Goal: Communication & Community: Answer question/provide support

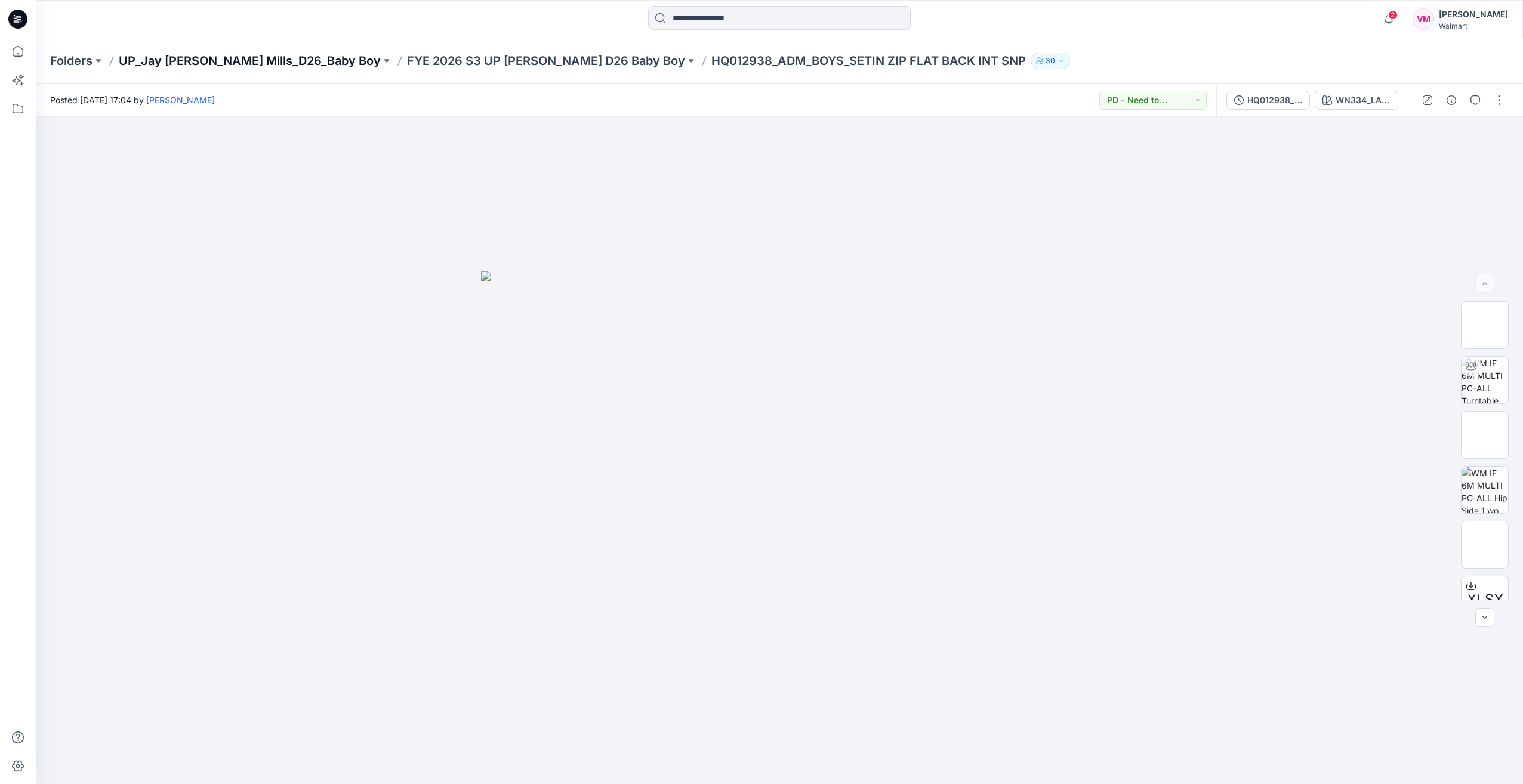
click at [289, 57] on p "UP_Jay [PERSON_NAME] Mills_D26_Baby Boy" at bounding box center [250, 61] width 262 height 17
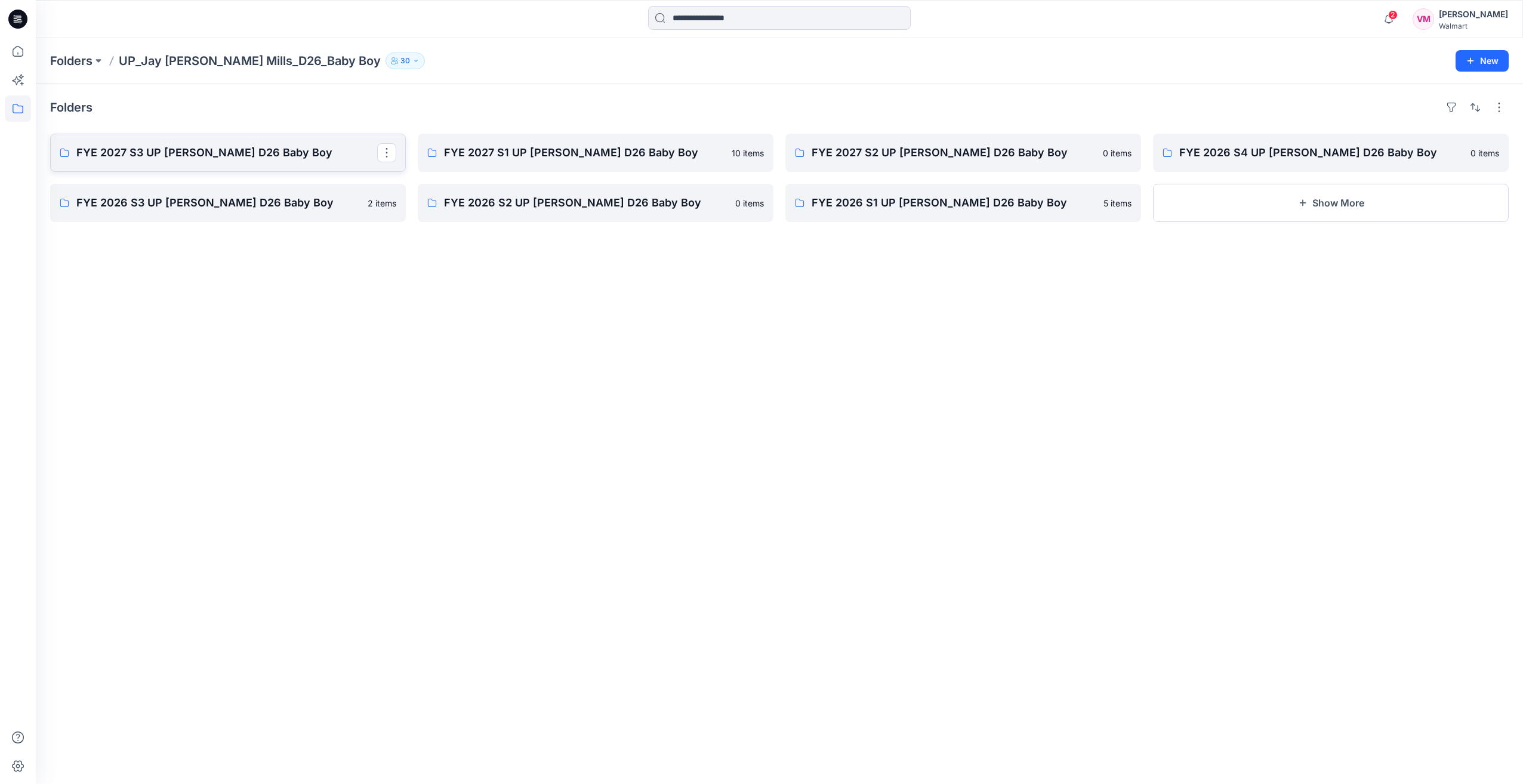
click at [227, 157] on p "FYE 2027 S3 UP [PERSON_NAME] D26 Baby Boy" at bounding box center [226, 153] width 301 height 17
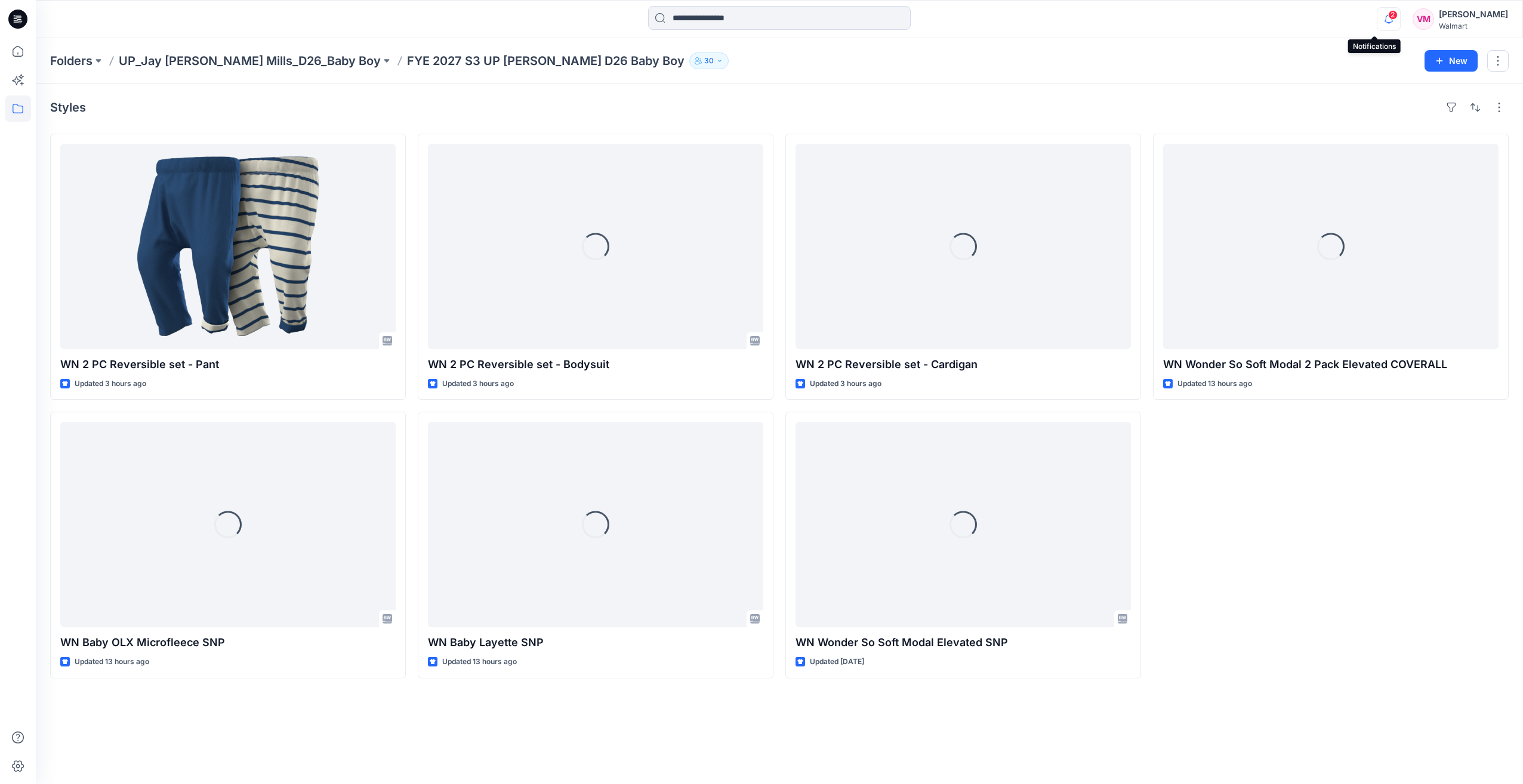
click at [1378, 12] on icon "button" at bounding box center [1388, 19] width 23 height 24
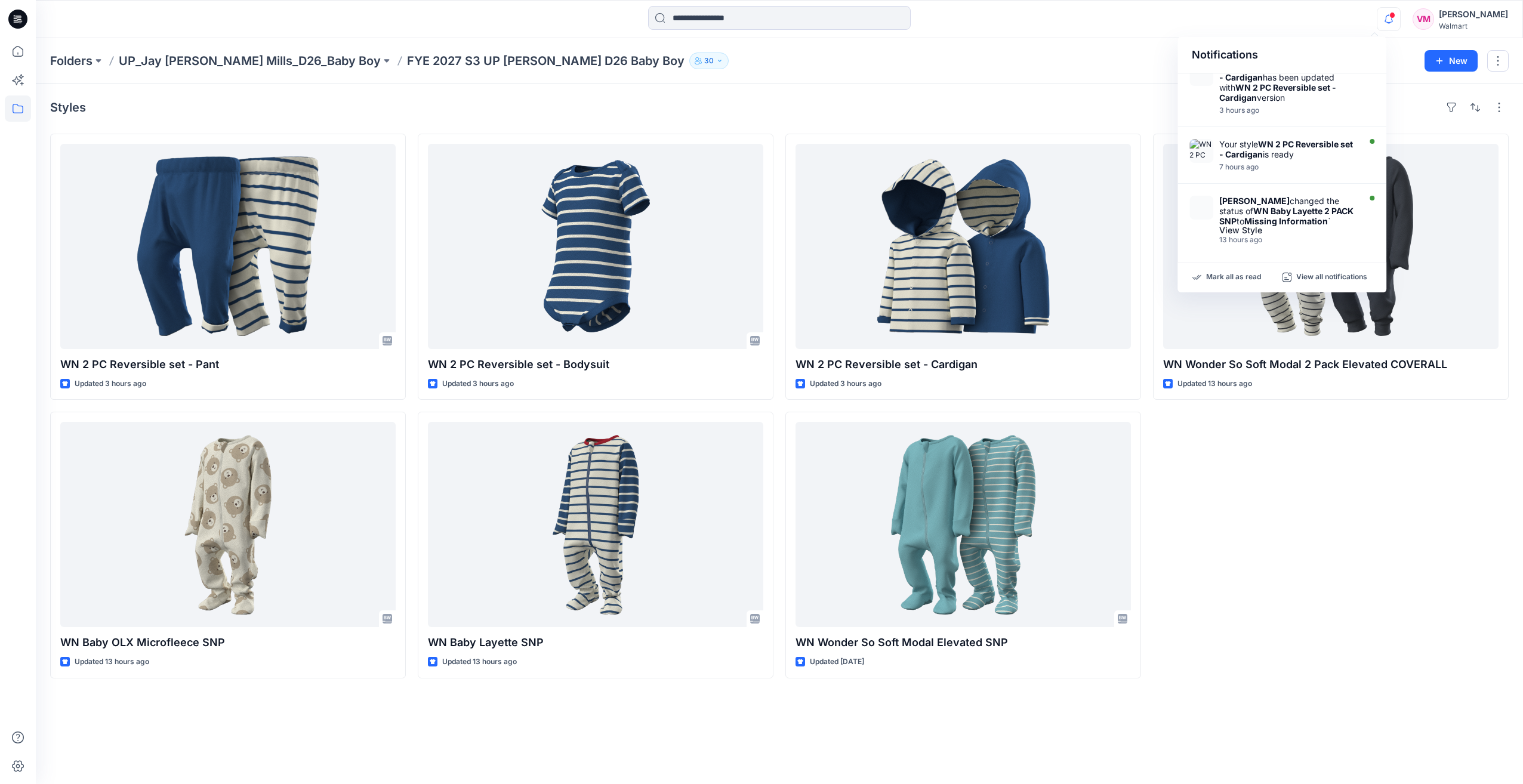
scroll to position [239, 0]
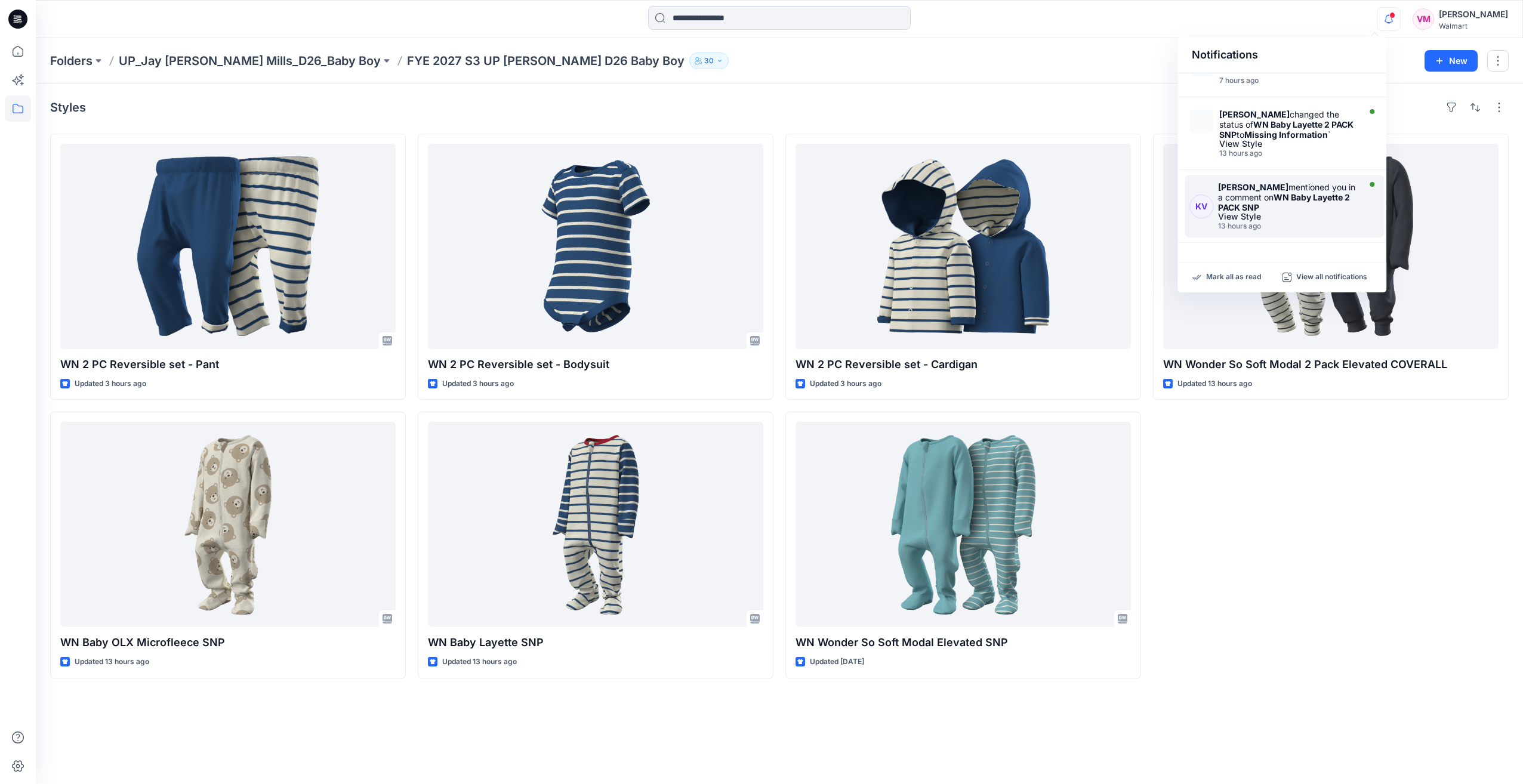
click at [1331, 206] on div "[PERSON_NAME] mentioned you in a comment on WN Baby Layette 2 PACK SNP" at bounding box center [1287, 197] width 139 height 30
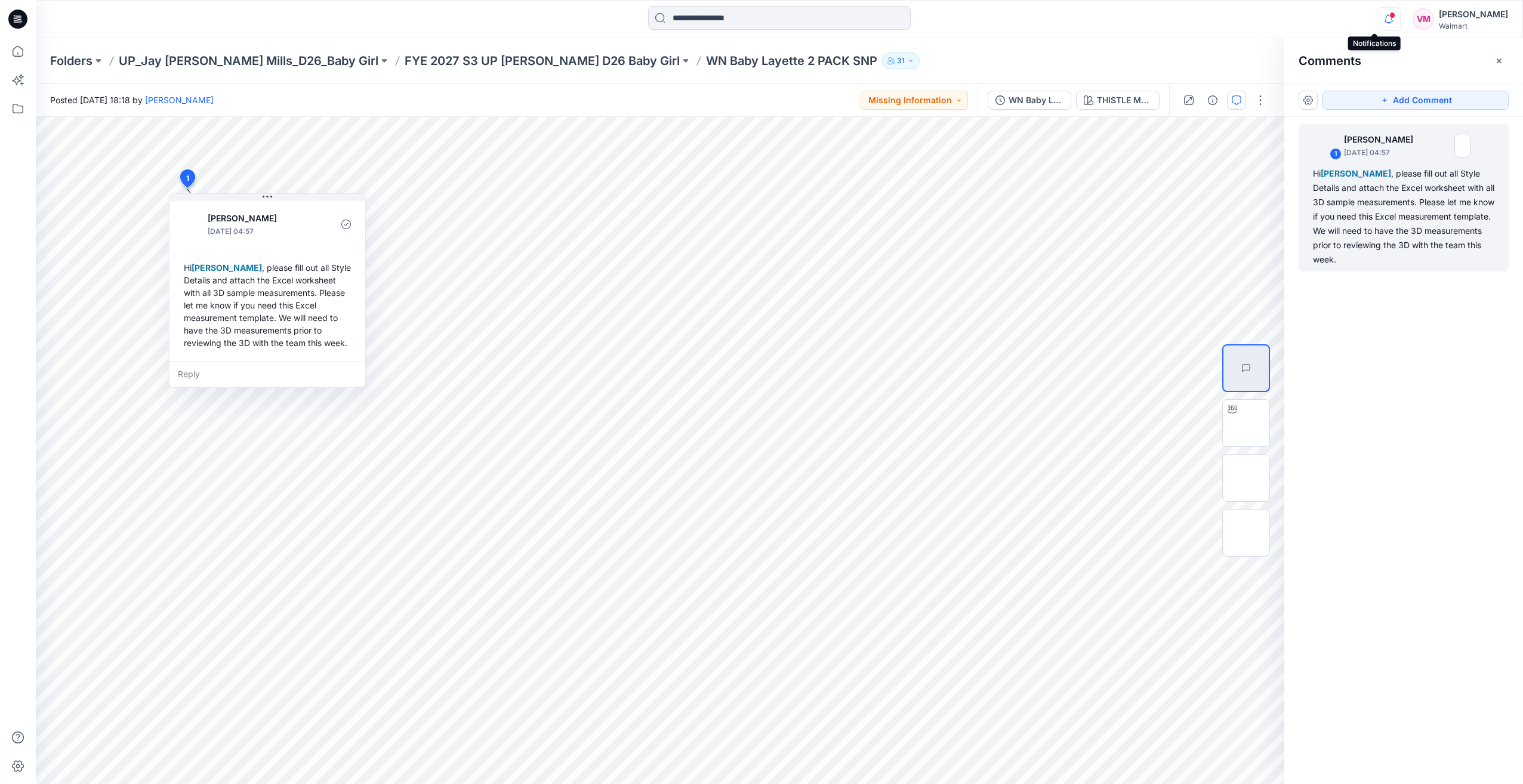
click at [1383, 19] on icon "button" at bounding box center [1388, 19] width 23 height 24
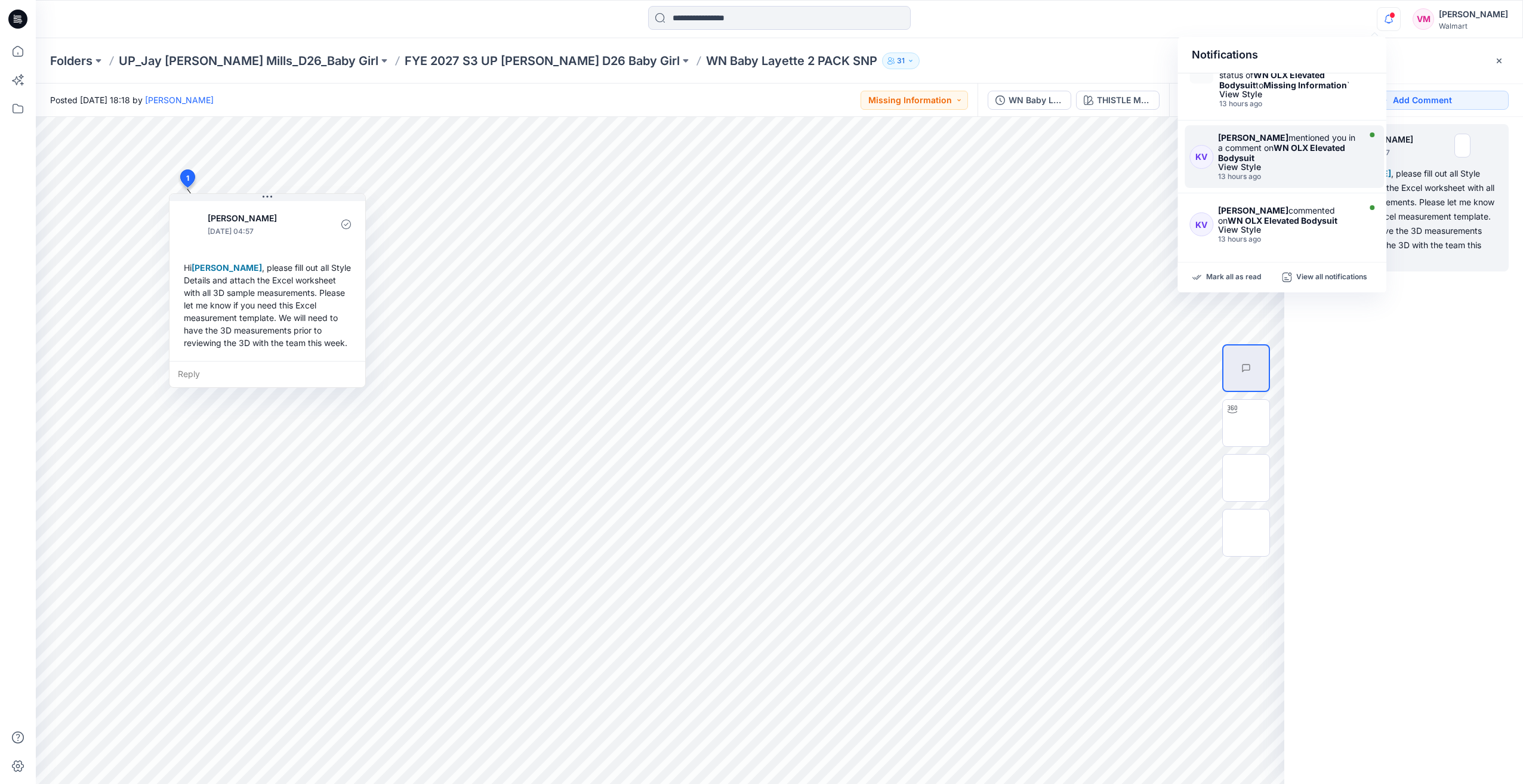
scroll to position [497, 0]
click at [1299, 215] on strong "WN OLX Elevated Bodysuit" at bounding box center [1282, 220] width 109 height 10
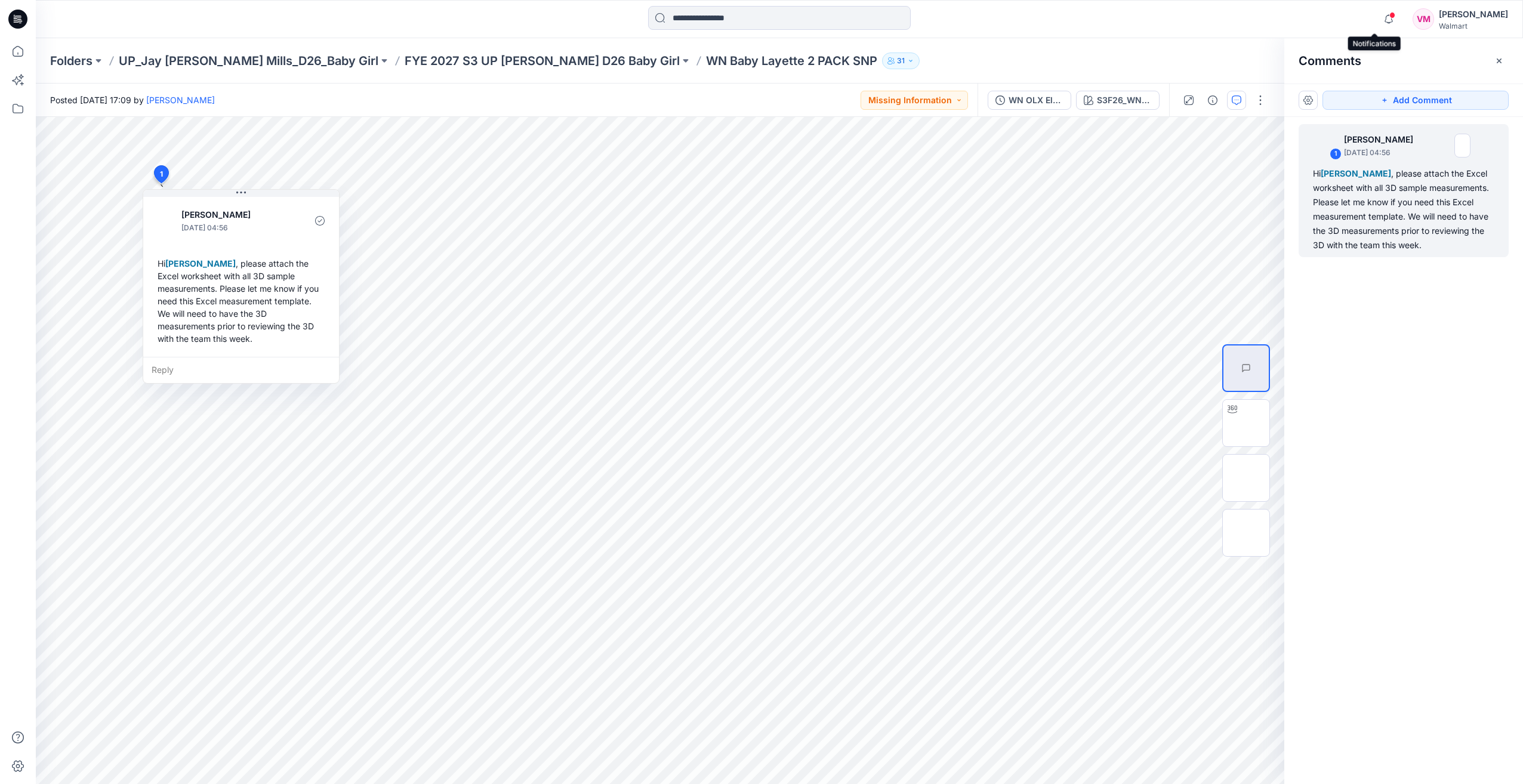
click at [1389, 16] on span at bounding box center [1392, 15] width 6 height 7
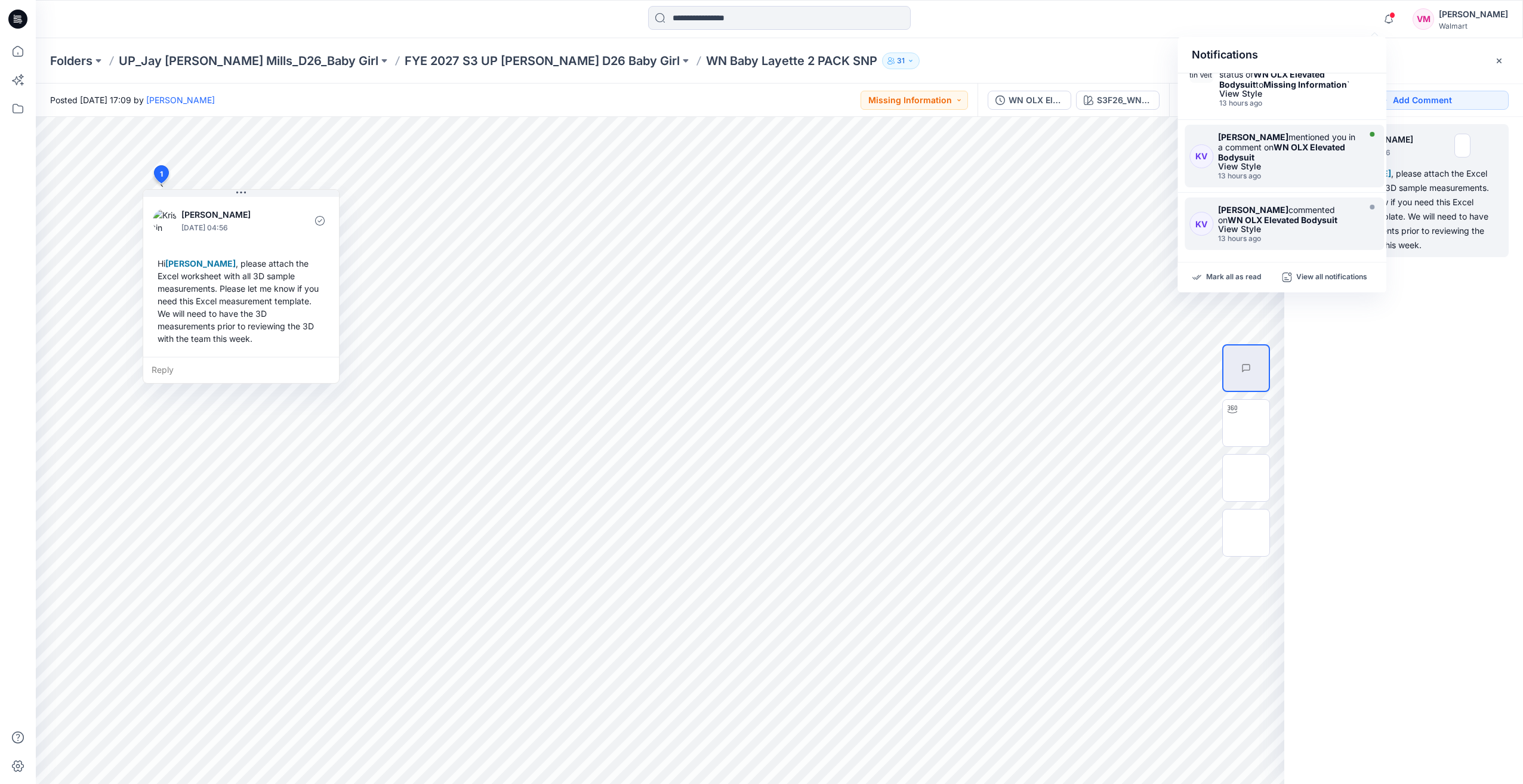
click at [1261, 132] on strong "[PERSON_NAME]" at bounding box center [1253, 137] width 70 height 10
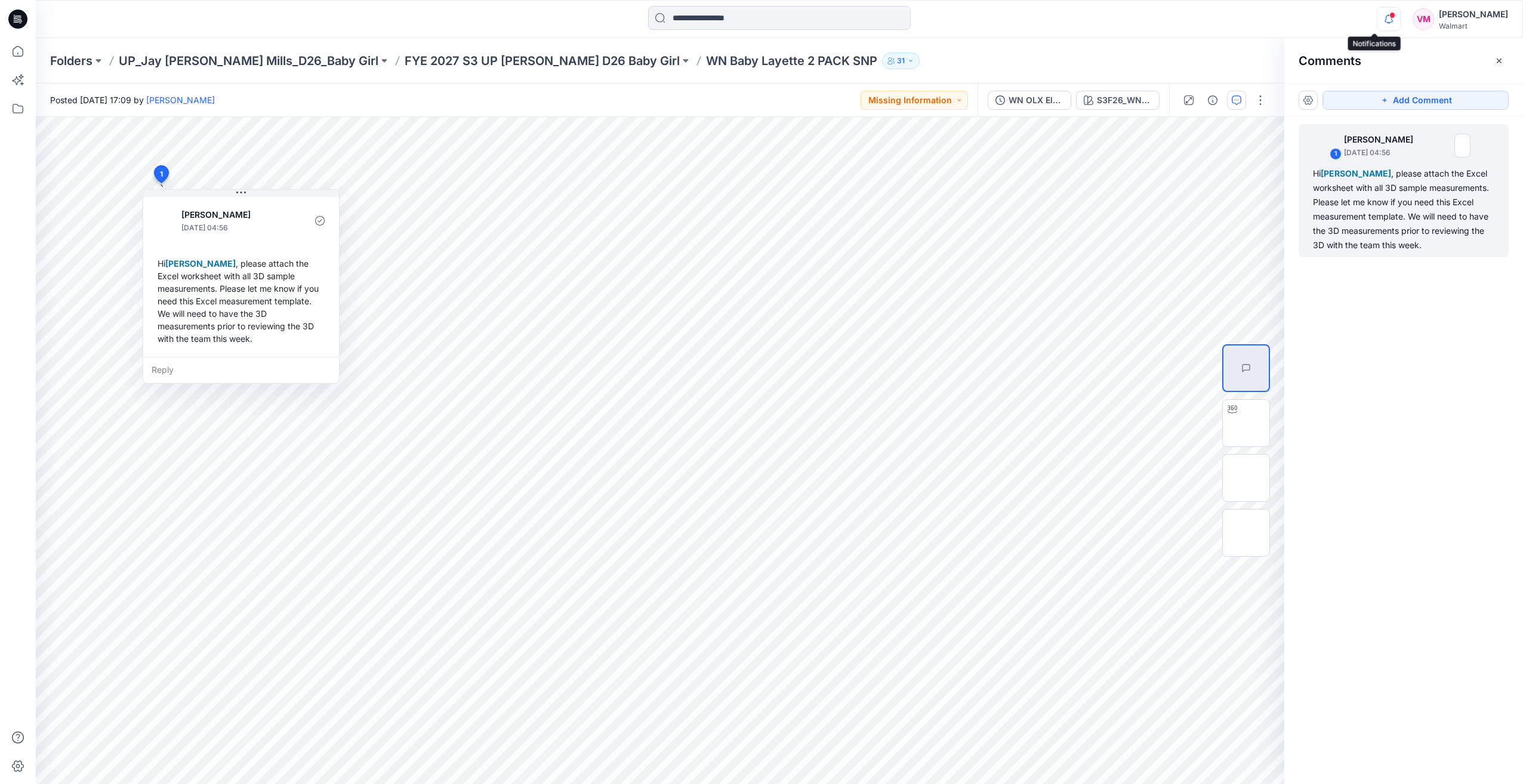
click at [1378, 23] on icon "button" at bounding box center [1388, 19] width 23 height 24
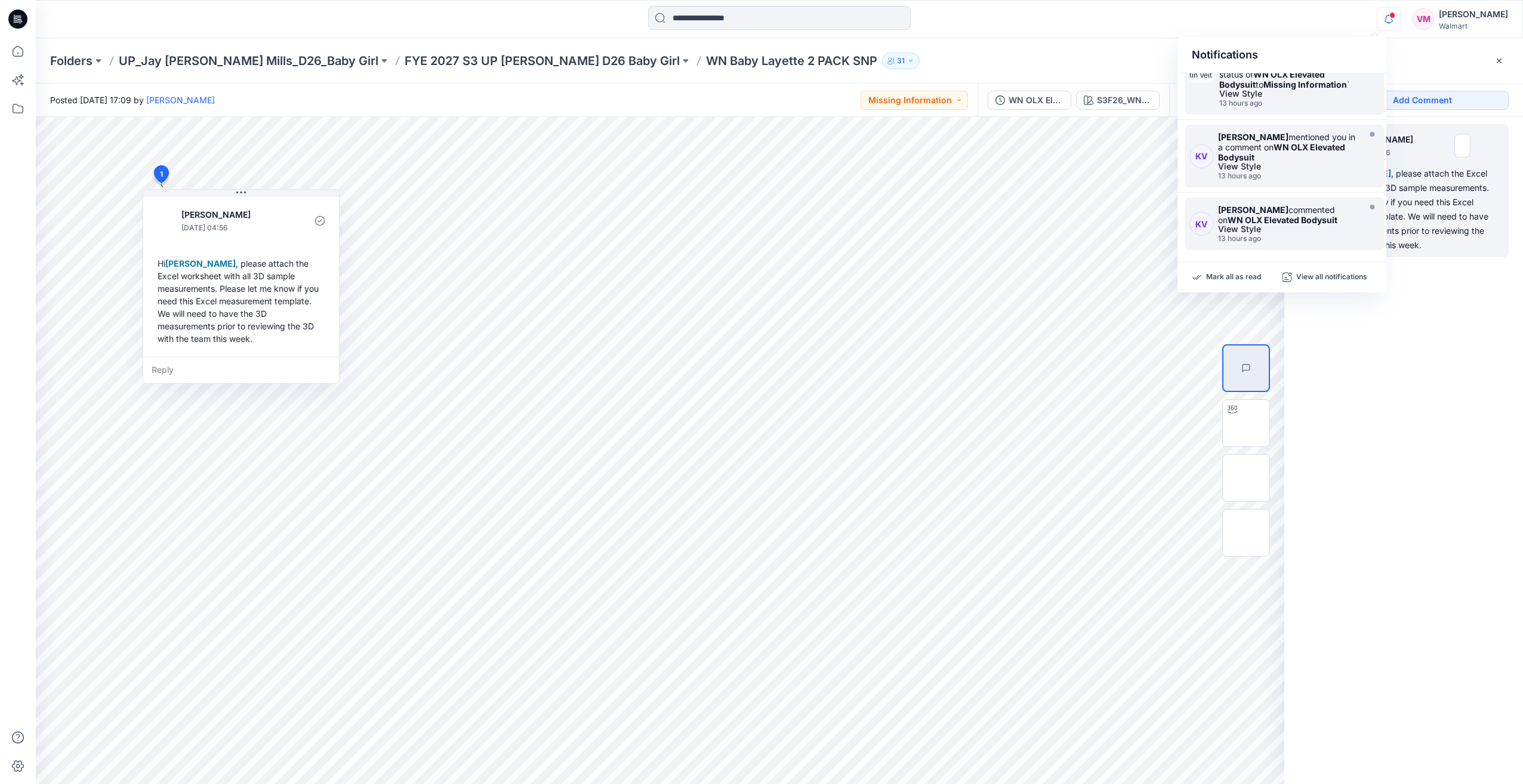
click at [1275, 79] on strong "Missing Information" at bounding box center [1306, 84] width 84 height 10
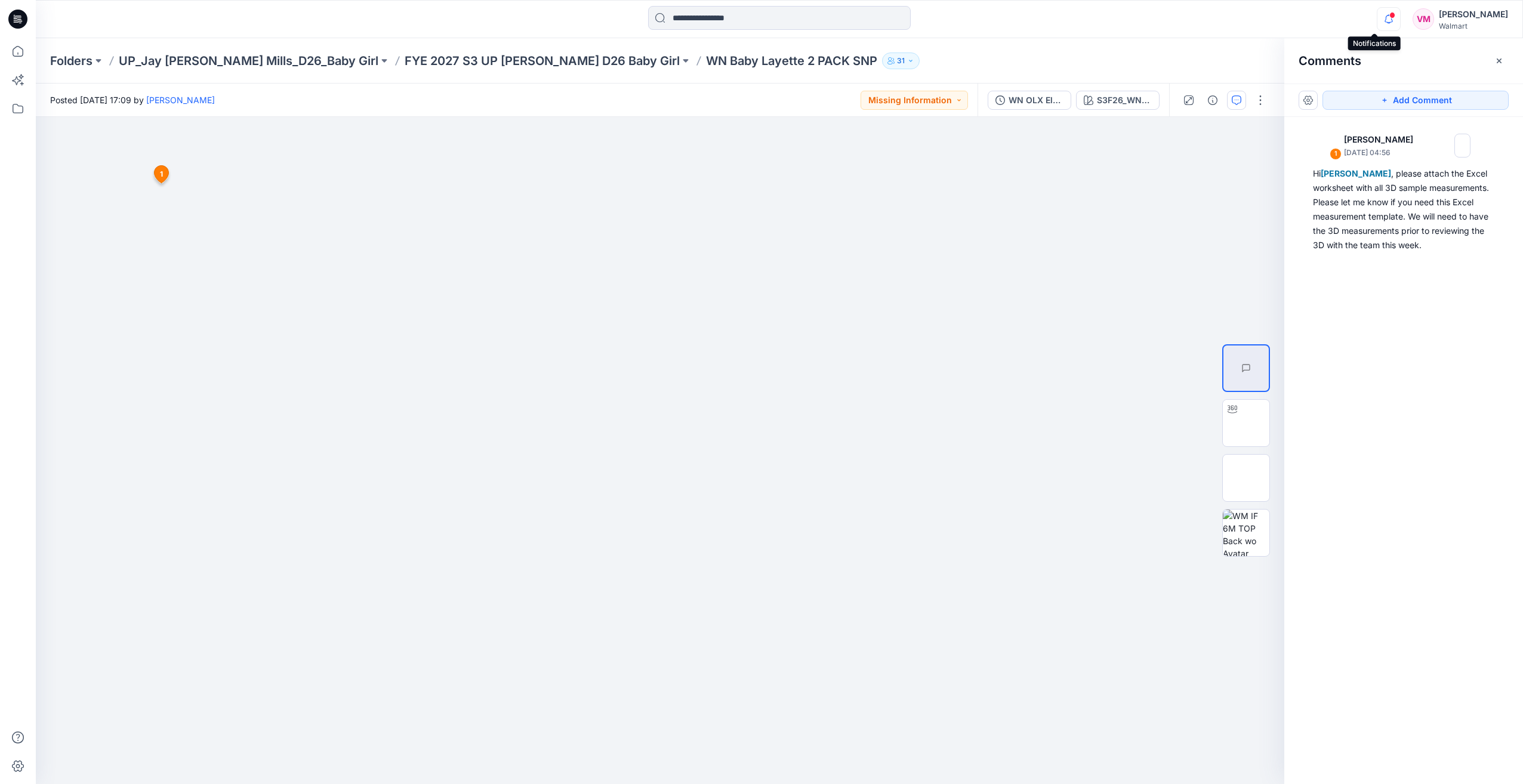
click at [1378, 16] on icon "button" at bounding box center [1388, 19] width 23 height 24
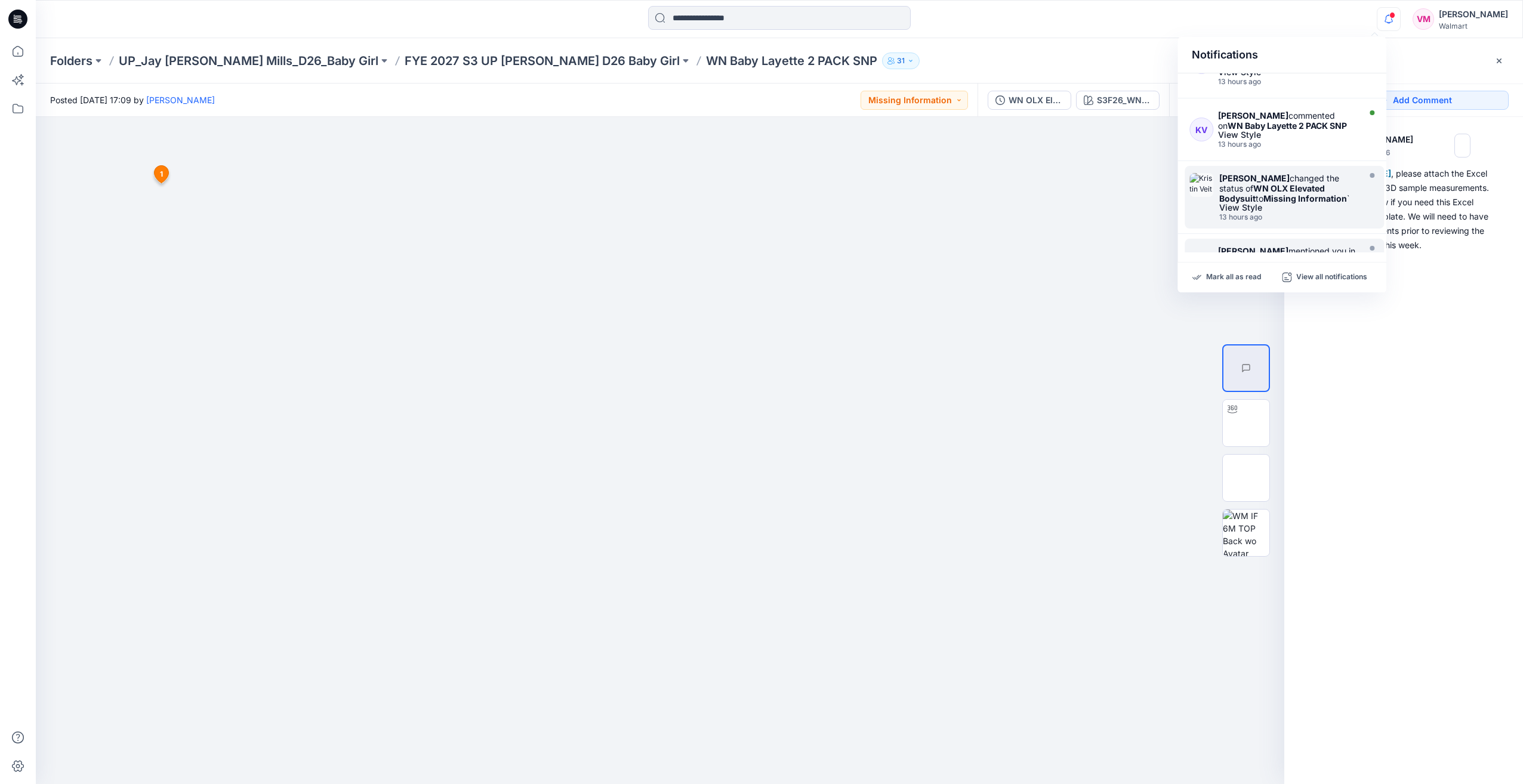
scroll to position [377, 0]
click at [1281, 126] on strong "WN Baby Layette 2 PACK SNP" at bounding box center [1287, 131] width 119 height 10
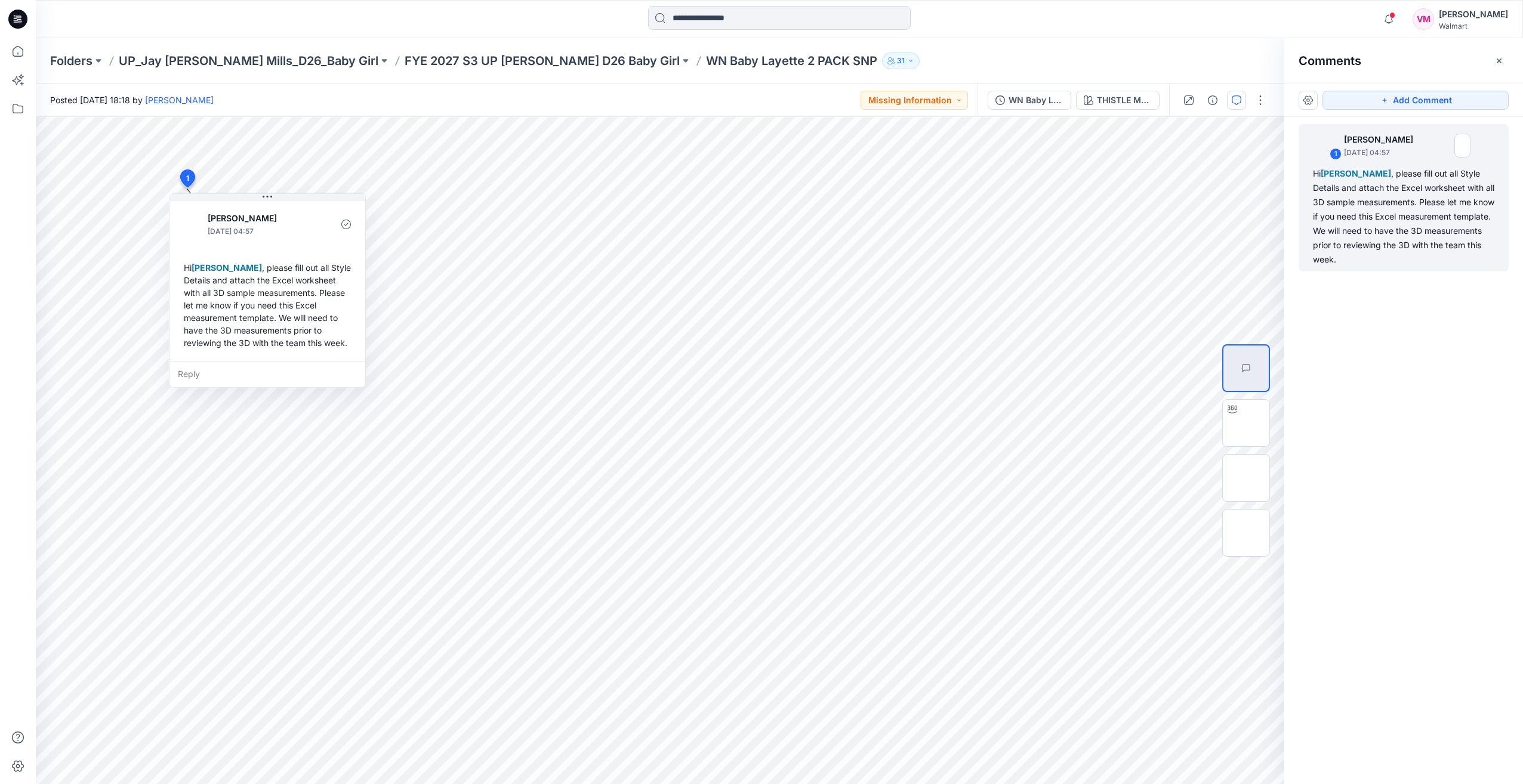
click at [1364, 296] on div "1 Kristin Veit September 23, 2025 04:57 Hi Vasanthakumar Mani , please fill out…" at bounding box center [1404, 428] width 239 height 623
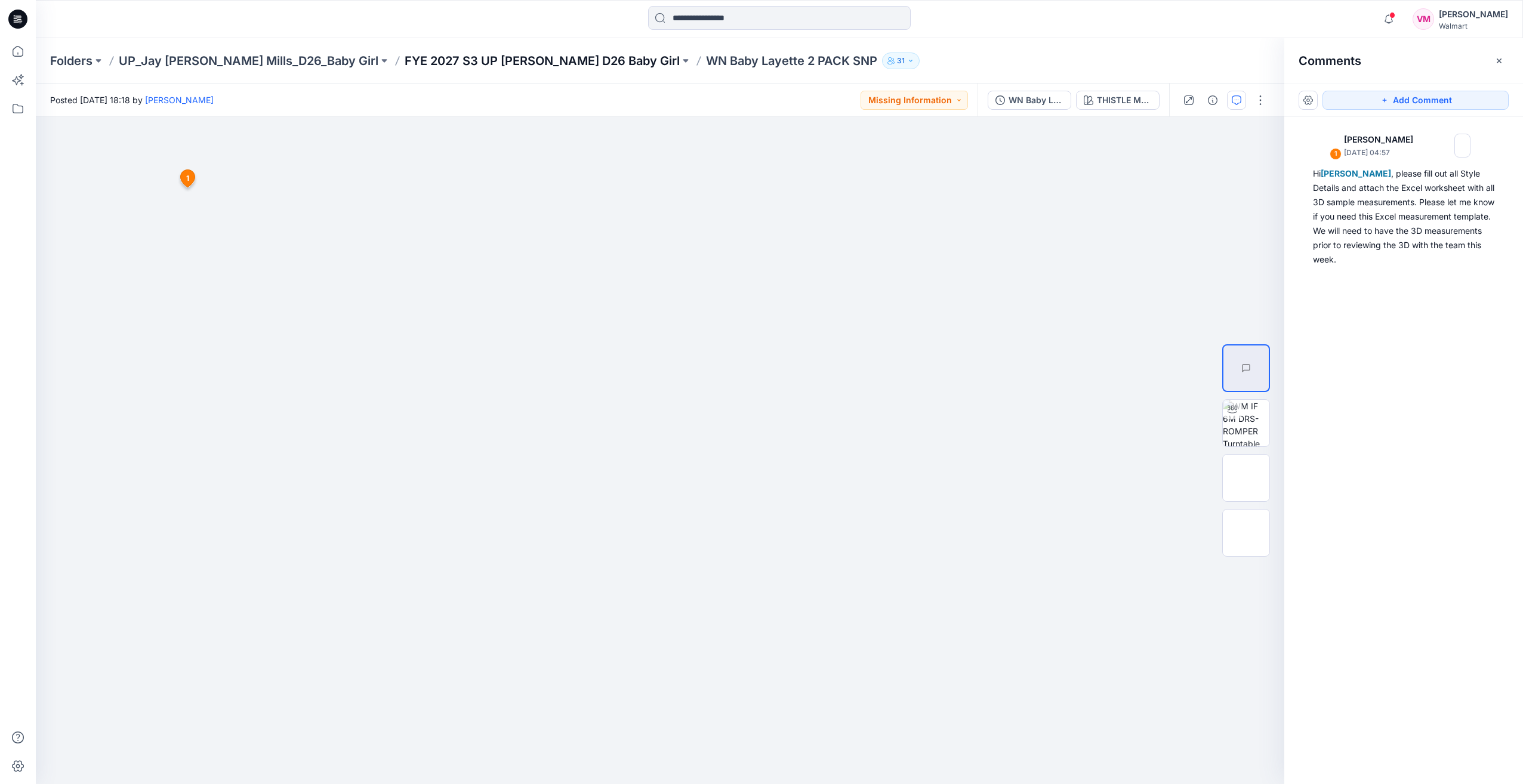
click at [509, 66] on p "FYE 2027 S3 UP Jay Jay Mills D26 Baby Girl" at bounding box center [541, 61] width 275 height 17
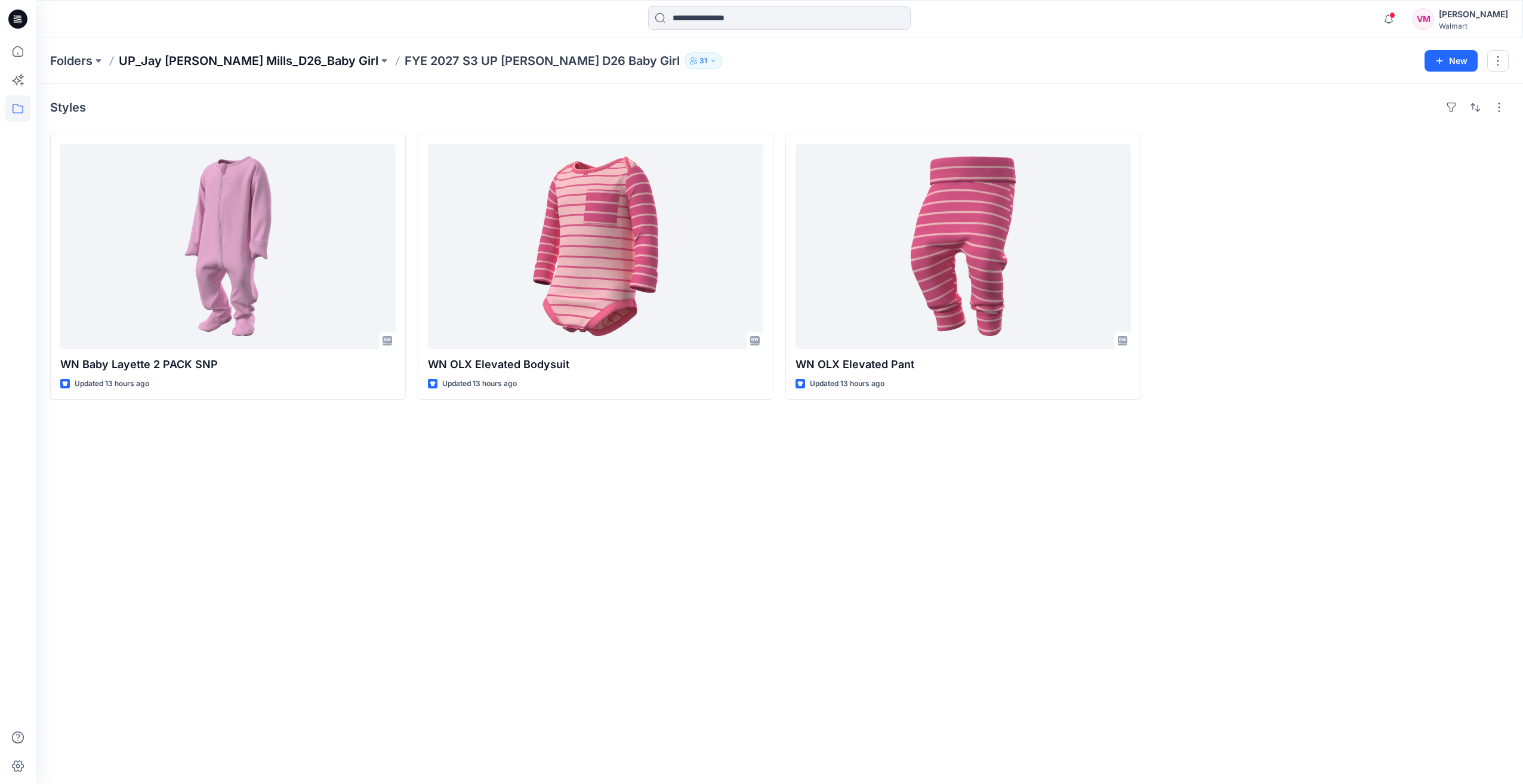
click at [246, 62] on p "UP_Jay Jay Mills_D26_Baby Girl" at bounding box center [248, 61] width 260 height 17
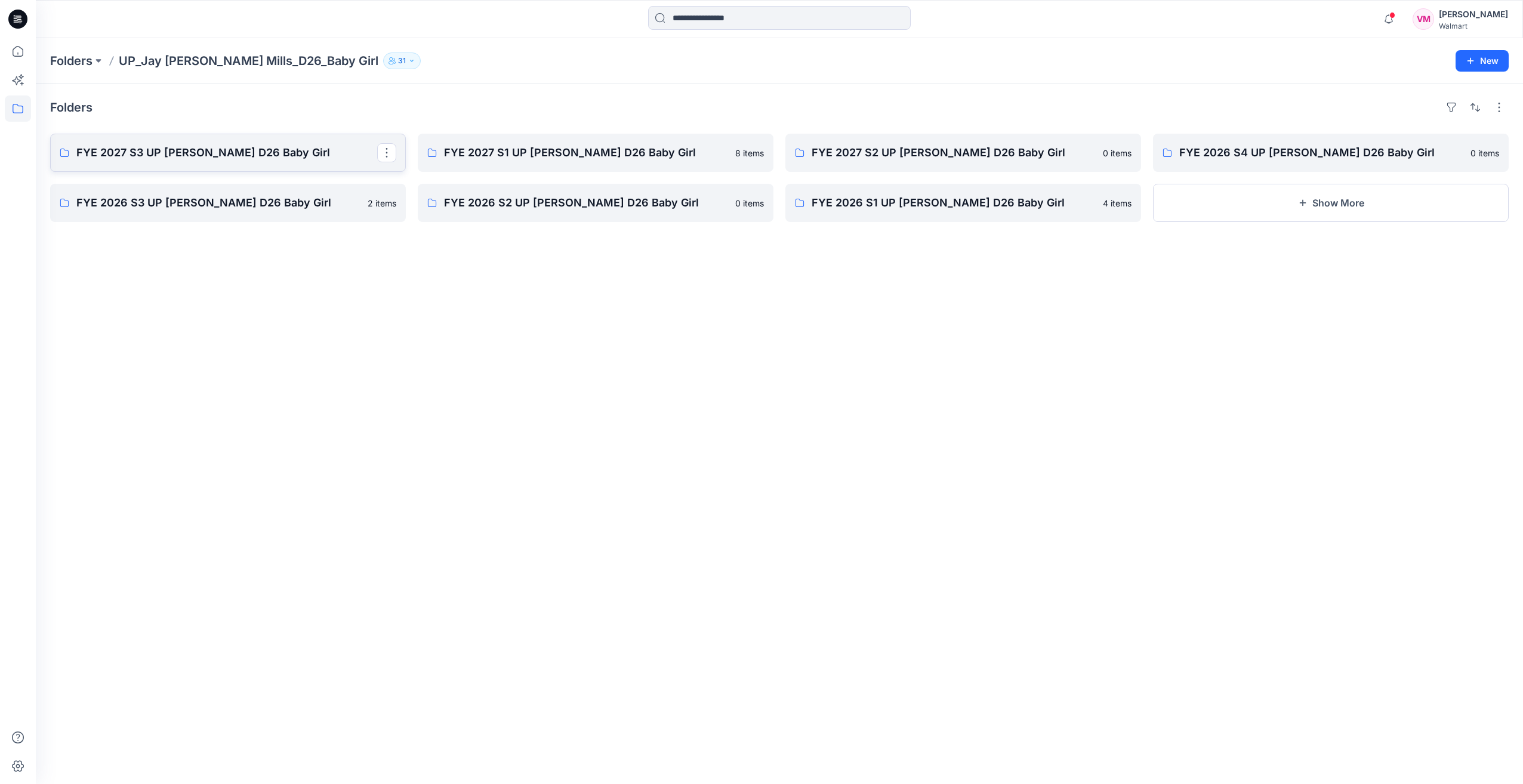
click at [266, 159] on p "FYE 2027 S3 UP Jay Jay Mills D26 Baby Girl" at bounding box center [226, 153] width 301 height 17
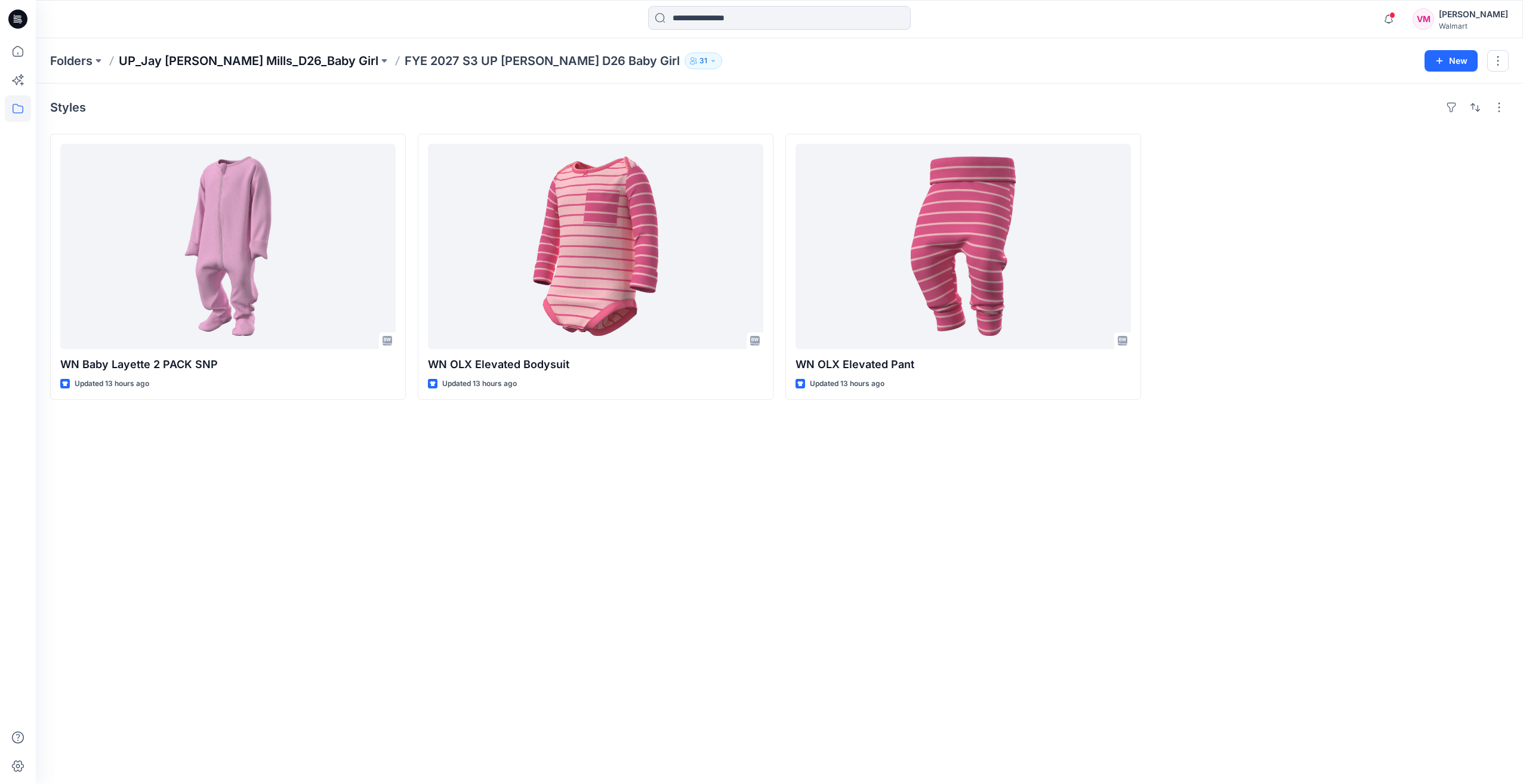
click at [172, 60] on p "UP_Jay Jay Mills_D26_Baby Girl" at bounding box center [248, 61] width 260 height 17
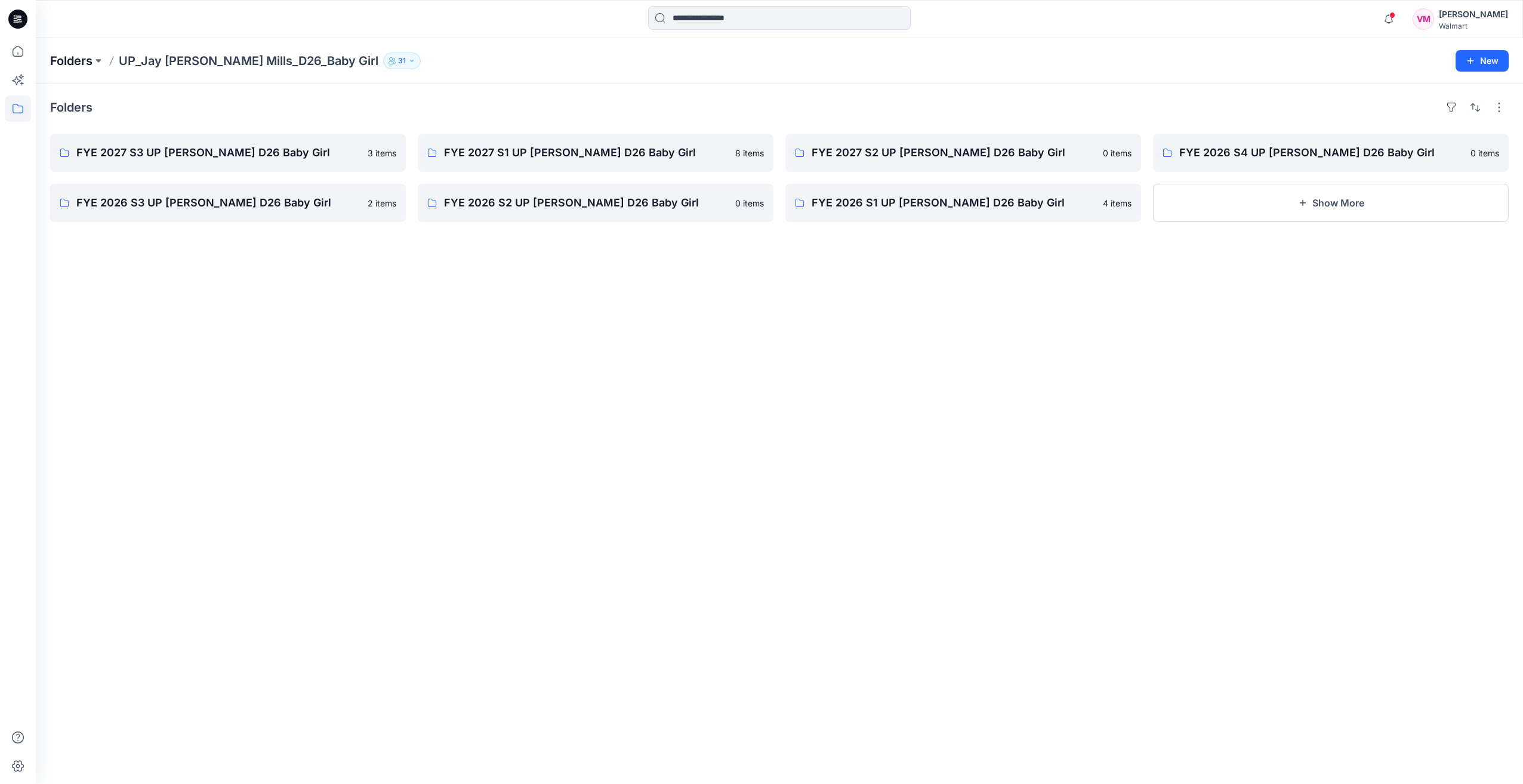
click at [68, 58] on p "Folders" at bounding box center [71, 61] width 43 height 17
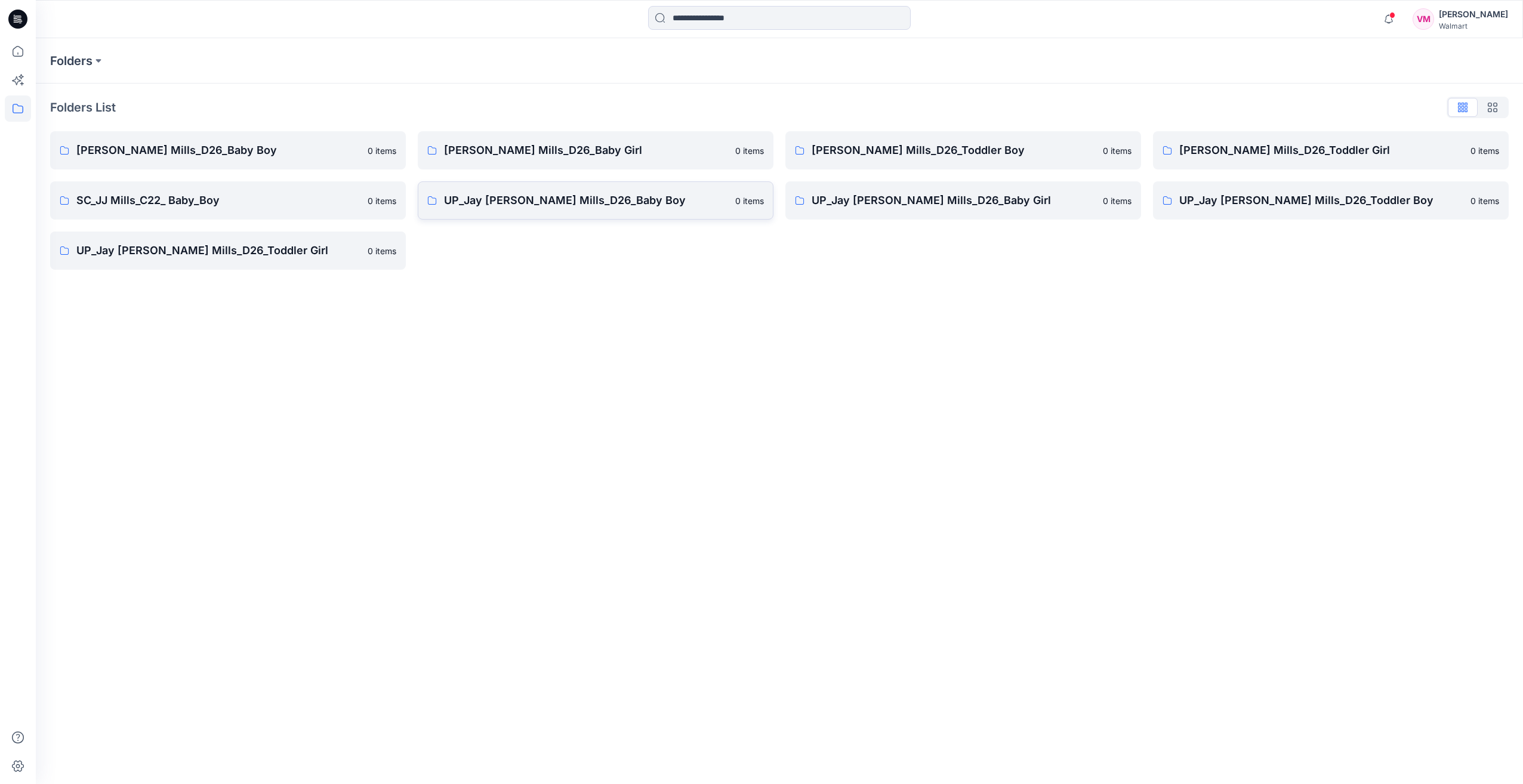
click at [592, 205] on p "UP_Jay [PERSON_NAME] Mills_D26_Baby Boy" at bounding box center [586, 200] width 284 height 17
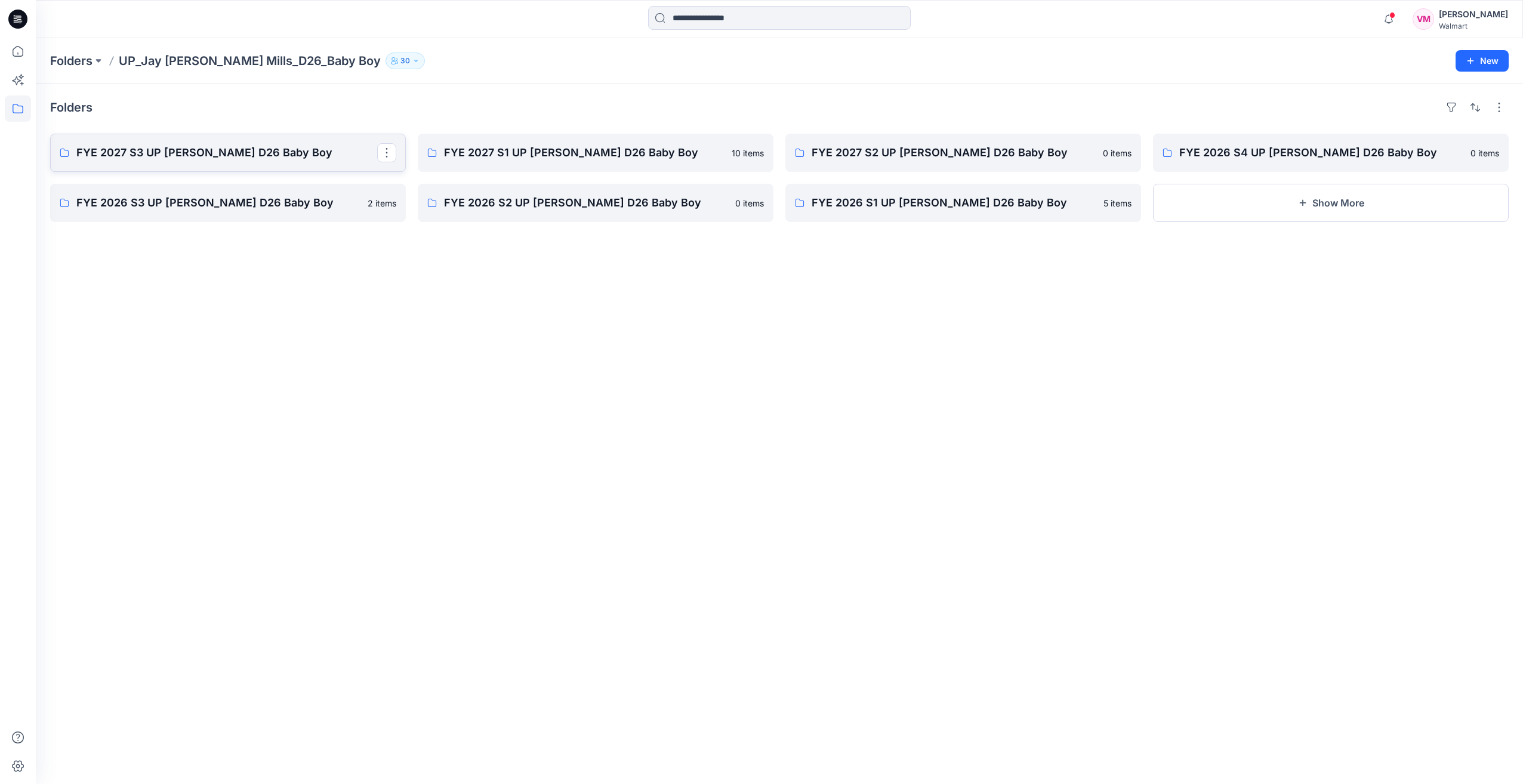
click at [142, 152] on p "FYE 2027 S3 UP [PERSON_NAME] D26 Baby Boy" at bounding box center [226, 153] width 301 height 17
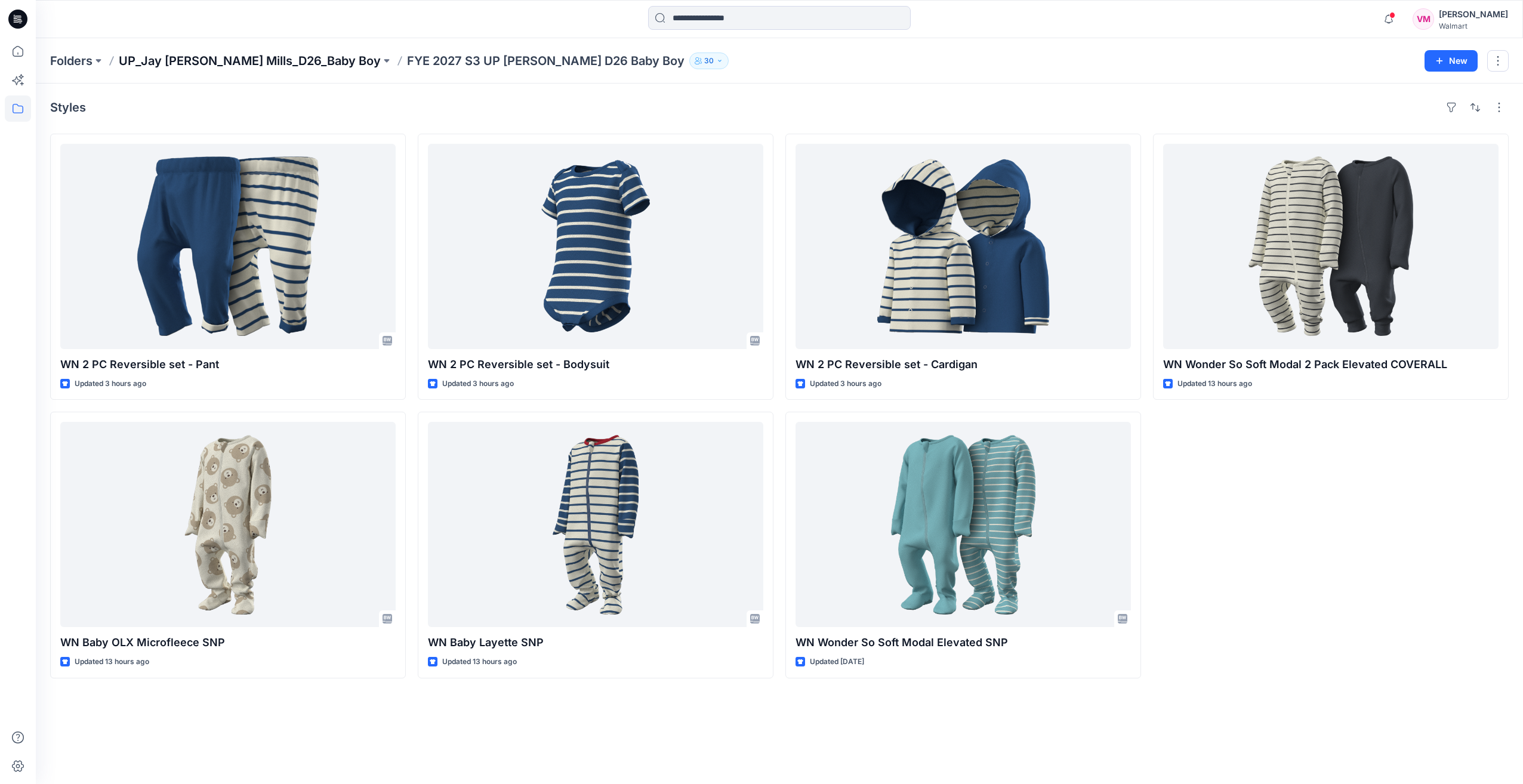
click at [273, 62] on p "UP_Jay [PERSON_NAME] Mills_D26_Baby Boy" at bounding box center [250, 61] width 262 height 17
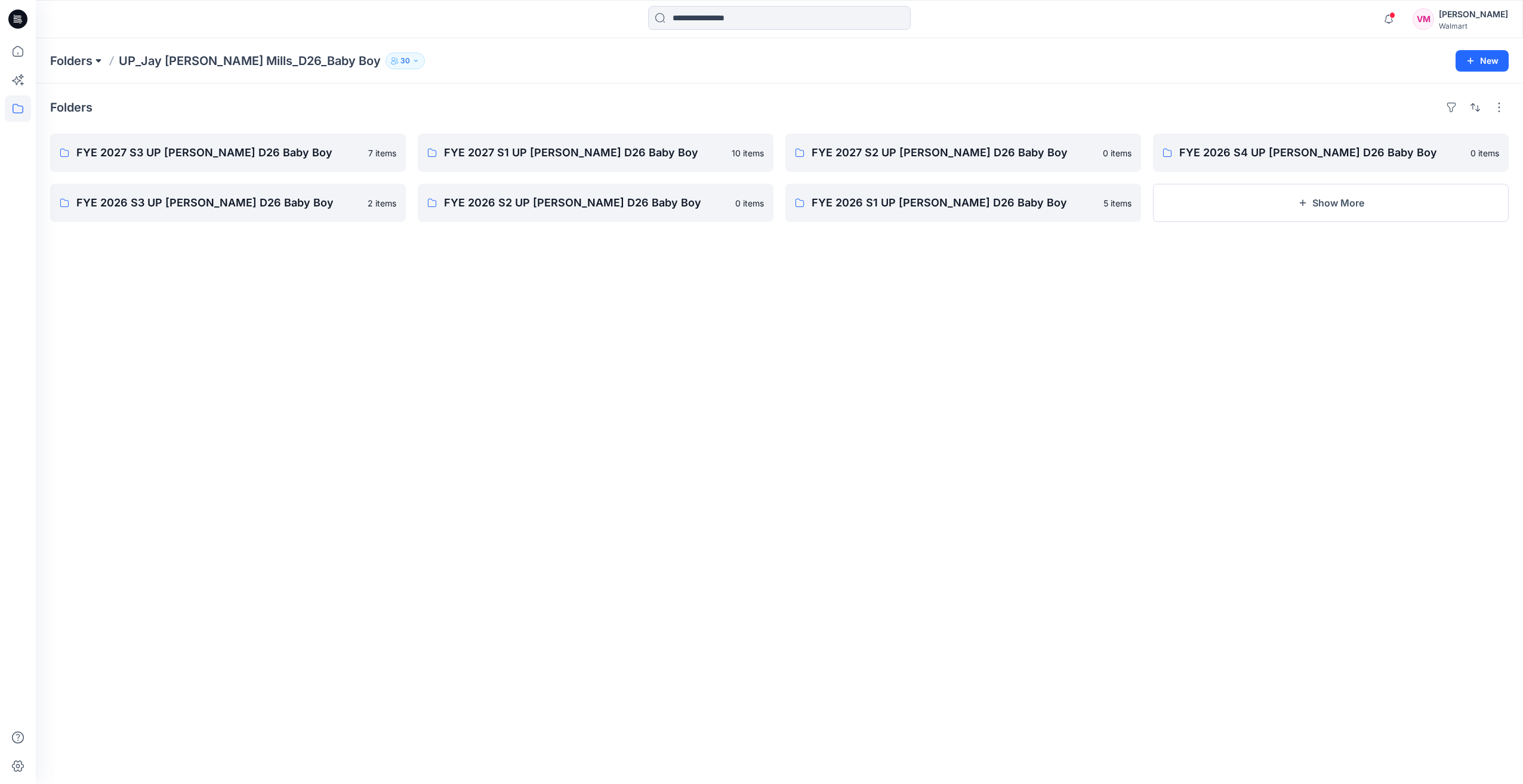
click at [101, 57] on button at bounding box center [99, 61] width 12 height 17
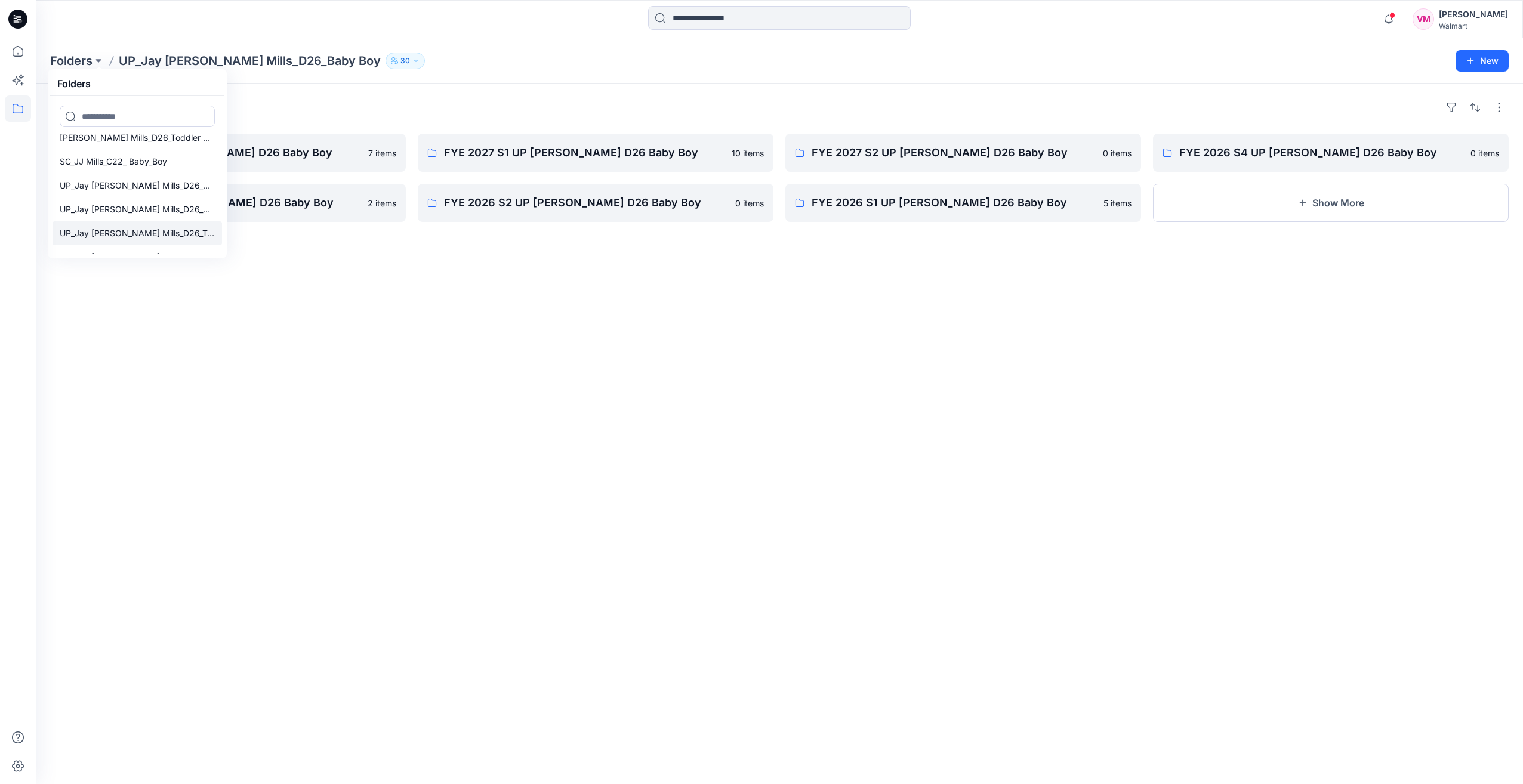
scroll to position [95, 0]
click at [131, 195] on p "UP_Jay Jay Mills_D26_Baby Girl" at bounding box center [137, 194] width 155 height 14
click at [658, 350] on div "Folders FYE 2027 S3 UP Jay Jay Mills D26 Baby Girl 3 items FYE 2026 S3 UP Jay J…" at bounding box center [779, 433] width 1488 height 701
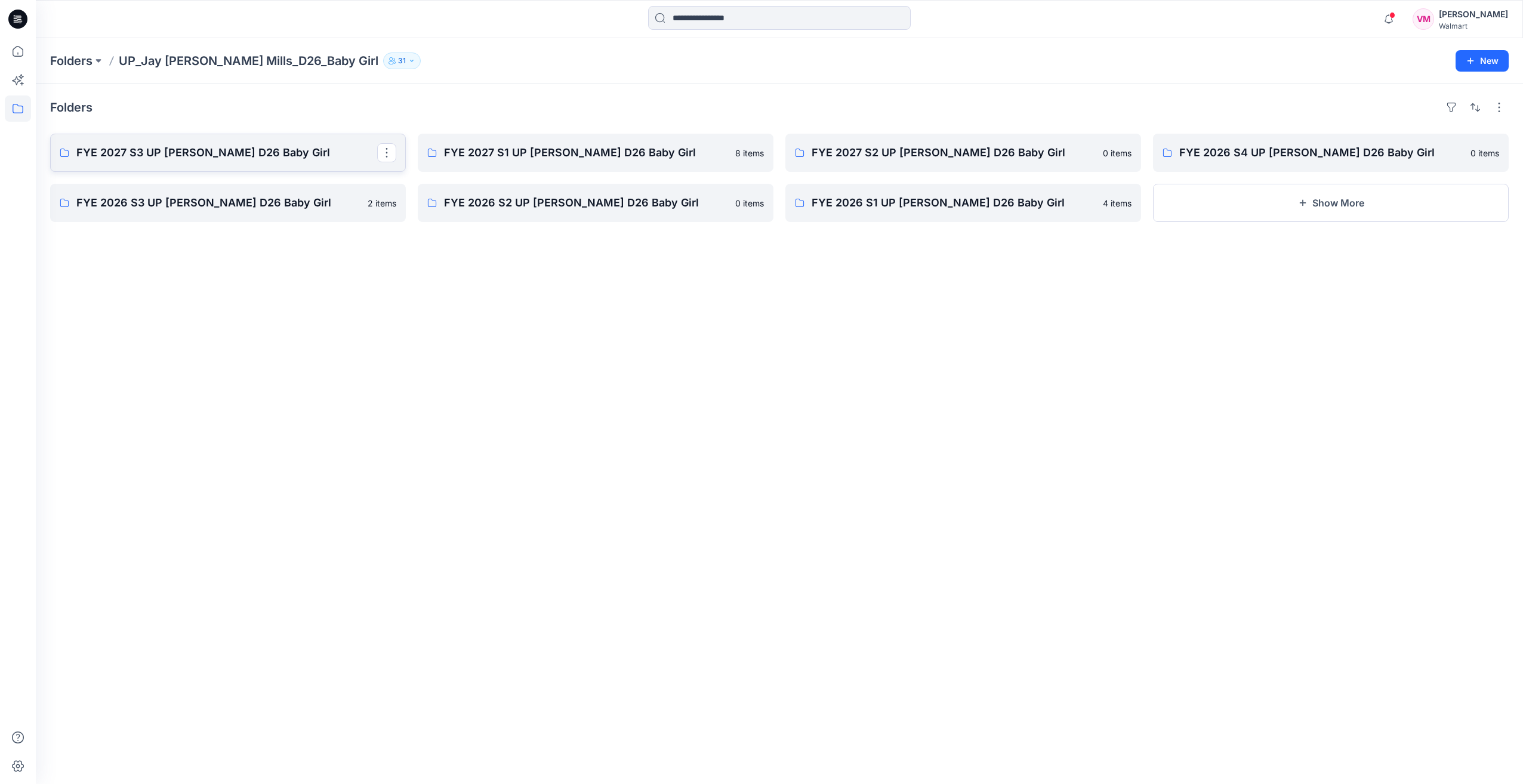
click at [233, 151] on p "FYE 2027 S3 UP Jay Jay Mills D26 Baby Girl" at bounding box center [226, 153] width 301 height 17
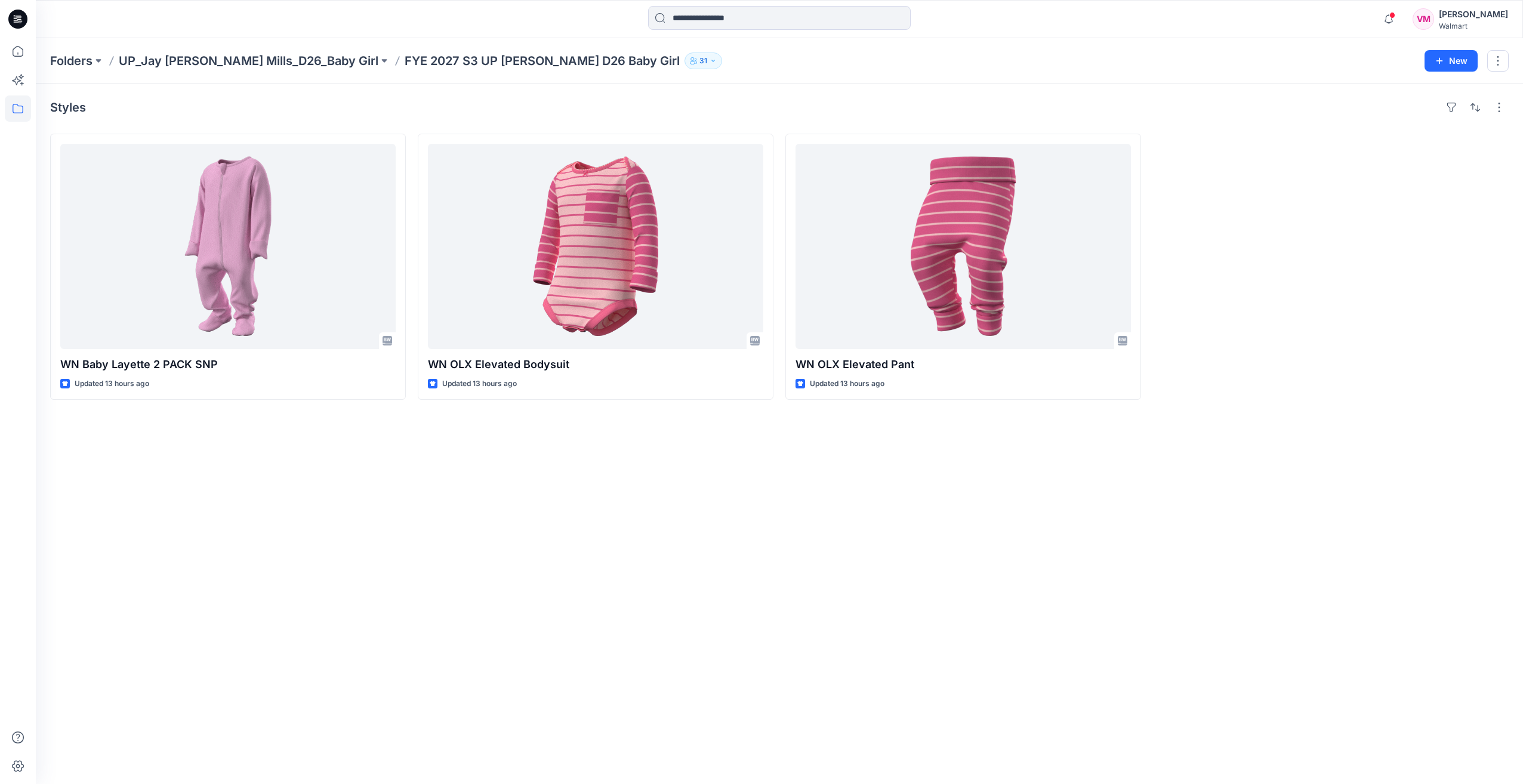
drag, startPoint x: 546, startPoint y: 489, endPoint x: 517, endPoint y: 101, distance: 389.1
click at [546, 488] on div "Styles WN Baby Layette 2 PACK SNP Updated 13 hours ago WN OLX Elevated Bodysuit…" at bounding box center [779, 433] width 1488 height 701
click at [271, 62] on p "UP_Jay Jay Mills_D26_Baby Girl" at bounding box center [248, 61] width 260 height 17
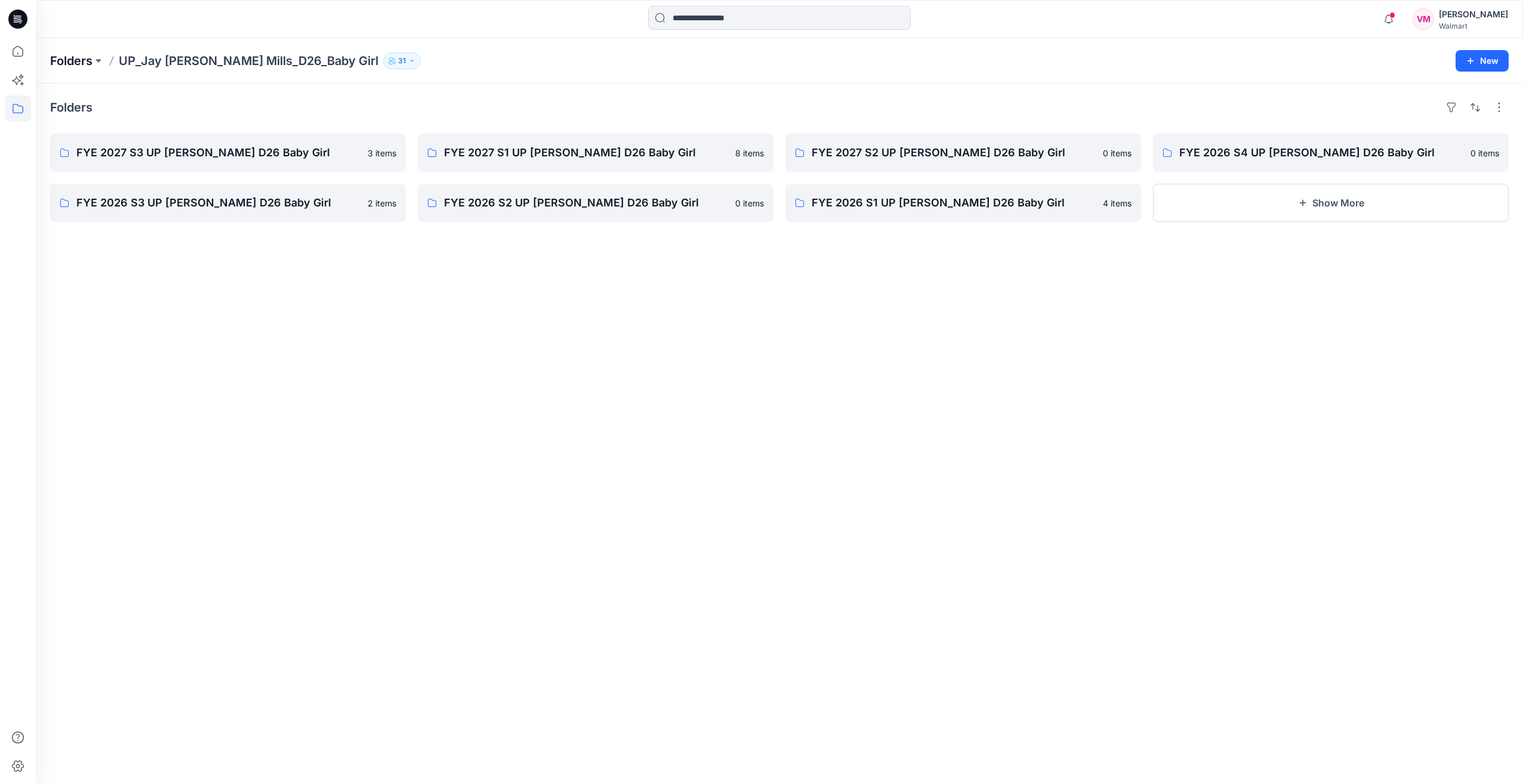
click at [77, 63] on p "Folders" at bounding box center [71, 61] width 43 height 17
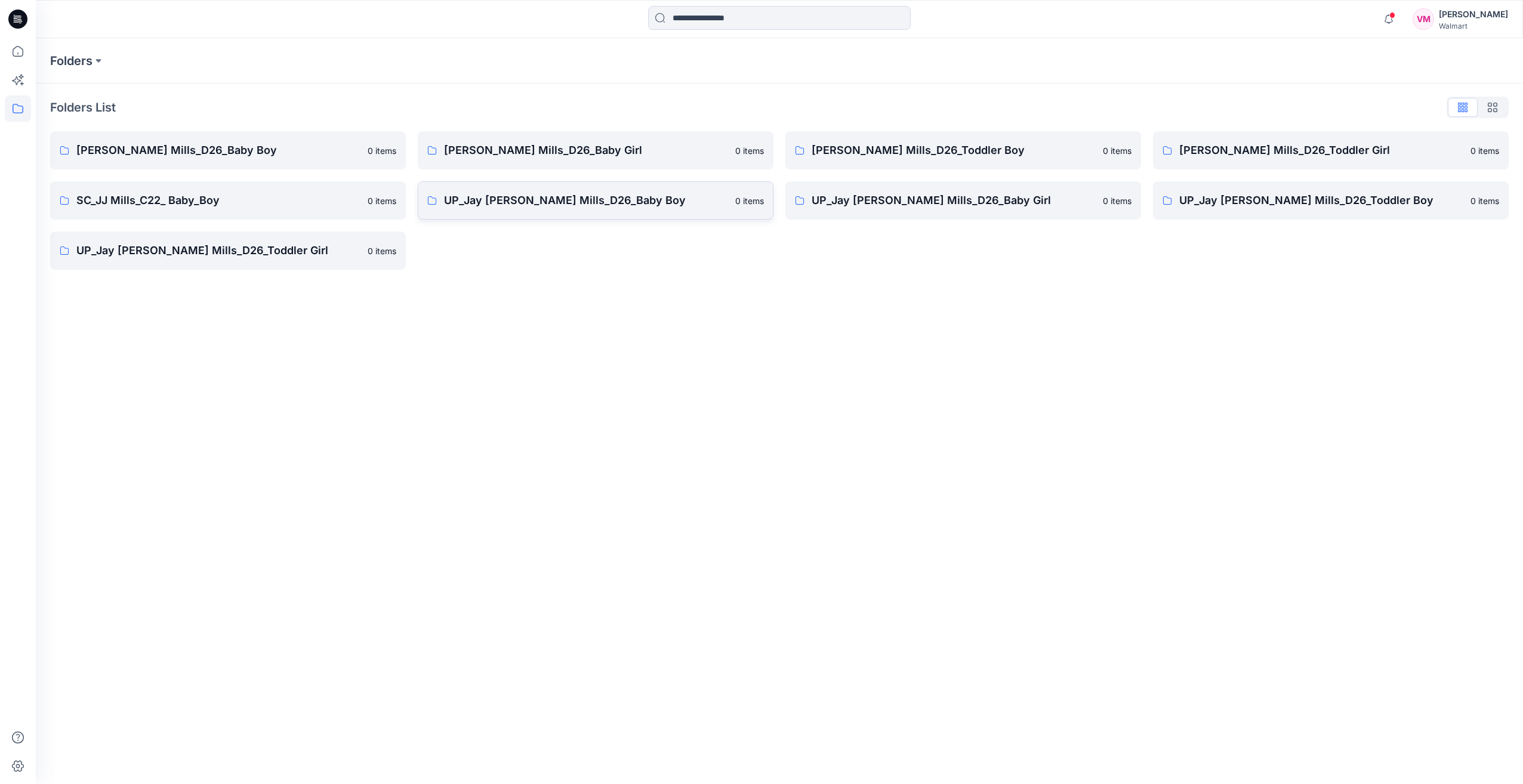
click at [499, 198] on p "UP_Jay [PERSON_NAME] Mills_D26_Baby Boy" at bounding box center [586, 200] width 284 height 17
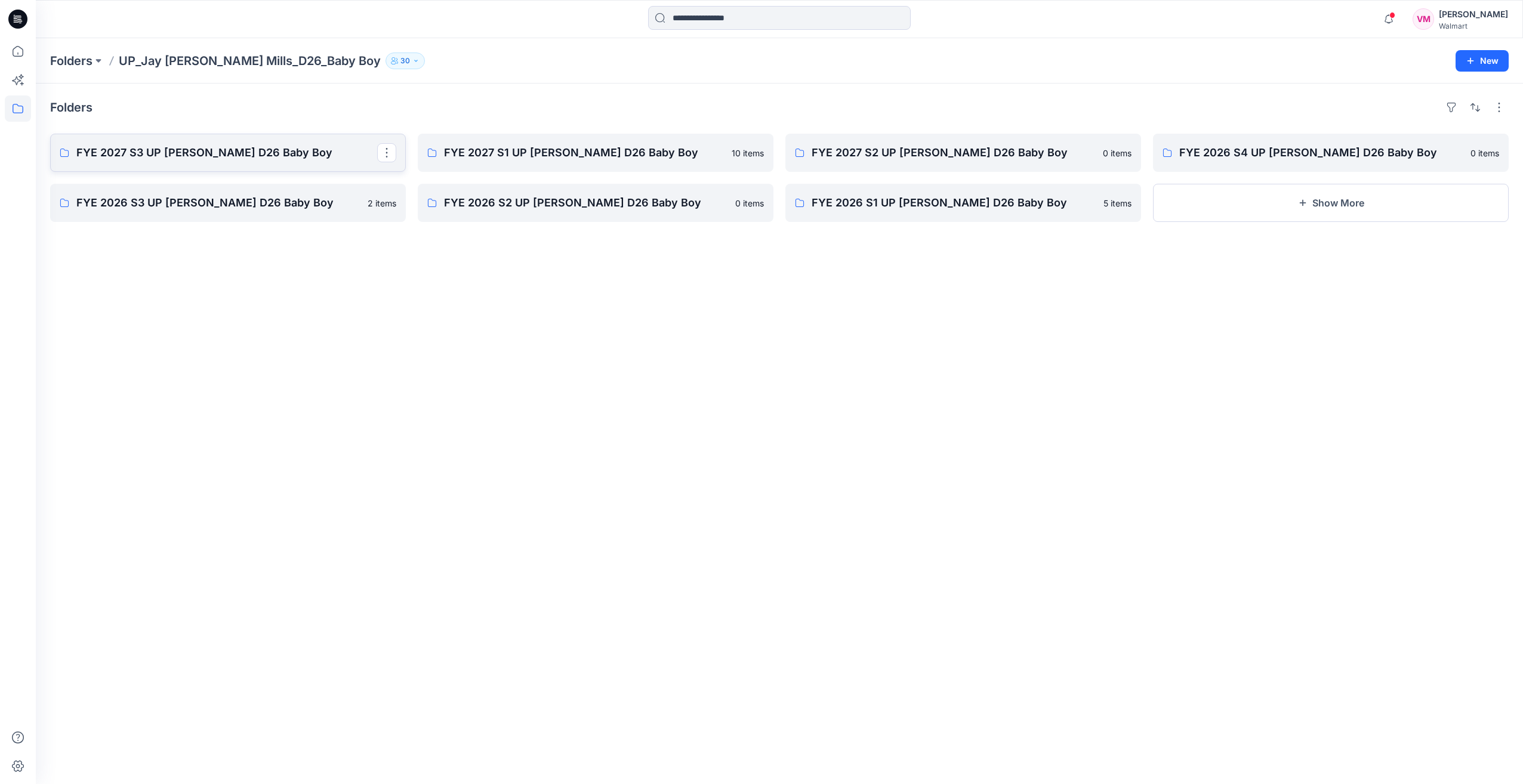
click at [129, 147] on p "FYE 2027 S3 UP [PERSON_NAME] D26 Baby Boy" at bounding box center [226, 153] width 301 height 17
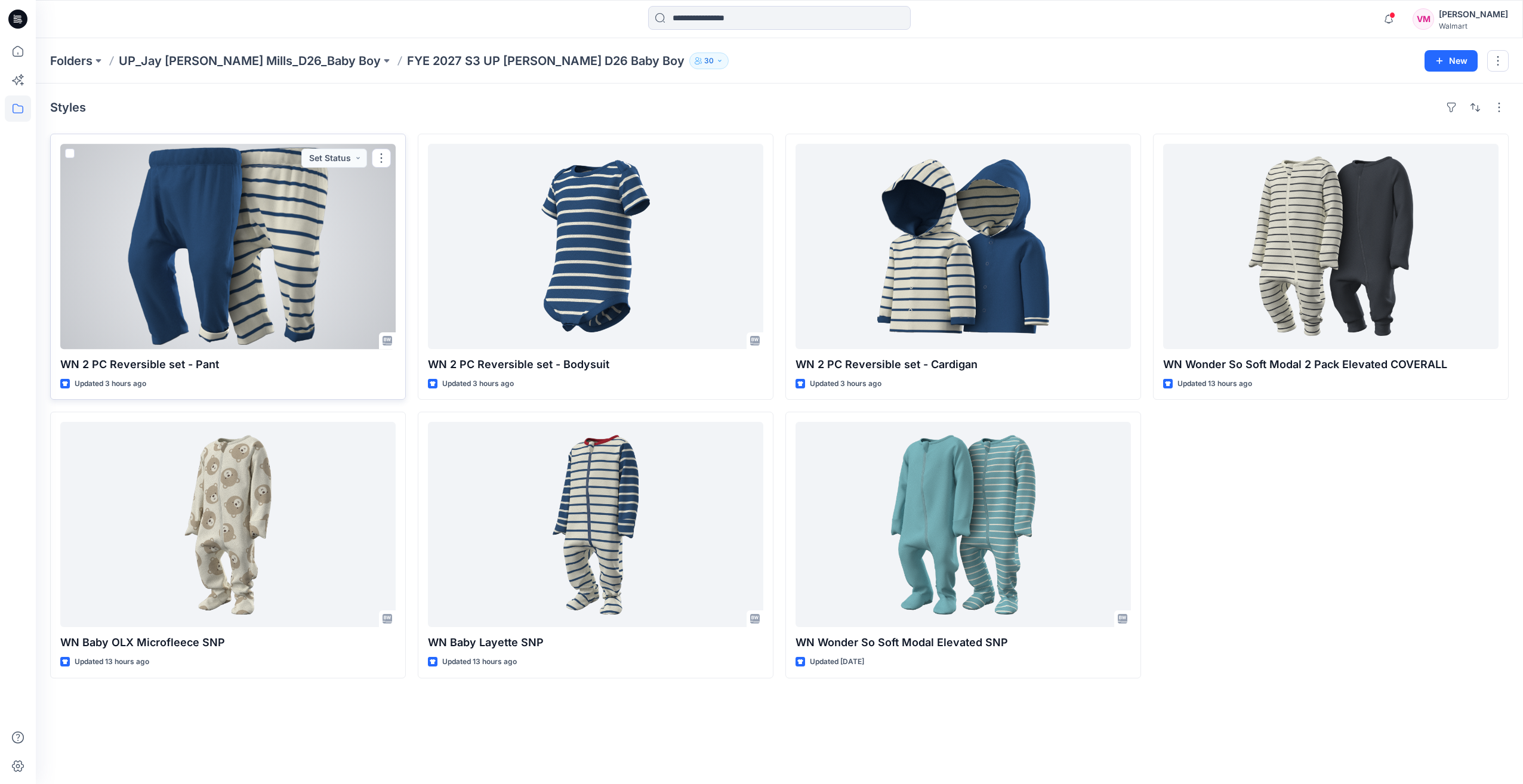
click at [269, 259] on div at bounding box center [228, 246] width 336 height 205
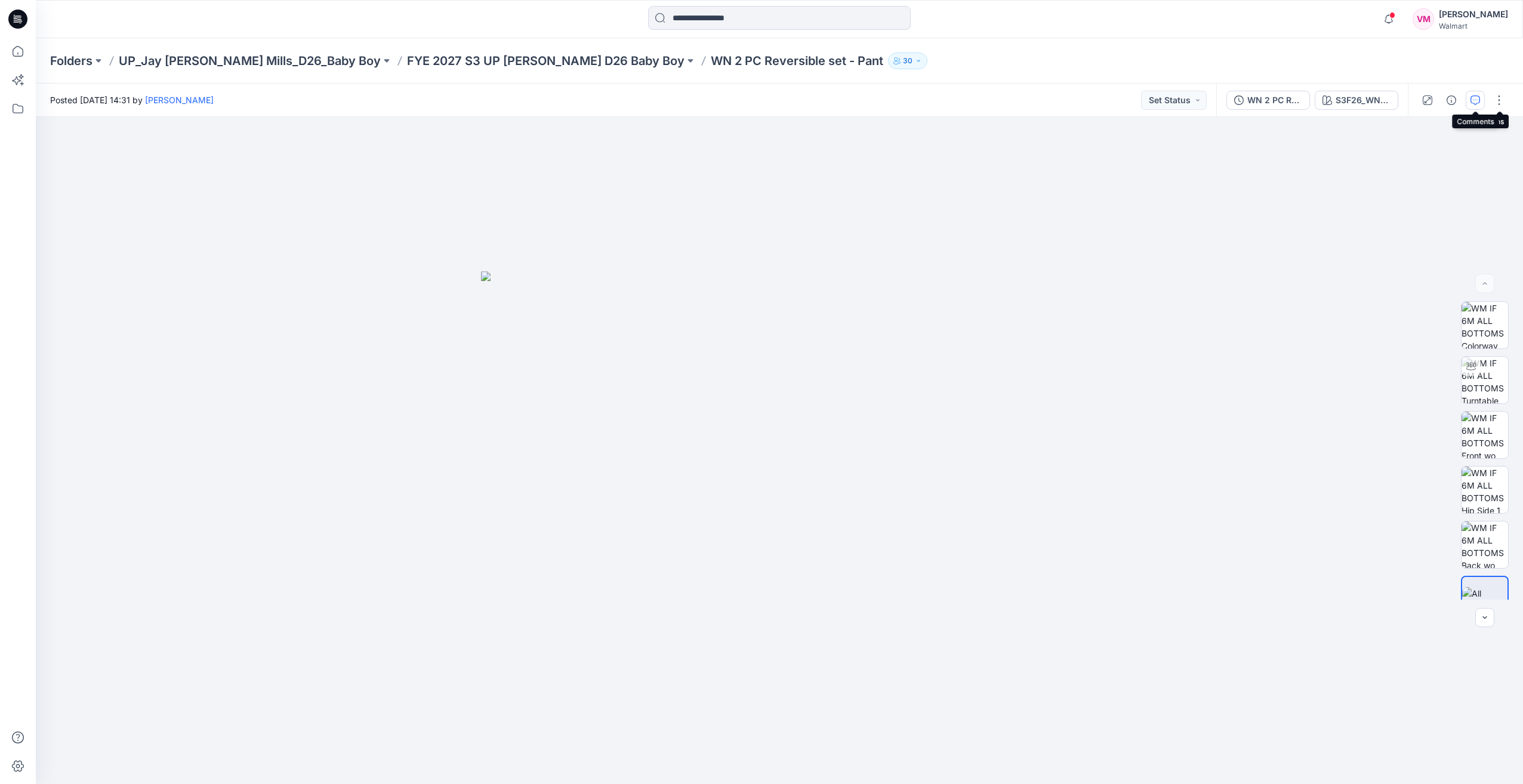
click at [1475, 104] on icon "button" at bounding box center [1475, 99] width 9 height 9
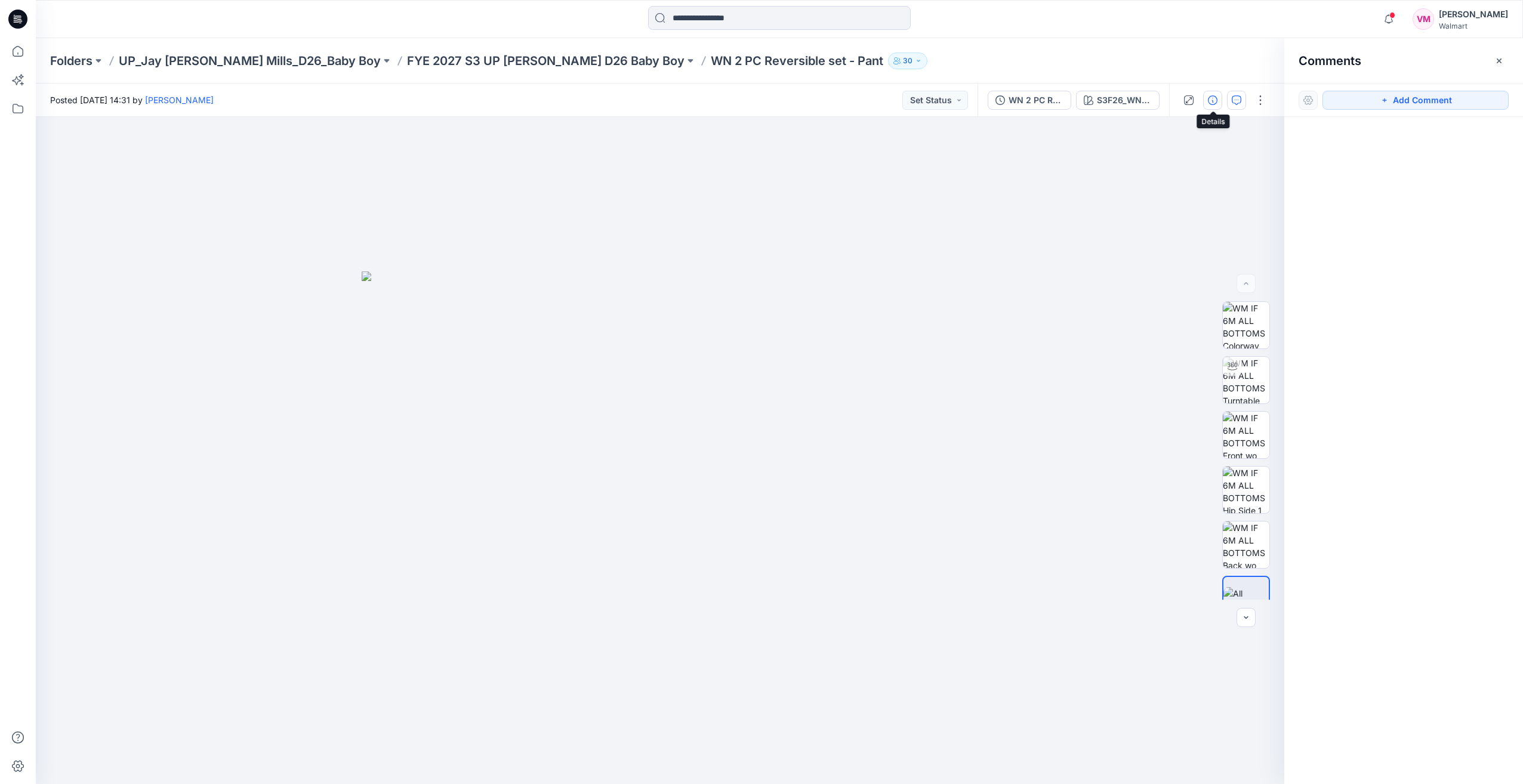
click at [1216, 104] on icon "button" at bounding box center [1212, 99] width 9 height 9
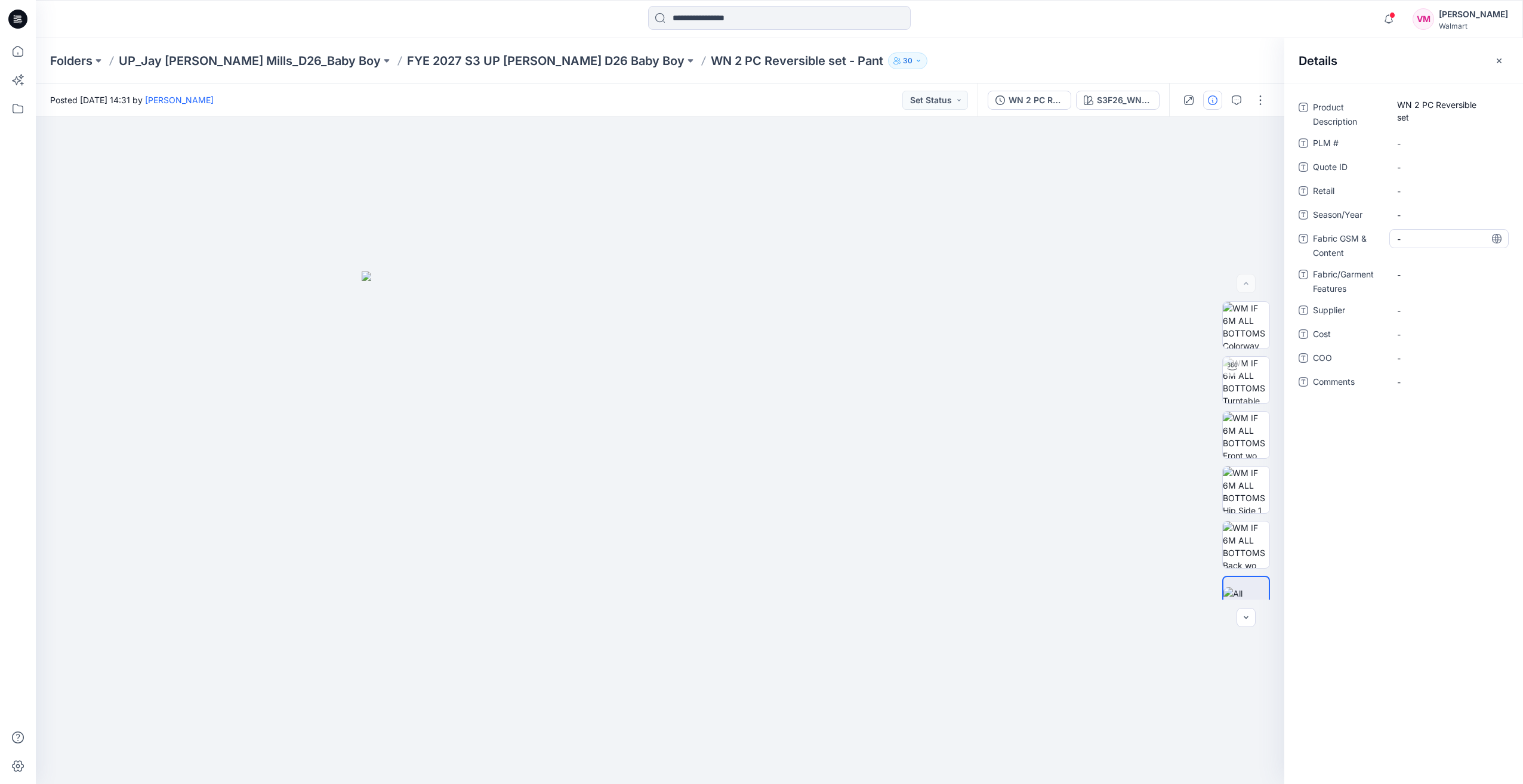
click at [1410, 235] on Content "-" at bounding box center [1449, 239] width 104 height 13
type textarea "*"
click at [1430, 232] on textarea "**********" at bounding box center [1449, 238] width 119 height 19
click at [1427, 241] on textarea "**********" at bounding box center [1449, 238] width 119 height 19
type textarea "**********"
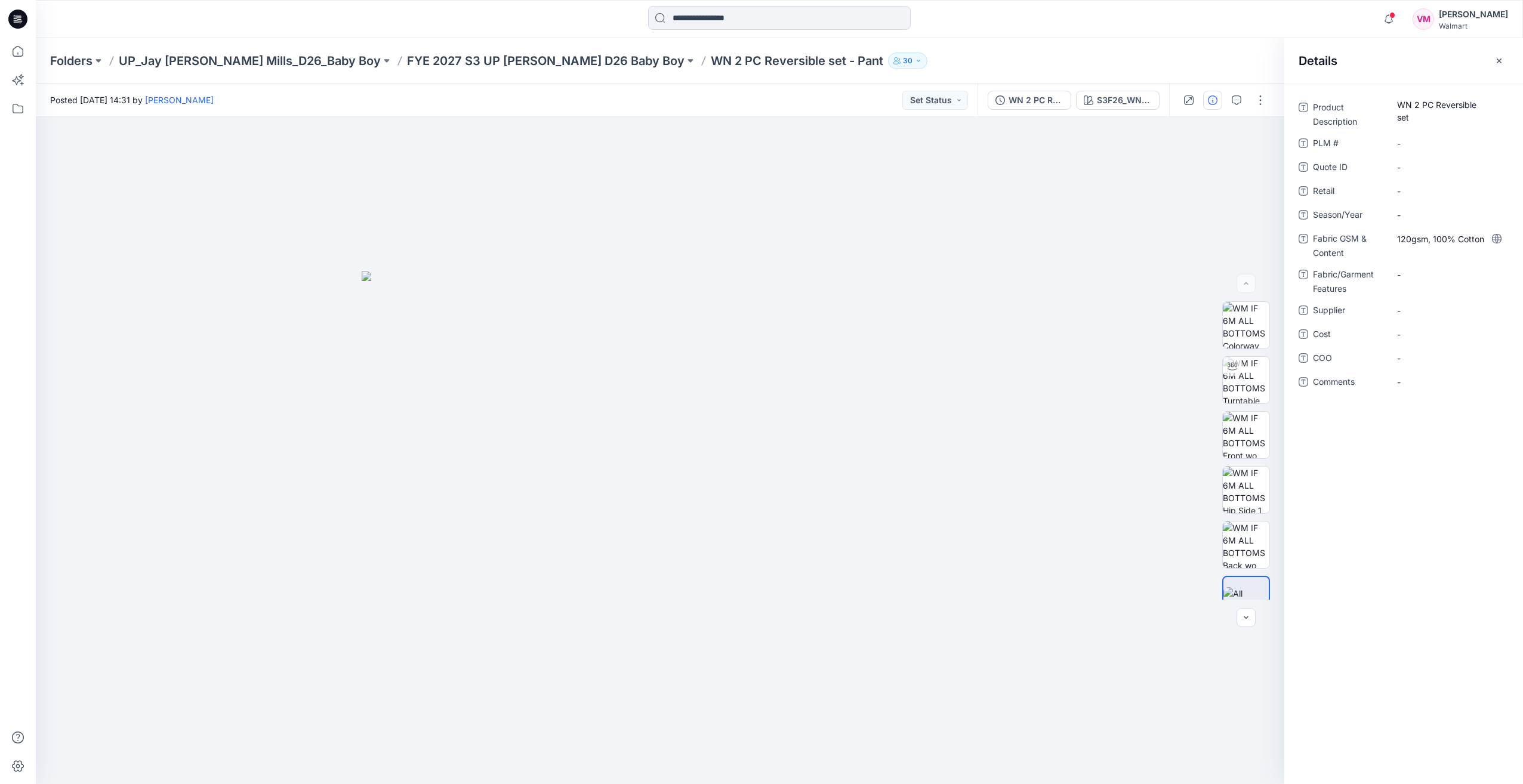
click at [1410, 257] on div "120gsm, 100% Cotton" at bounding box center [1449, 244] width 119 height 31
click at [1410, 271] on Features "-" at bounding box center [1449, 275] width 104 height 13
type textarea "**********"
click at [1406, 112] on Description "WN 2 PC Reversible set" at bounding box center [1449, 111] width 104 height 25
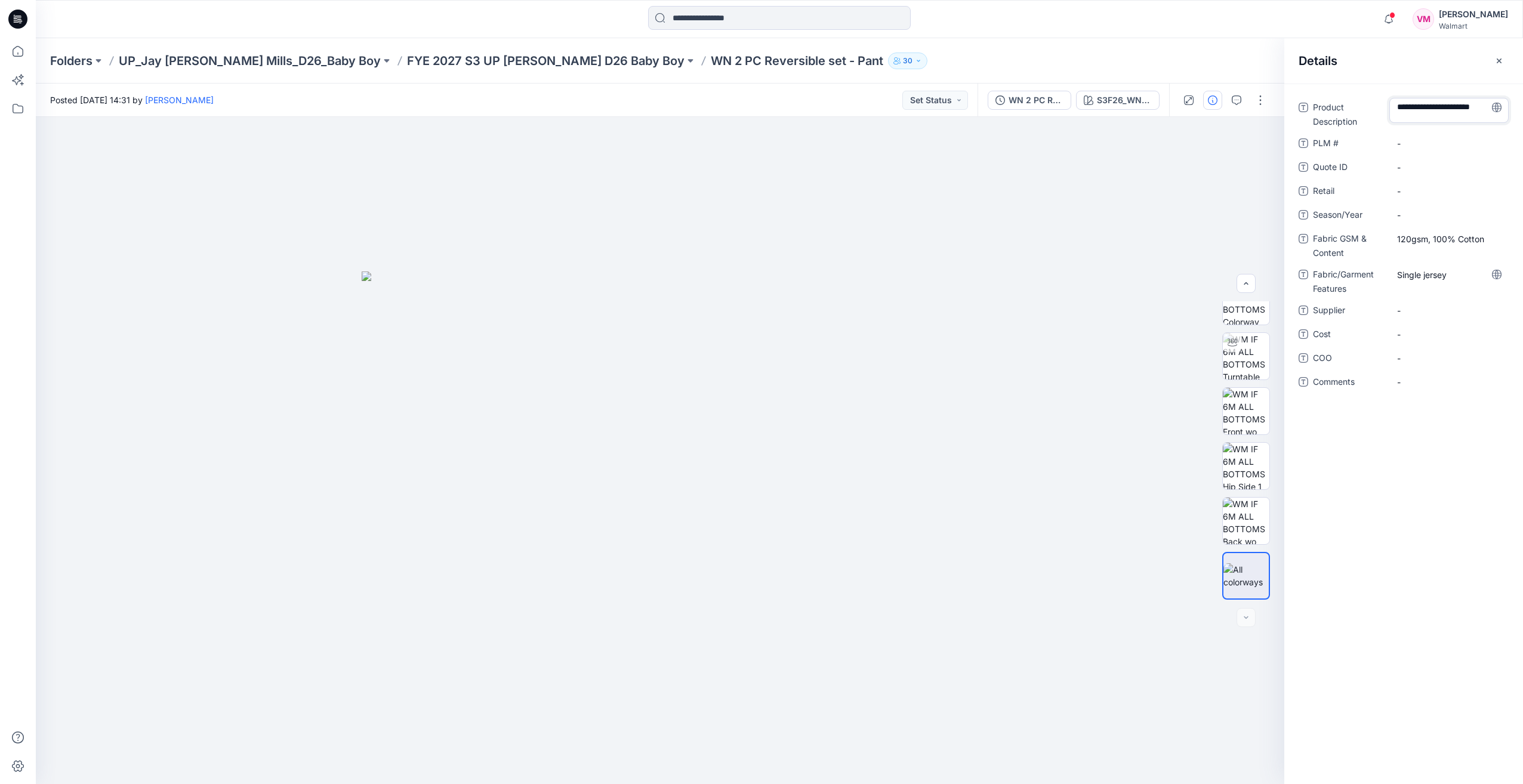
scroll to position [2, 0]
type textarea "**********"
click at [1392, 527] on div "Product Description WN 2 PC Reversible set - Pant PLM # - Quote ID - Retail - S…" at bounding box center [1404, 433] width 239 height 701
click at [1417, 118] on Description "WN 2 PC Reversible set - Pant" at bounding box center [1449, 111] width 104 height 25
click at [1417, 118] on textarea "**********" at bounding box center [1449, 110] width 119 height 25
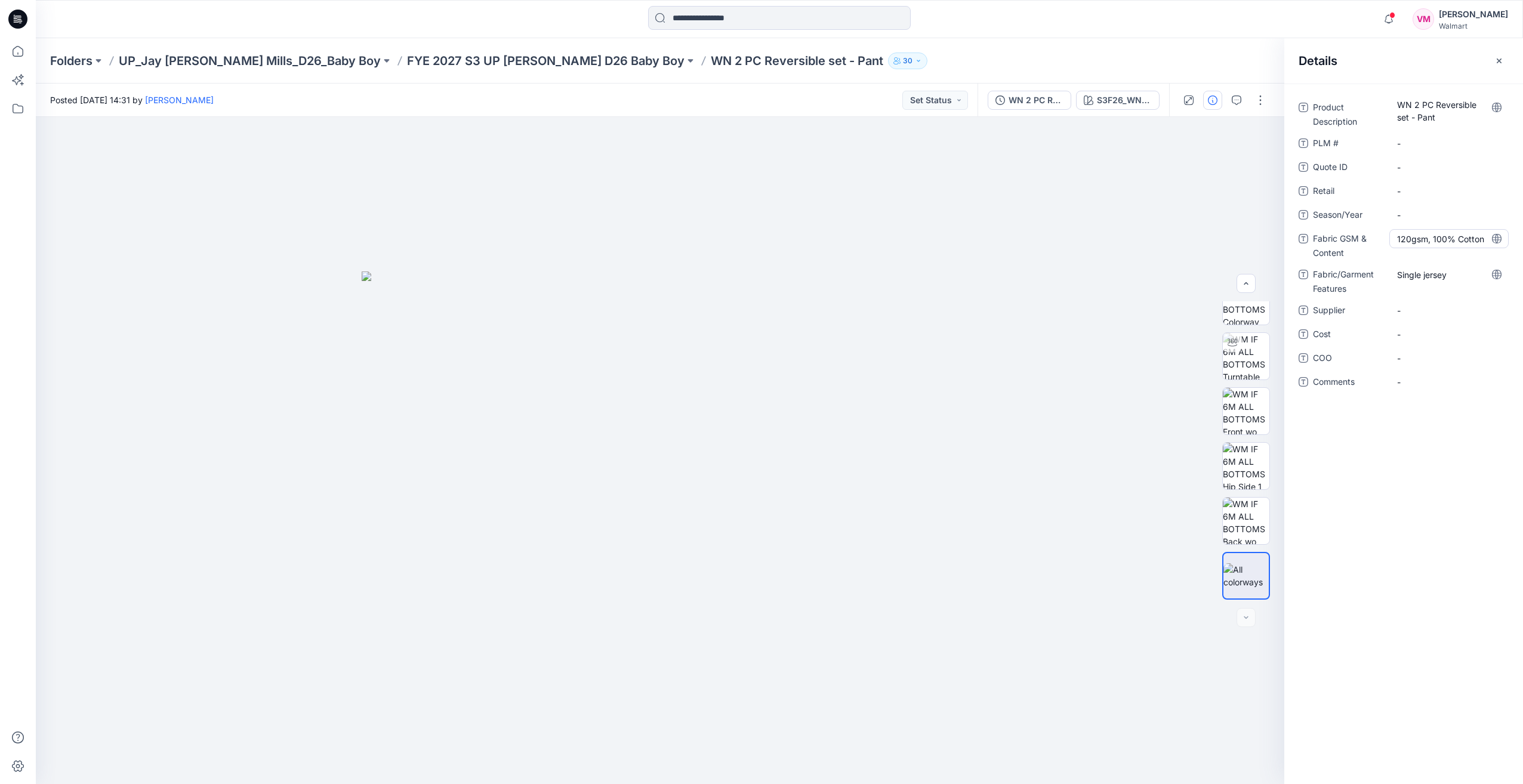
click at [1423, 242] on Content "120gsm, 100% Cotton" at bounding box center [1449, 239] width 104 height 13
click at [1426, 277] on Features "Single jersey" at bounding box center [1449, 275] width 104 height 13
click at [998, 244] on div at bounding box center [660, 450] width 1249 height 667
click at [513, 66] on p "FYE 2027 S3 UP [PERSON_NAME] D26 Baby Boy" at bounding box center [546, 61] width 277 height 17
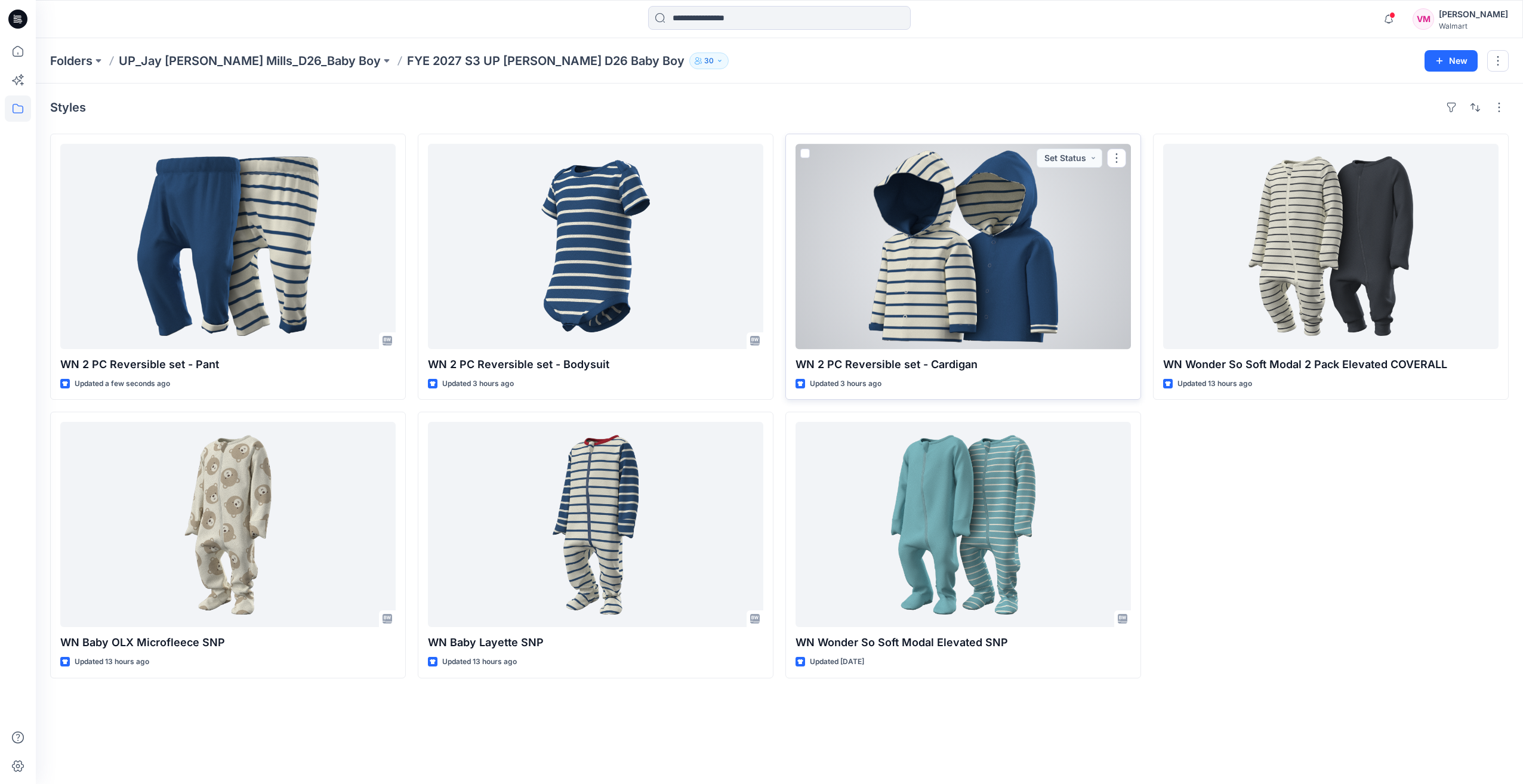
click at [890, 250] on div at bounding box center [963, 246] width 336 height 205
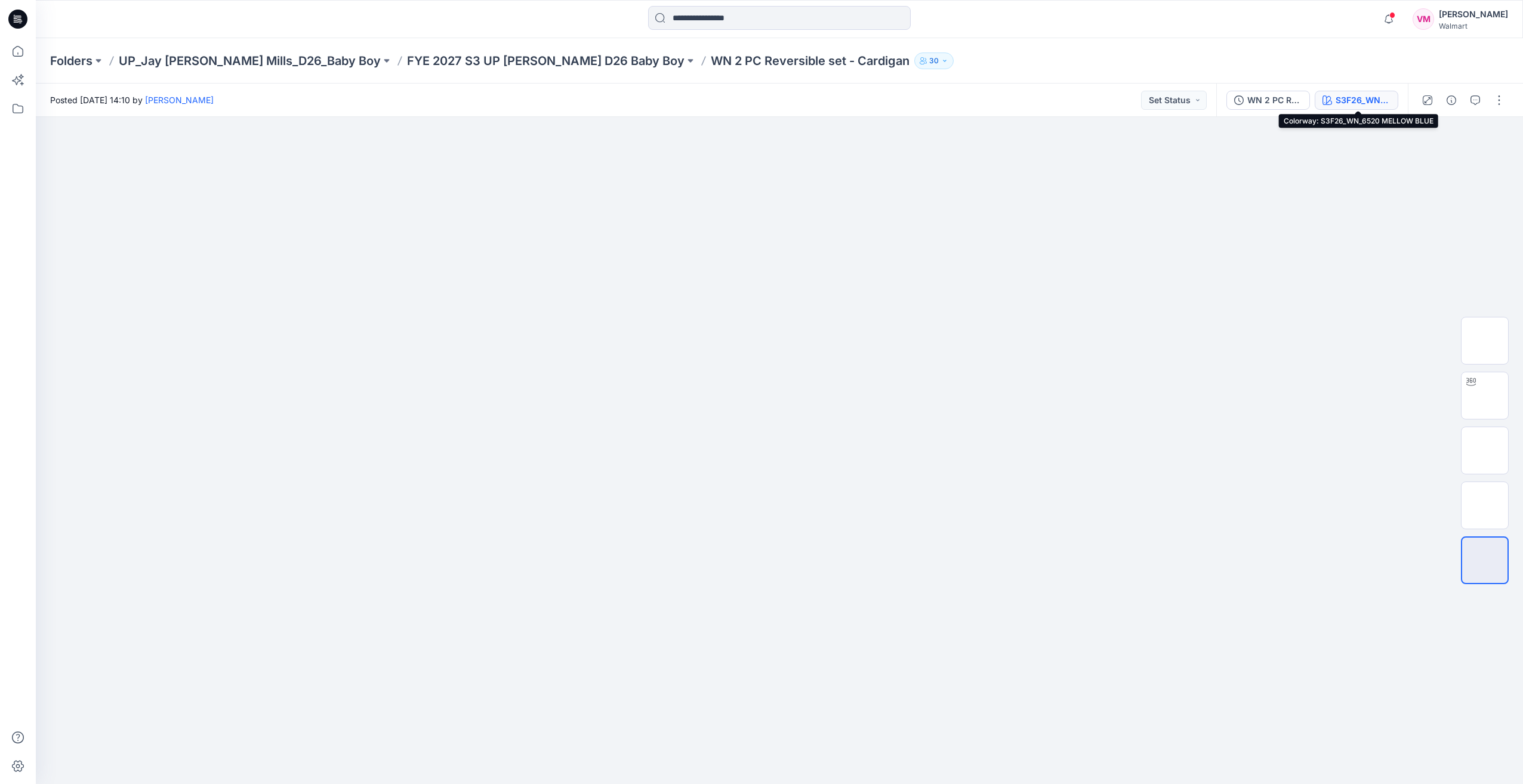
click at [1372, 97] on div "S3F26_WN_6520 MELLOW BLUE" at bounding box center [1363, 100] width 55 height 13
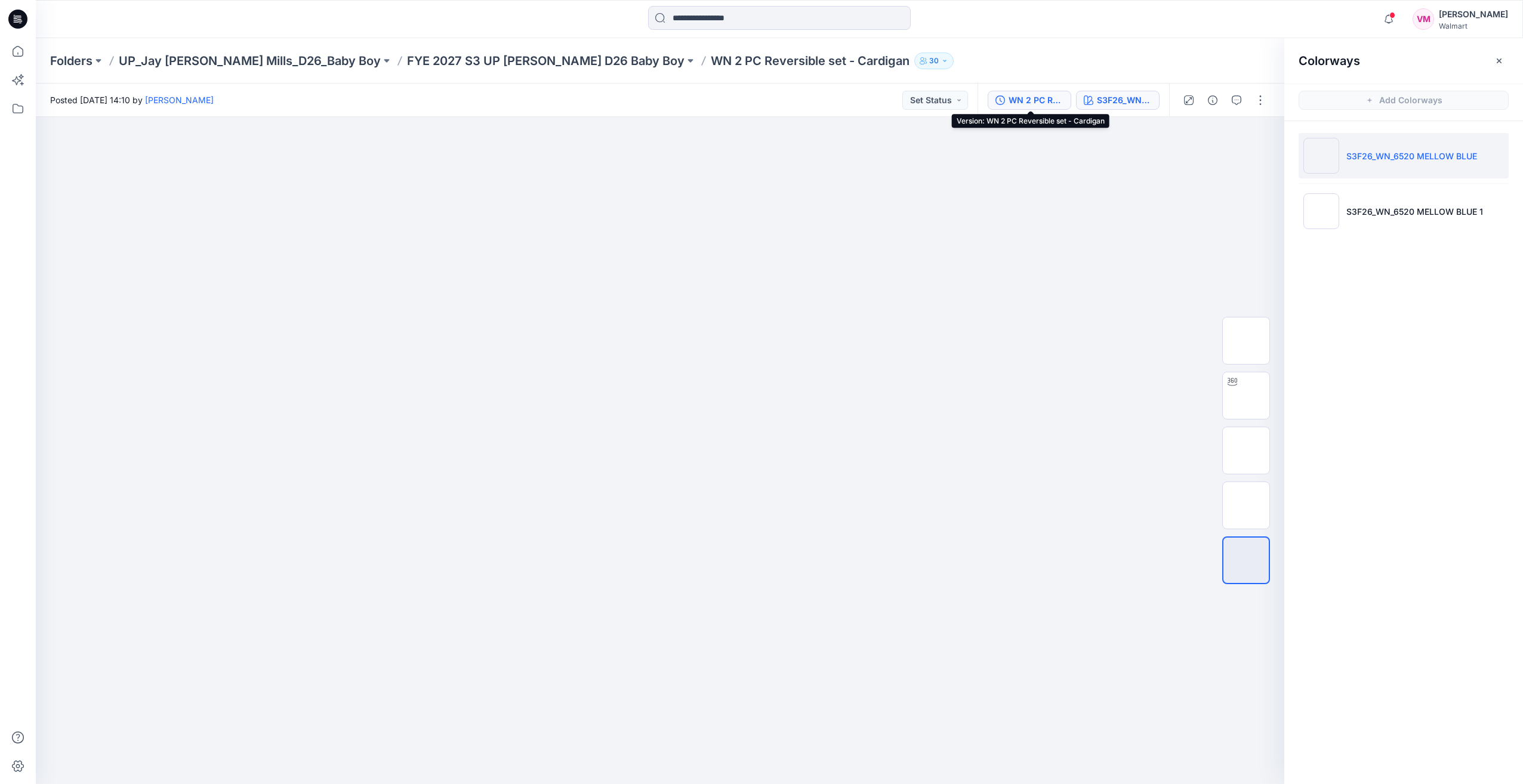
click at [1021, 99] on div "WN 2 PC Reversible set - Cardigan" at bounding box center [1037, 100] width 55 height 13
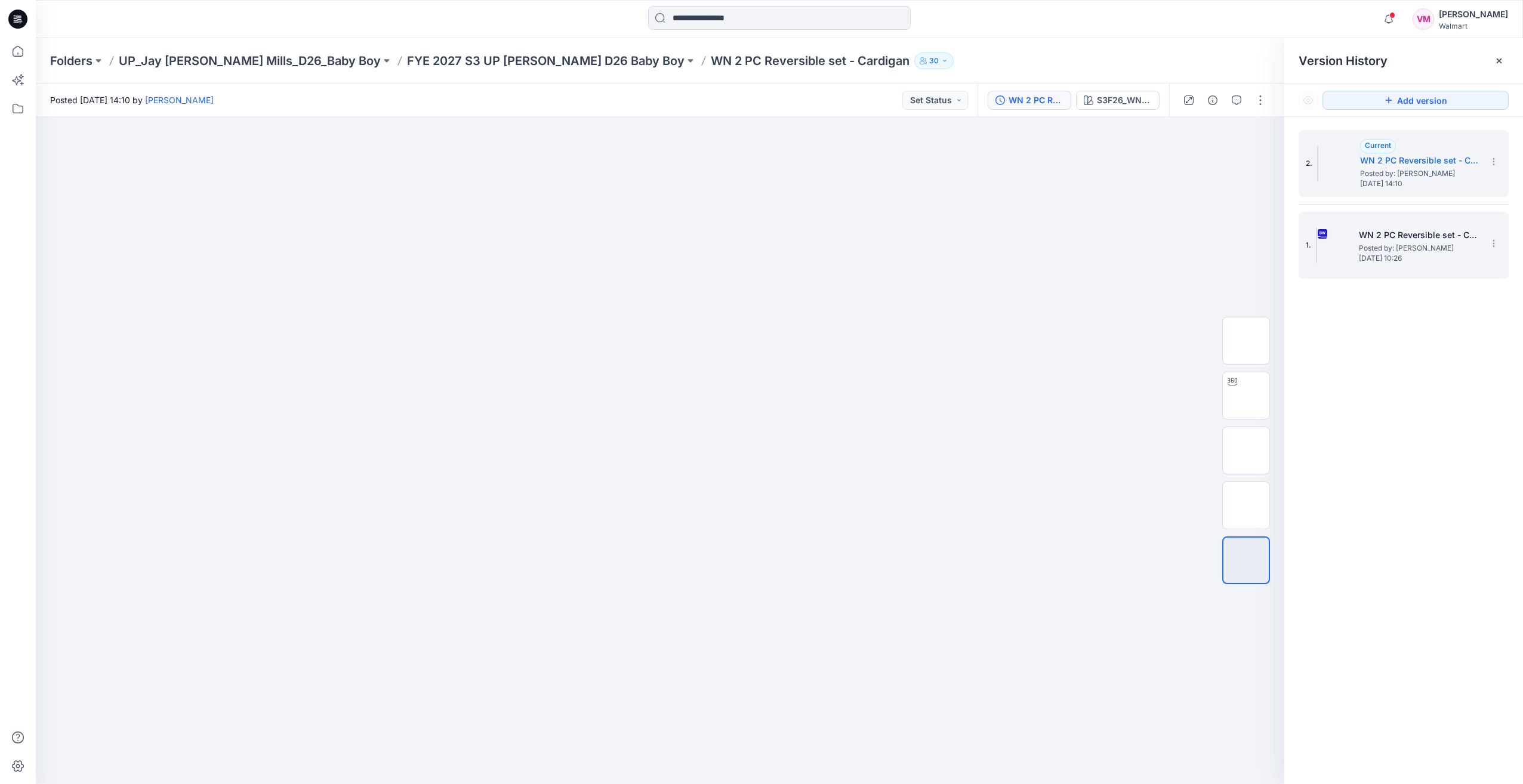
click at [1406, 249] on span "Posted by: [PERSON_NAME]" at bounding box center [1419, 248] width 119 height 12
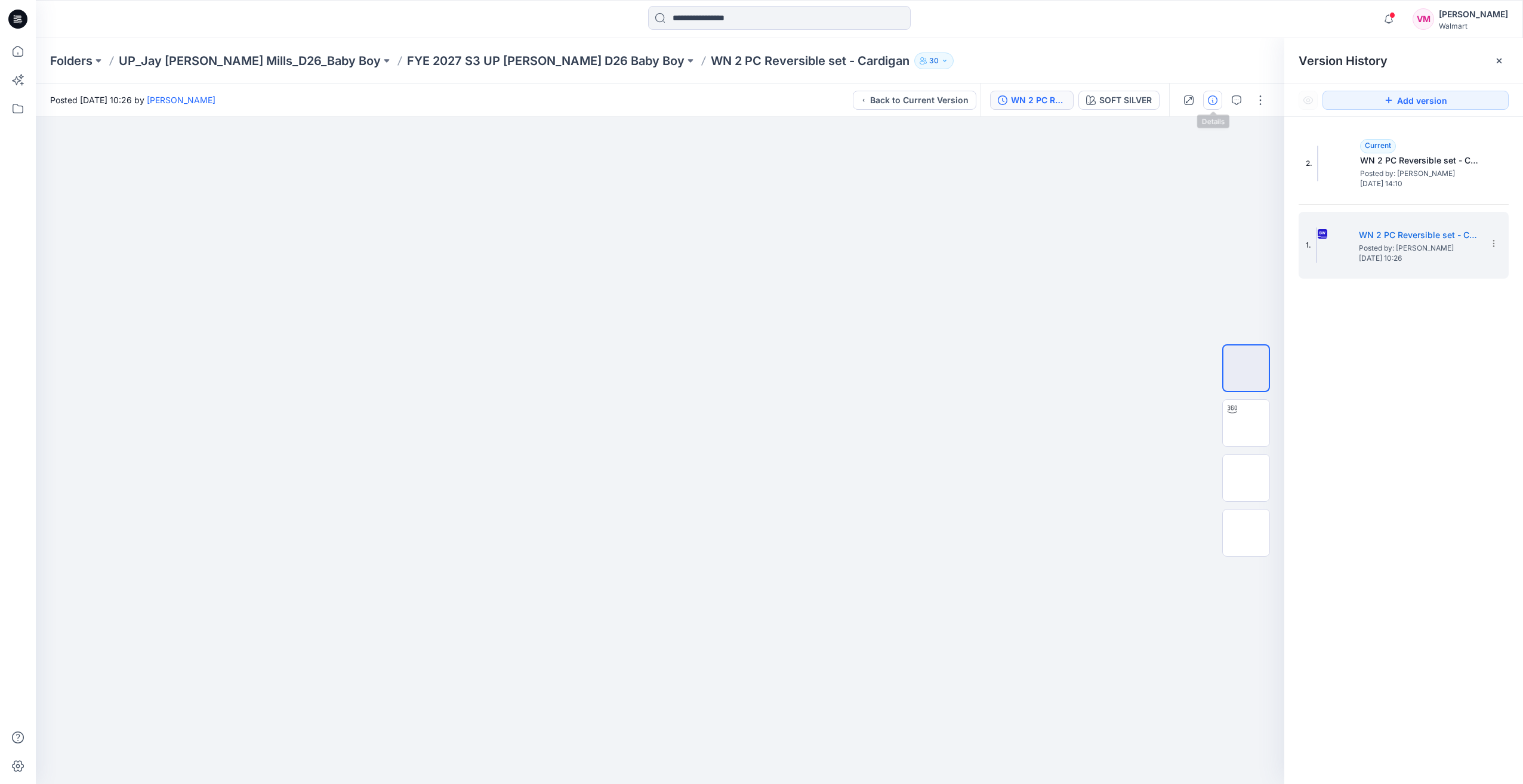
click at [1214, 100] on icon "button" at bounding box center [1212, 99] width 9 height 9
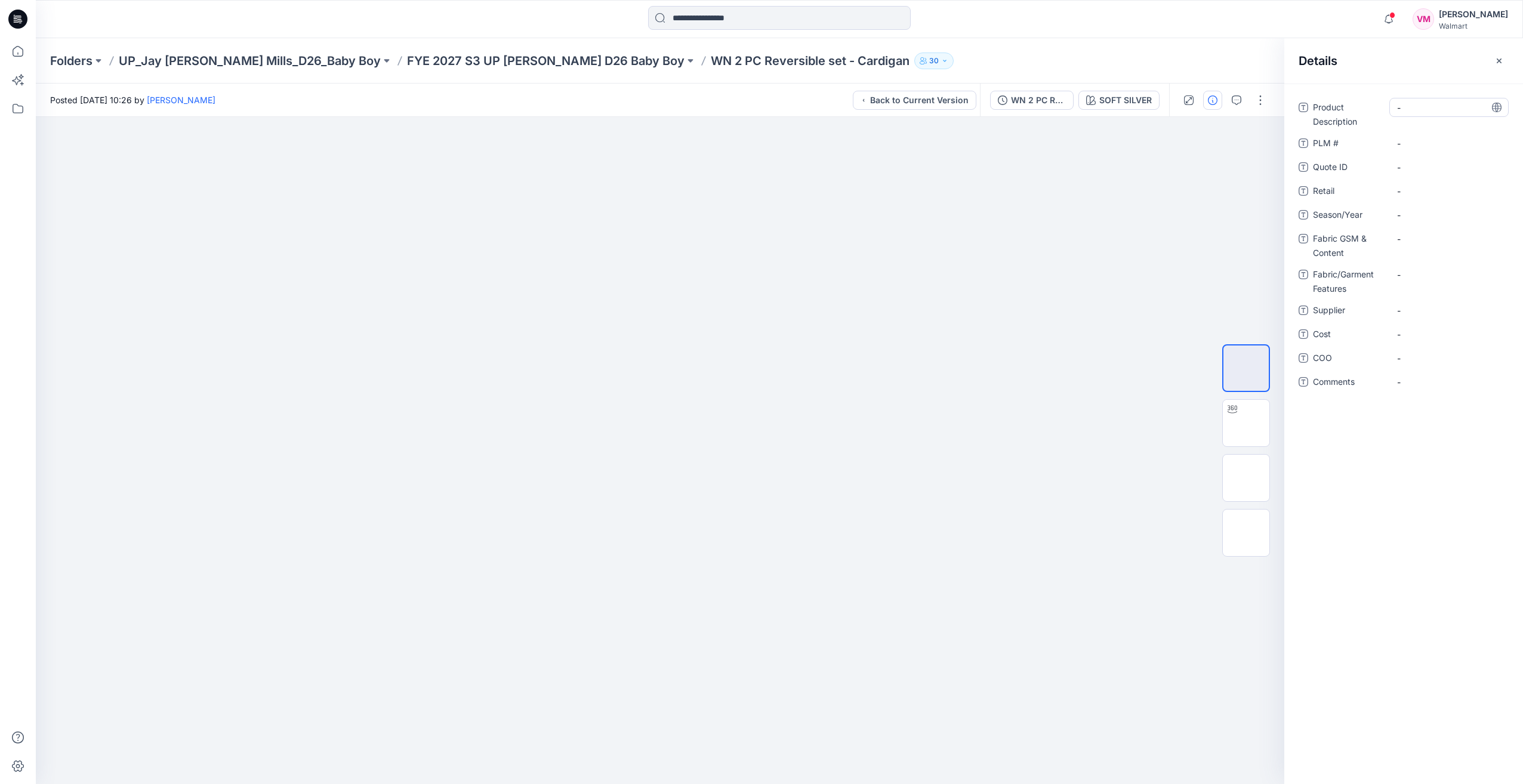
click at [1431, 111] on Description "-" at bounding box center [1449, 107] width 104 height 13
drag, startPoint x: 616, startPoint y: 58, endPoint x: 809, endPoint y: 71, distance: 193.4
click at [809, 71] on div "Folders UP_Jay Jay Mills_D26_Baby Boy FYE 2027 S3 UP Jay Jay Mills D26 Baby Boy…" at bounding box center [779, 61] width 1488 height 45
copy p "WN 2 PC Reversible set - Cardigan"
click at [1414, 109] on Description "-" at bounding box center [1449, 107] width 104 height 13
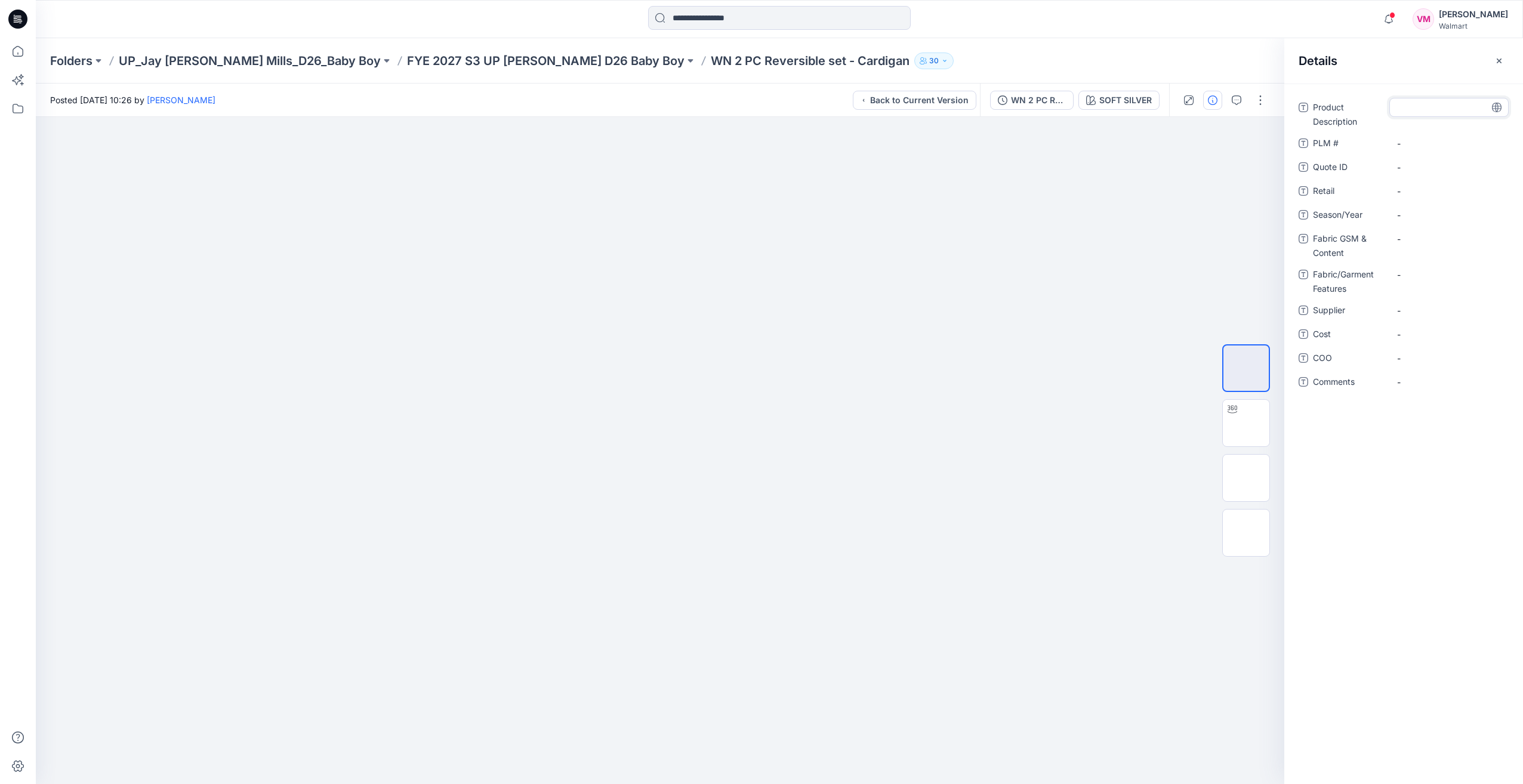
type textarea "**********"
click at [1425, 240] on Content "-" at bounding box center [1449, 239] width 104 height 13
type textarea "**********"
click at [1421, 280] on Features "-" at bounding box center [1449, 275] width 104 height 13
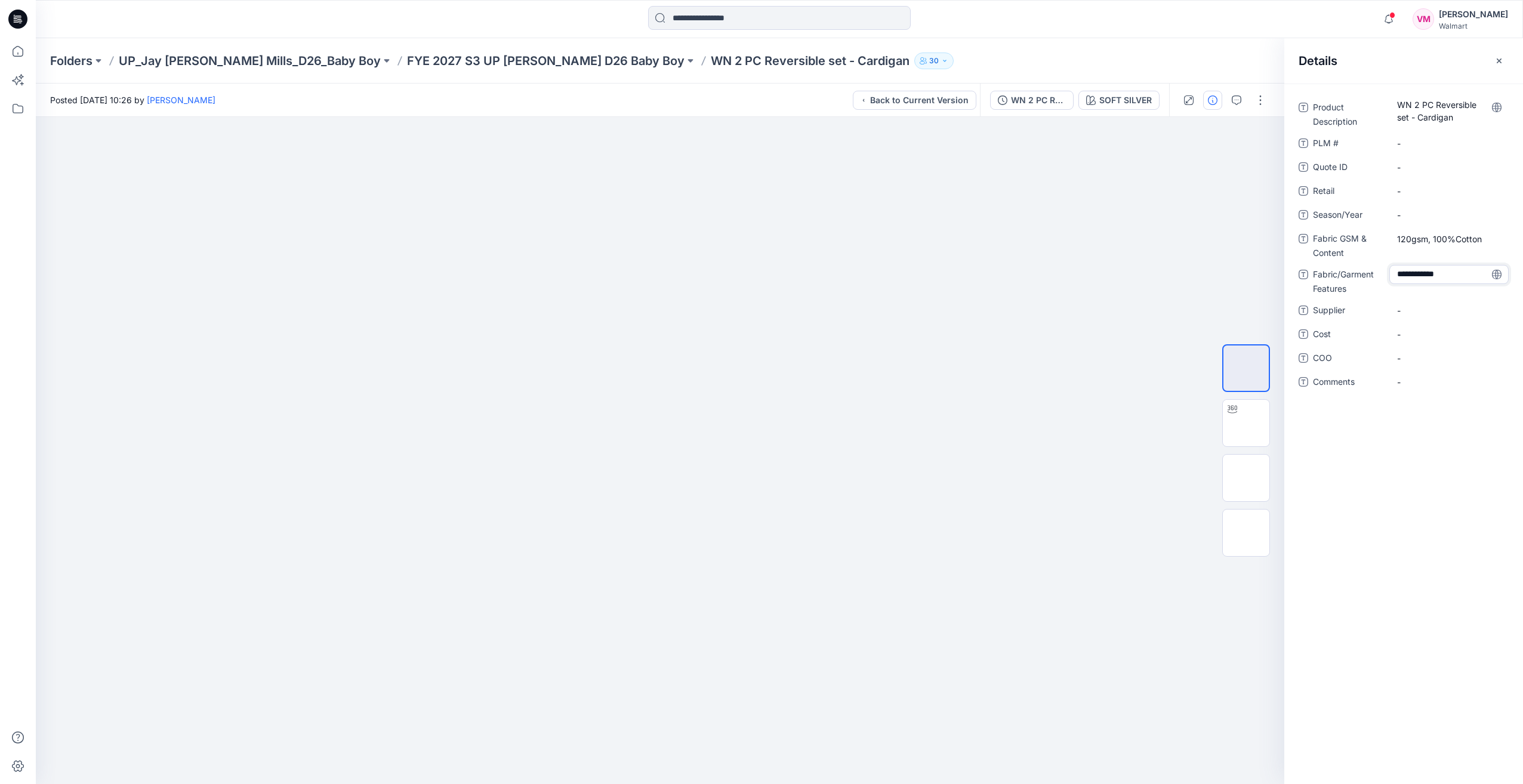
type textarea "**********"
click at [1429, 455] on div "**********" at bounding box center [1404, 433] width 239 height 701
click at [1431, 271] on Features "Single jersey" at bounding box center [1449, 275] width 104 height 13
click at [1424, 274] on textarea "**********" at bounding box center [1449, 274] width 119 height 19
type textarea "**********"
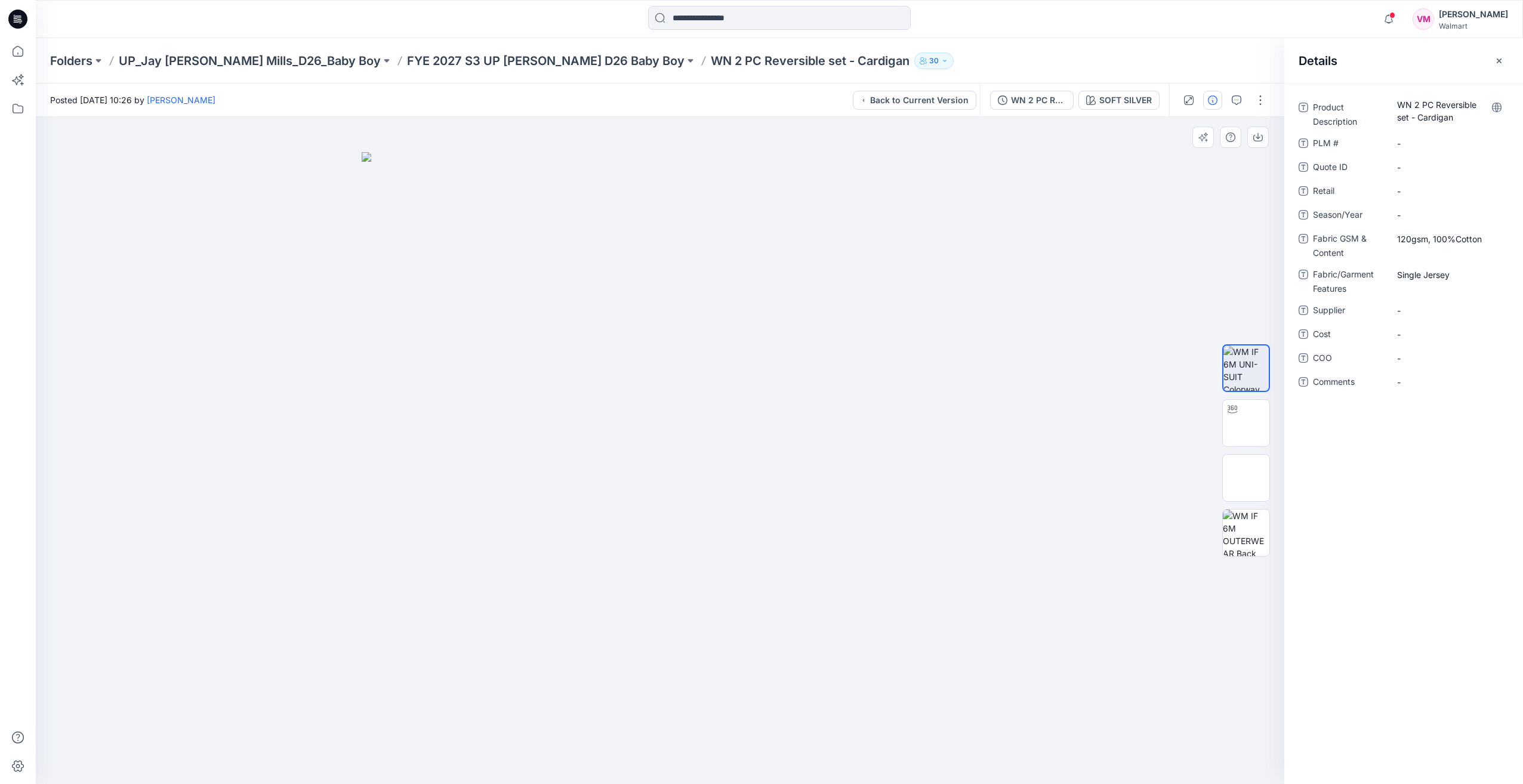
click at [1016, 306] on div at bounding box center [660, 450] width 1249 height 667
click at [1246, 423] on img at bounding box center [1246, 423] width 0 height 0
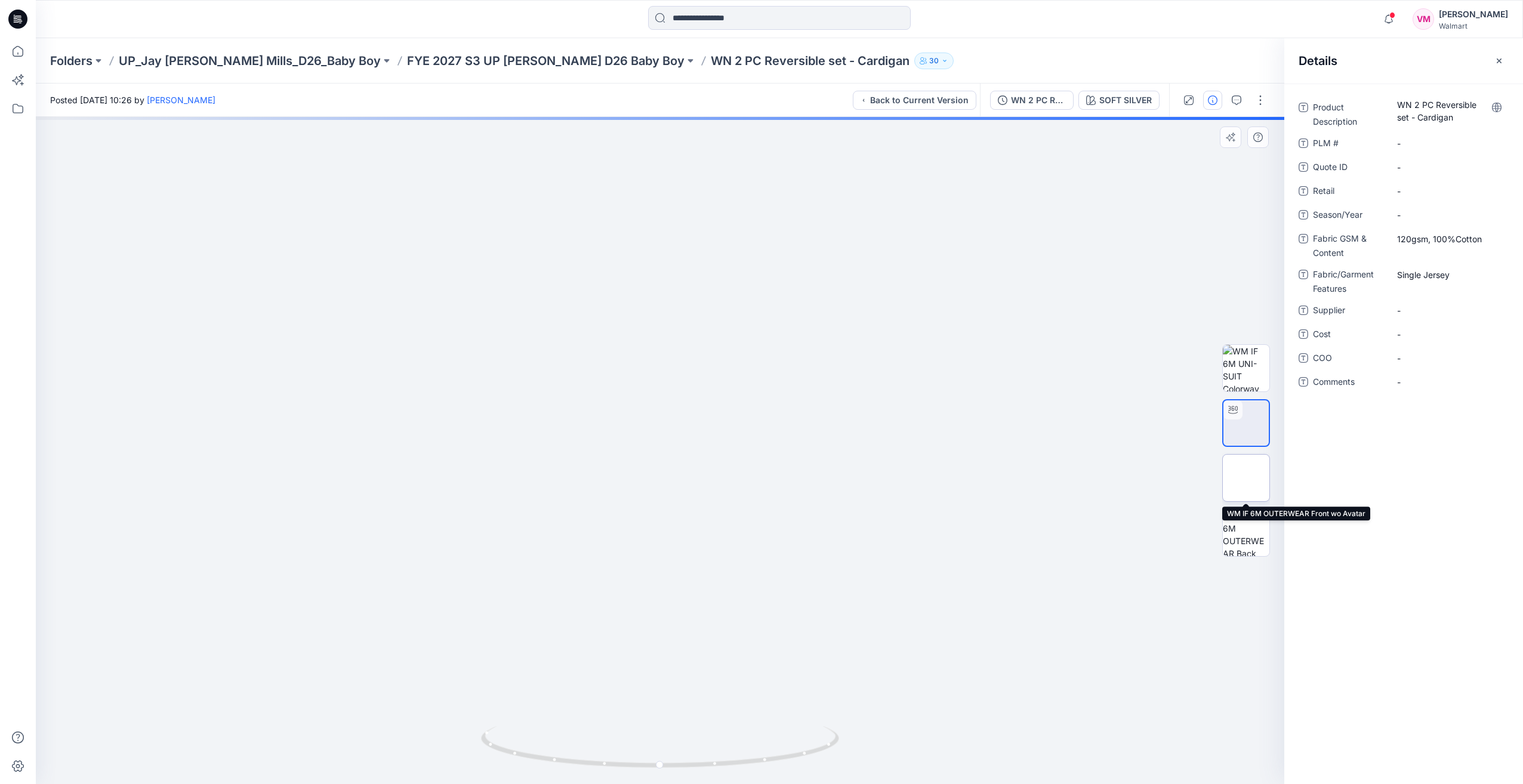
click at [1246, 478] on img at bounding box center [1246, 478] width 0 height 0
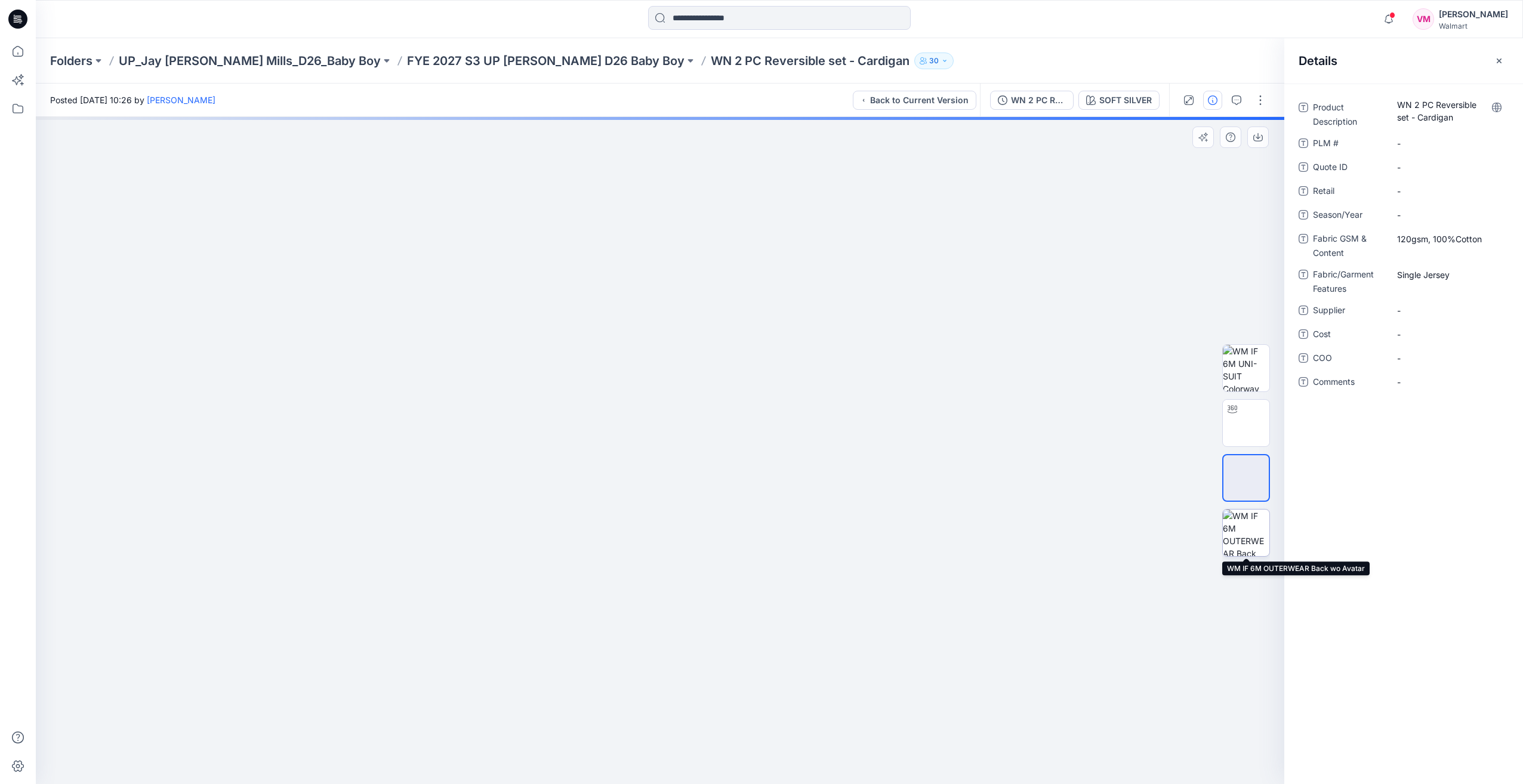
click at [1247, 532] on img at bounding box center [1246, 533] width 47 height 47
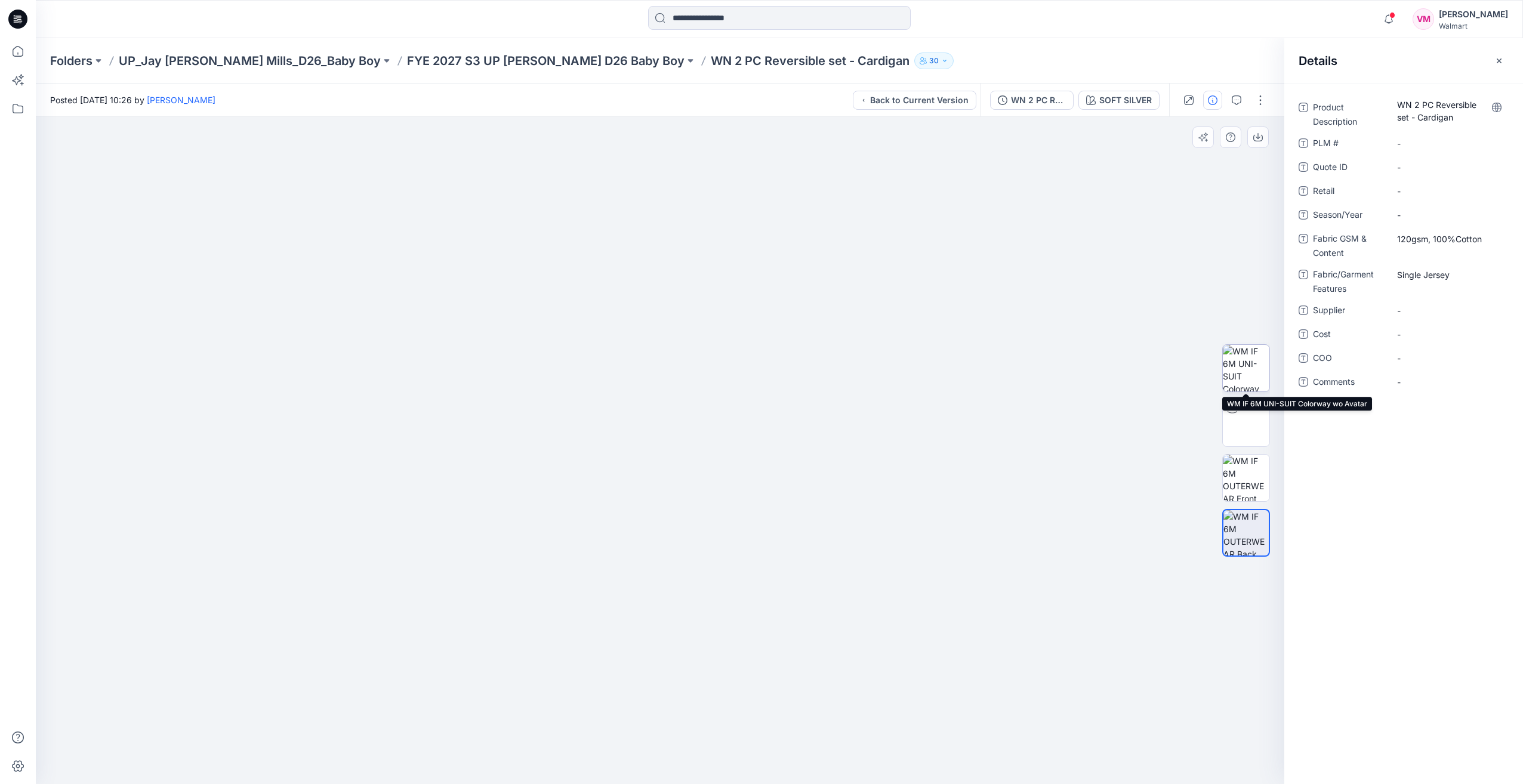
click at [1251, 373] on img at bounding box center [1246, 368] width 47 height 47
click at [1115, 102] on div "SOFT SILVER" at bounding box center [1125, 100] width 53 height 13
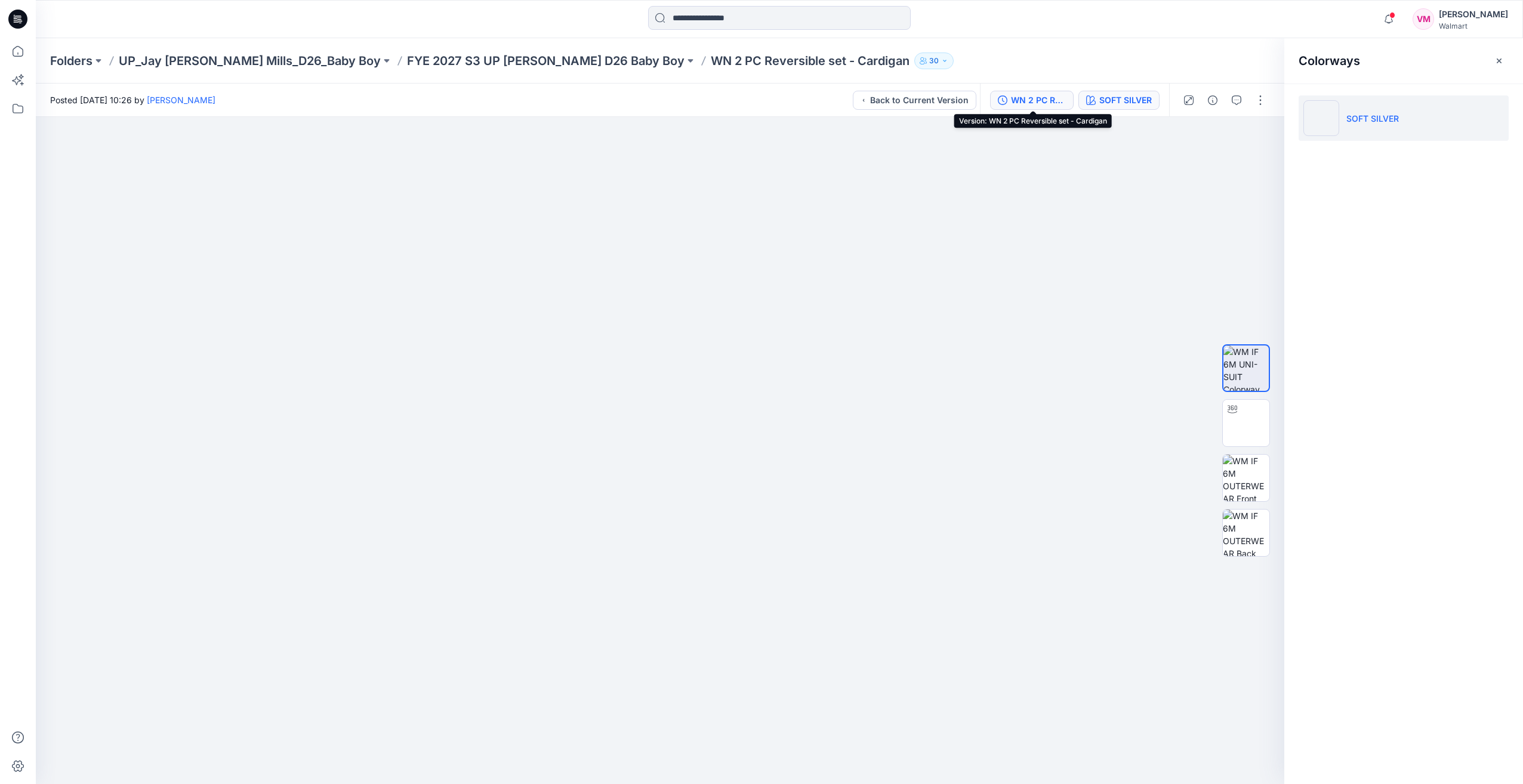
click at [1023, 99] on div "WN 2 PC Reversible set - Cardigan" at bounding box center [1038, 100] width 55 height 13
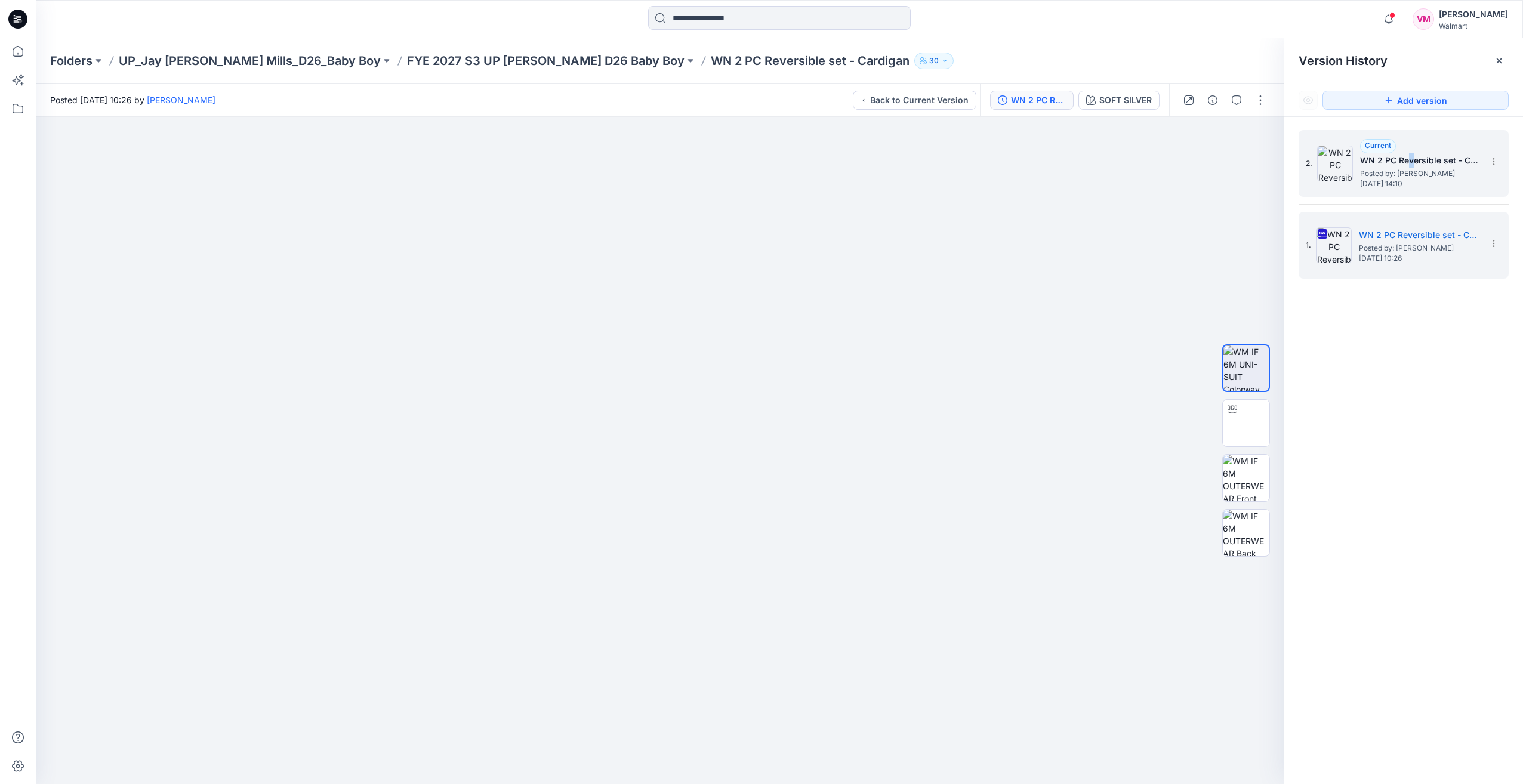
click at [1410, 159] on h5 "WN 2 PC Reversible set - Cardigan" at bounding box center [1419, 160] width 119 height 14
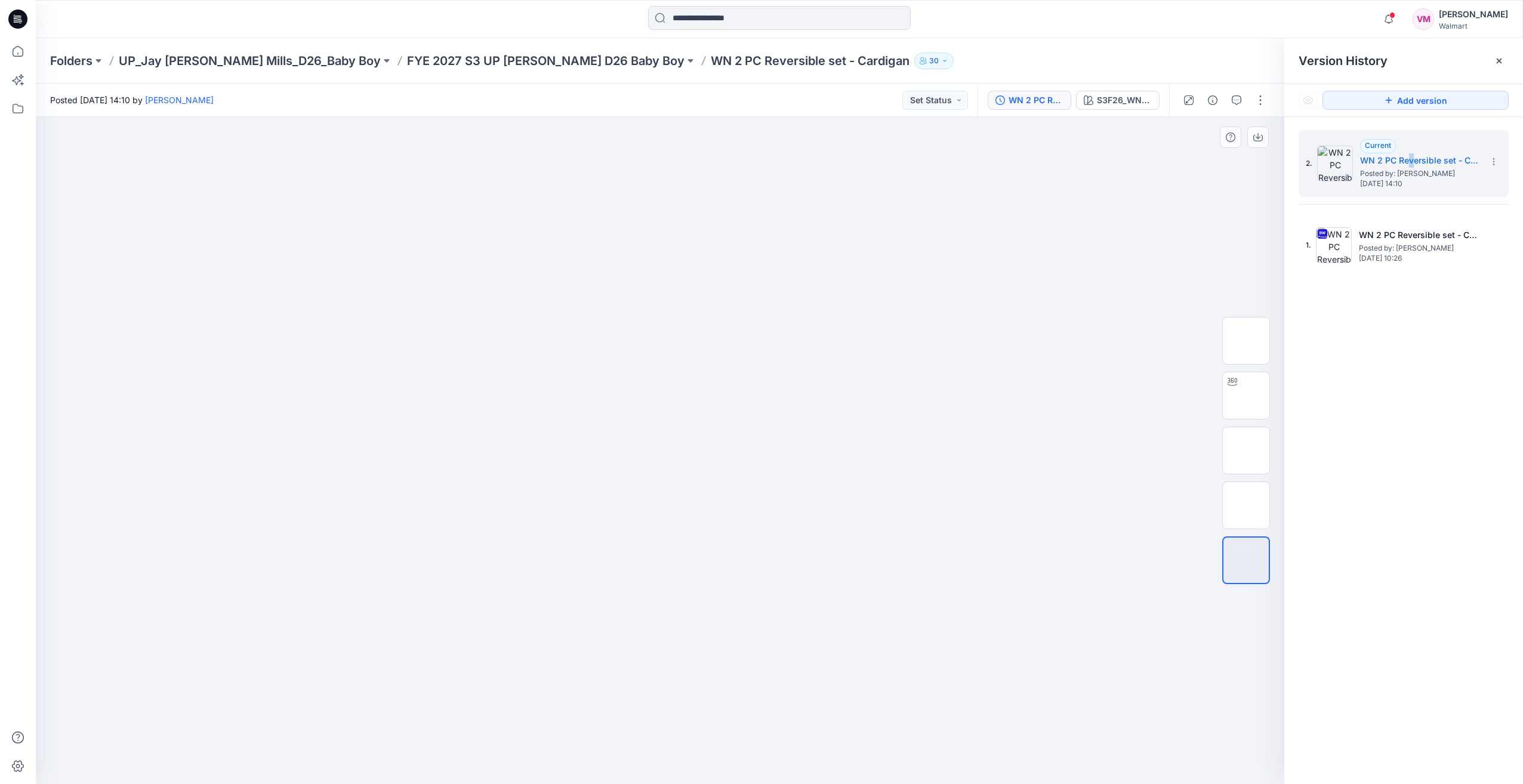
click at [886, 271] on img at bounding box center [660, 271] width 597 height 0
click at [1246, 396] on img at bounding box center [1246, 396] width 0 height 0
drag, startPoint x: 777, startPoint y: 756, endPoint x: 791, endPoint y: 759, distance: 14.3
click at [791, 759] on icon at bounding box center [662, 749] width 361 height 45
drag, startPoint x: 761, startPoint y: 762, endPoint x: 744, endPoint y: 754, distance: 18.8
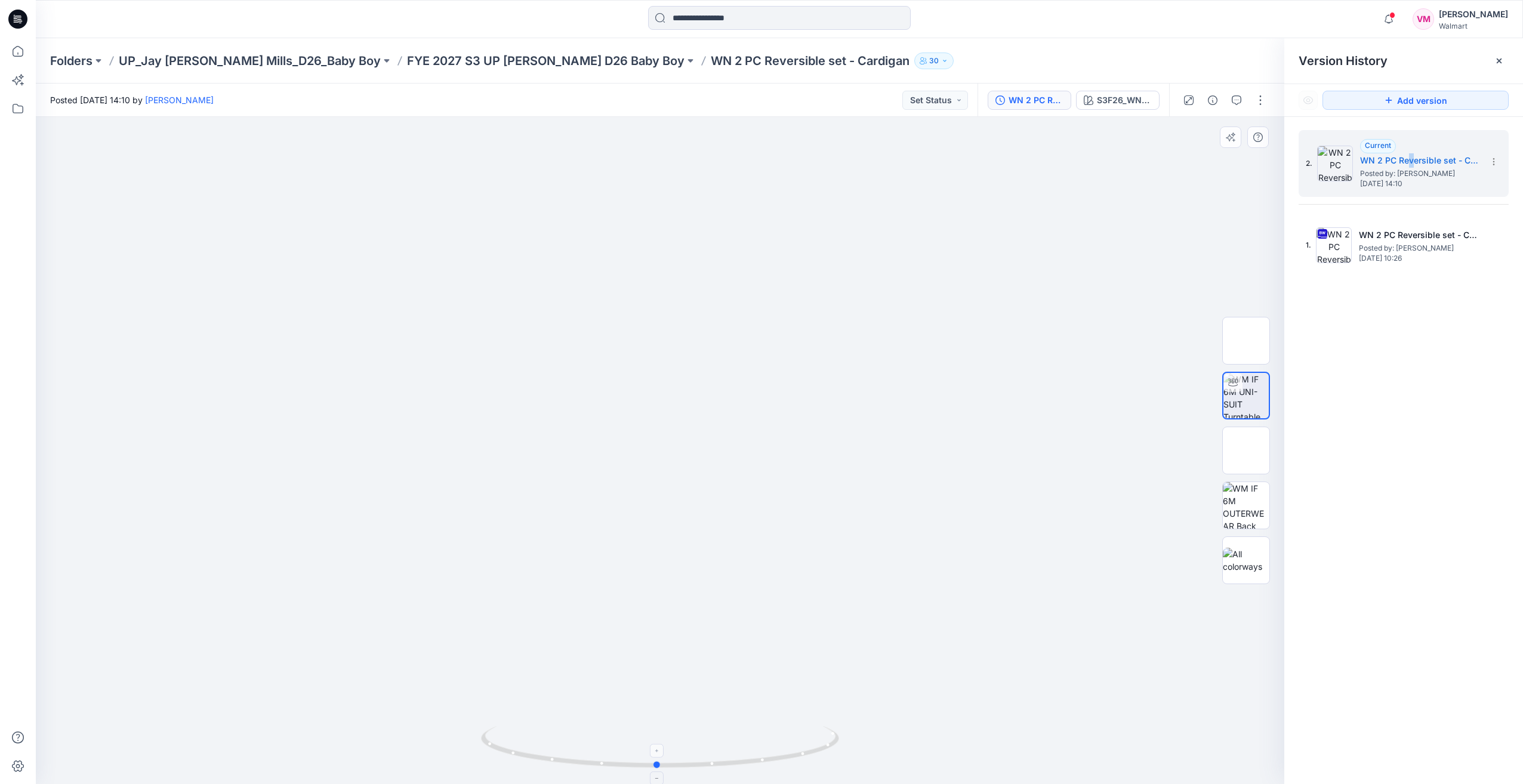
click at [744, 754] on icon at bounding box center [662, 749] width 361 height 45
click at [1399, 251] on span "Posted by: [PERSON_NAME]" at bounding box center [1419, 248] width 119 height 12
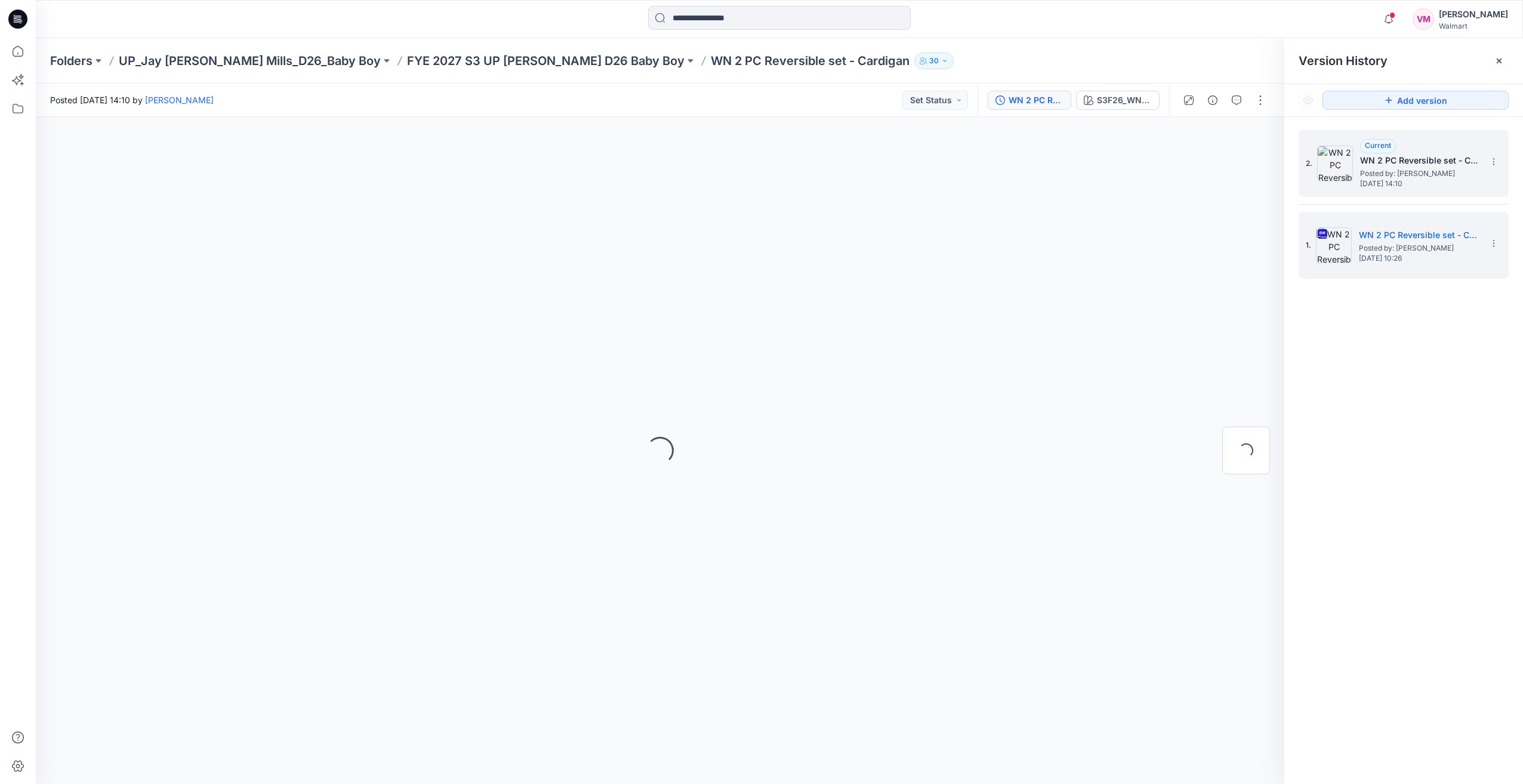
click at [1404, 183] on span "[DATE] 14:10" at bounding box center [1419, 184] width 119 height 8
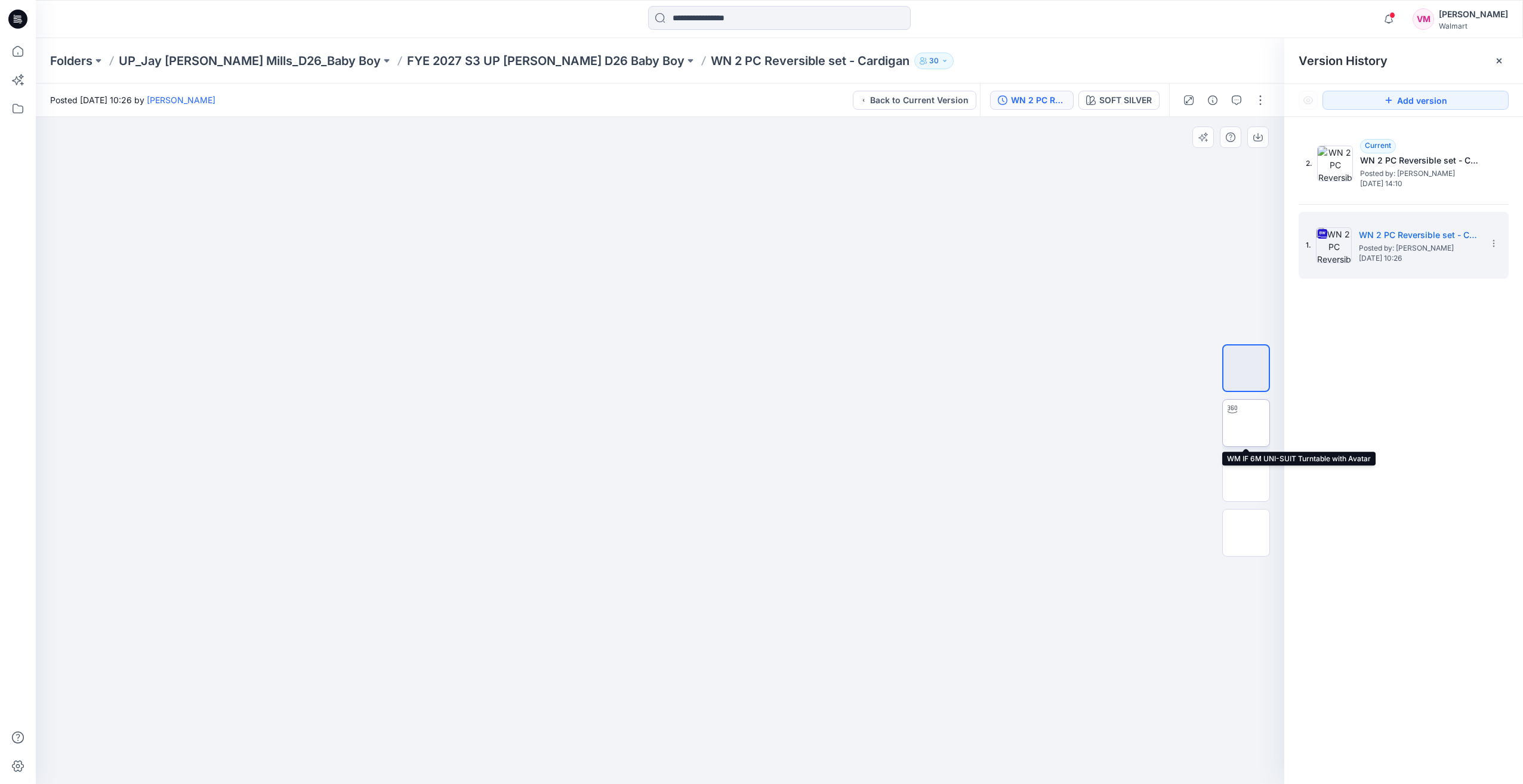
click at [1237, 417] on div at bounding box center [1232, 409] width 19 height 19
click at [1246, 368] on img at bounding box center [1246, 368] width 0 height 0
click at [1246, 423] on img at bounding box center [1246, 423] width 0 height 0
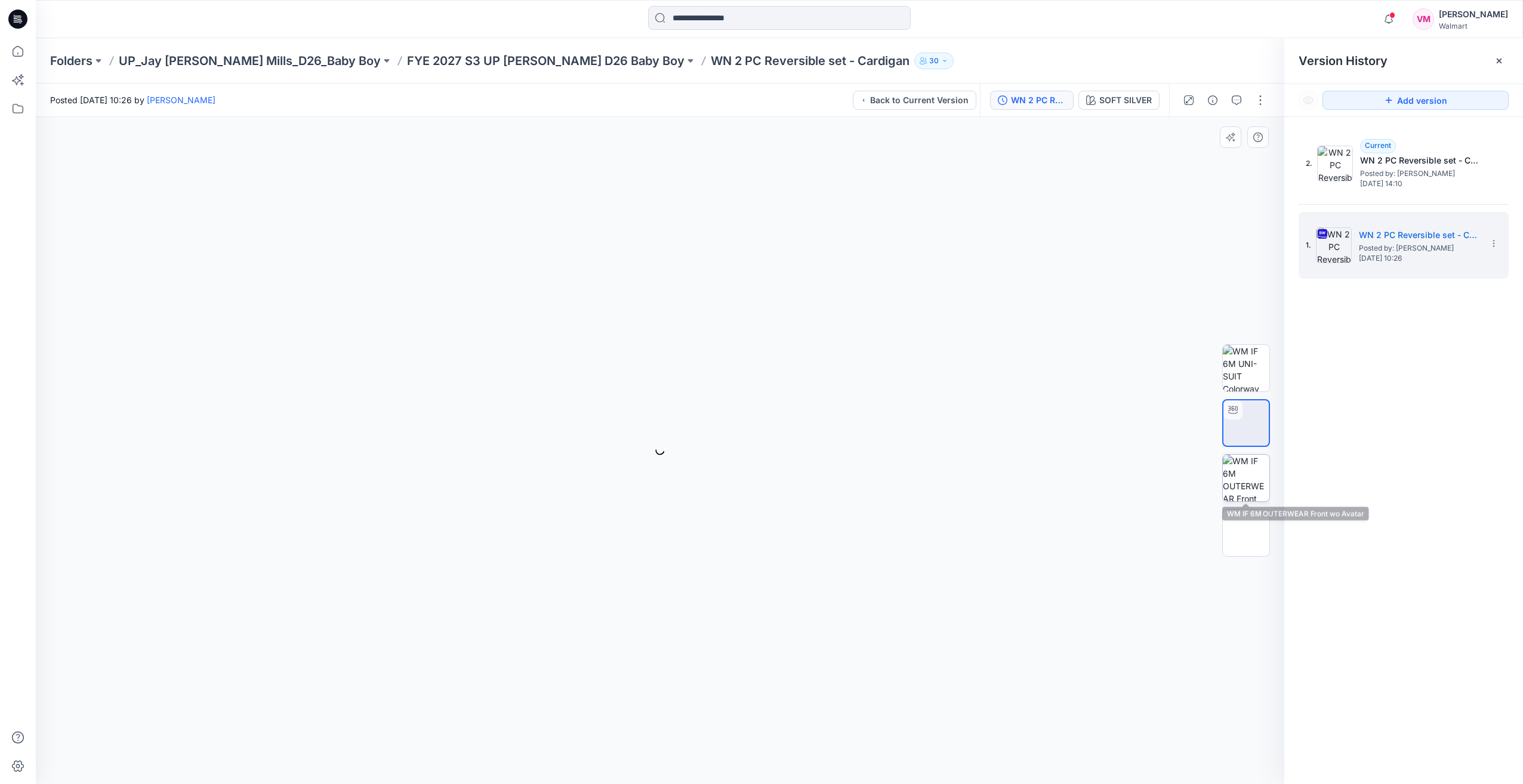
click at [1249, 483] on img at bounding box center [1246, 478] width 47 height 47
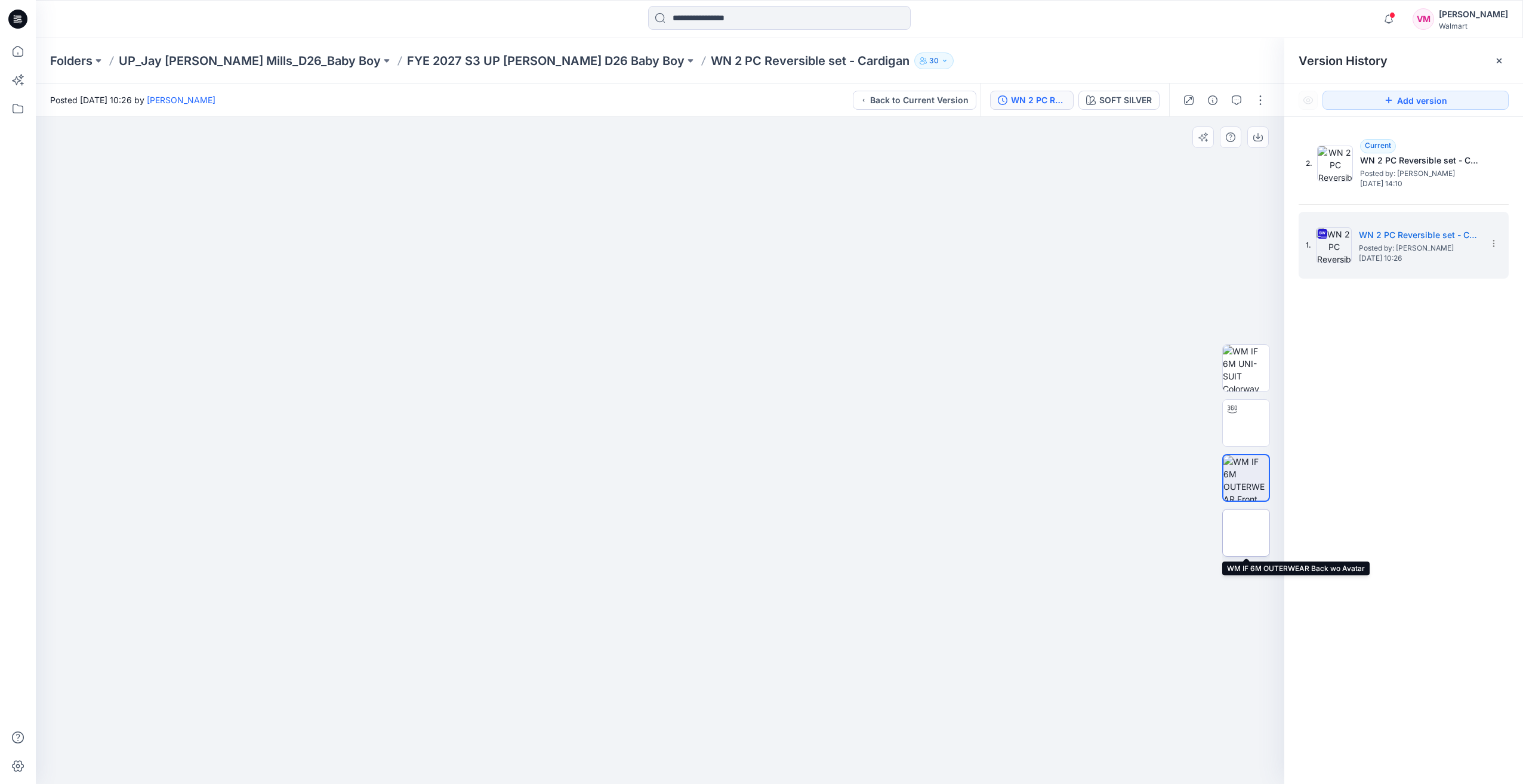
click at [1246, 533] on img at bounding box center [1246, 533] width 0 height 0
click at [1247, 494] on img at bounding box center [1246, 478] width 47 height 47
click at [1246, 423] on img at bounding box center [1246, 423] width 0 height 0
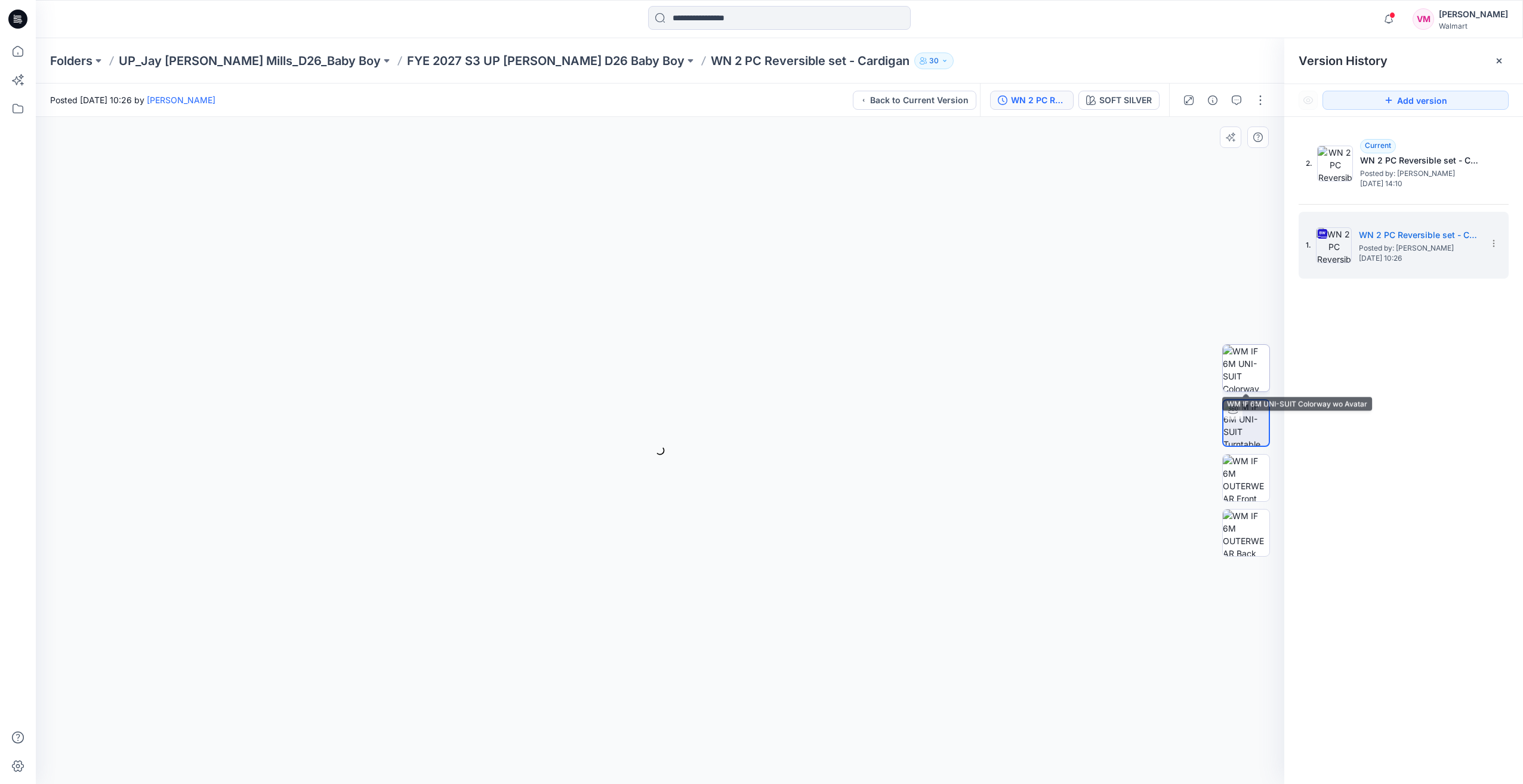
click at [1241, 354] on img at bounding box center [1246, 368] width 47 height 47
click at [1246, 421] on img at bounding box center [1246, 423] width 47 height 47
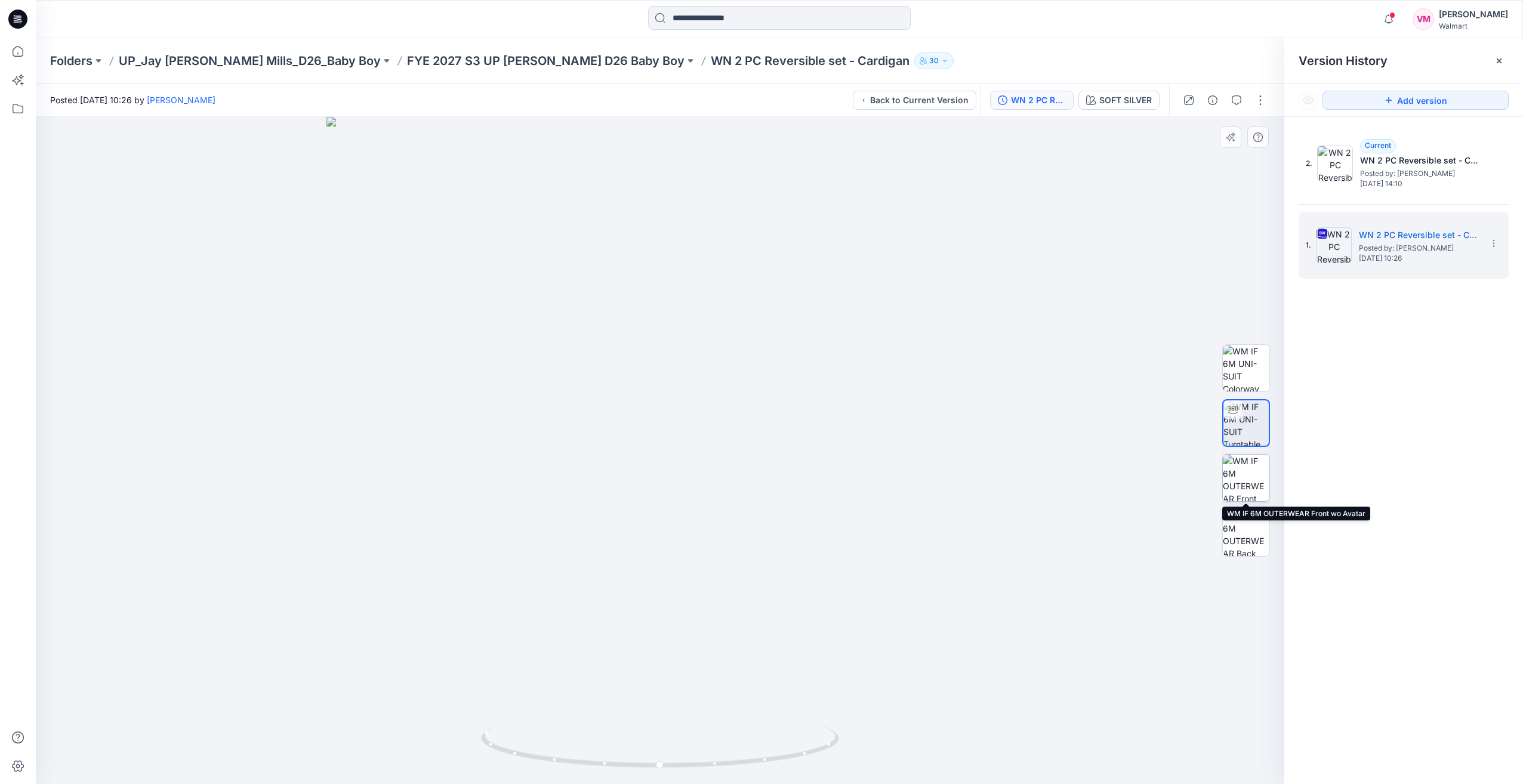
click at [1249, 473] on img at bounding box center [1246, 478] width 47 height 47
click at [1249, 522] on img at bounding box center [1246, 533] width 47 height 47
click at [1259, 482] on img at bounding box center [1246, 478] width 47 height 47
click at [1246, 419] on img at bounding box center [1246, 423] width 47 height 47
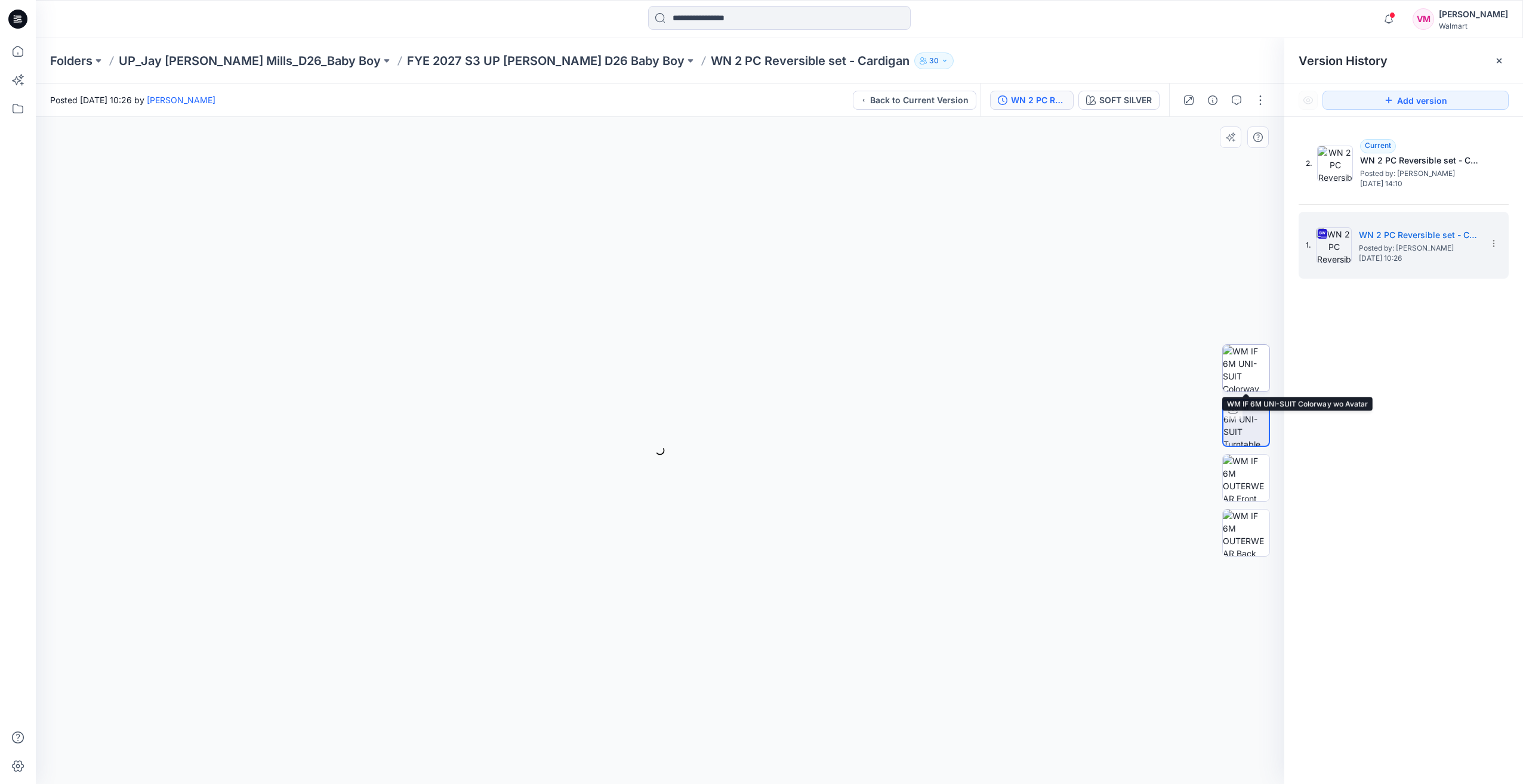
click at [1249, 353] on img at bounding box center [1246, 368] width 47 height 47
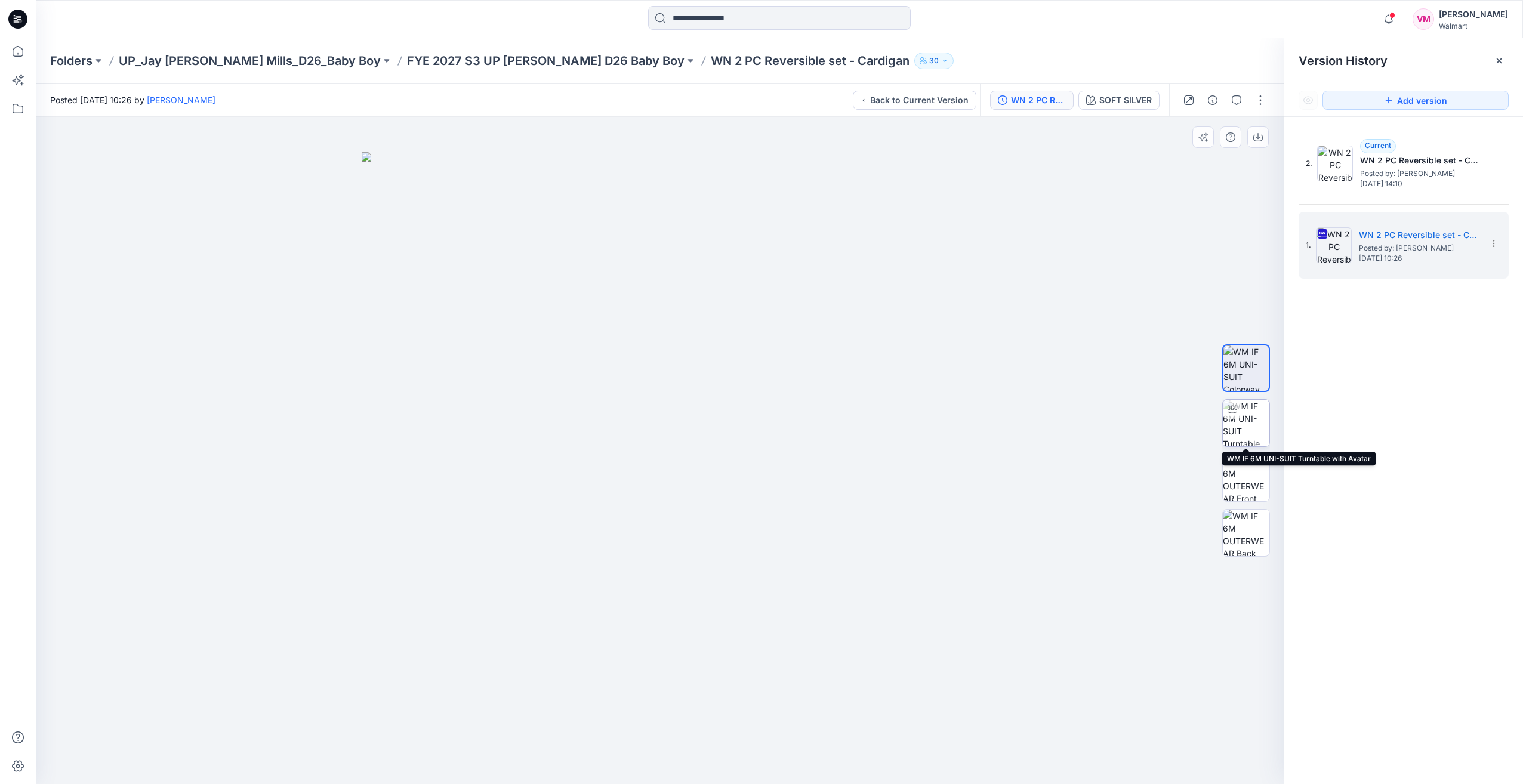
click at [1253, 424] on img at bounding box center [1246, 423] width 47 height 47
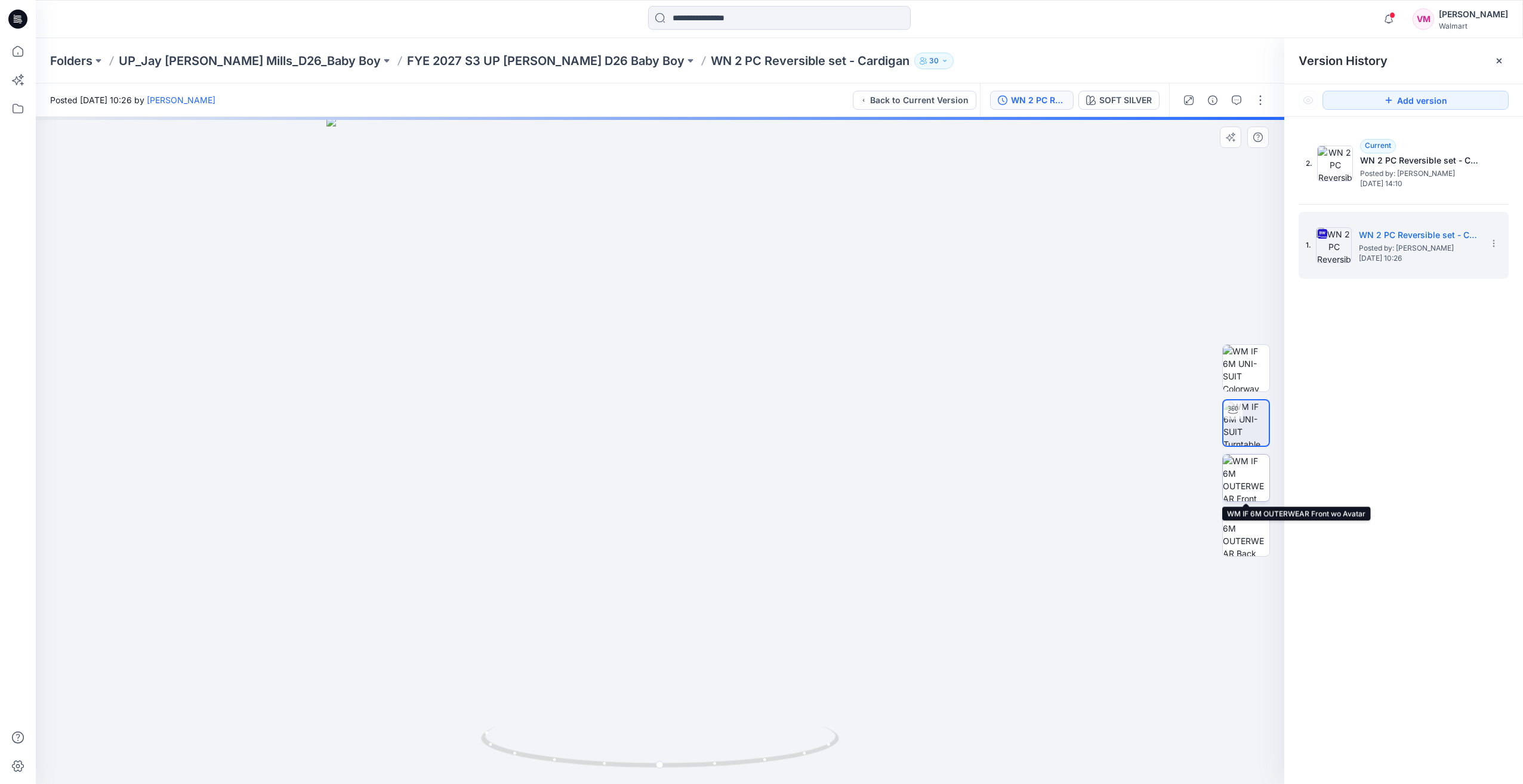
click at [1247, 481] on img at bounding box center [1246, 478] width 47 height 47
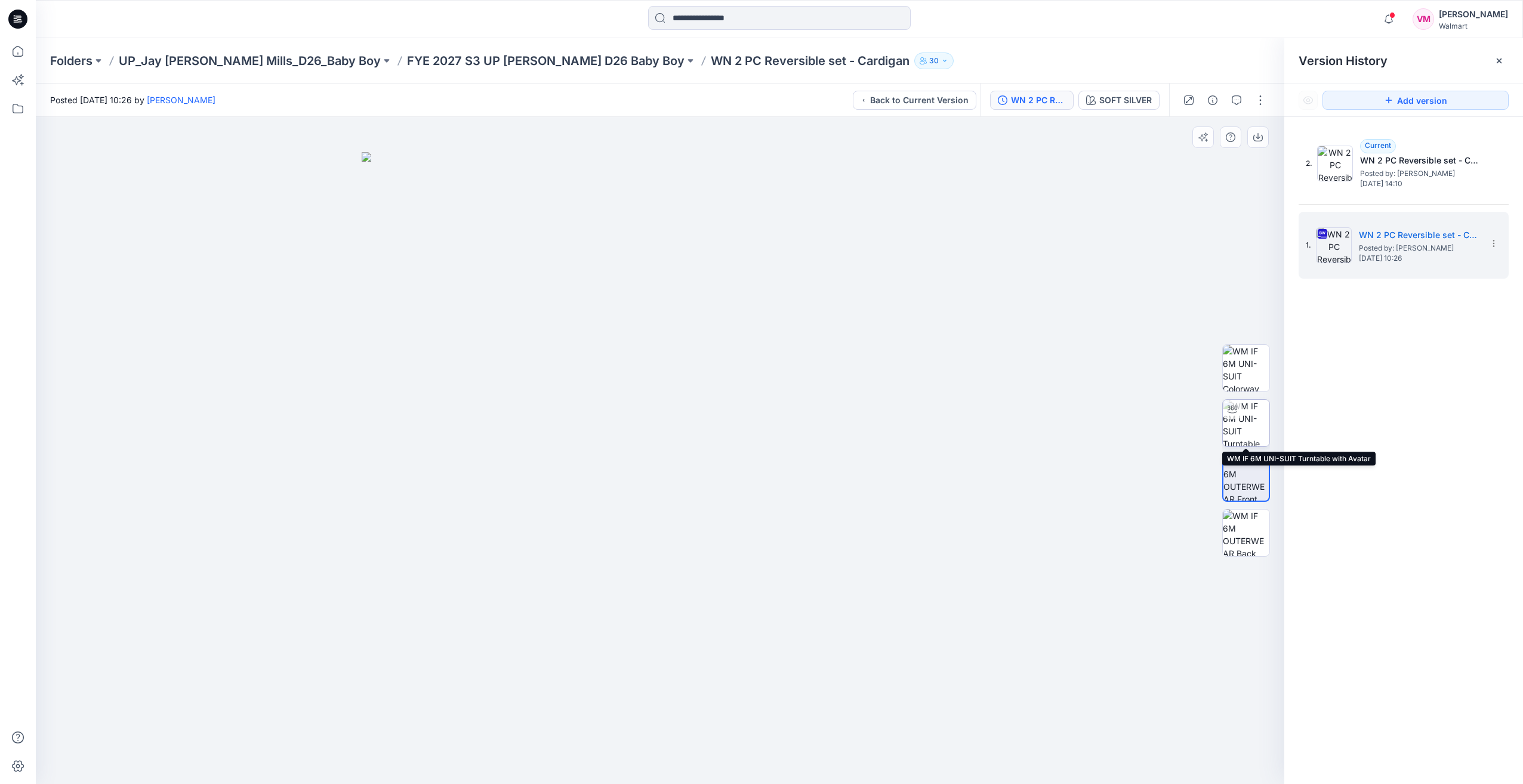
click at [1246, 421] on img at bounding box center [1246, 423] width 47 height 47
click at [1247, 483] on img at bounding box center [1246, 478] width 47 height 47
click at [1247, 513] on img at bounding box center [1246, 533] width 47 height 47
click at [1250, 475] on img at bounding box center [1246, 478] width 47 height 47
click at [1244, 431] on img at bounding box center [1246, 423] width 47 height 47
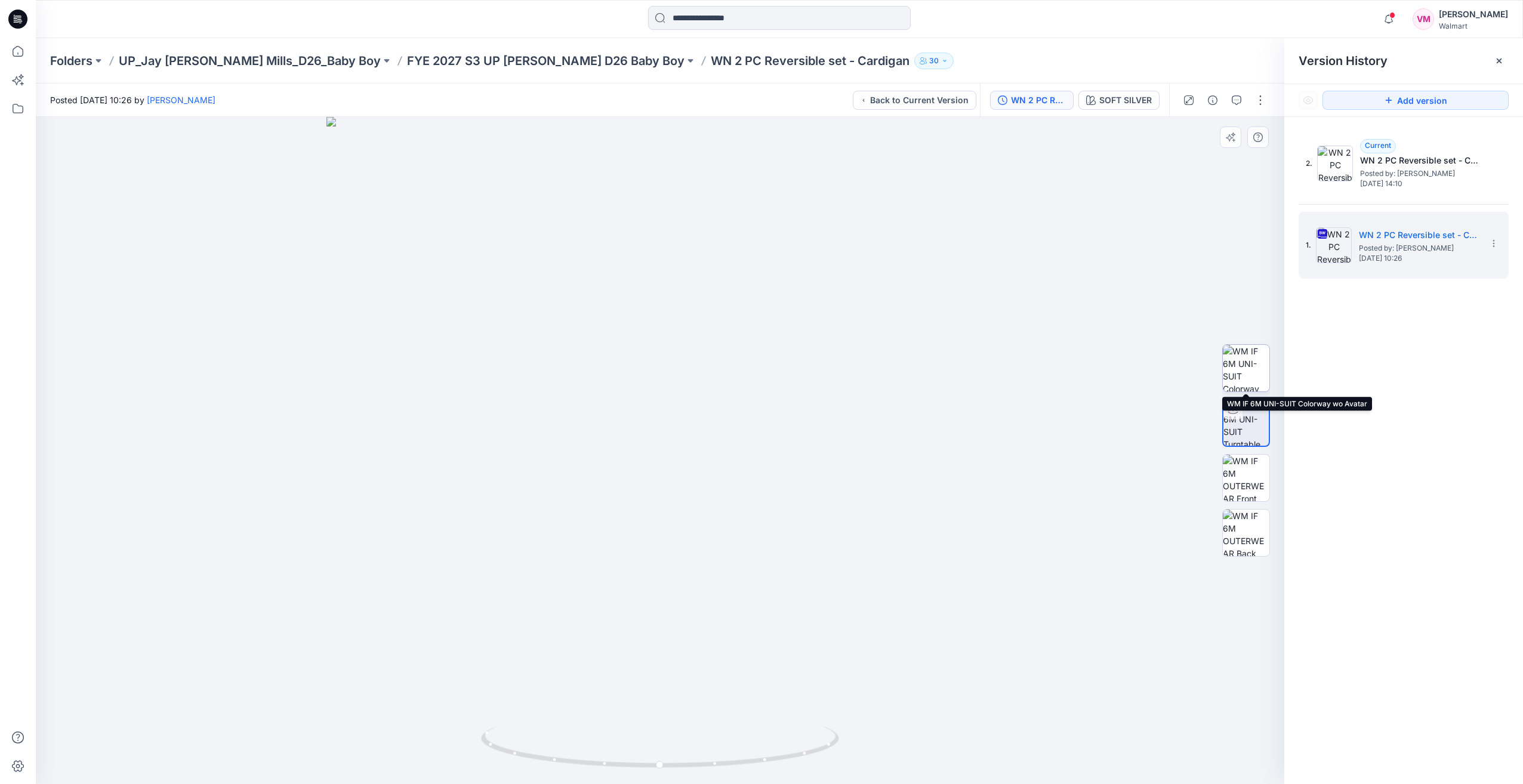
click at [1243, 369] on img at bounding box center [1246, 368] width 47 height 47
click at [1247, 432] on img at bounding box center [1246, 423] width 47 height 47
click at [1245, 487] on img at bounding box center [1246, 478] width 47 height 47
click at [1245, 410] on img at bounding box center [1246, 423] width 47 height 47
drag, startPoint x: 1246, startPoint y: 365, endPoint x: 1245, endPoint y: 385, distance: 20.0
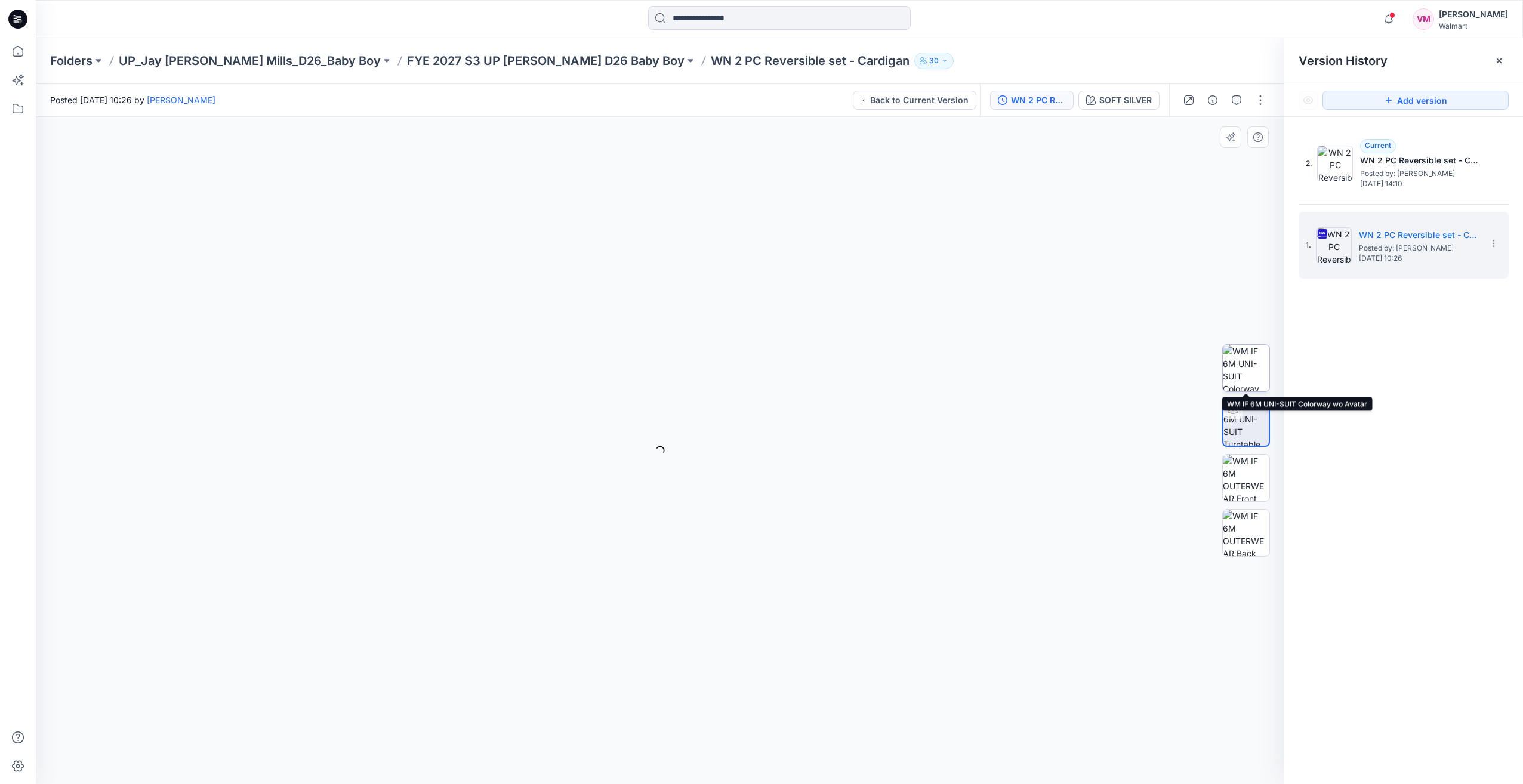
click at [1246, 365] on img at bounding box center [1246, 368] width 47 height 47
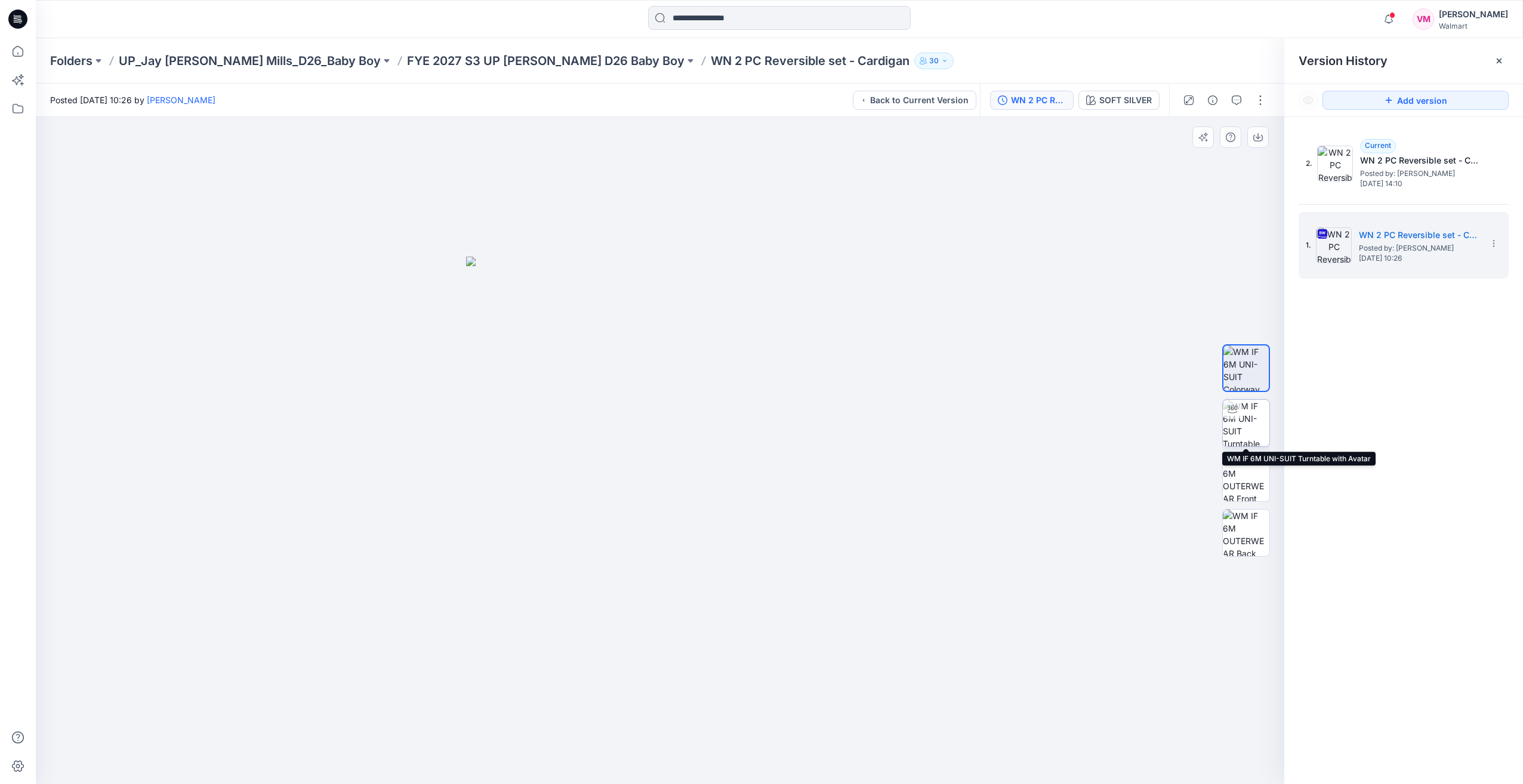
click at [1241, 438] on img at bounding box center [1246, 423] width 47 height 47
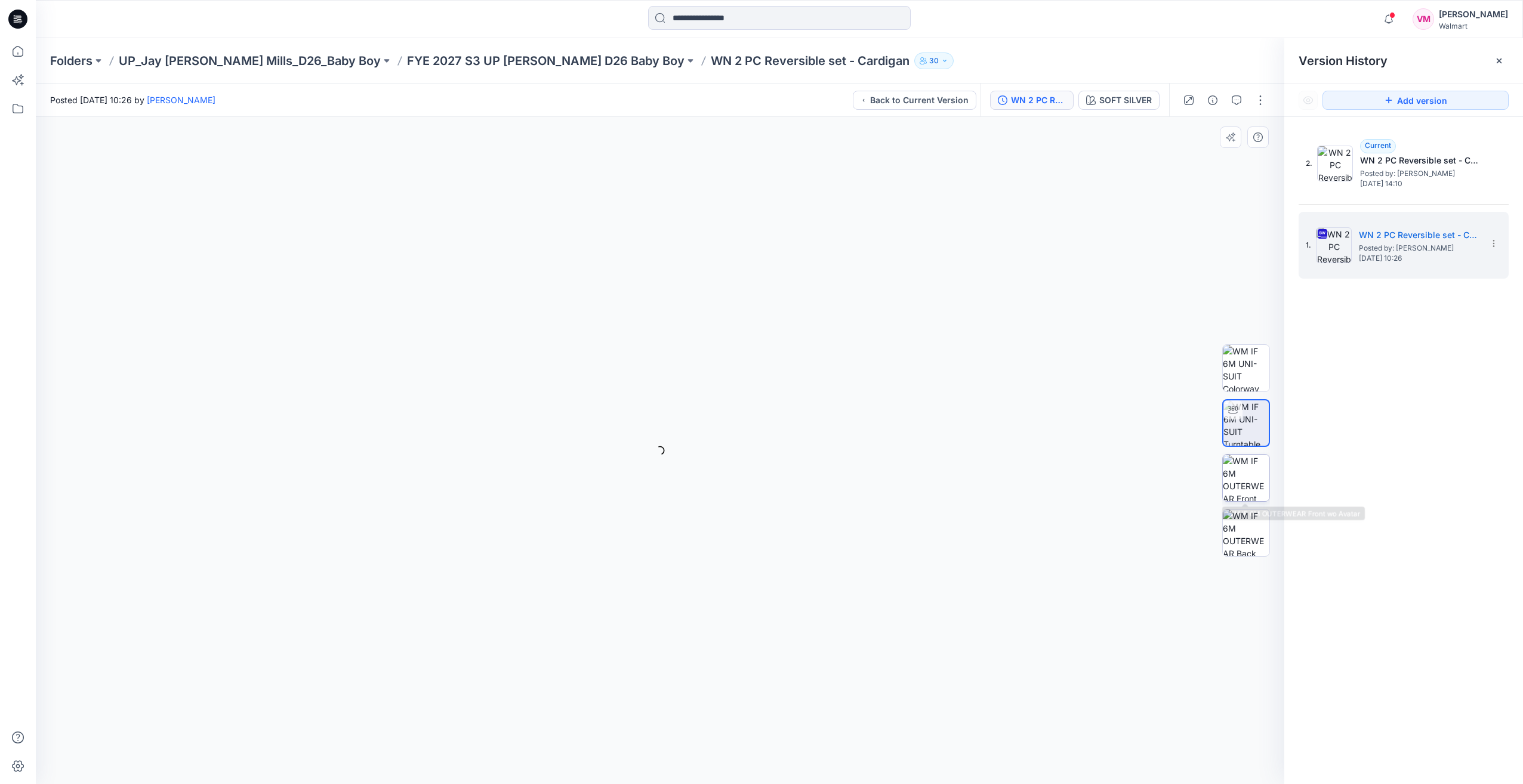
click at [1241, 473] on img at bounding box center [1246, 478] width 47 height 47
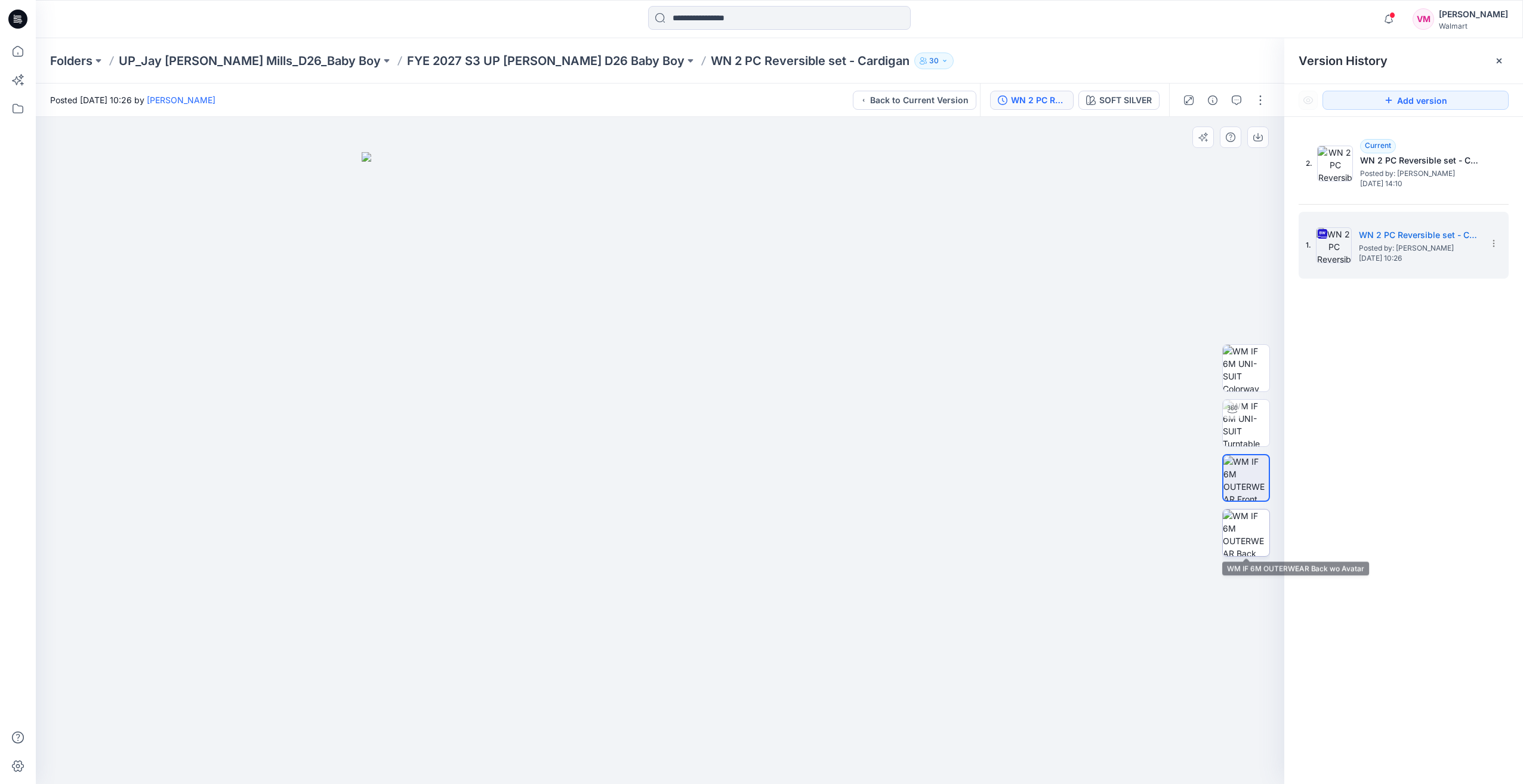
click at [1251, 524] on img at bounding box center [1246, 533] width 47 height 47
click at [1253, 473] on img at bounding box center [1246, 478] width 47 height 47
click at [1246, 423] on img at bounding box center [1246, 423] width 47 height 47
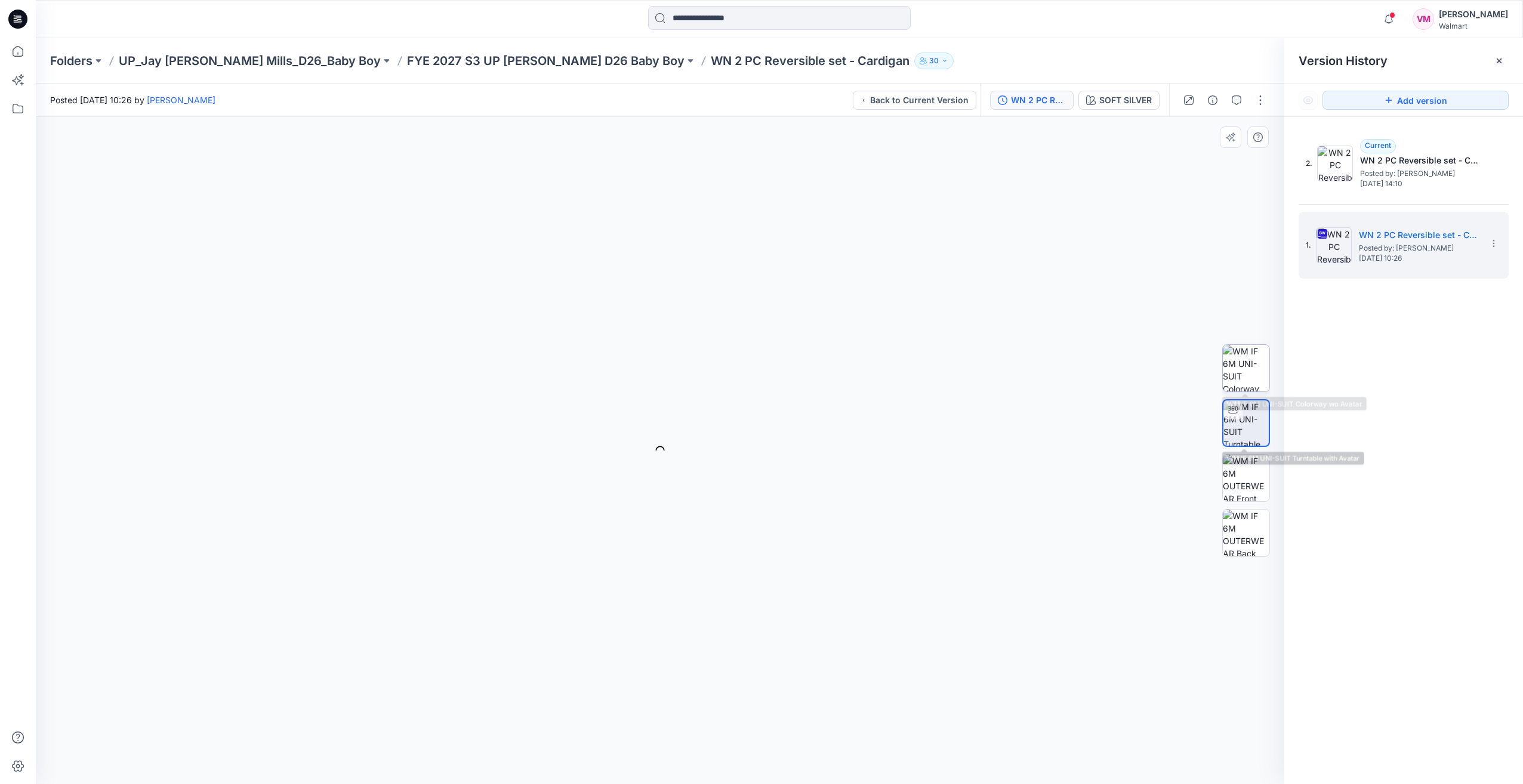
click at [1249, 371] on img at bounding box center [1246, 368] width 47 height 47
click at [1260, 426] on img at bounding box center [1246, 423] width 47 height 47
click at [1258, 486] on img at bounding box center [1246, 478] width 47 height 47
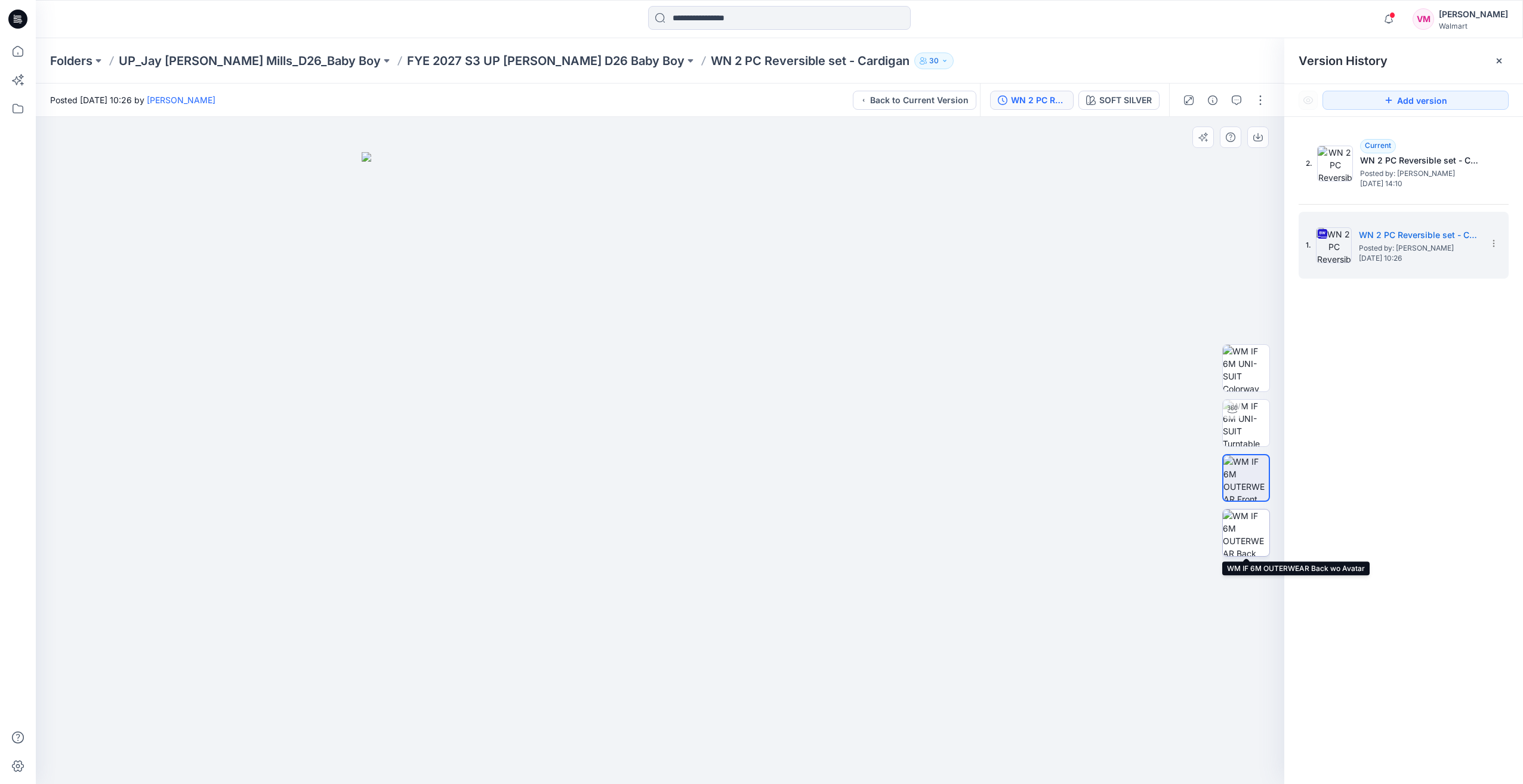
click at [1259, 533] on img at bounding box center [1246, 533] width 47 height 47
click at [1255, 488] on img at bounding box center [1246, 478] width 47 height 47
click at [1250, 436] on img at bounding box center [1246, 423] width 47 height 47
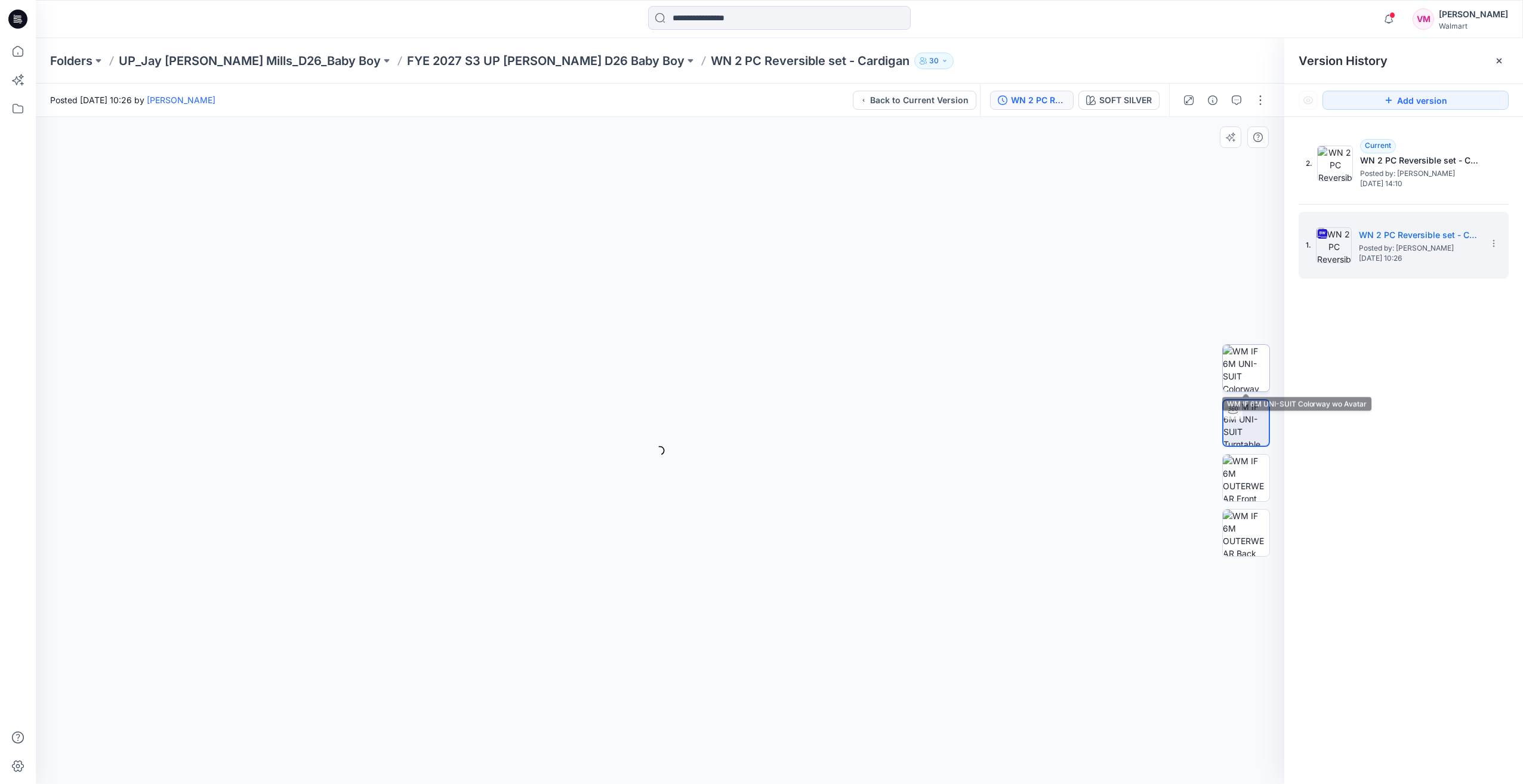
click at [1246, 375] on img at bounding box center [1246, 368] width 47 height 47
click at [1246, 437] on img at bounding box center [1246, 423] width 47 height 47
click at [1074, 526] on div at bounding box center [660, 450] width 1249 height 667
drag, startPoint x: 806, startPoint y: 756, endPoint x: 815, endPoint y: 757, distance: 9.1
click at [815, 757] on icon at bounding box center [662, 749] width 361 height 45
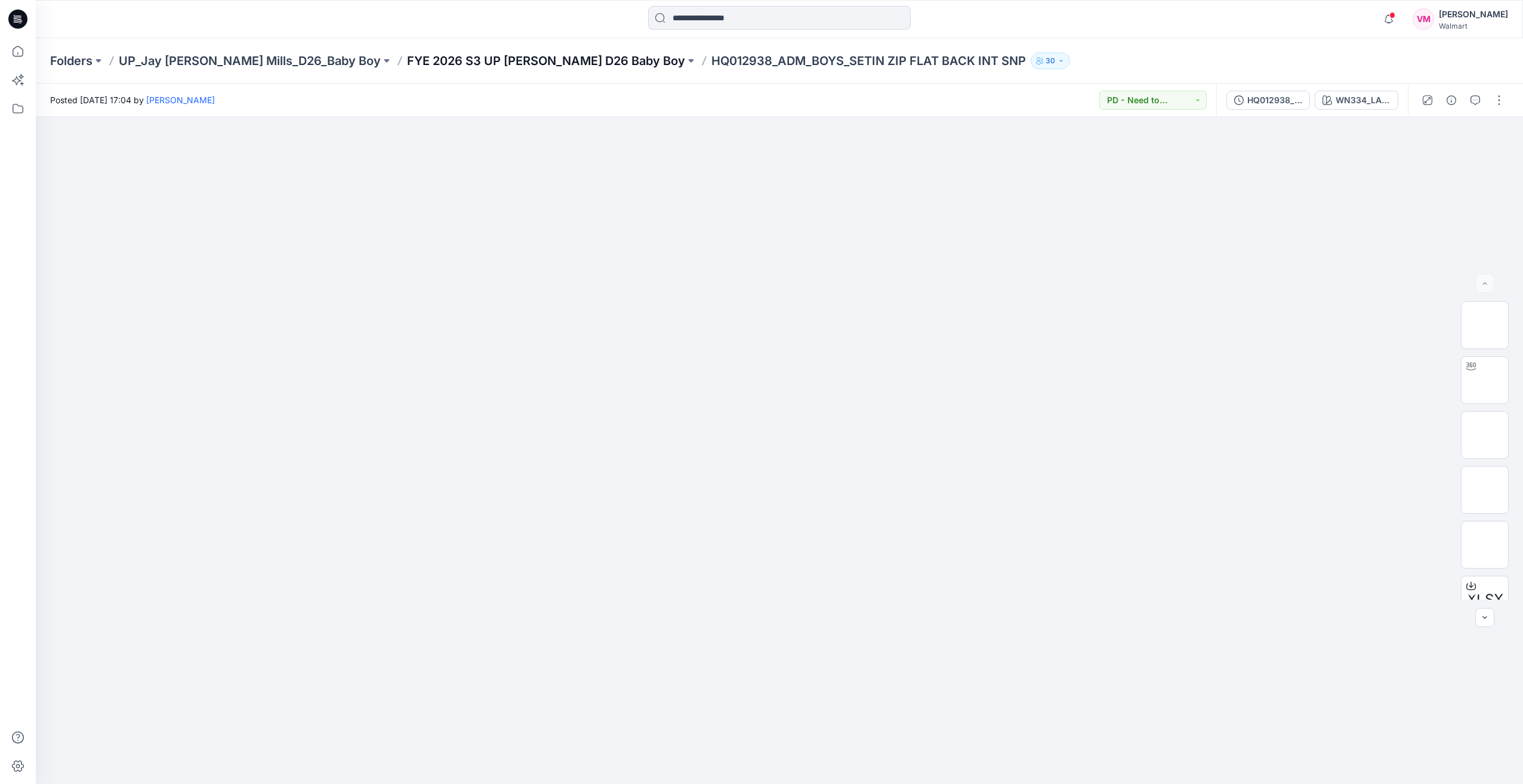
click at [417, 53] on p "FYE 2026 S3 UP [PERSON_NAME] D26 Baby Boy" at bounding box center [546, 61] width 278 height 17
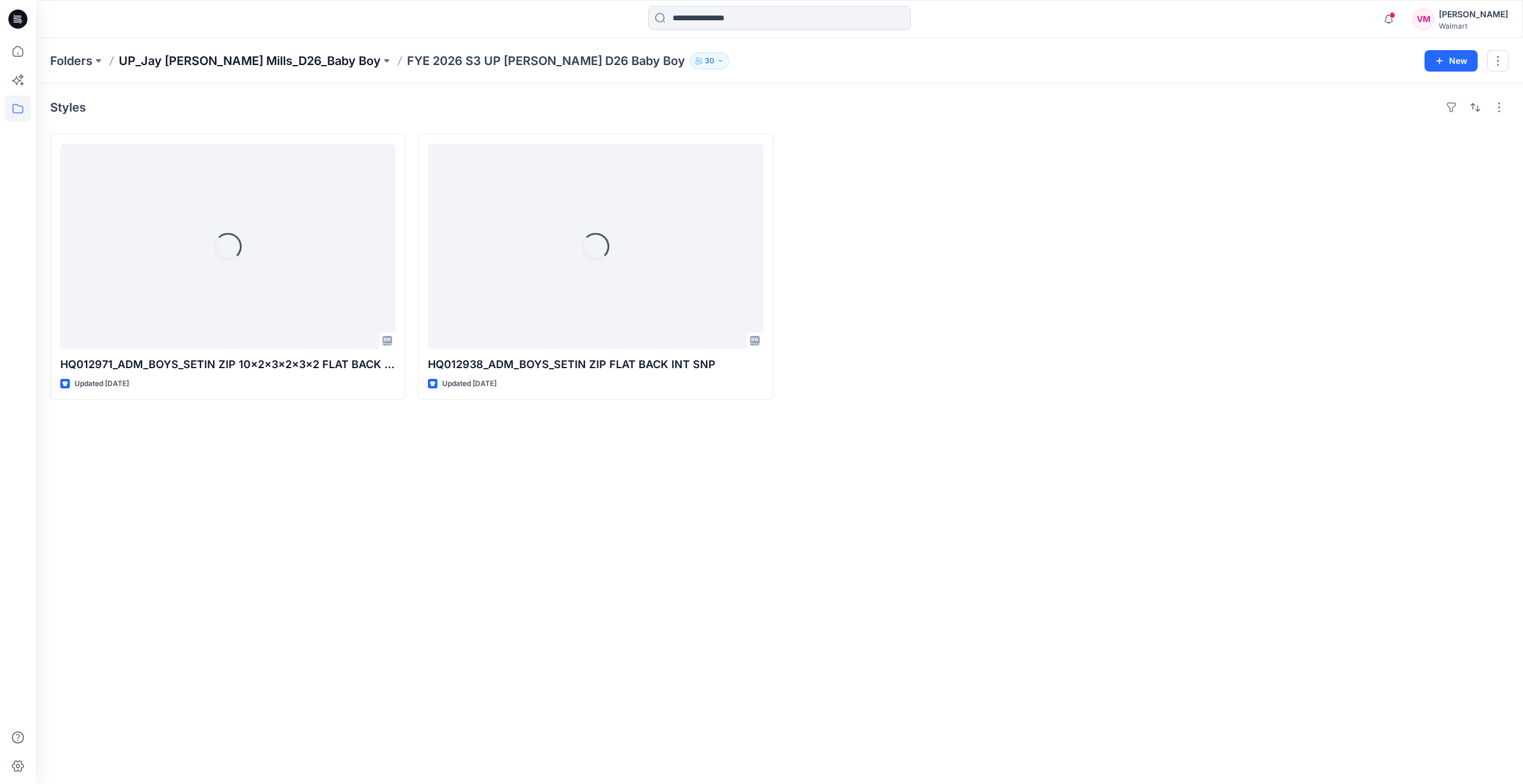
click at [260, 63] on p "UP_Jay [PERSON_NAME] Mills_D26_Baby Boy" at bounding box center [250, 61] width 262 height 17
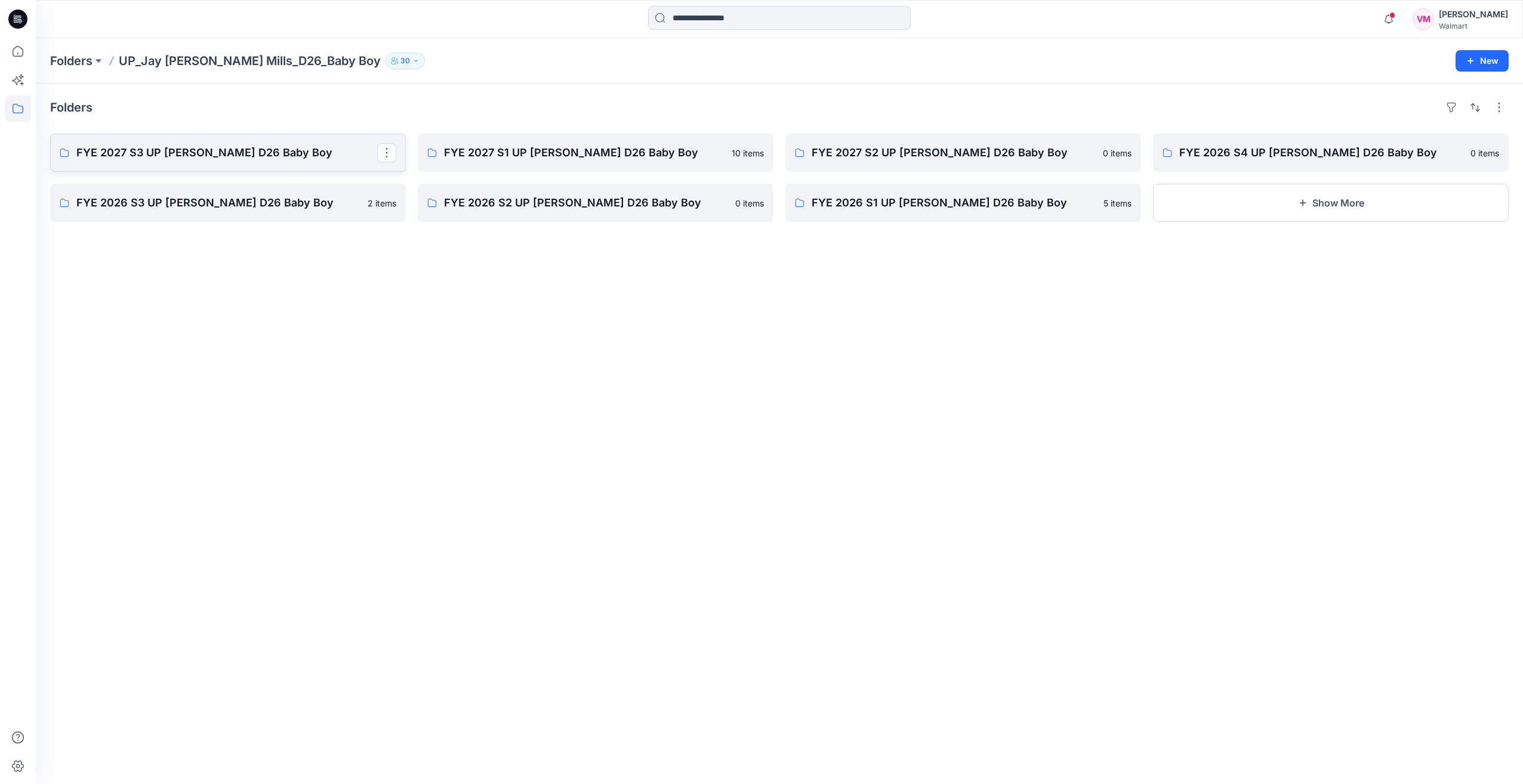
click at [117, 158] on p "FYE 2027 S3 UP [PERSON_NAME] D26 Baby Boy" at bounding box center [226, 153] width 301 height 17
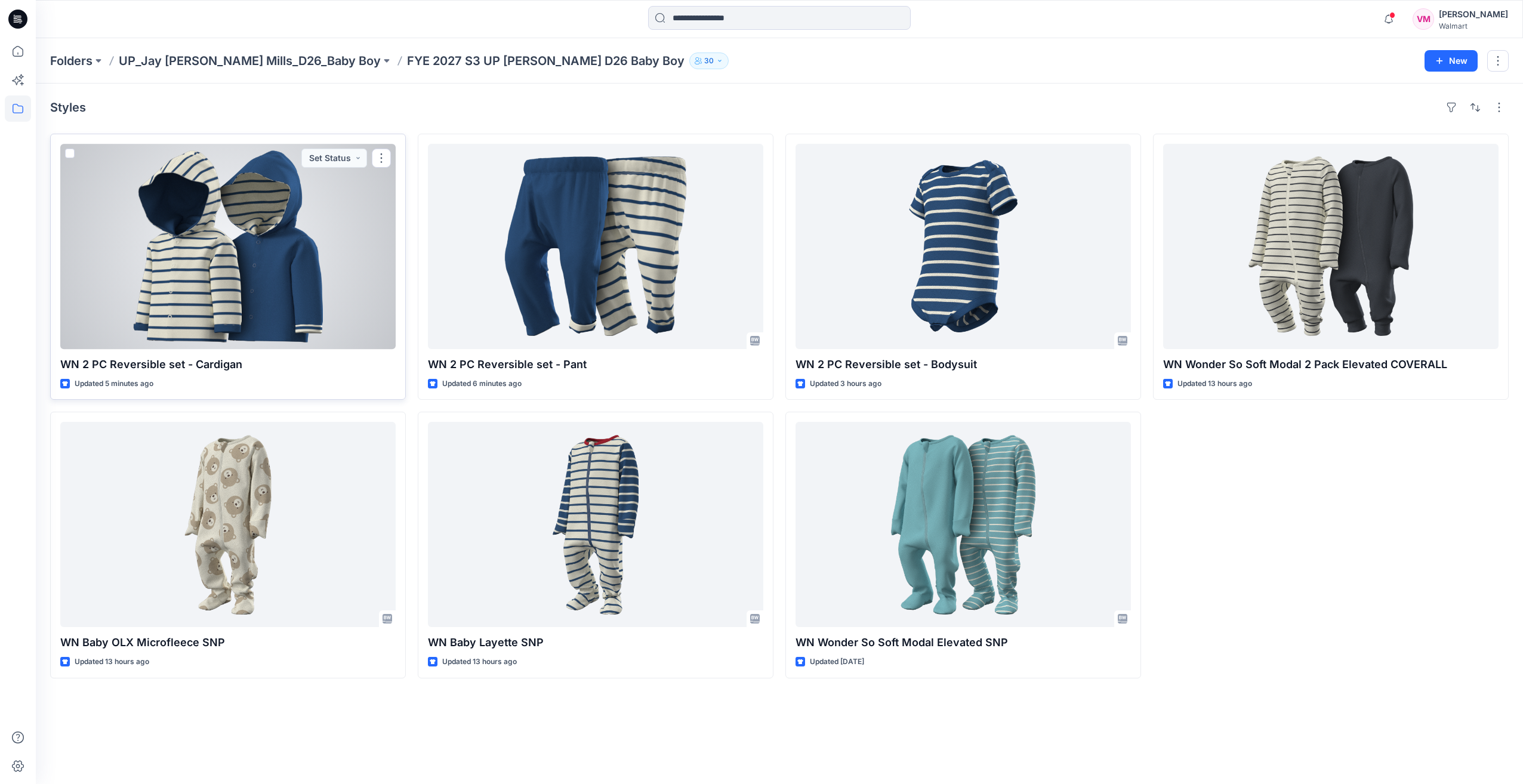
click at [348, 284] on div at bounding box center [228, 246] width 336 height 205
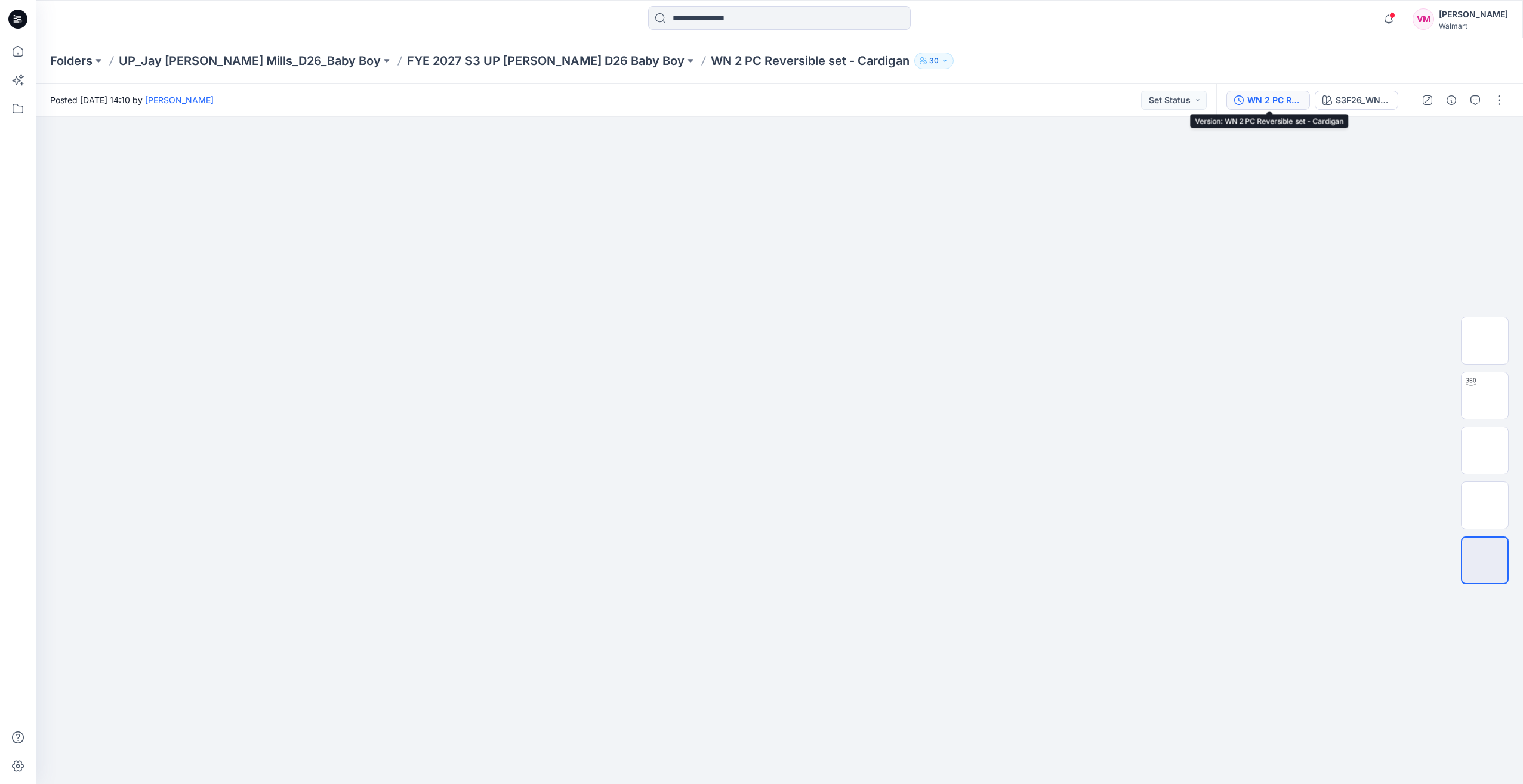
click at [1263, 99] on div "WN 2 PC Reversible set - Cardigan" at bounding box center [1275, 100] width 55 height 13
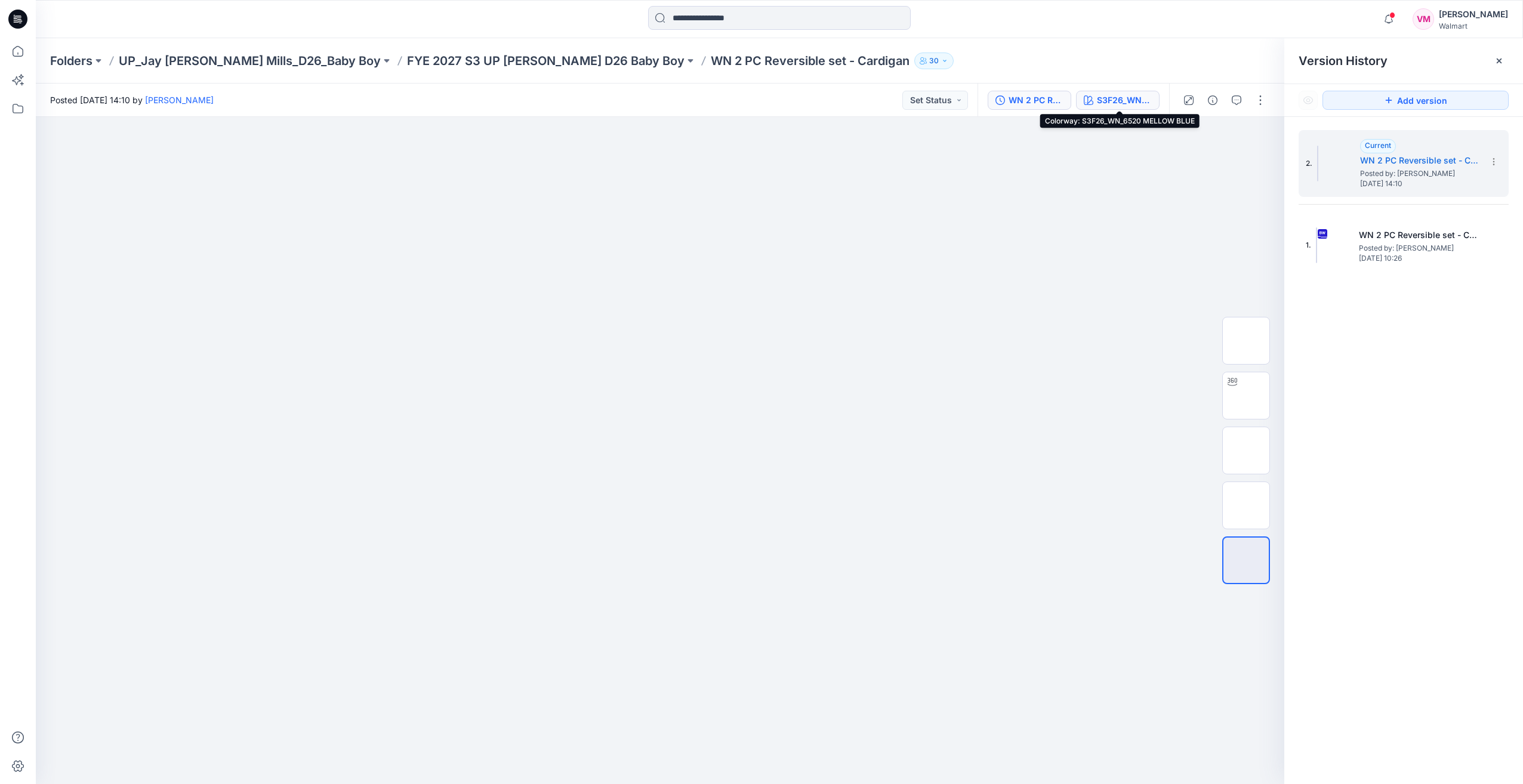
click at [1137, 100] on div "S3F26_WN_6520 MELLOW BLUE" at bounding box center [1124, 100] width 55 height 13
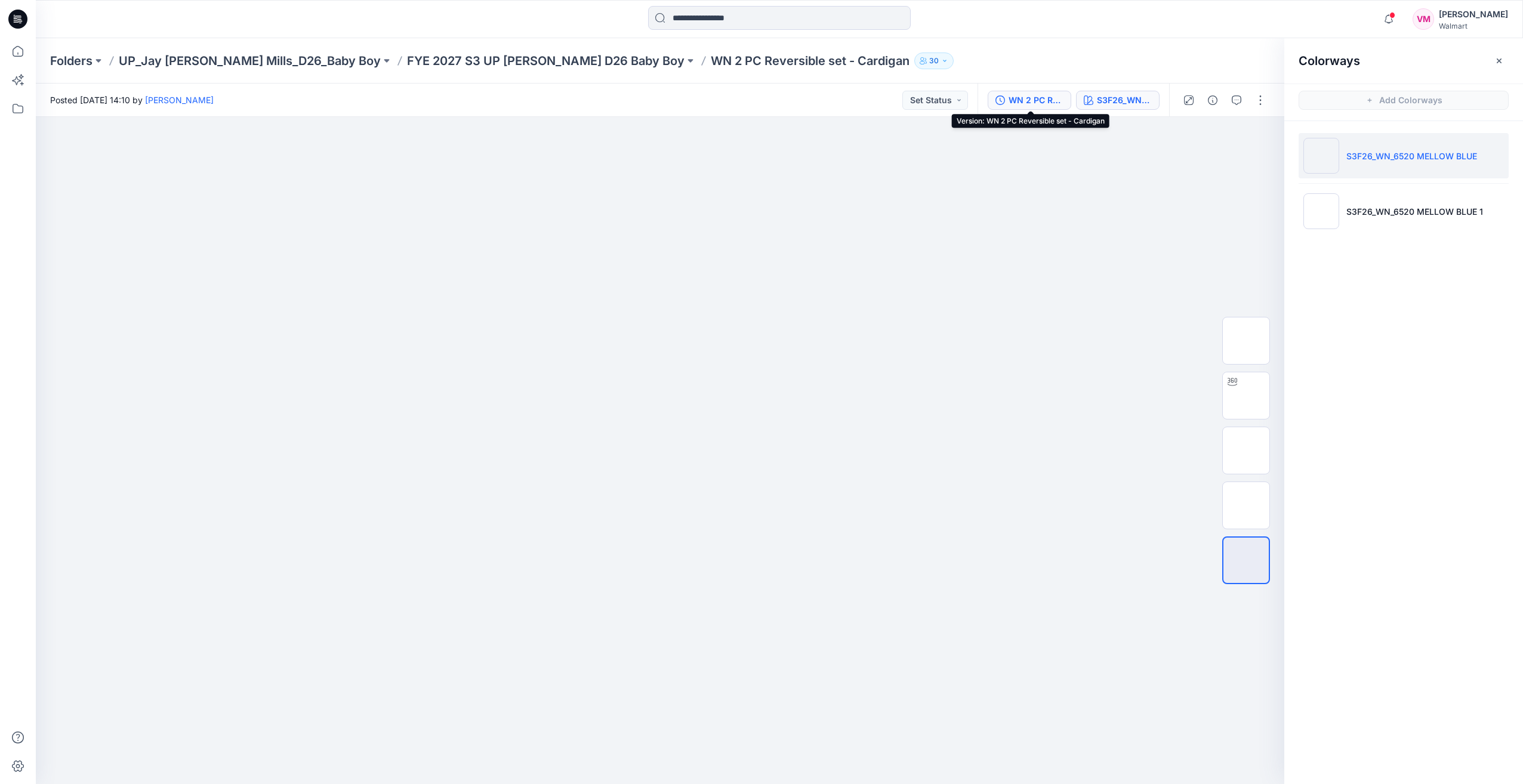
click at [1033, 97] on div "WN 2 PC Reversible set - Cardigan" at bounding box center [1037, 100] width 55 height 13
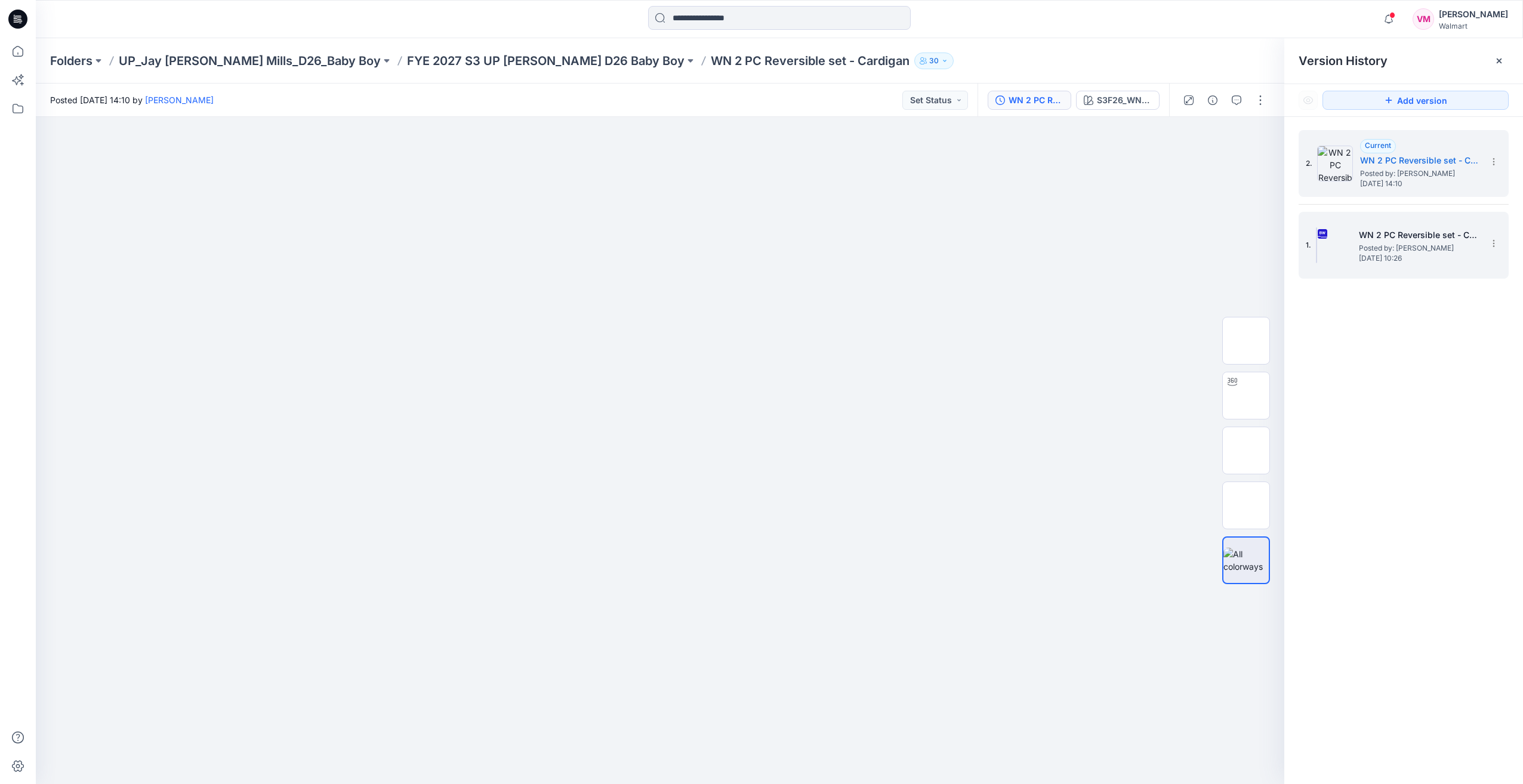
click at [1366, 255] on span "[DATE] 10:26" at bounding box center [1419, 258] width 119 height 8
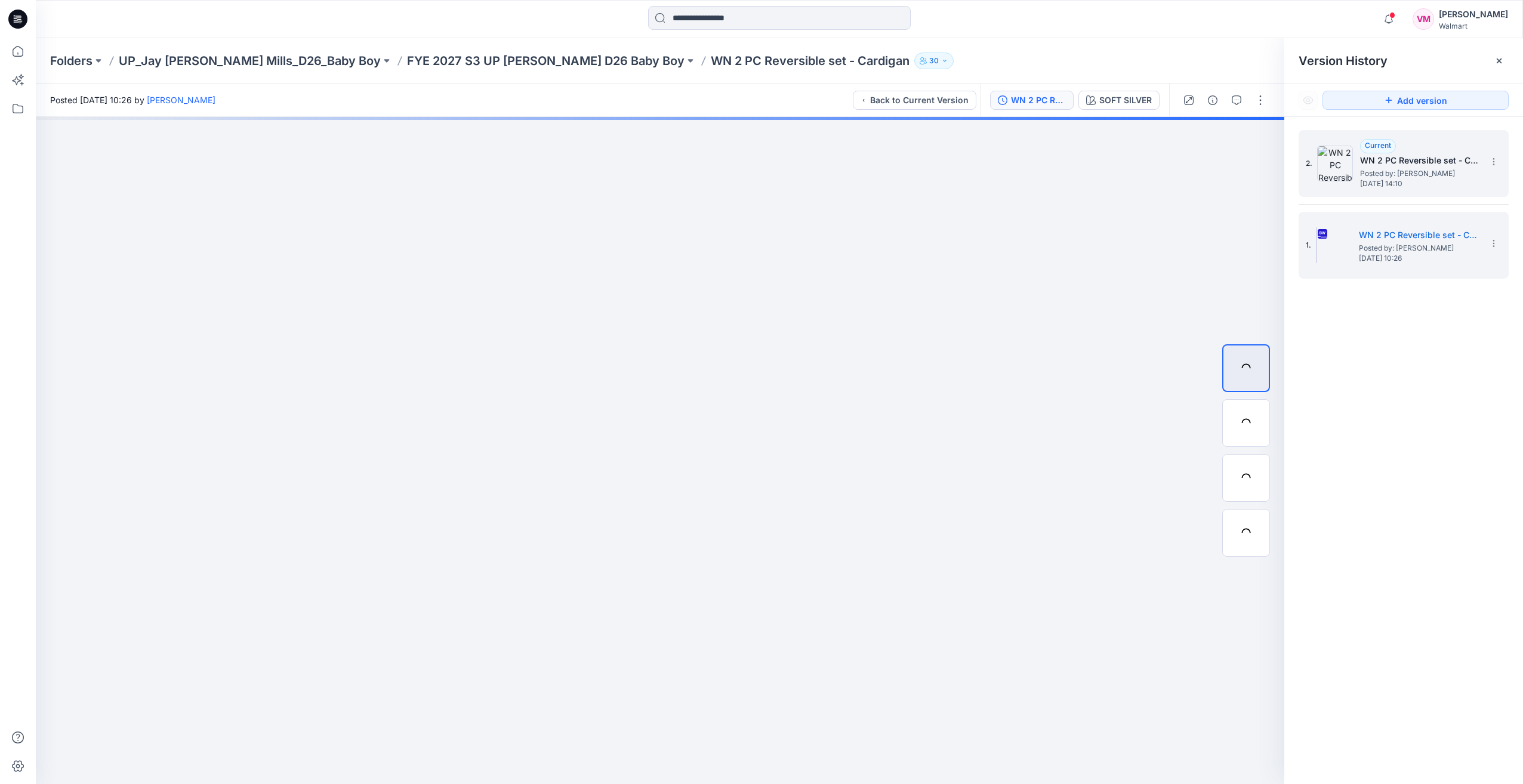
click at [1379, 187] on div "2. Current WN 2 PC Reversible set - Cardigan Posted by: Vasanthakumar Mani Tues…" at bounding box center [1395, 163] width 179 height 58
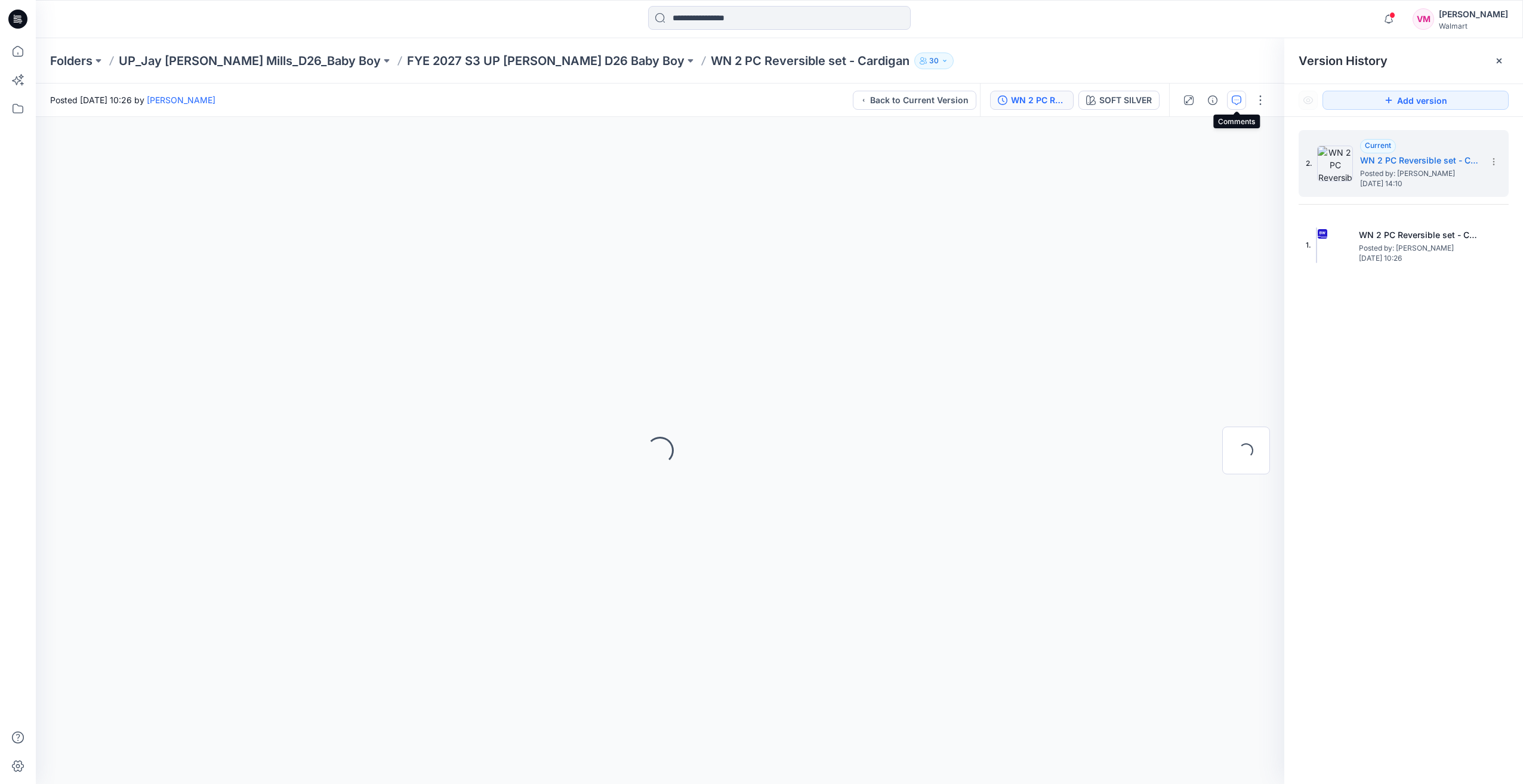
click at [1232, 102] on icon "button" at bounding box center [1236, 99] width 9 height 9
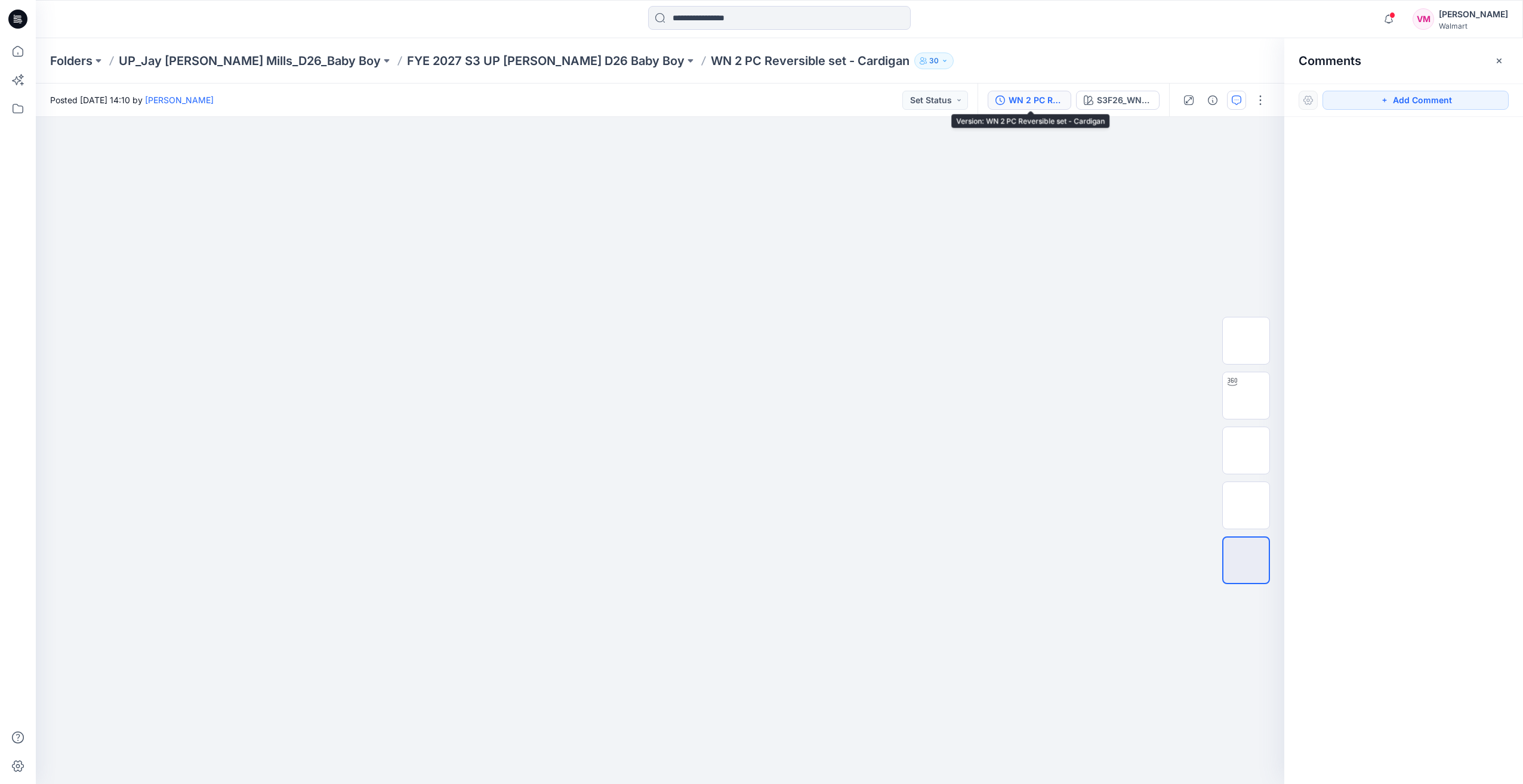
click at [1061, 94] on div "WN 2 PC Reversible set - Cardigan" at bounding box center [1037, 100] width 55 height 13
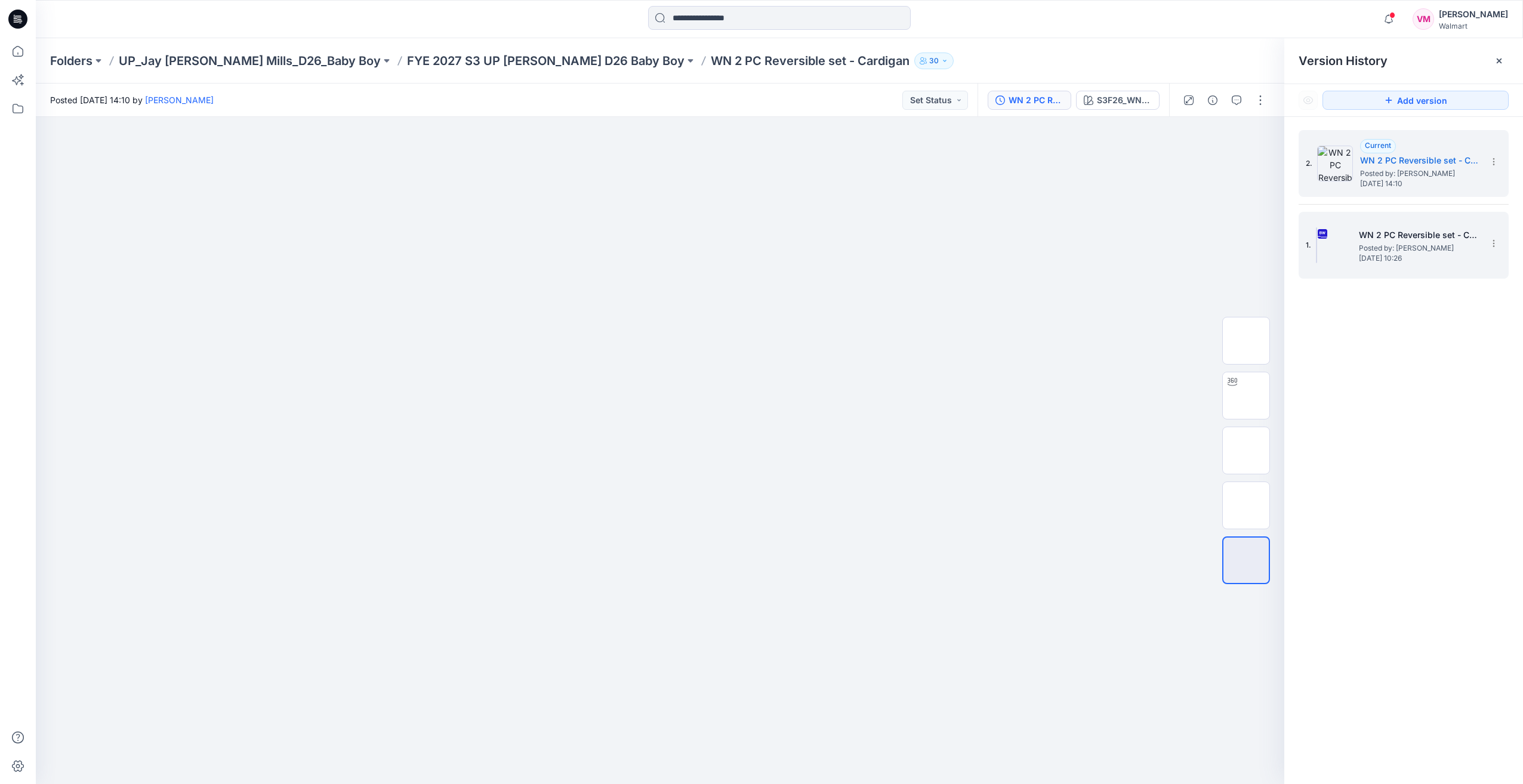
click at [1361, 234] on h5 "WN 2 PC Reversible set - Cardigan" at bounding box center [1419, 235] width 119 height 14
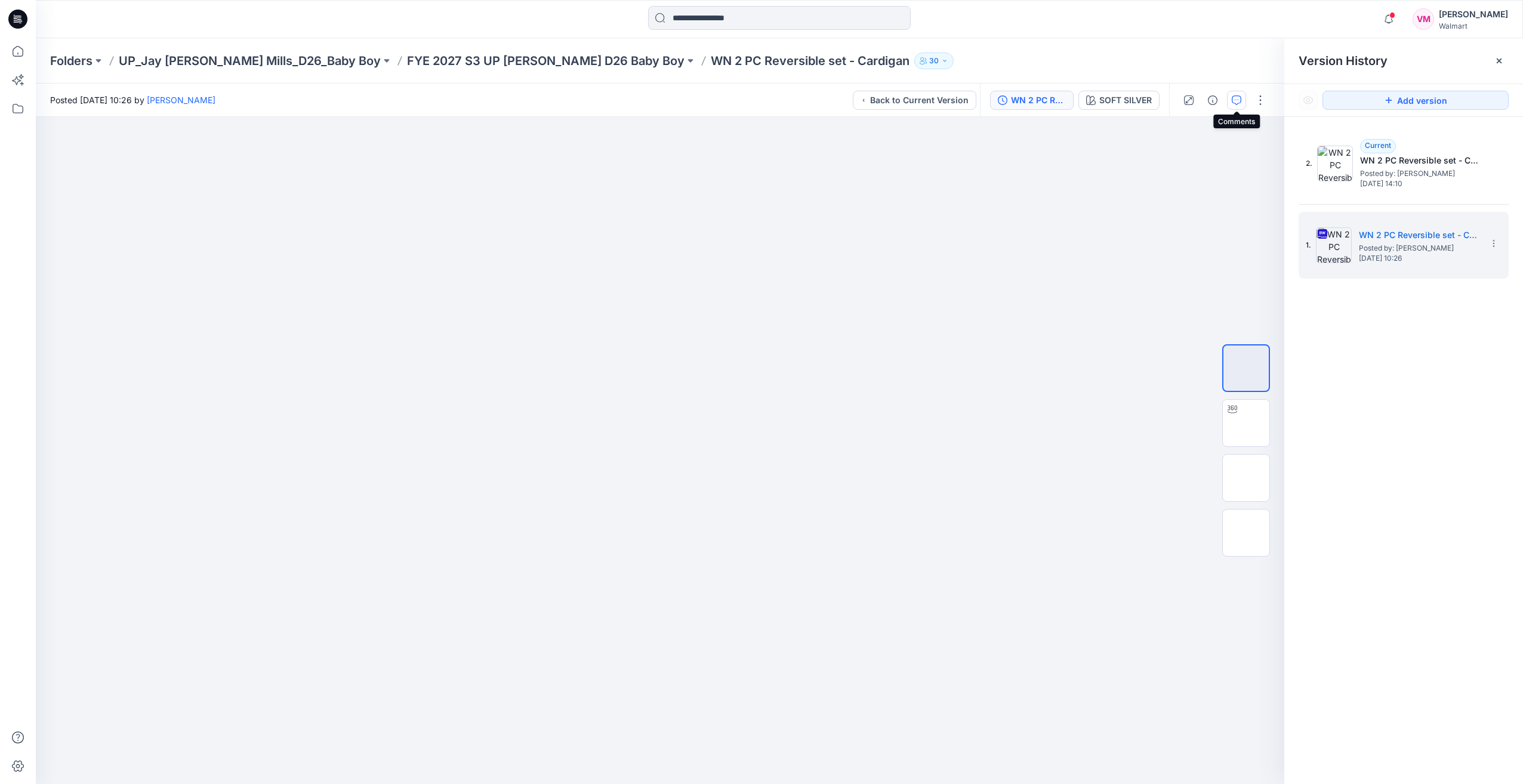
click at [1232, 94] on button "button" at bounding box center [1236, 100] width 19 height 19
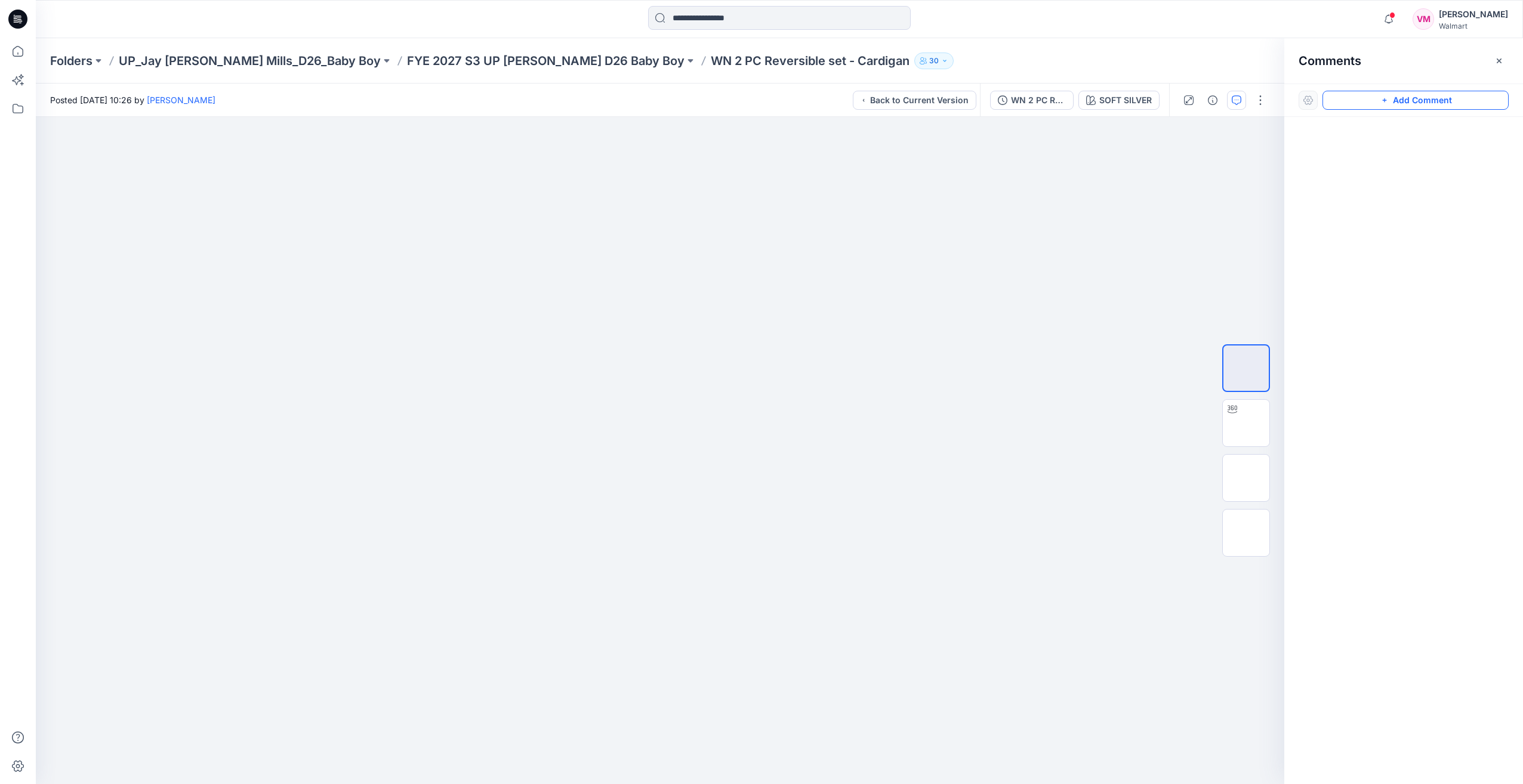
click at [1387, 100] on icon "button" at bounding box center [1384, 99] width 9 height 9
click at [1218, 103] on icon "button" at bounding box center [1212, 99] width 9 height 9
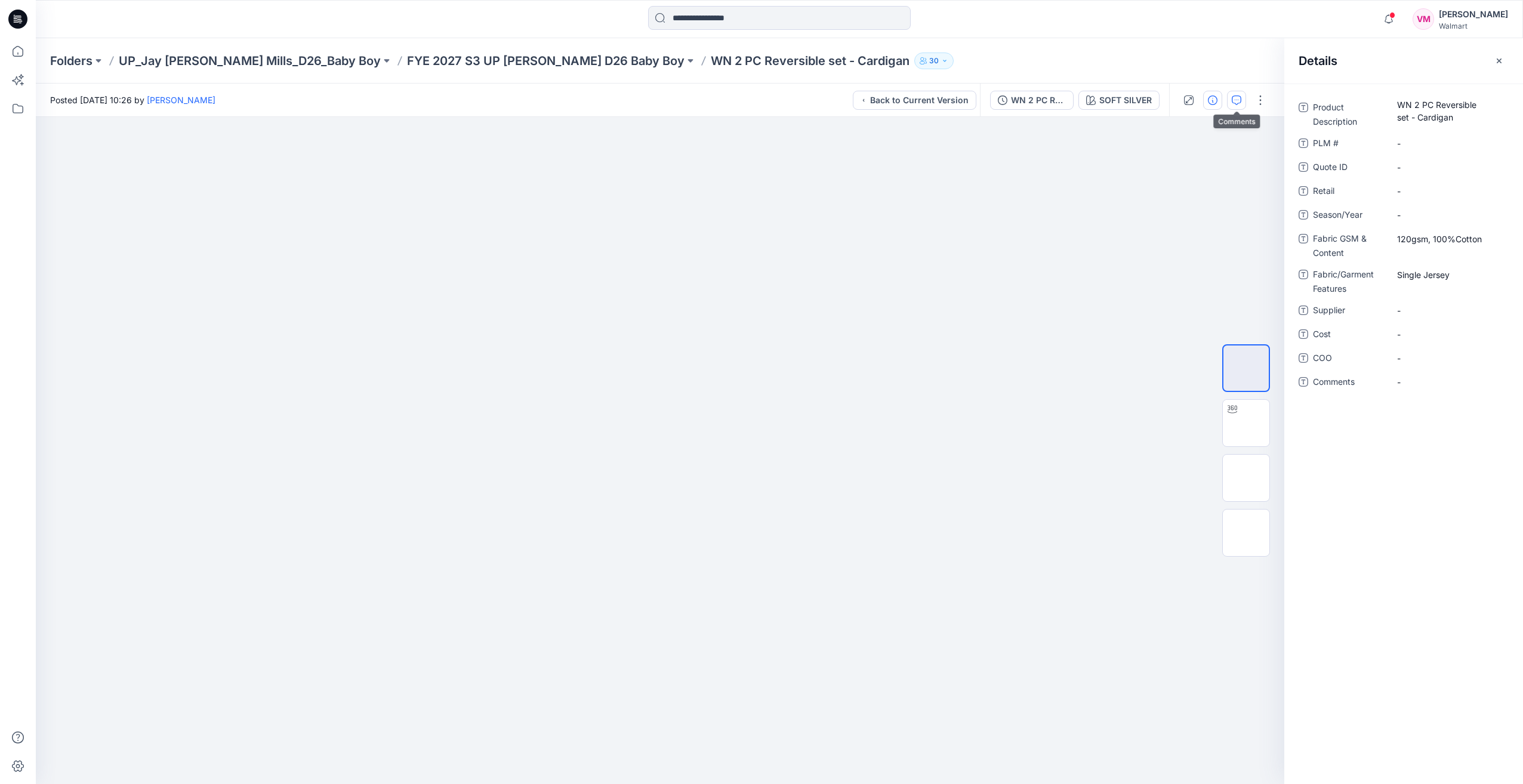
click at [1232, 96] on icon "button" at bounding box center [1236, 99] width 9 height 9
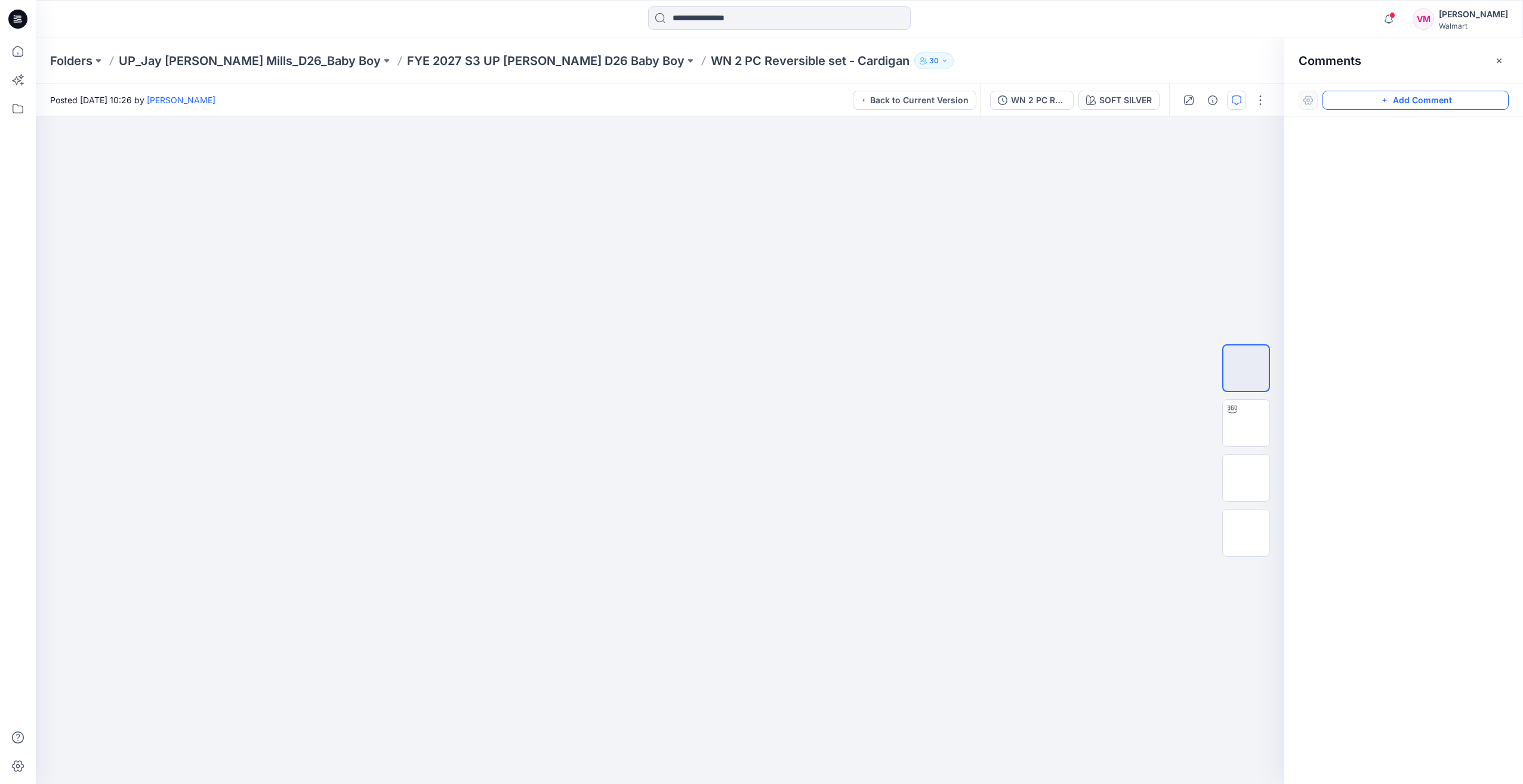
click at [1369, 101] on button "Add Comment" at bounding box center [1415, 100] width 186 height 19
click at [768, 231] on div "1" at bounding box center [660, 450] width 1249 height 667
type textarea "**********"
click at [929, 311] on button "Post" at bounding box center [919, 309] width 33 height 19
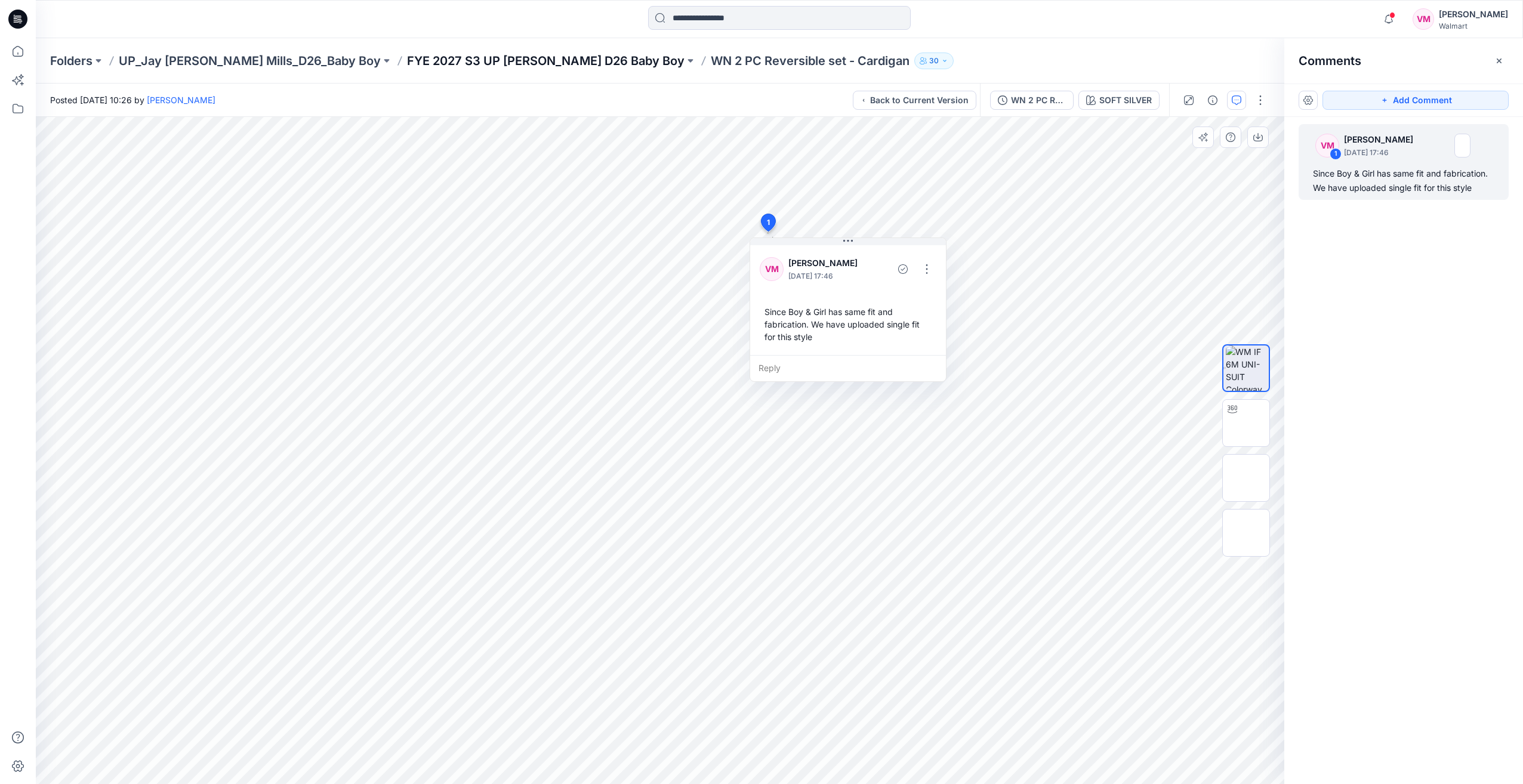
click at [539, 66] on p "FYE 2027 S3 UP [PERSON_NAME] D26 Baby Boy" at bounding box center [546, 61] width 277 height 17
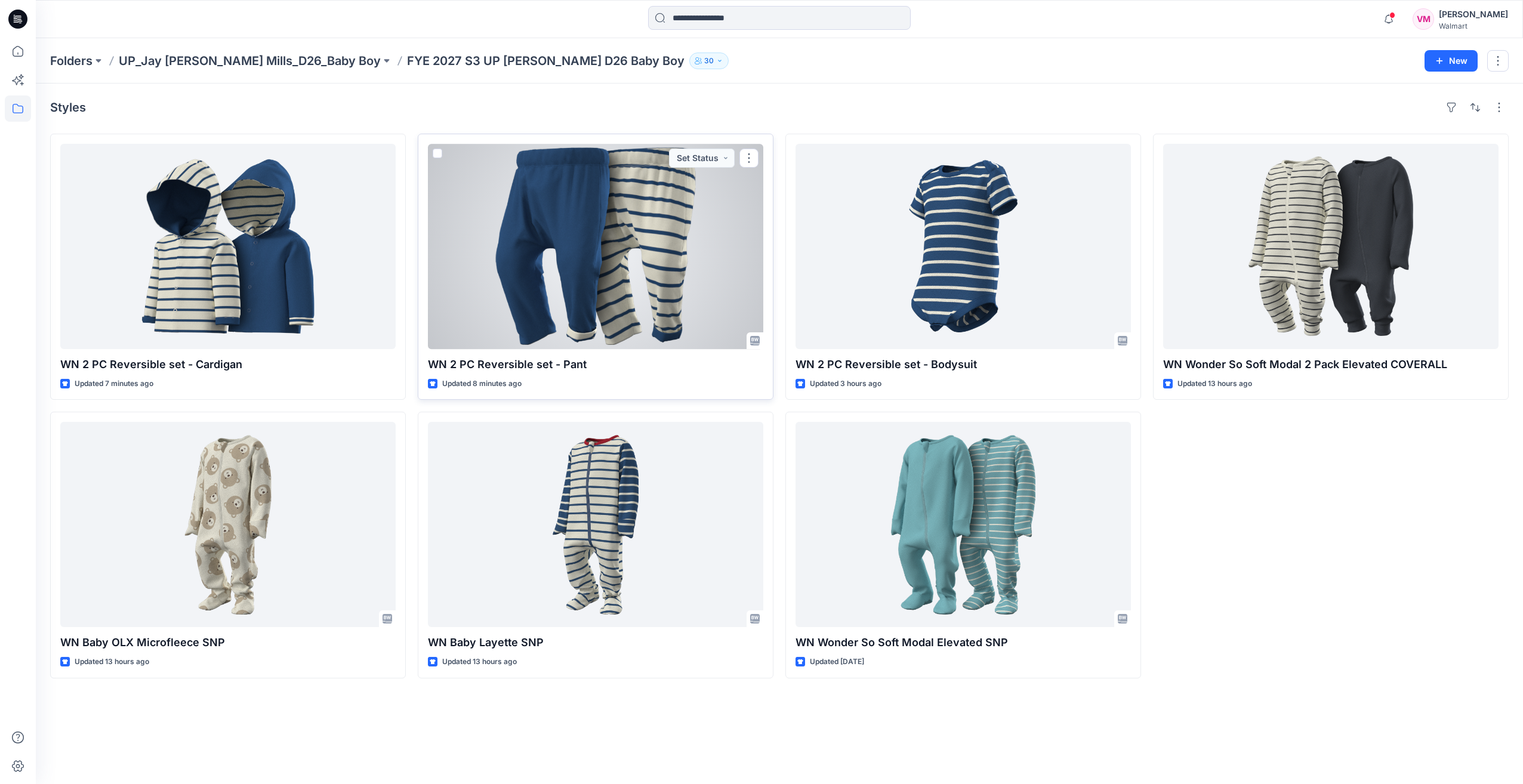
click at [577, 260] on div at bounding box center [596, 246] width 336 height 205
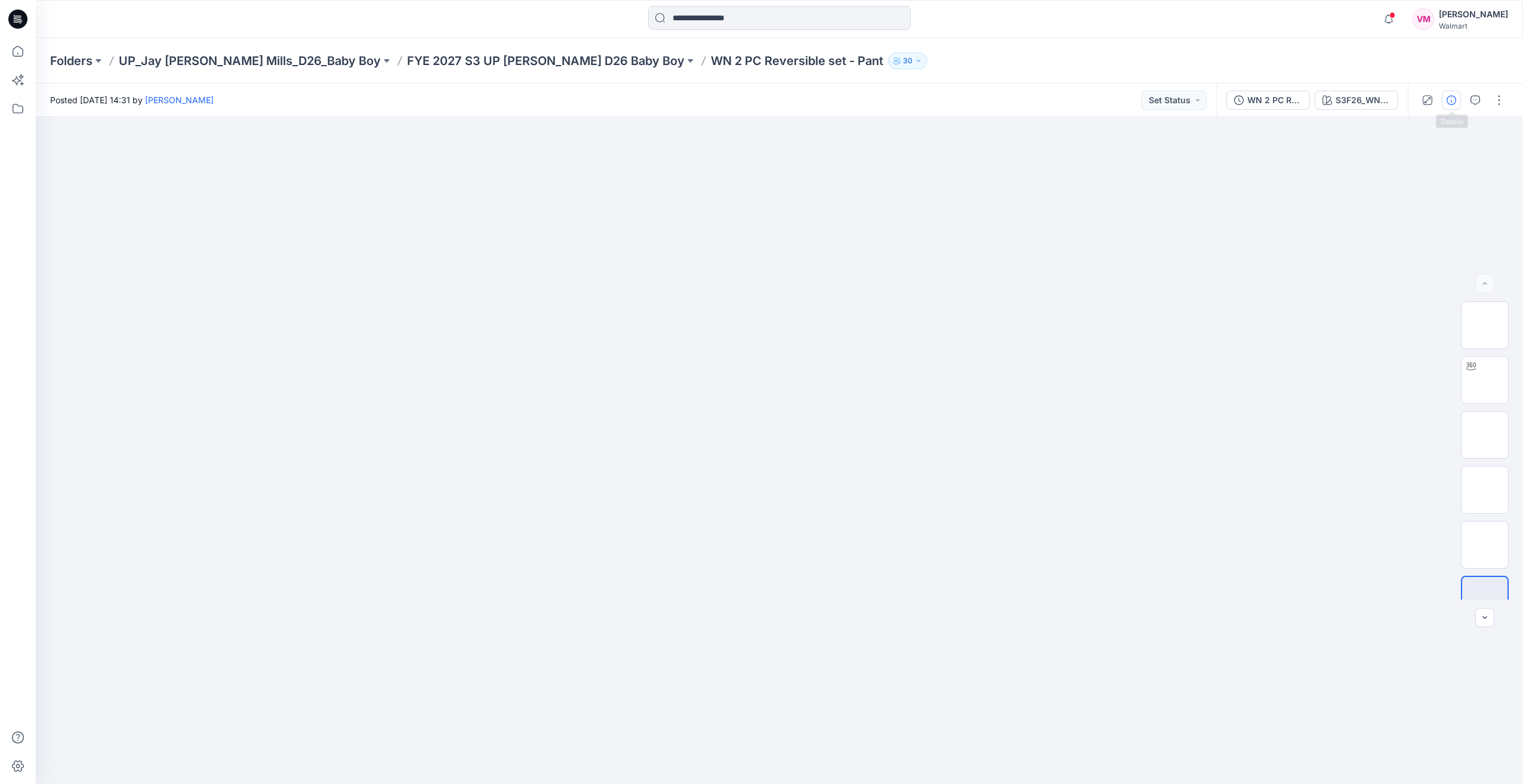
click at [1454, 95] on icon "button" at bounding box center [1451, 99] width 9 height 9
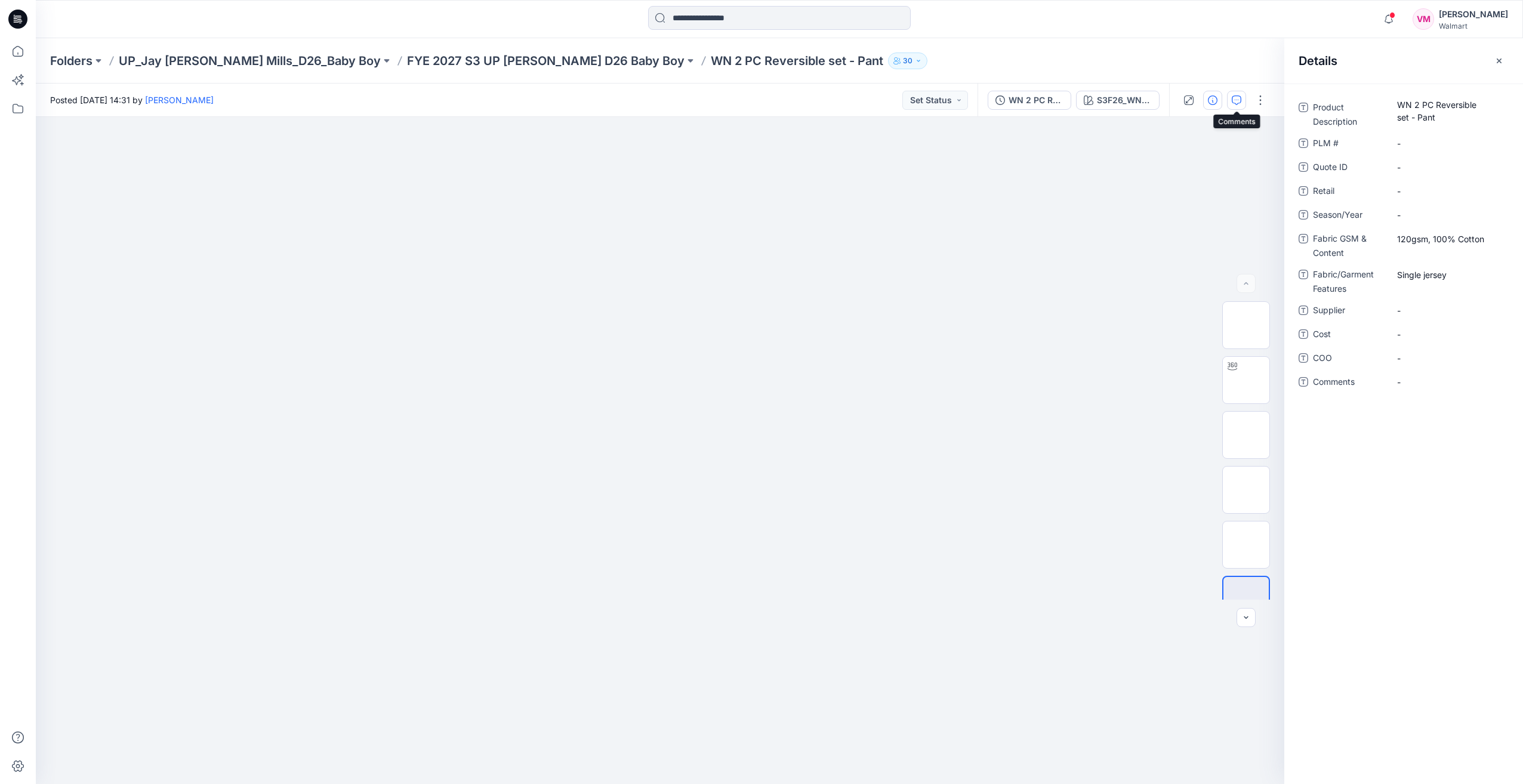
click at [1239, 98] on icon "button" at bounding box center [1236, 99] width 9 height 9
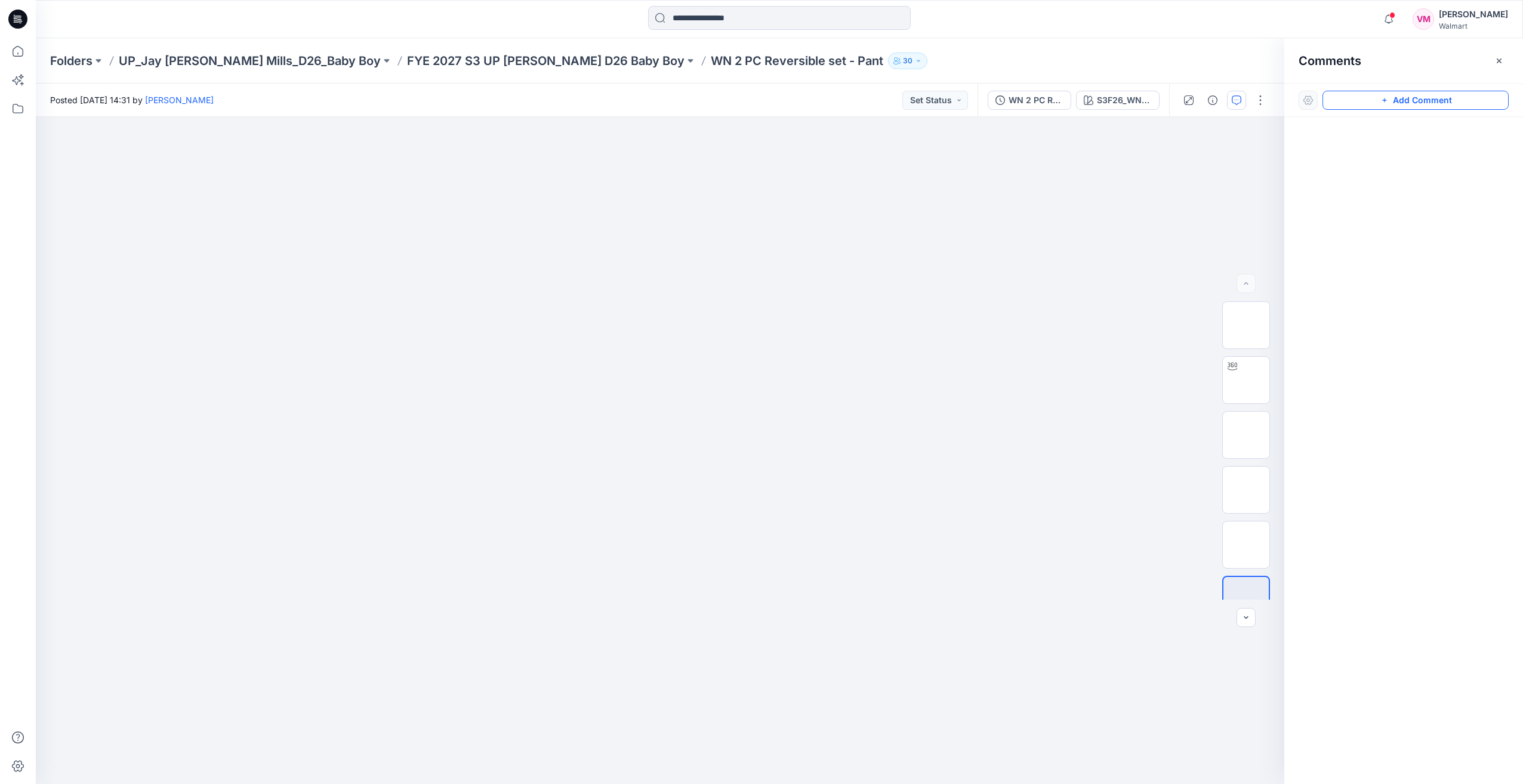
click at [1416, 104] on button "Add Comment" at bounding box center [1415, 100] width 186 height 19
click at [896, 235] on div "1" at bounding box center [660, 450] width 1249 height 667
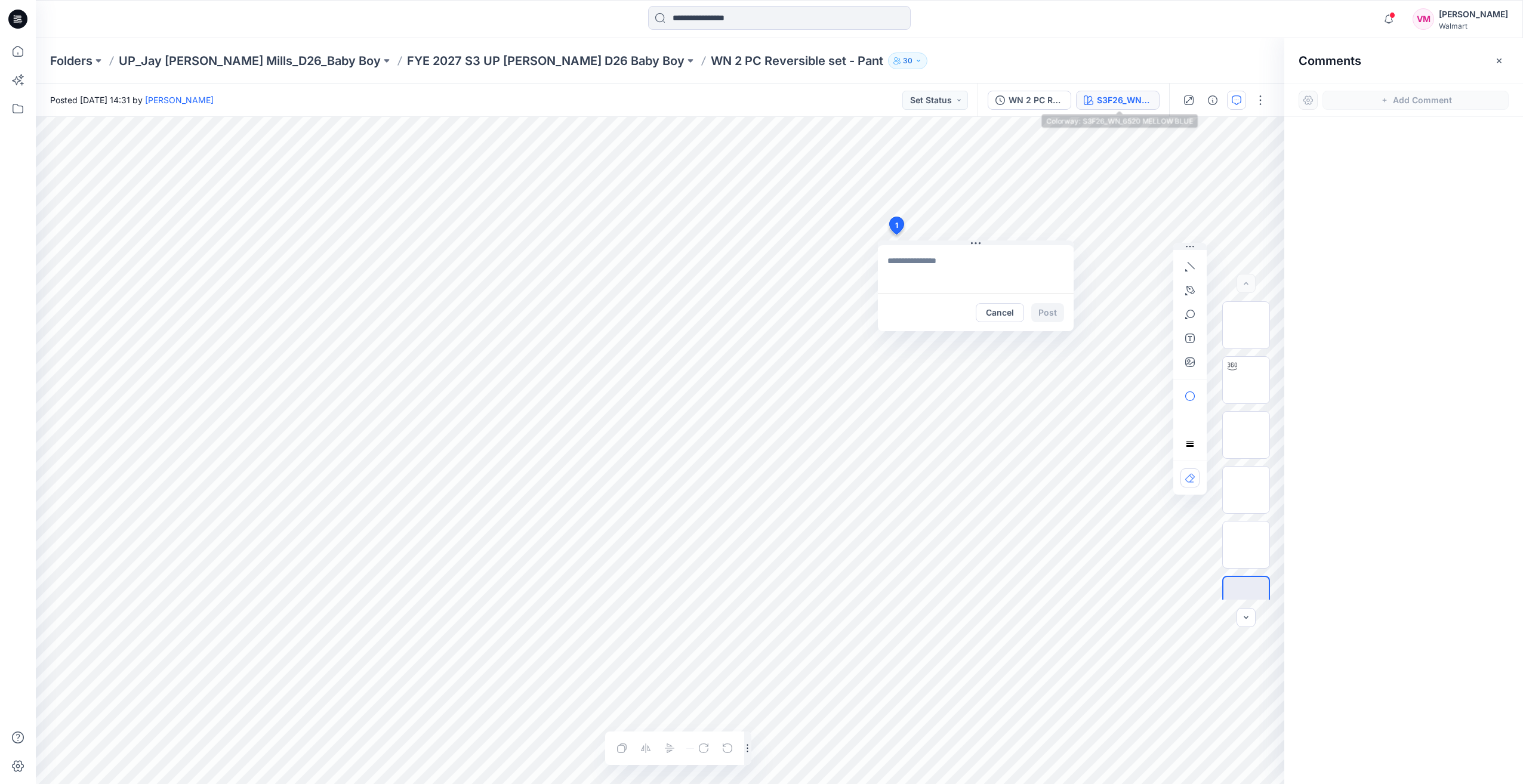
click at [1130, 105] on div "S3F26_WN_6520 MELLOW BLUE" at bounding box center [1124, 100] width 55 height 13
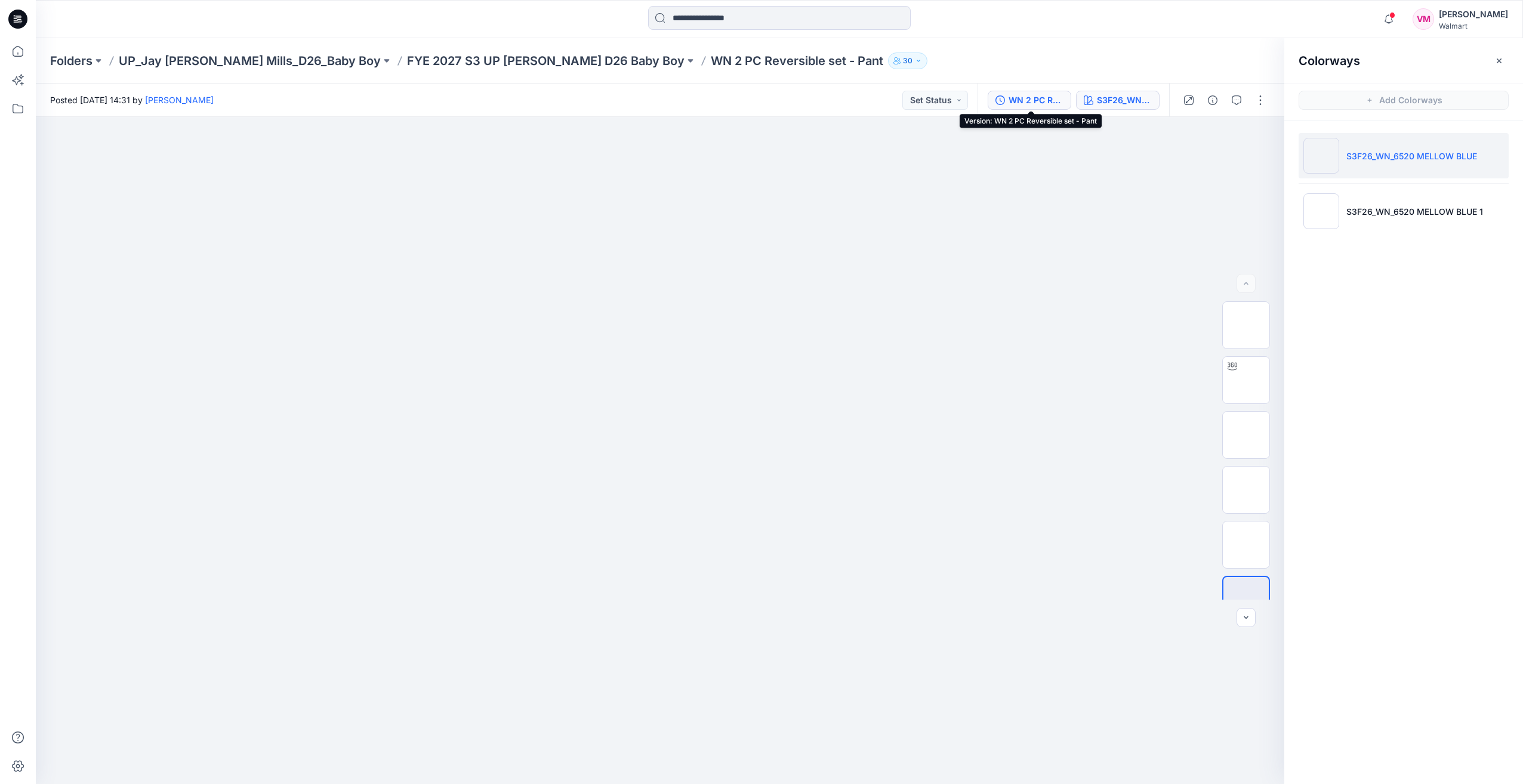
click at [1029, 100] on div "WN 2 PC Reversible set - Pant" at bounding box center [1037, 100] width 55 height 13
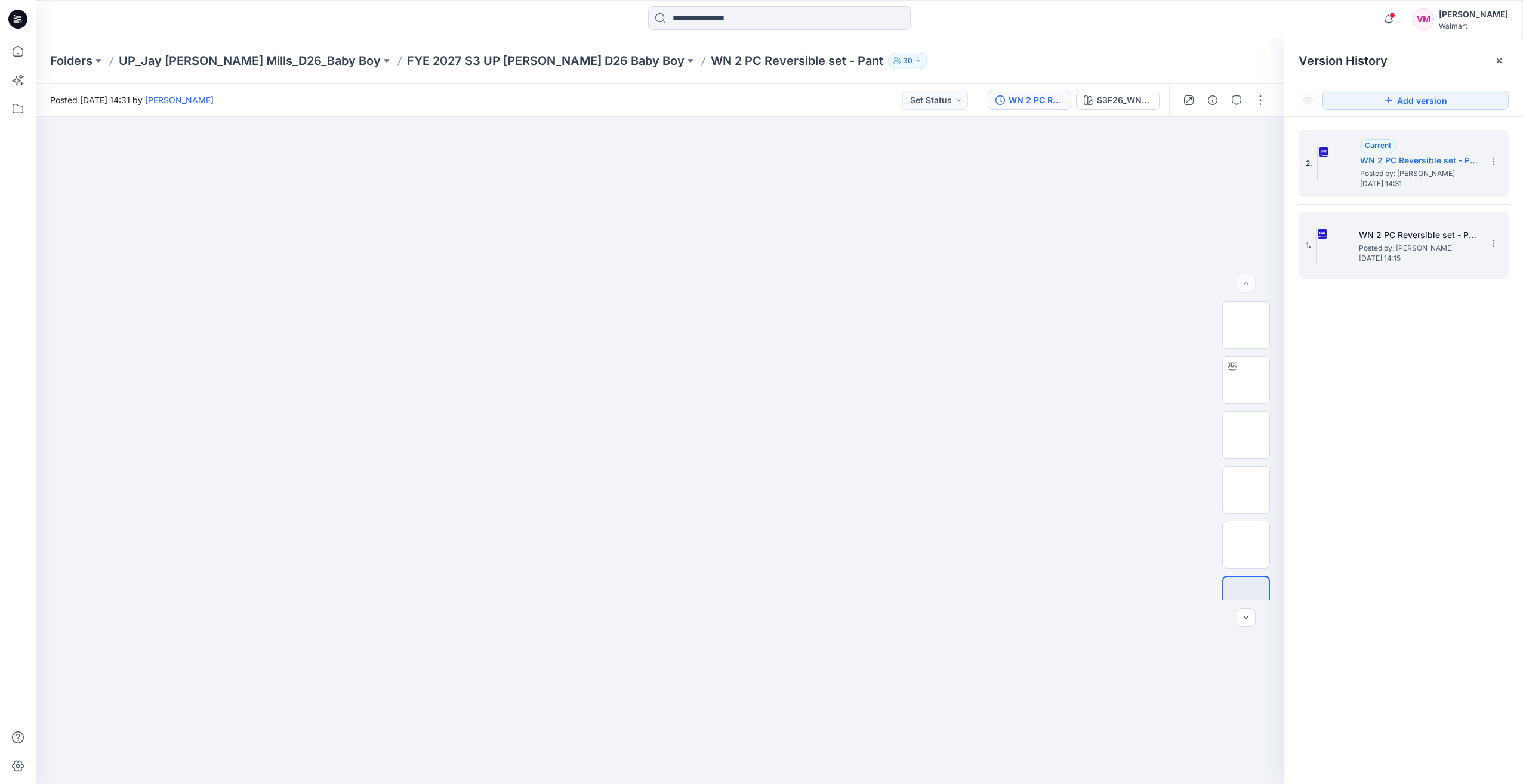
click at [1363, 243] on span "Posted by: [PERSON_NAME]" at bounding box center [1419, 248] width 119 height 12
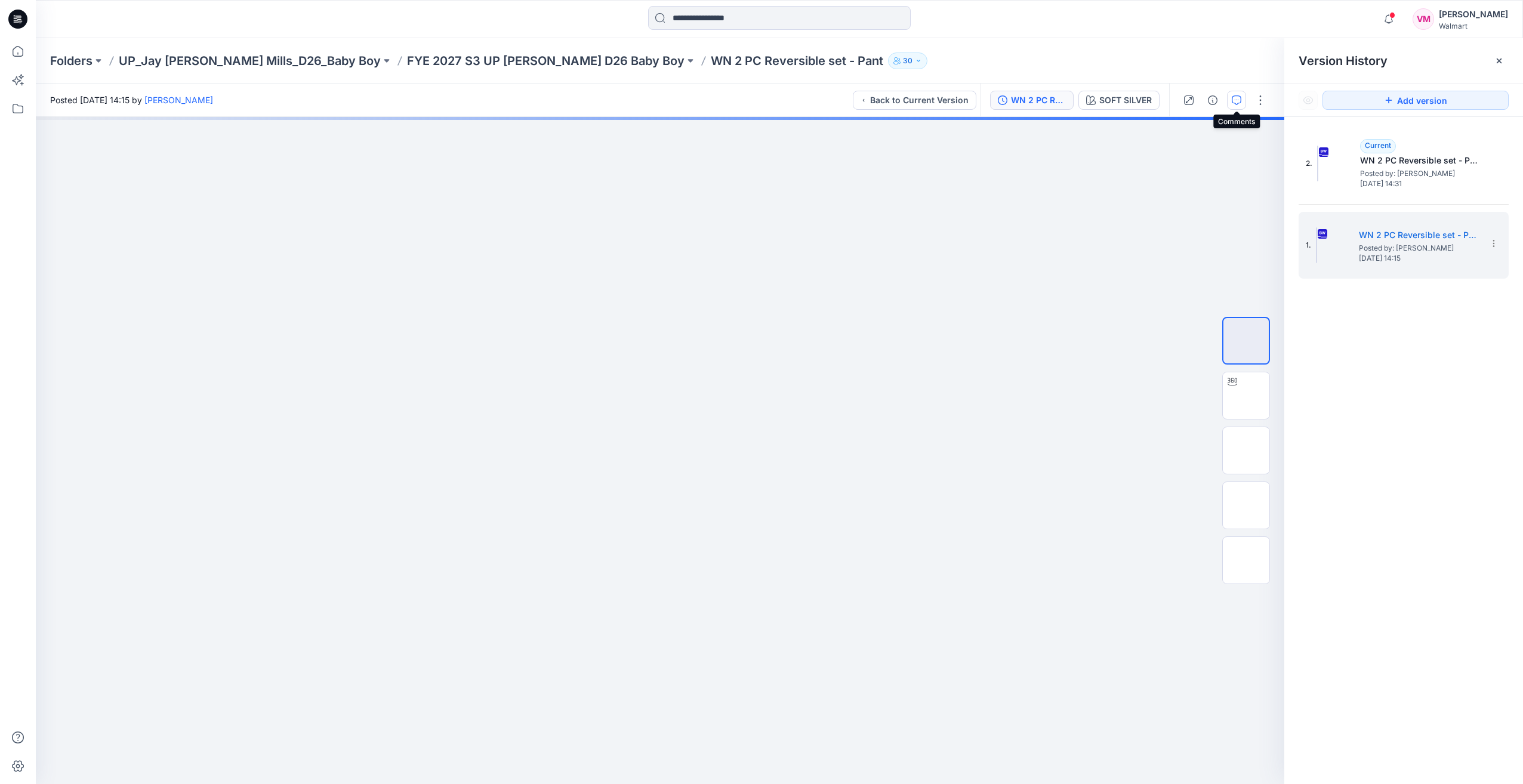
click at [1238, 104] on icon "button" at bounding box center [1236, 99] width 9 height 9
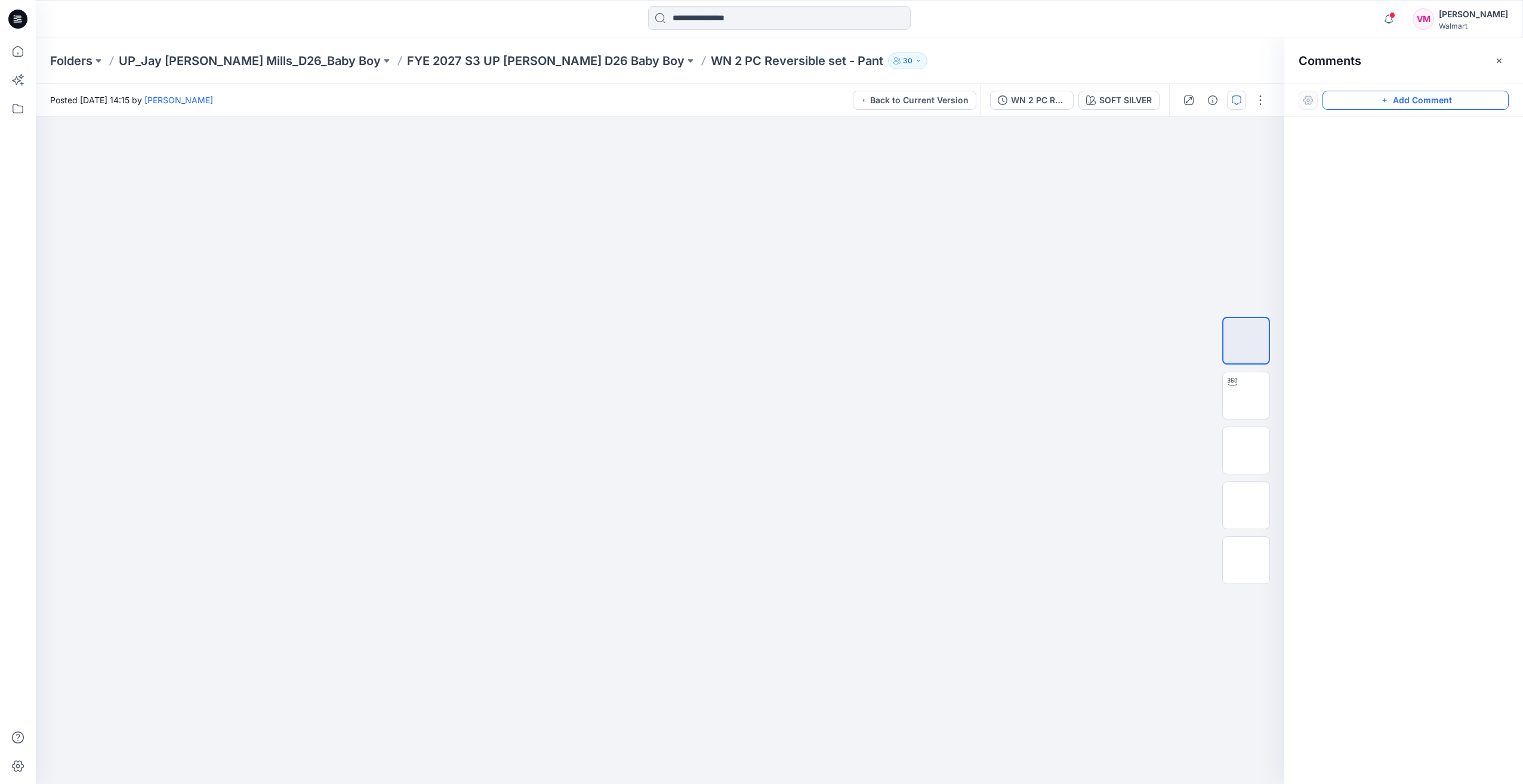
click at [1363, 95] on button "Add Comment" at bounding box center [1415, 100] width 186 height 19
click at [828, 282] on div "1" at bounding box center [660, 450] width 1249 height 667
type textarea "**********"
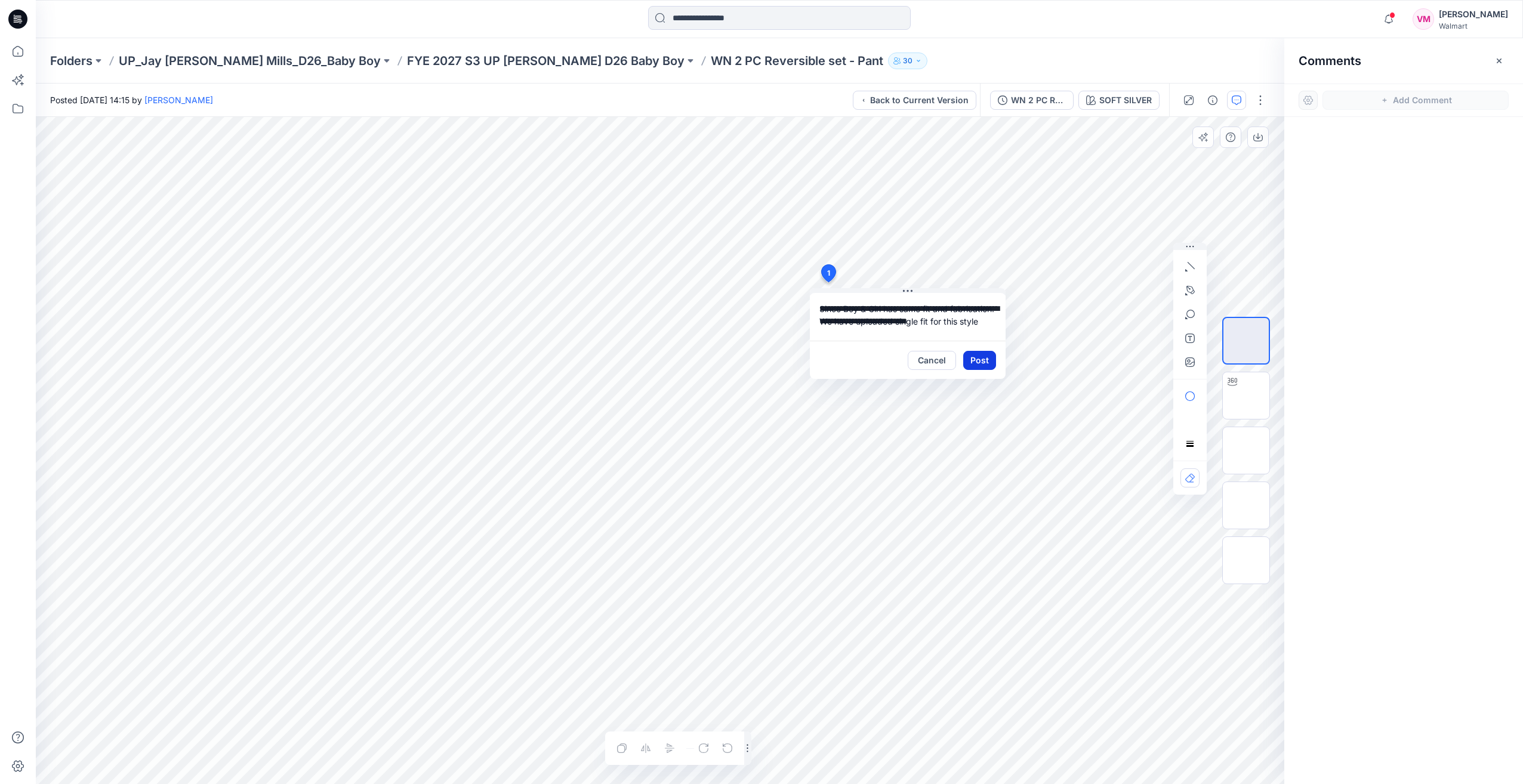
click at [977, 351] on button "Post" at bounding box center [979, 360] width 33 height 19
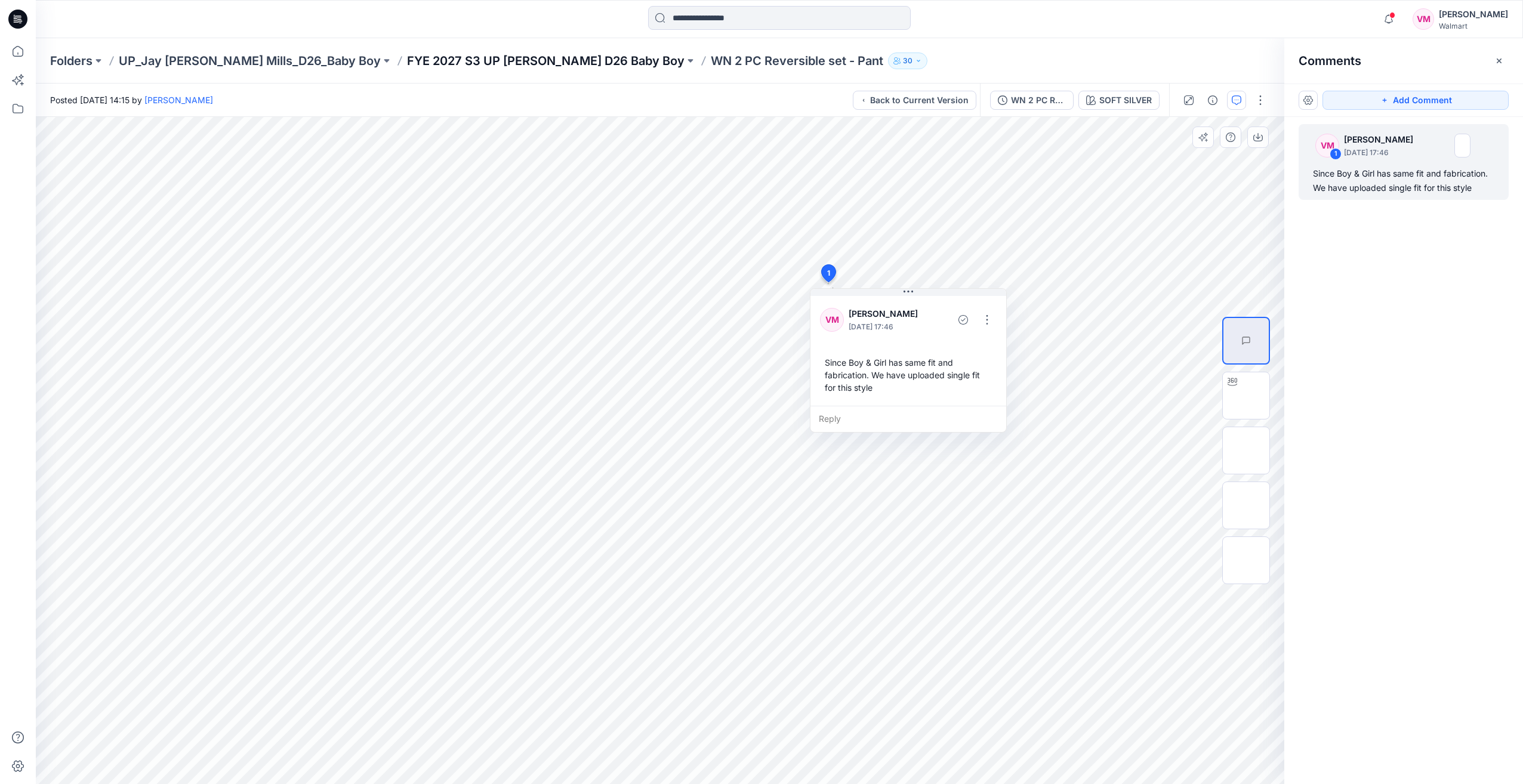
click at [481, 53] on p "FYE 2027 S3 UP [PERSON_NAME] D26 Baby Boy" at bounding box center [546, 61] width 277 height 17
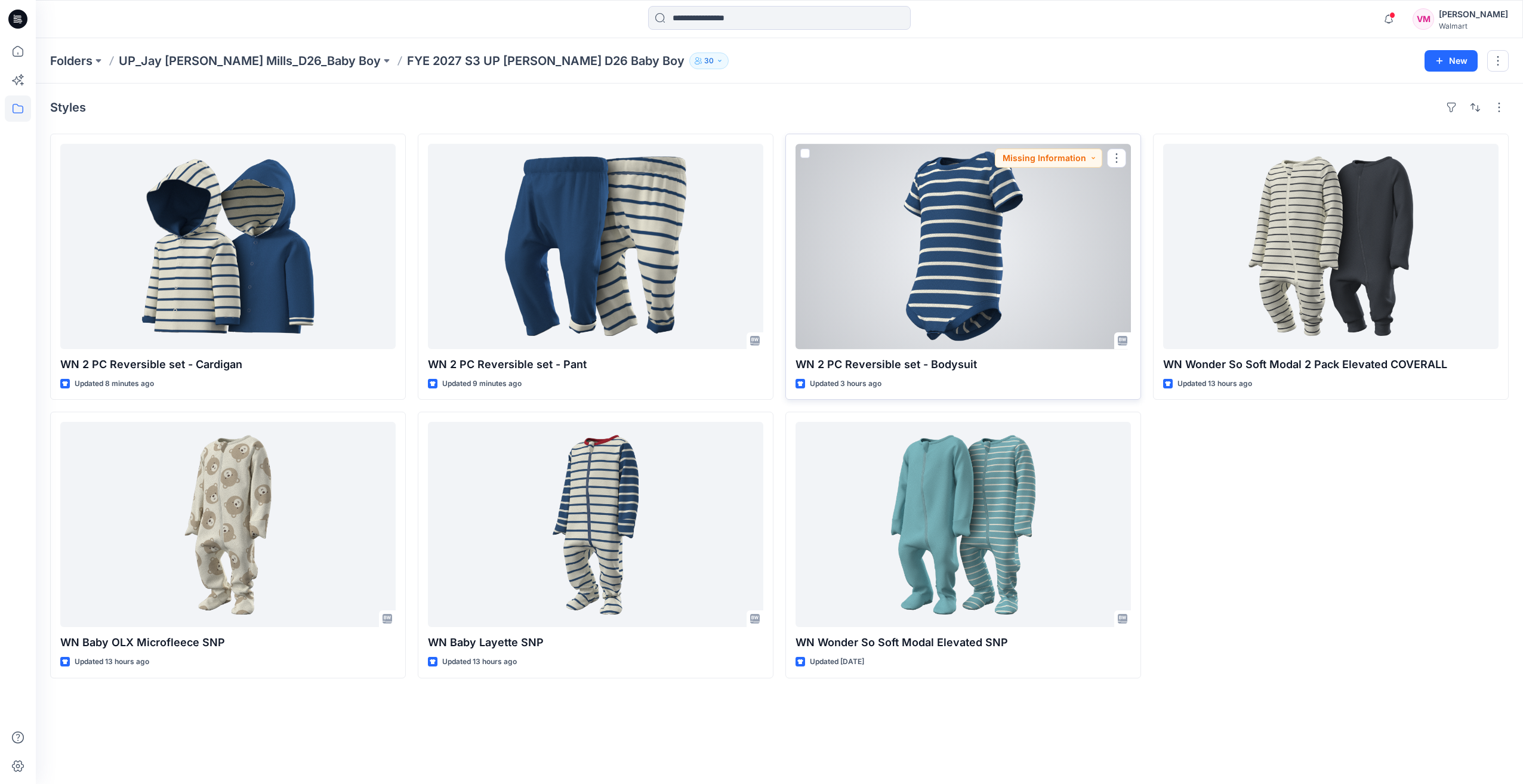
click at [1025, 200] on div at bounding box center [963, 246] width 336 height 205
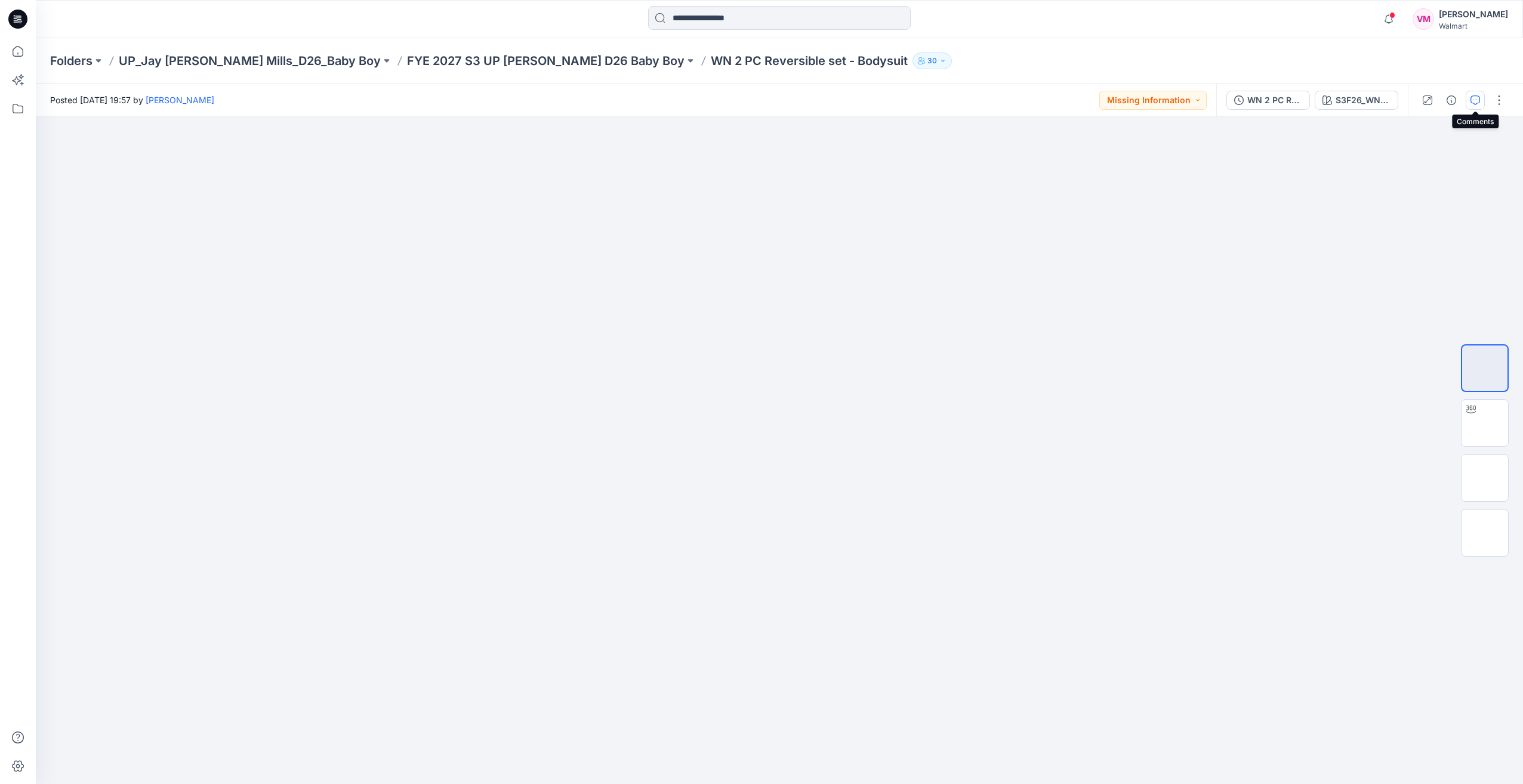
click at [1477, 96] on icon "button" at bounding box center [1475, 99] width 9 height 9
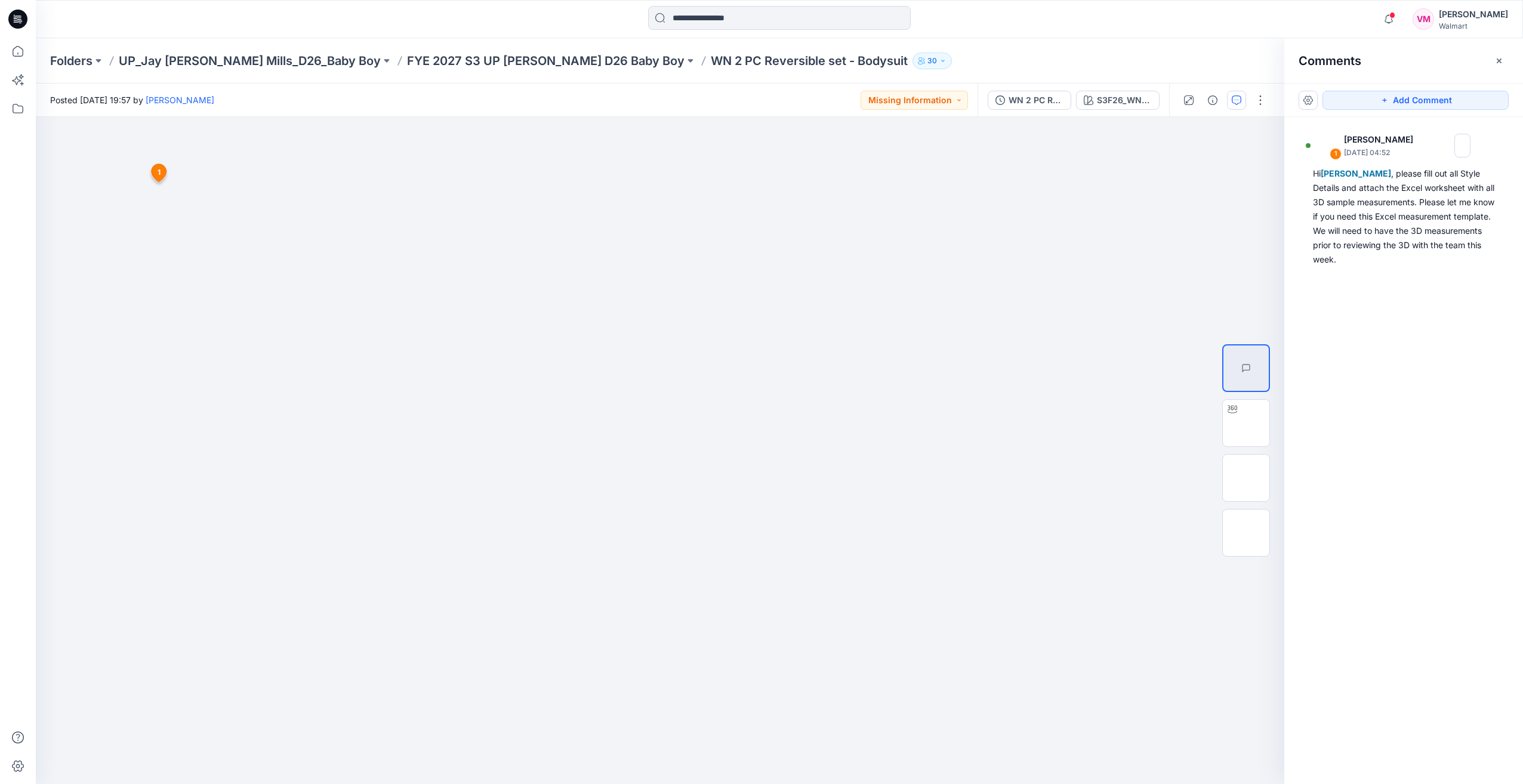
click at [1395, 436] on div "1 Kristin Veit September 23, 2025 04:52 Hi Vasanthakumar Mani , please fill out…" at bounding box center [1404, 428] width 239 height 623
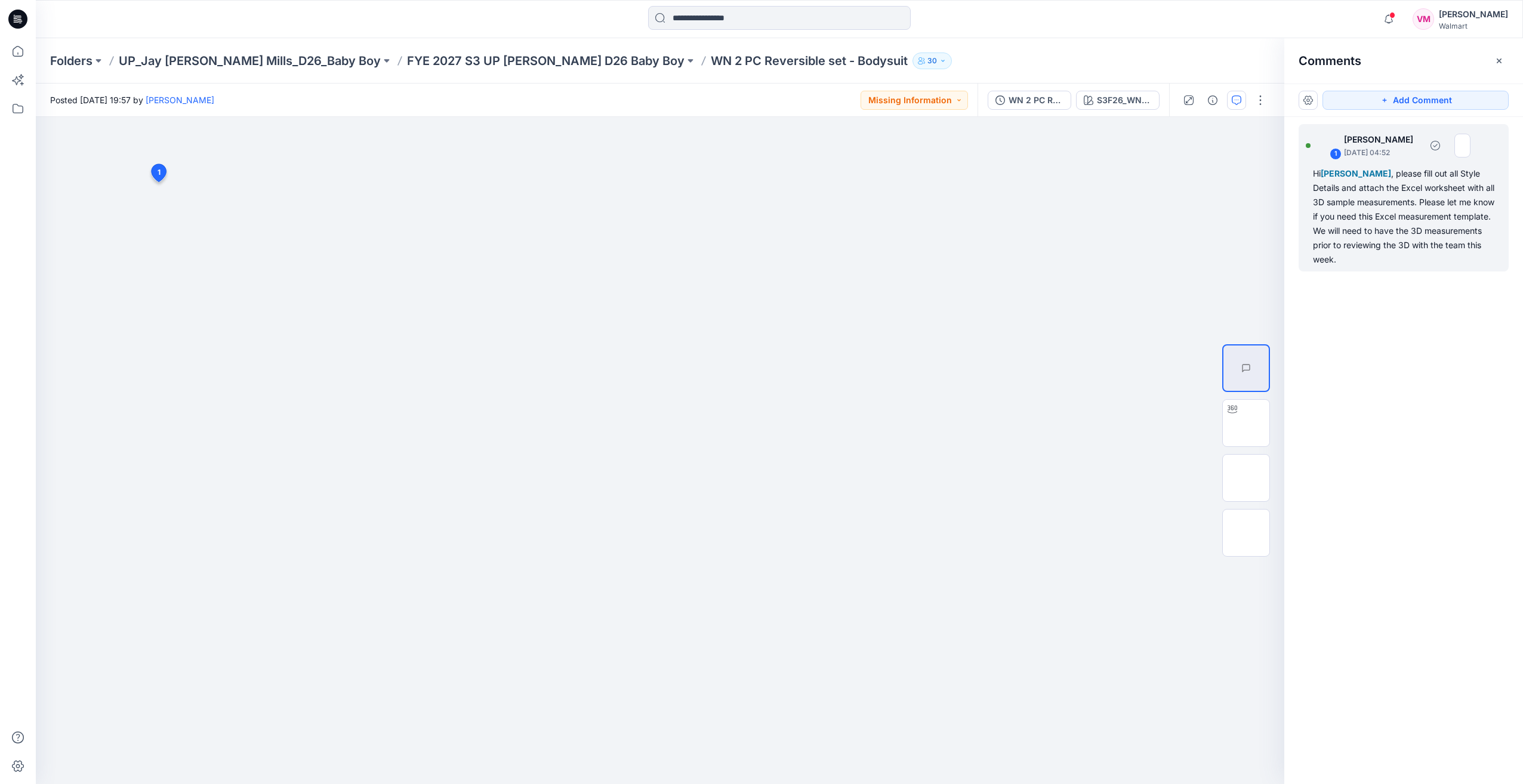
click at [1362, 218] on div "Hi Vasanthakumar Mani , please fill out all Style Details and attach the Excel …" at bounding box center [1404, 216] width 181 height 100
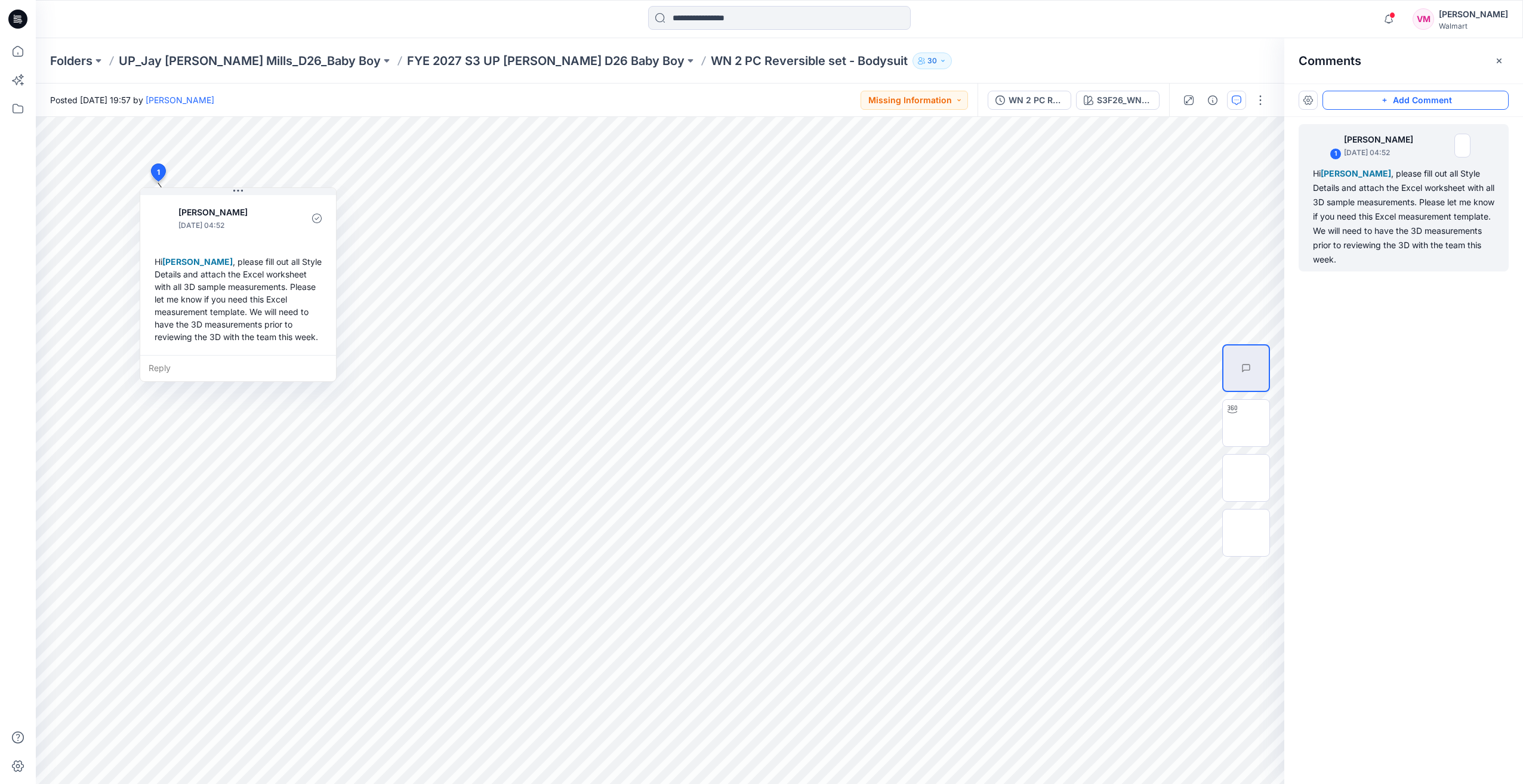
click at [1394, 101] on button "Add Comment" at bounding box center [1415, 100] width 186 height 19
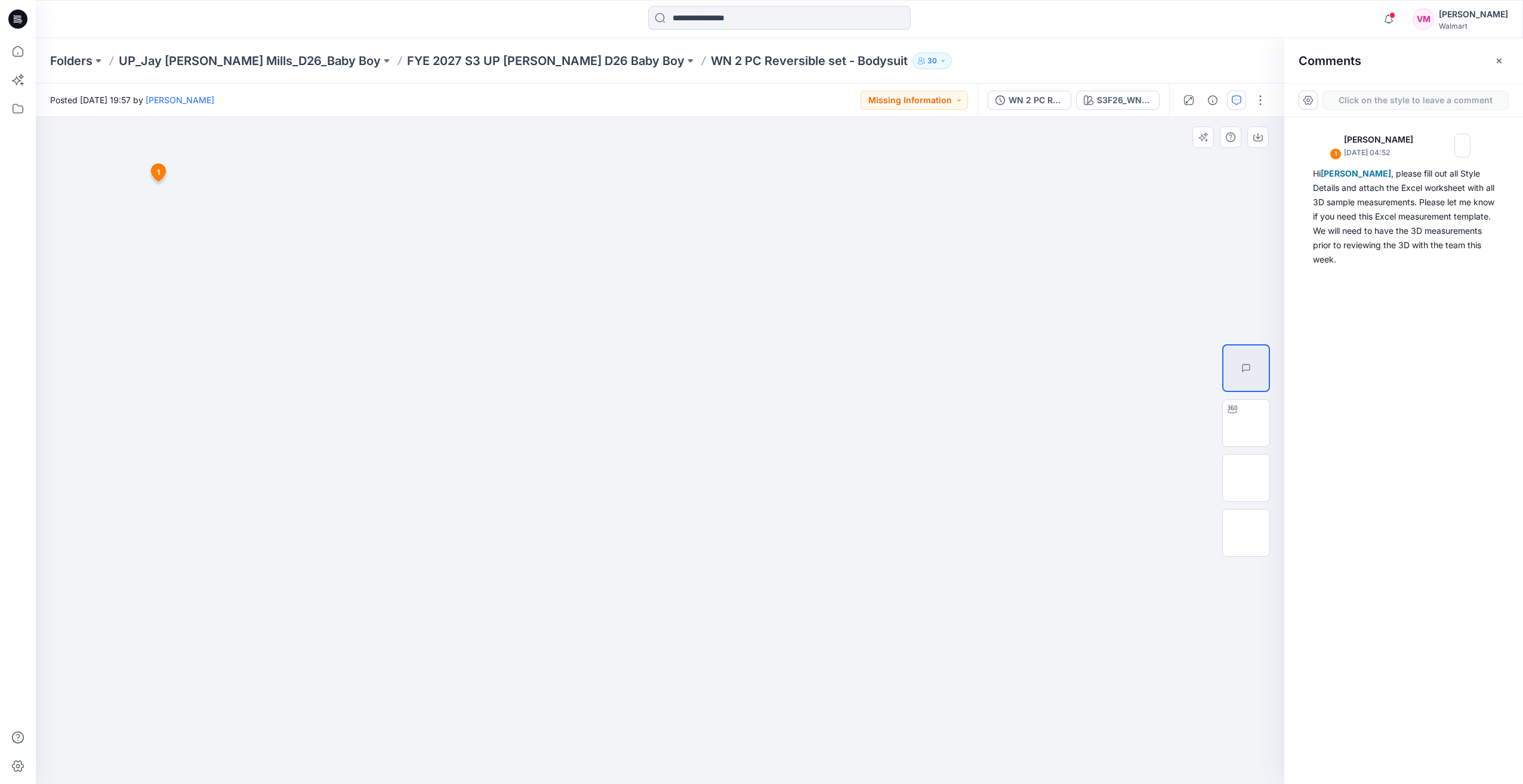
click at [867, 354] on div "2 1 Kristin Veit September 23, 2025 04:52 Hi Vasanthakumar Mani , please fill o…" at bounding box center [660, 450] width 1249 height 667
click at [885, 383] on textarea at bounding box center [947, 388] width 195 height 48
type textarea "*"
click at [1022, 381] on textarea "**********" at bounding box center [947, 388] width 195 height 48
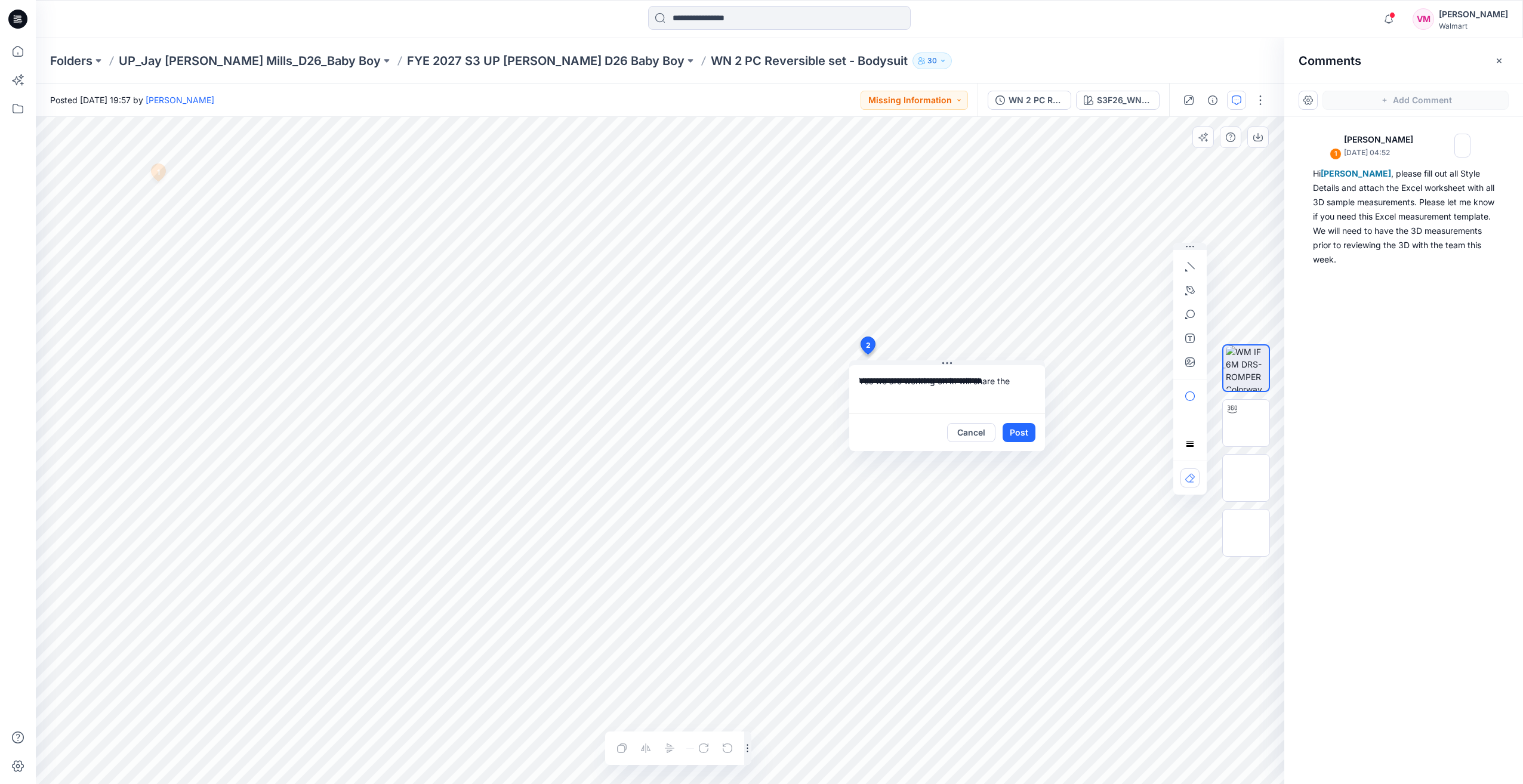
drag, startPoint x: 871, startPoint y: 382, endPoint x: 876, endPoint y: 384, distance: 5.4
click at [1018, 387] on textarea "**********" at bounding box center [947, 388] width 195 height 48
click at [958, 379] on textarea "**********" at bounding box center [947, 388] width 195 height 48
click at [963, 377] on textarea "**********" at bounding box center [947, 388] width 195 height 48
click at [1026, 383] on textarea "**********" at bounding box center [947, 388] width 195 height 48
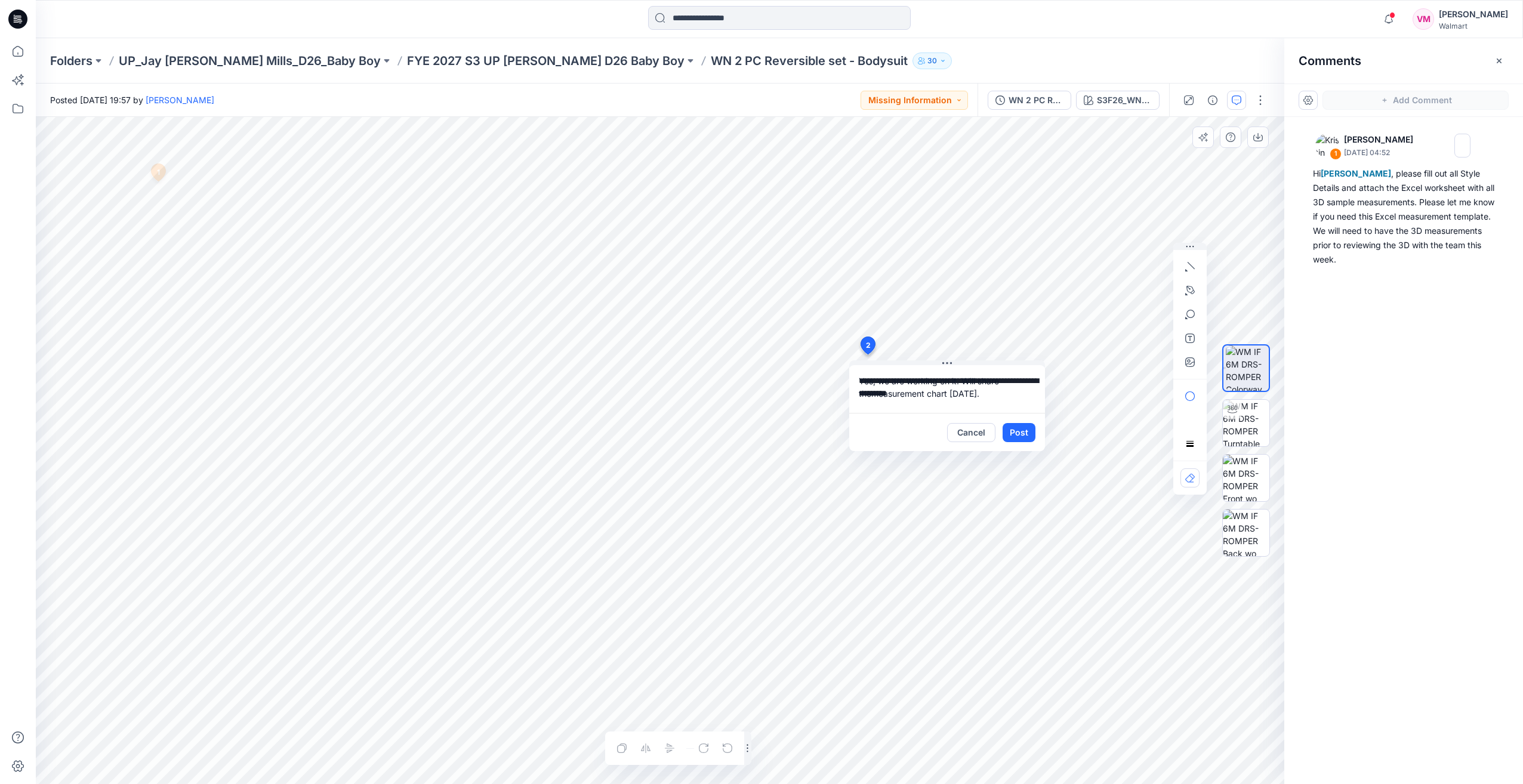
click at [937, 394] on textarea "**********" at bounding box center [947, 388] width 195 height 48
type textarea "**********"
click at [1024, 426] on button "Post" at bounding box center [1018, 432] width 33 height 19
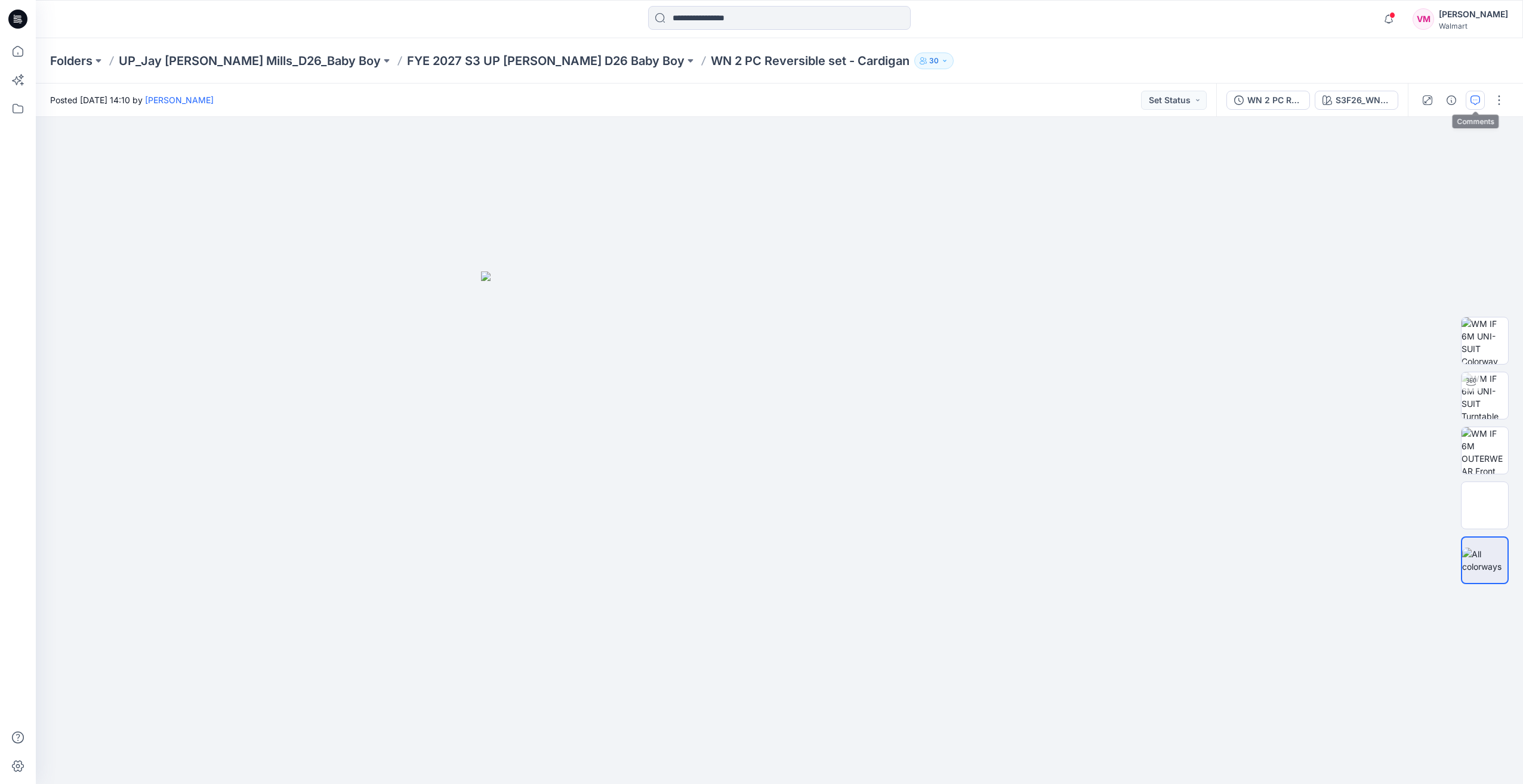
click at [1475, 104] on icon "button" at bounding box center [1475, 99] width 9 height 9
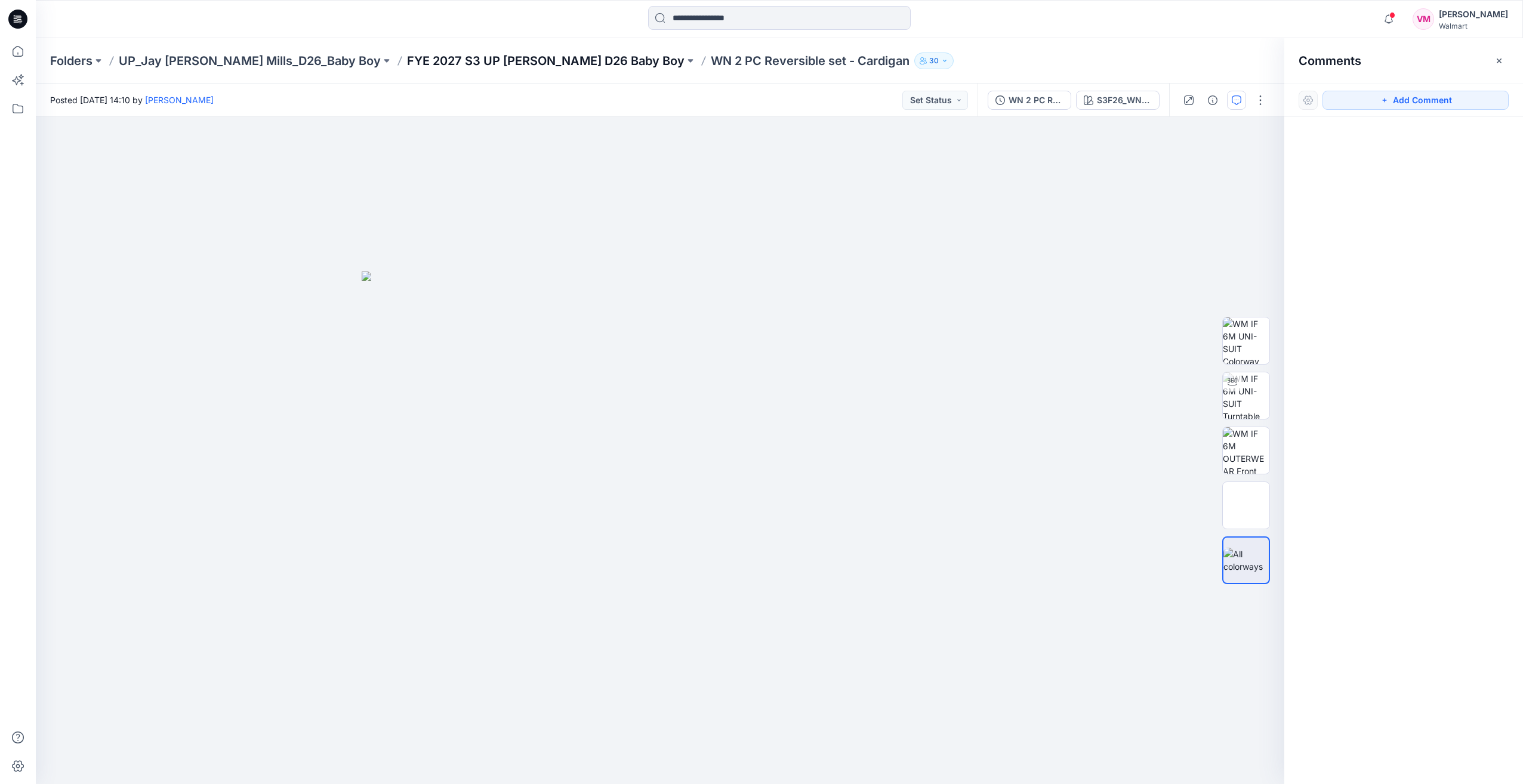
click at [474, 64] on p "FYE 2027 S3 UP [PERSON_NAME] D26 Baby Boy" at bounding box center [546, 61] width 277 height 17
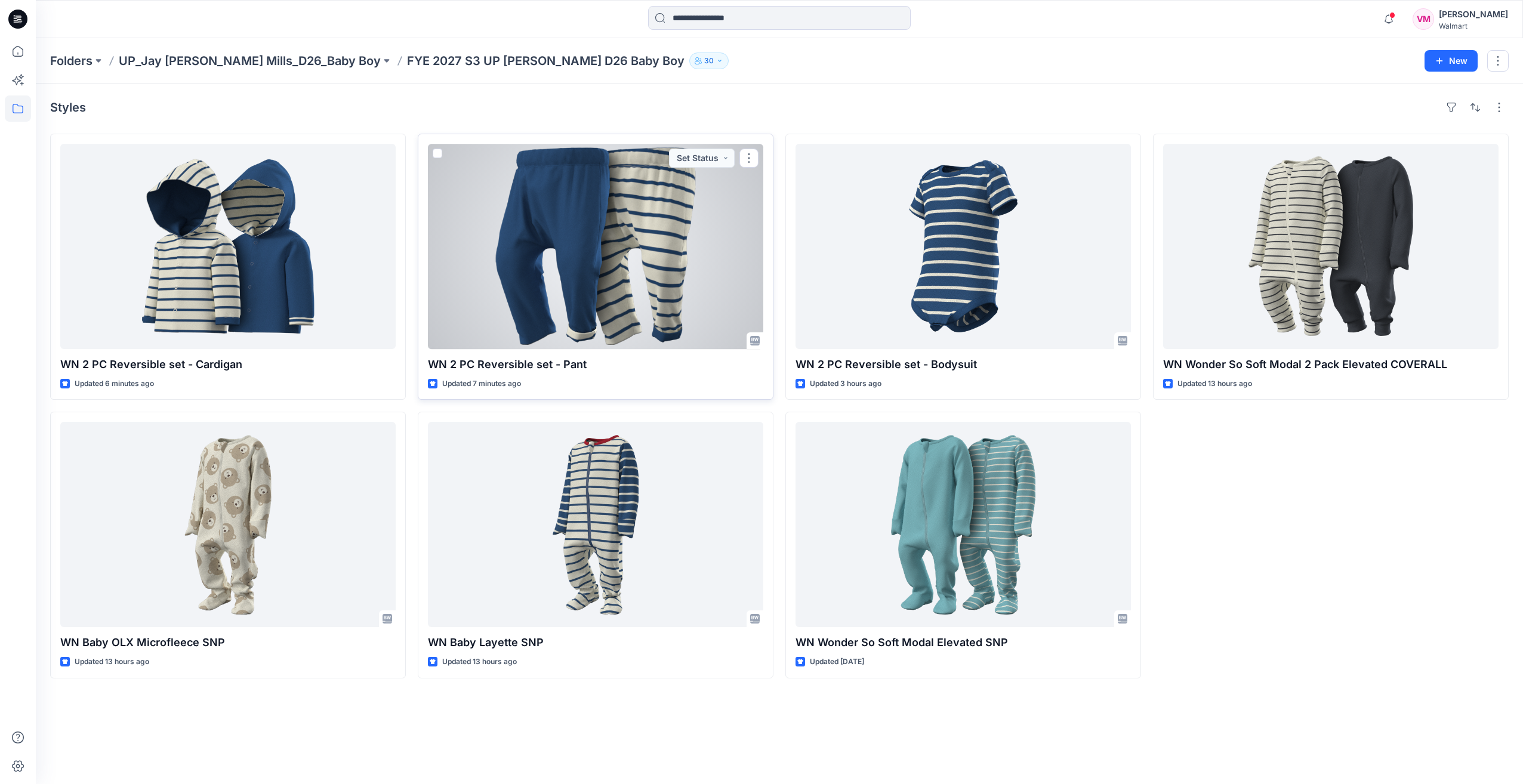
click at [628, 294] on div at bounding box center [596, 246] width 336 height 205
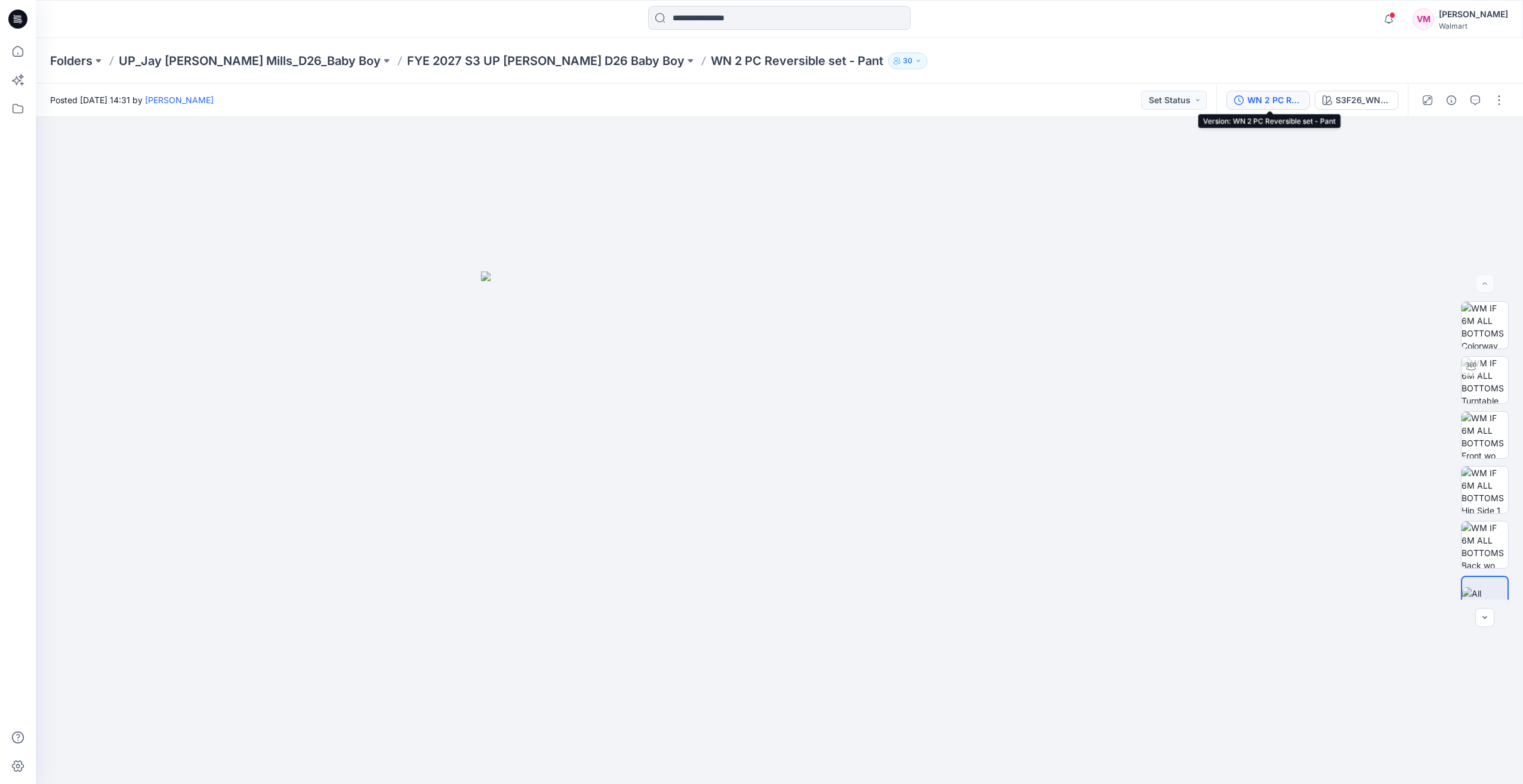
click at [1250, 102] on div "WN 2 PC Reversible set - Pant" at bounding box center [1275, 100] width 55 height 13
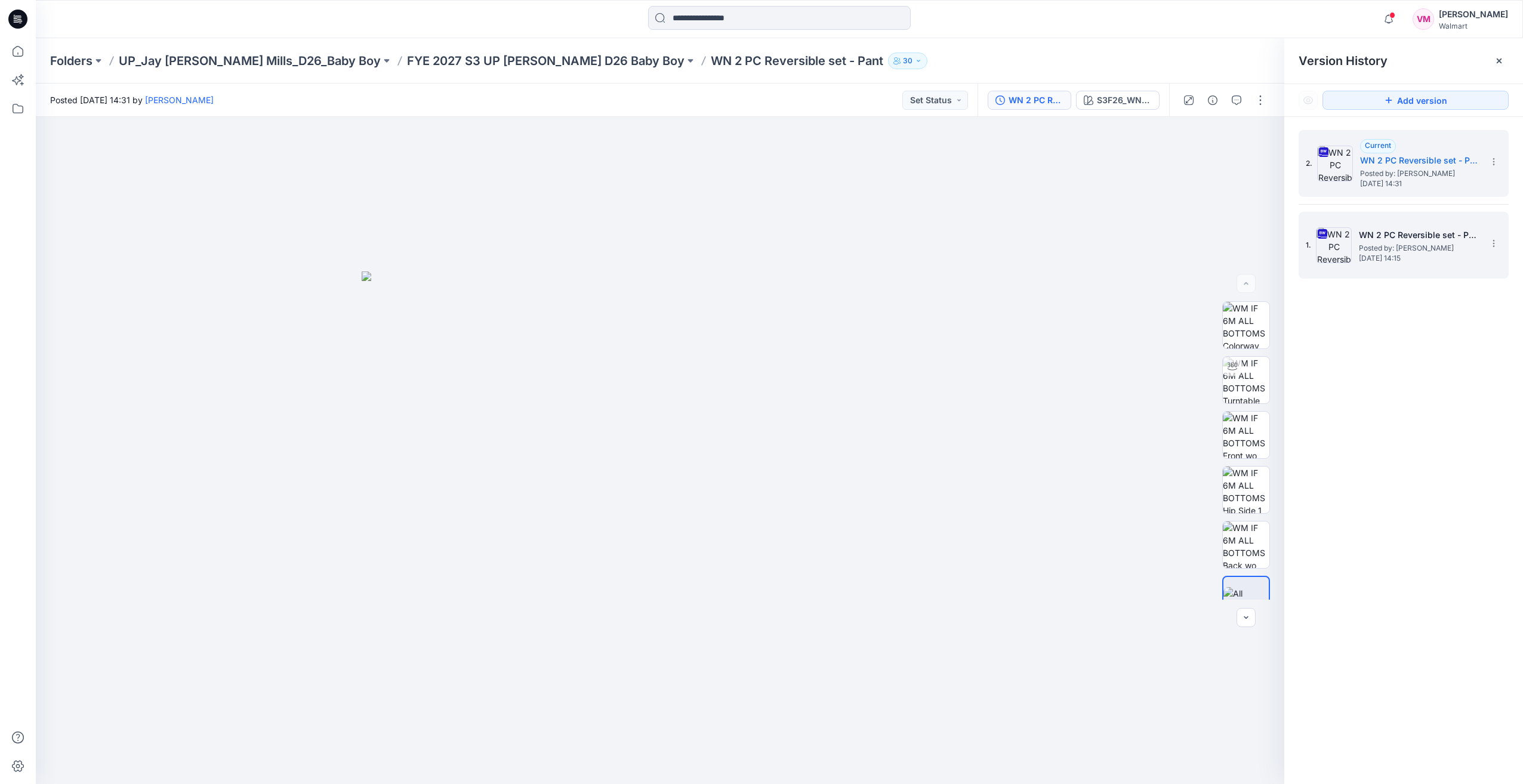
click at [1378, 275] on div "1. WN 2 PC Reversible set - Pant Posted by: [PERSON_NAME] [DATE] 14:15" at bounding box center [1404, 245] width 211 height 67
click at [1385, 259] on span "[DATE] 14:15" at bounding box center [1419, 258] width 119 height 8
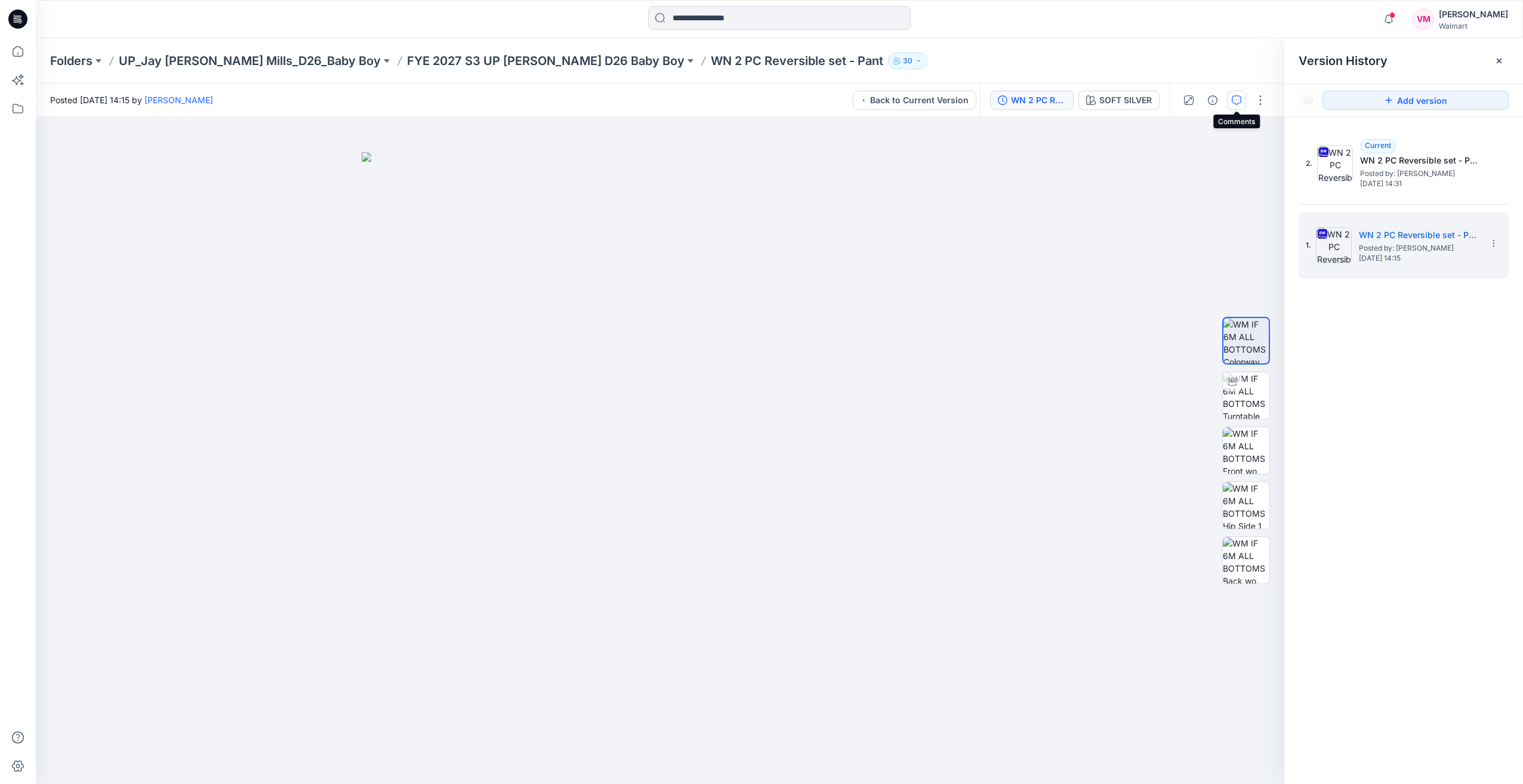
click at [1241, 95] on icon "button" at bounding box center [1236, 99] width 9 height 9
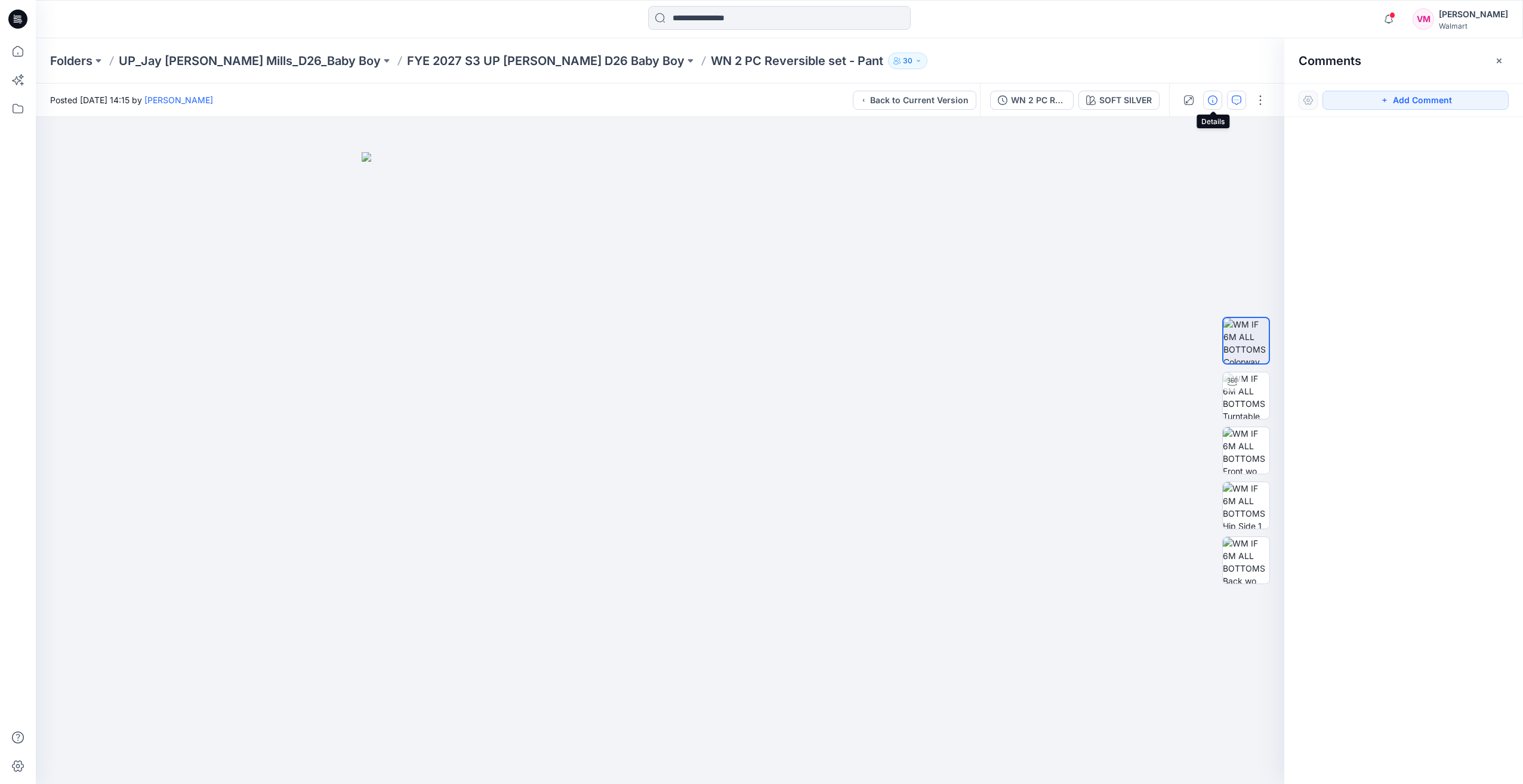
click at [1211, 100] on icon "button" at bounding box center [1212, 99] width 9 height 9
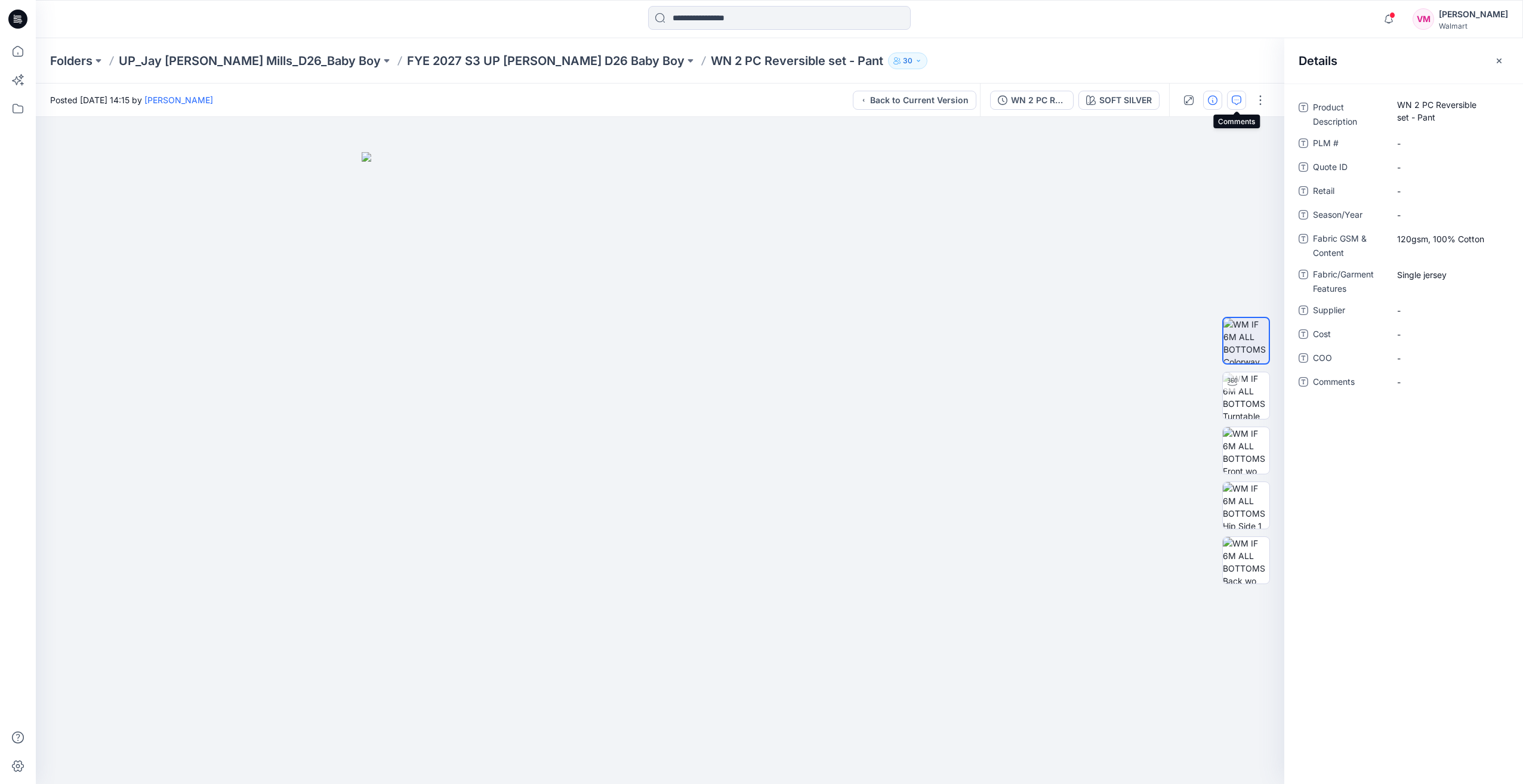
click at [1241, 100] on icon "button" at bounding box center [1236, 99] width 9 height 9
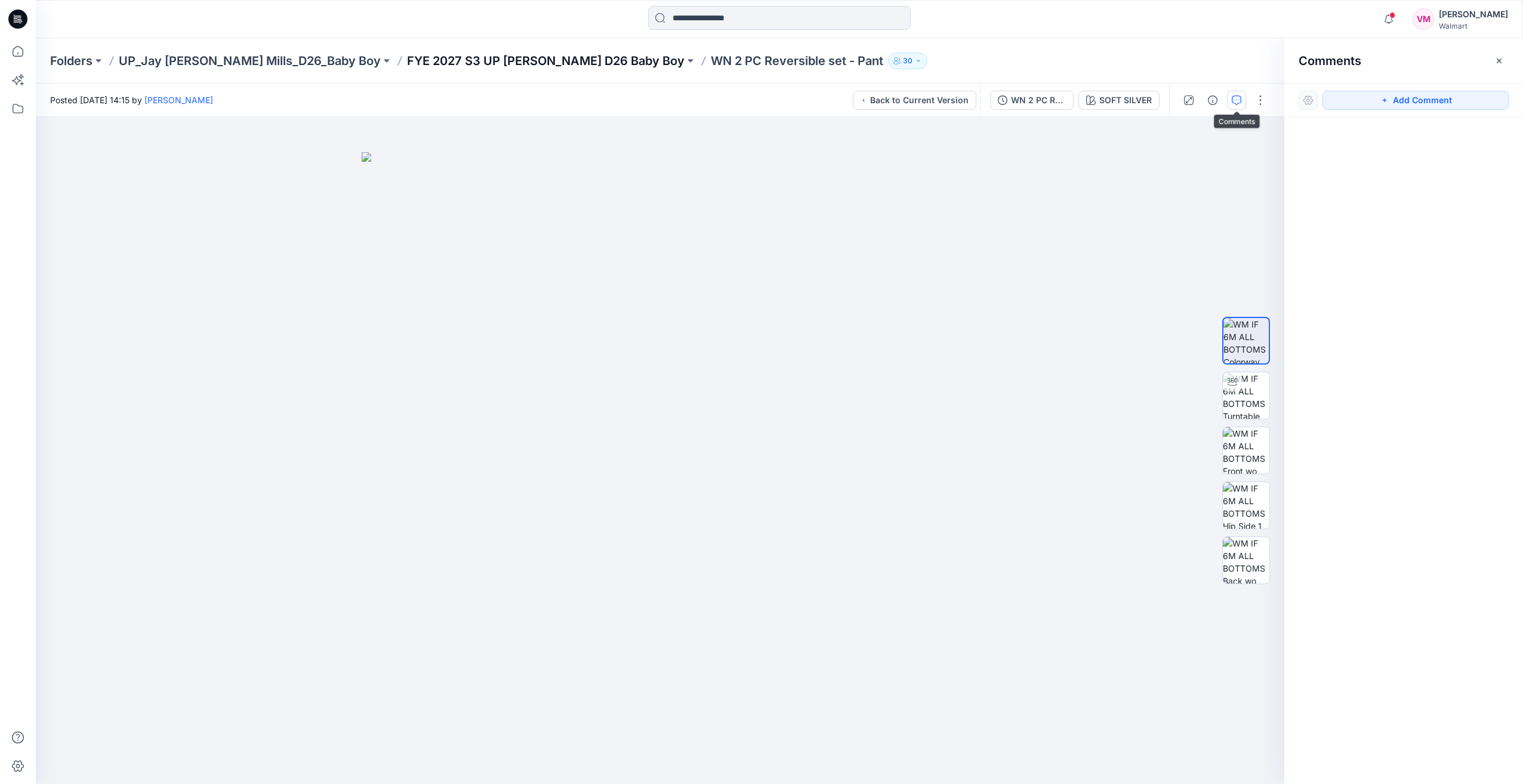
drag, startPoint x: 320, startPoint y: 3, endPoint x: 559, endPoint y: 61, distance: 245.9
click at [559, 61] on p "FYE 2027 S3 UP [PERSON_NAME] D26 Baby Boy" at bounding box center [546, 61] width 277 height 17
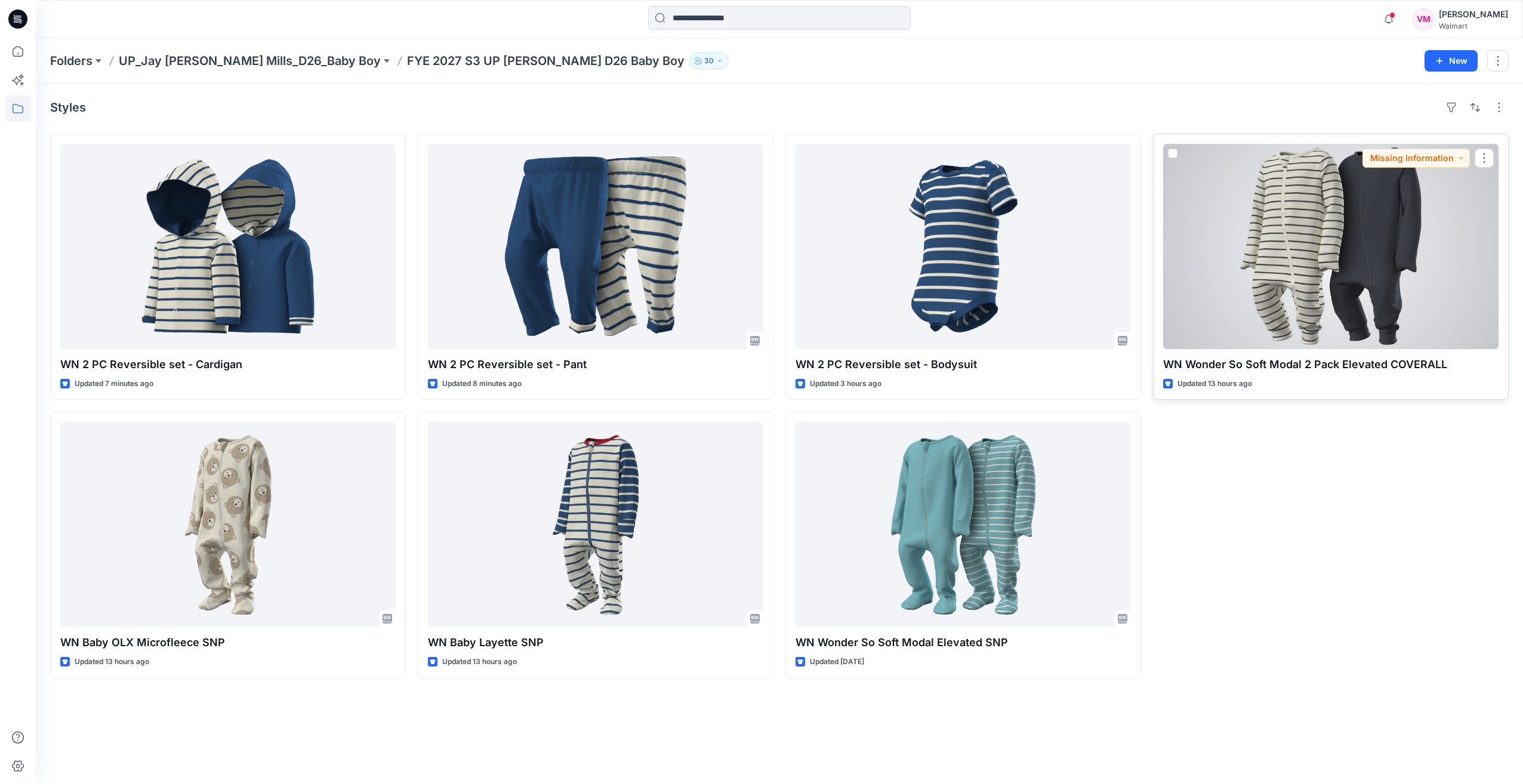
click at [1241, 259] on div at bounding box center [1332, 246] width 336 height 205
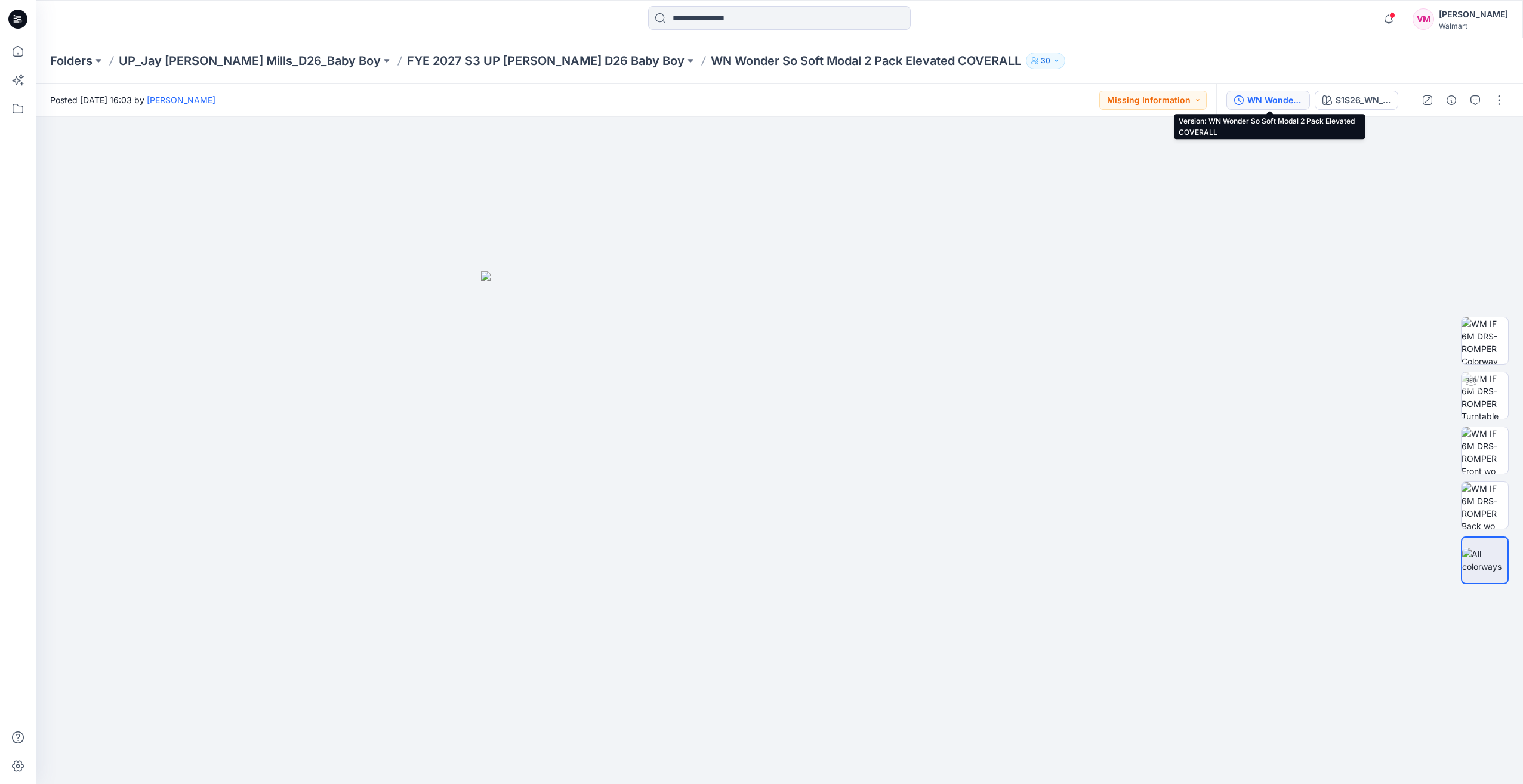
click at [1251, 105] on div "WN Wonder So Soft Modal 2 Pack Elevated COVERALL" at bounding box center [1275, 100] width 55 height 13
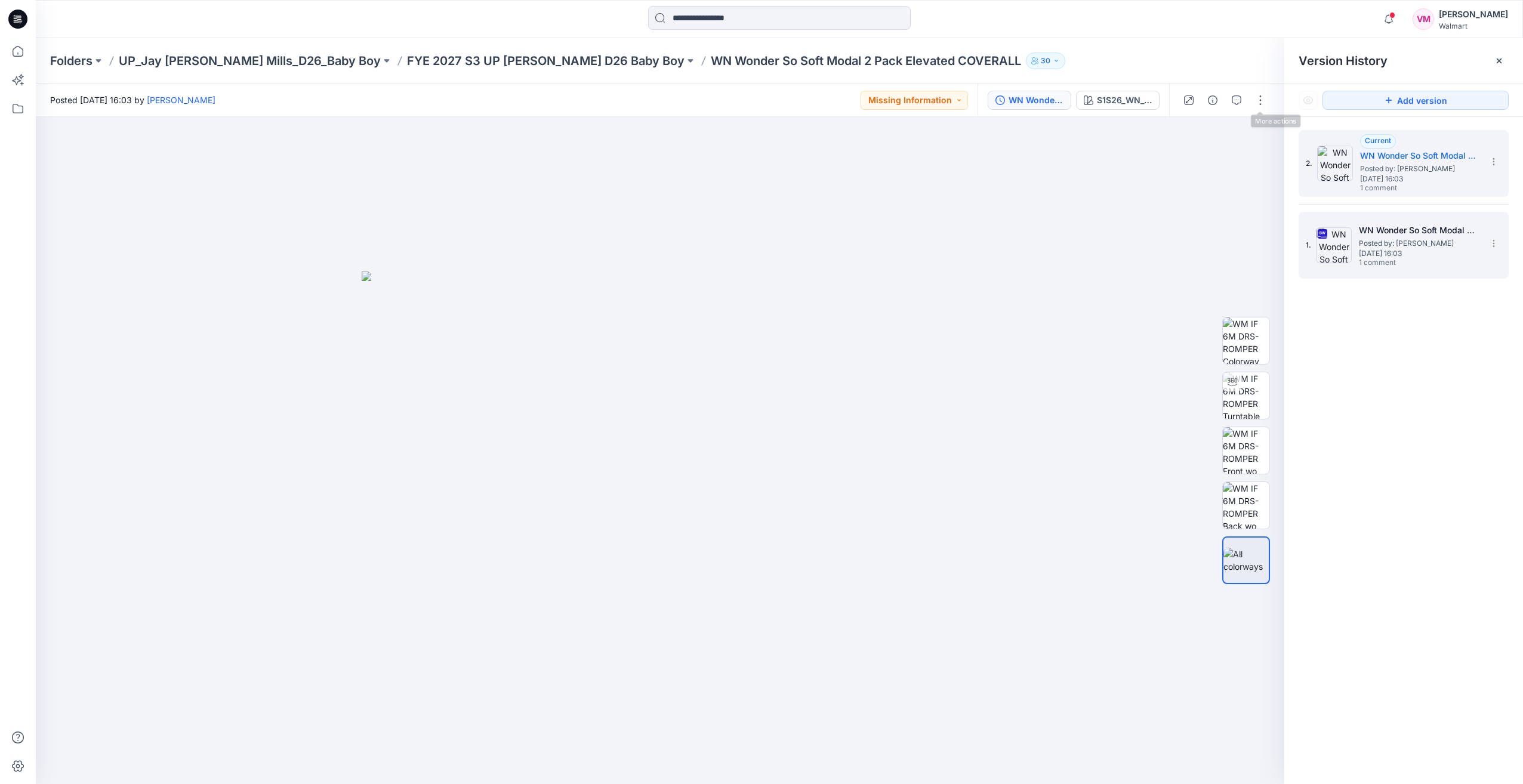
click at [1333, 254] on img at bounding box center [1333, 245] width 36 height 36
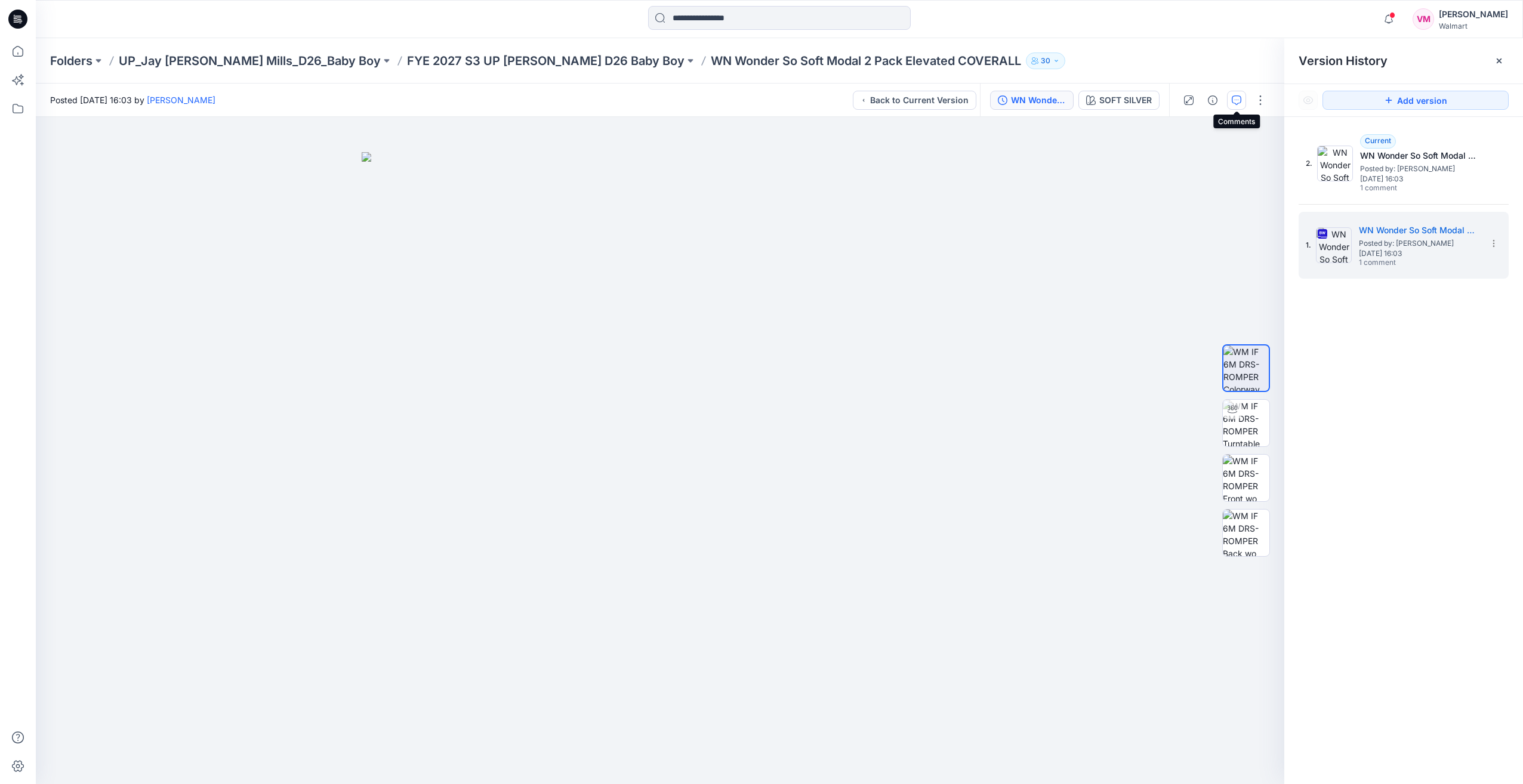
click at [1239, 100] on icon "button" at bounding box center [1236, 99] width 9 height 9
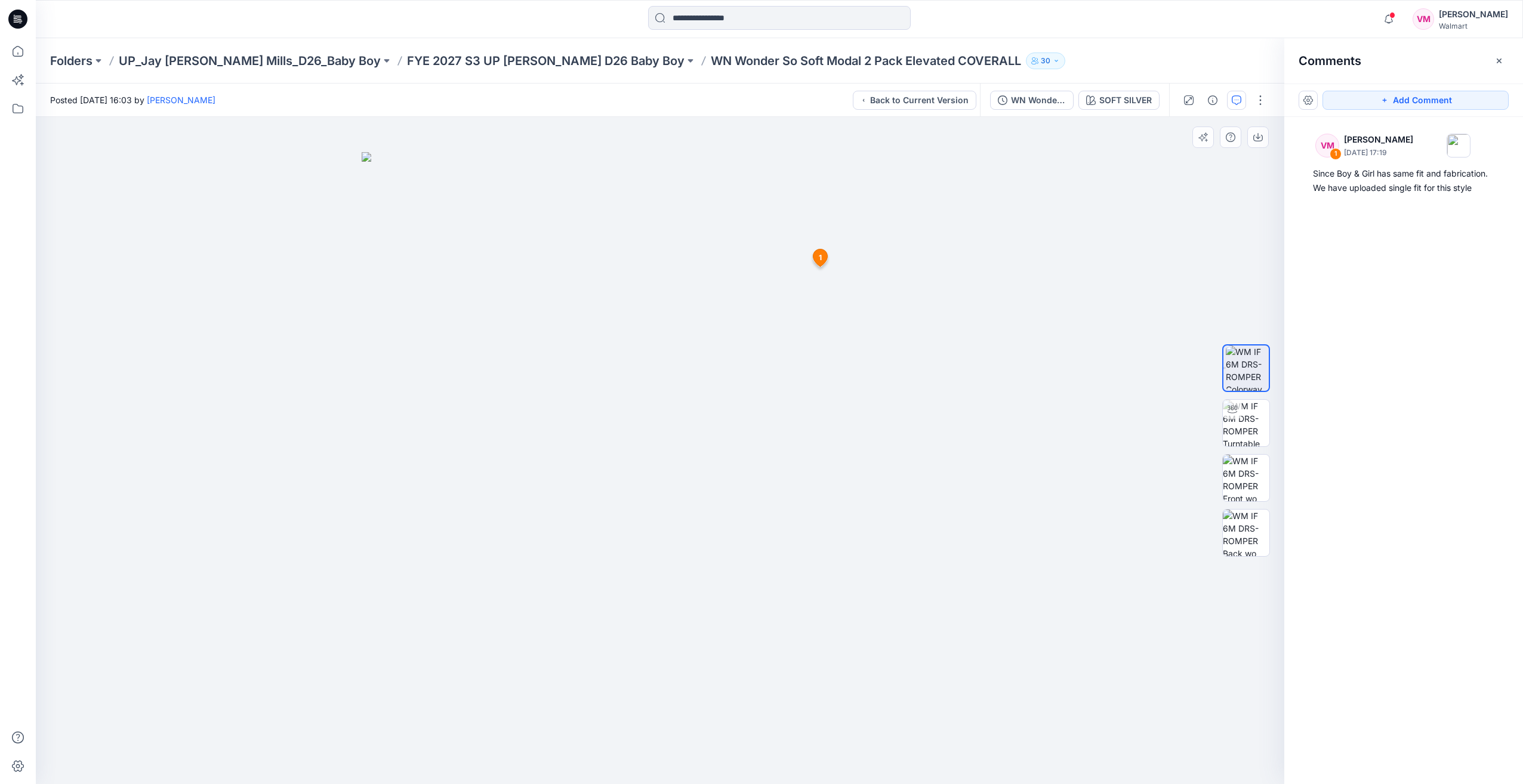
click at [816, 256] on icon at bounding box center [820, 258] width 14 height 18
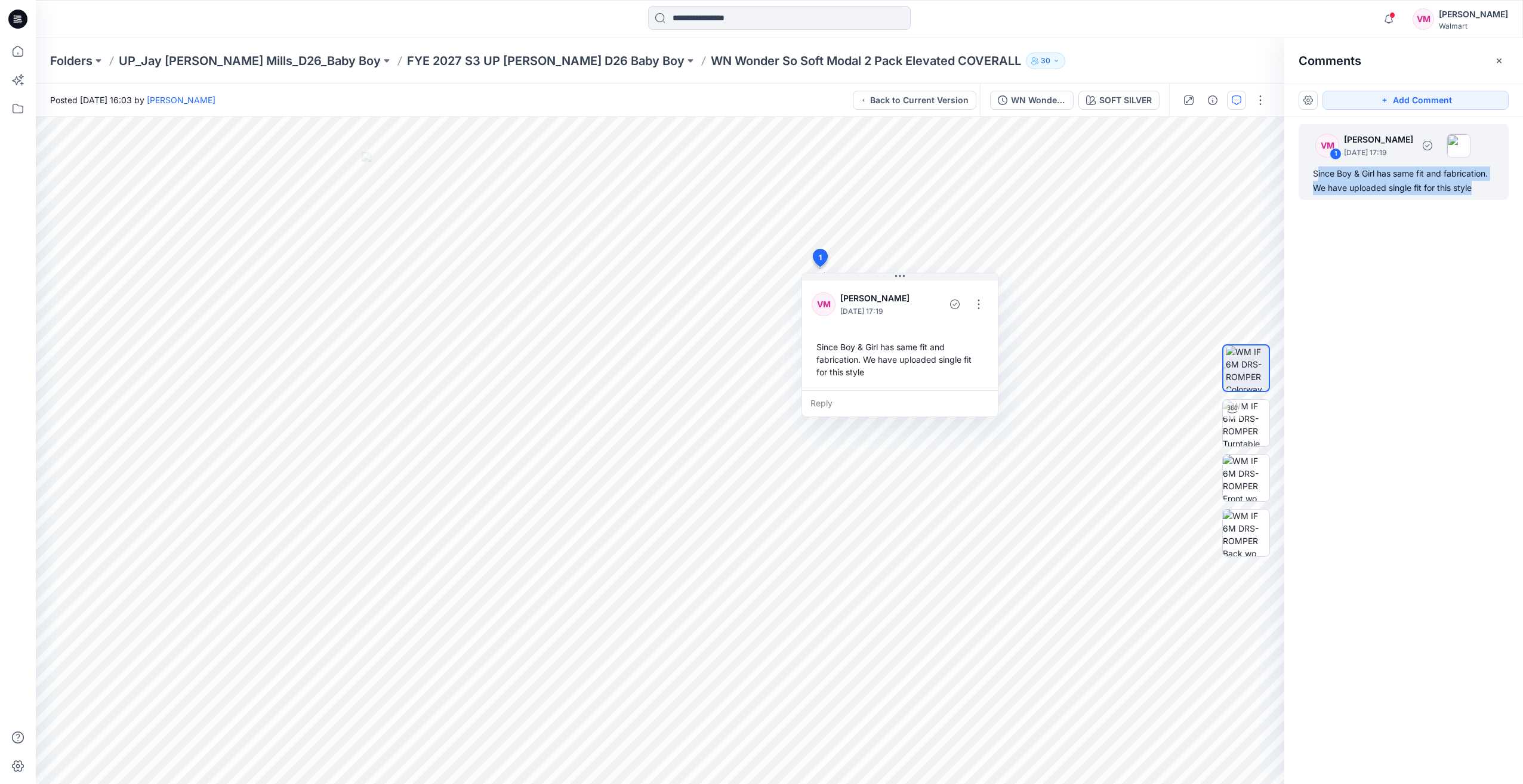
drag, startPoint x: 1316, startPoint y: 168, endPoint x: 1483, endPoint y: 194, distance: 169.0
click at [1483, 194] on div "Since Boy & Girl has same fit and fabrication. We have uploaded single fit for …" at bounding box center [1404, 180] width 181 height 28
drag, startPoint x: 1483, startPoint y: 194, endPoint x: 1476, endPoint y: 191, distance: 7.6
click at [1476, 191] on div "Since Boy & Girl has same fit and fabrication. We have uploaded single fit for …" at bounding box center [1404, 180] width 181 height 28
click at [1480, 191] on div "Since Boy & Girl has same fit and fabrication. We have uploaded single fit for …" at bounding box center [1404, 180] width 181 height 28
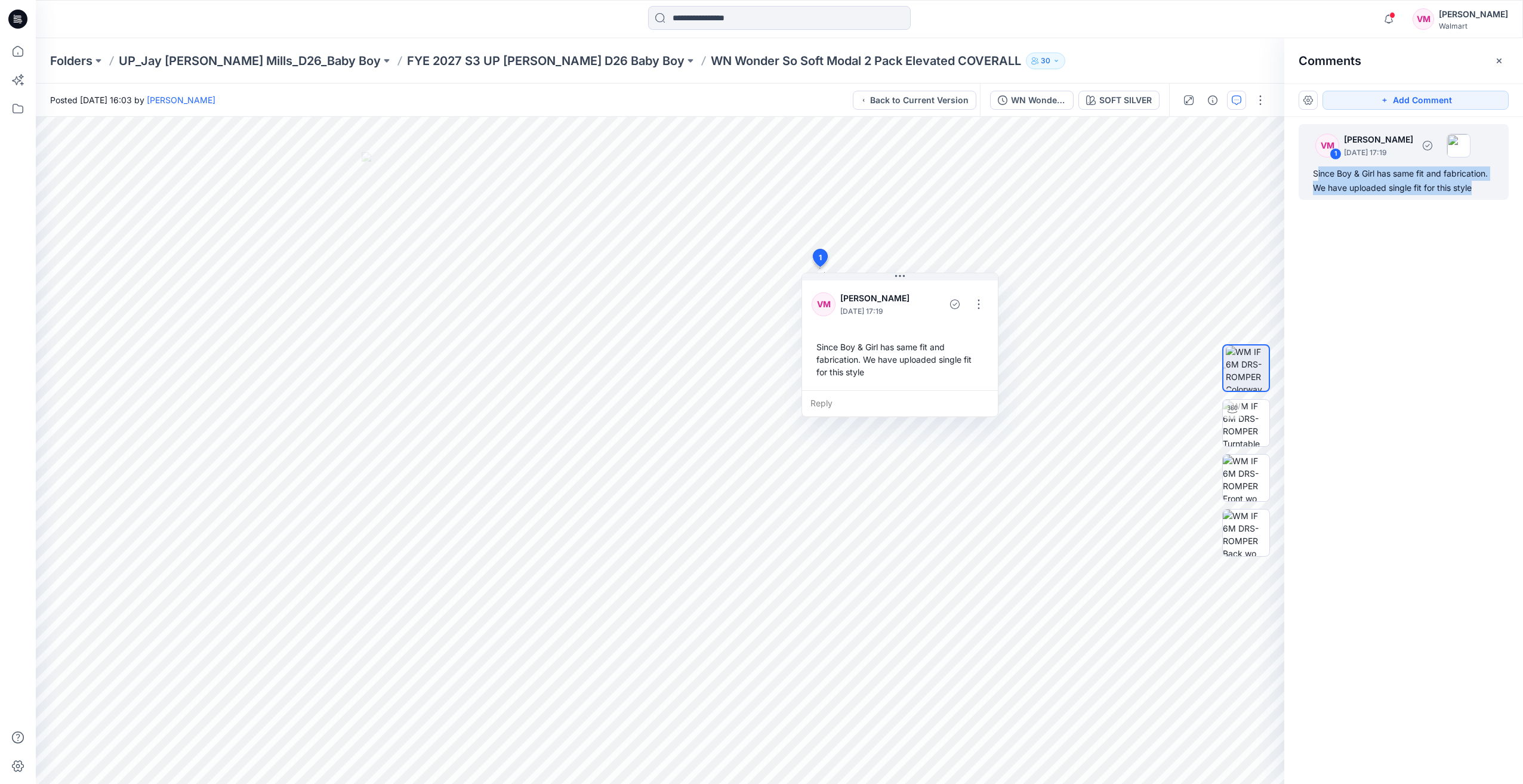
click at [1317, 175] on div "Since Boy & Girl has same fit and fabrication. We have uploaded single fit for …" at bounding box center [1404, 180] width 181 height 28
drag, startPoint x: 1316, startPoint y: 174, endPoint x: 1515, endPoint y: 198, distance: 200.4
click at [1515, 198] on div "VM 1 [PERSON_NAME] [DATE] 17:19 Since Boy & Girl has same fit and fabrication. …" at bounding box center [1404, 428] width 239 height 623
copy div "Since Boy & Girl has same fit and fabrication. We have uploaded single fit for …"
